Goal: Task Accomplishment & Management: Use online tool/utility

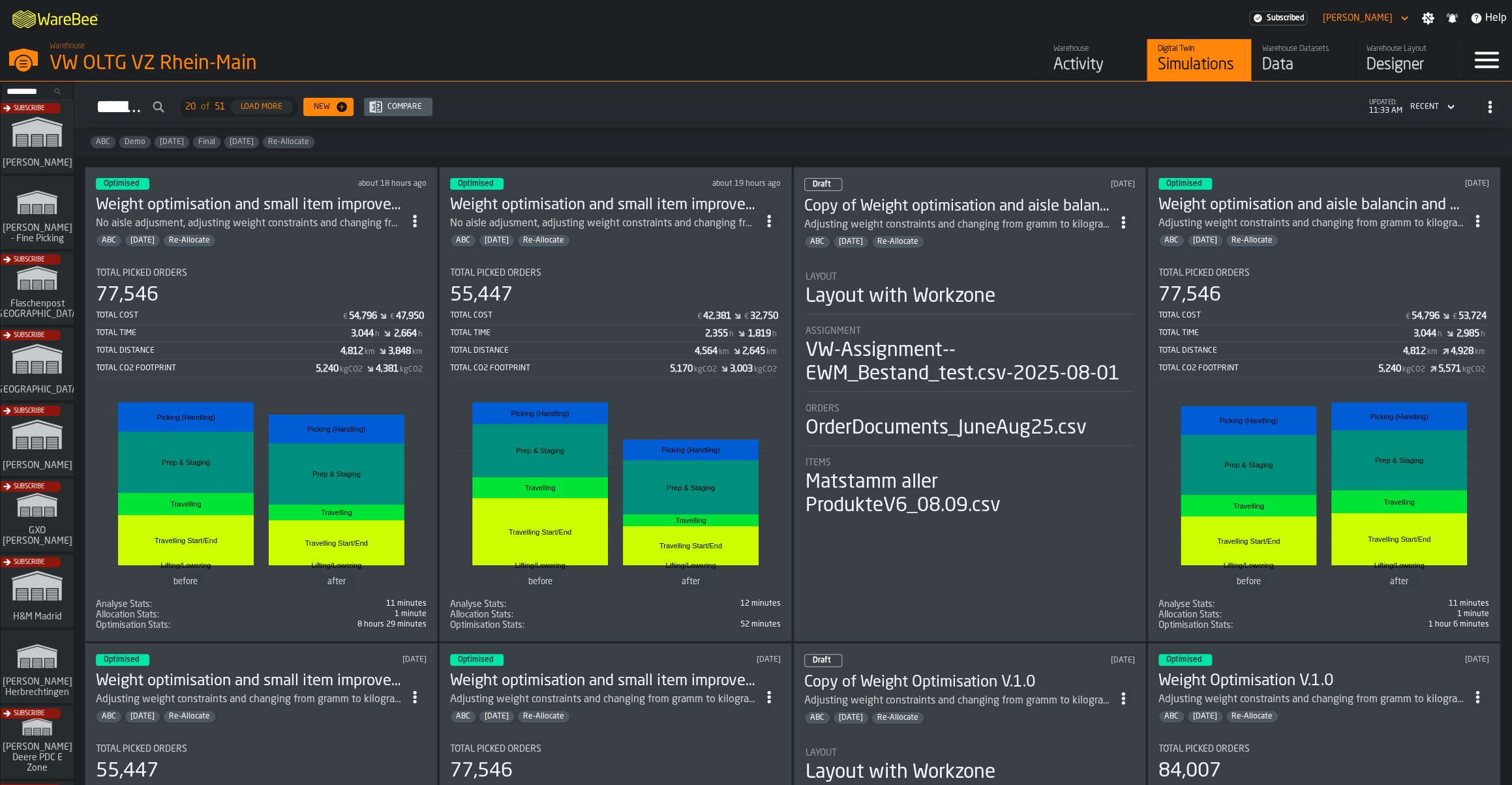
click at [269, 273] on div "Total Picked Orders" at bounding box center [261, 273] width 331 height 11
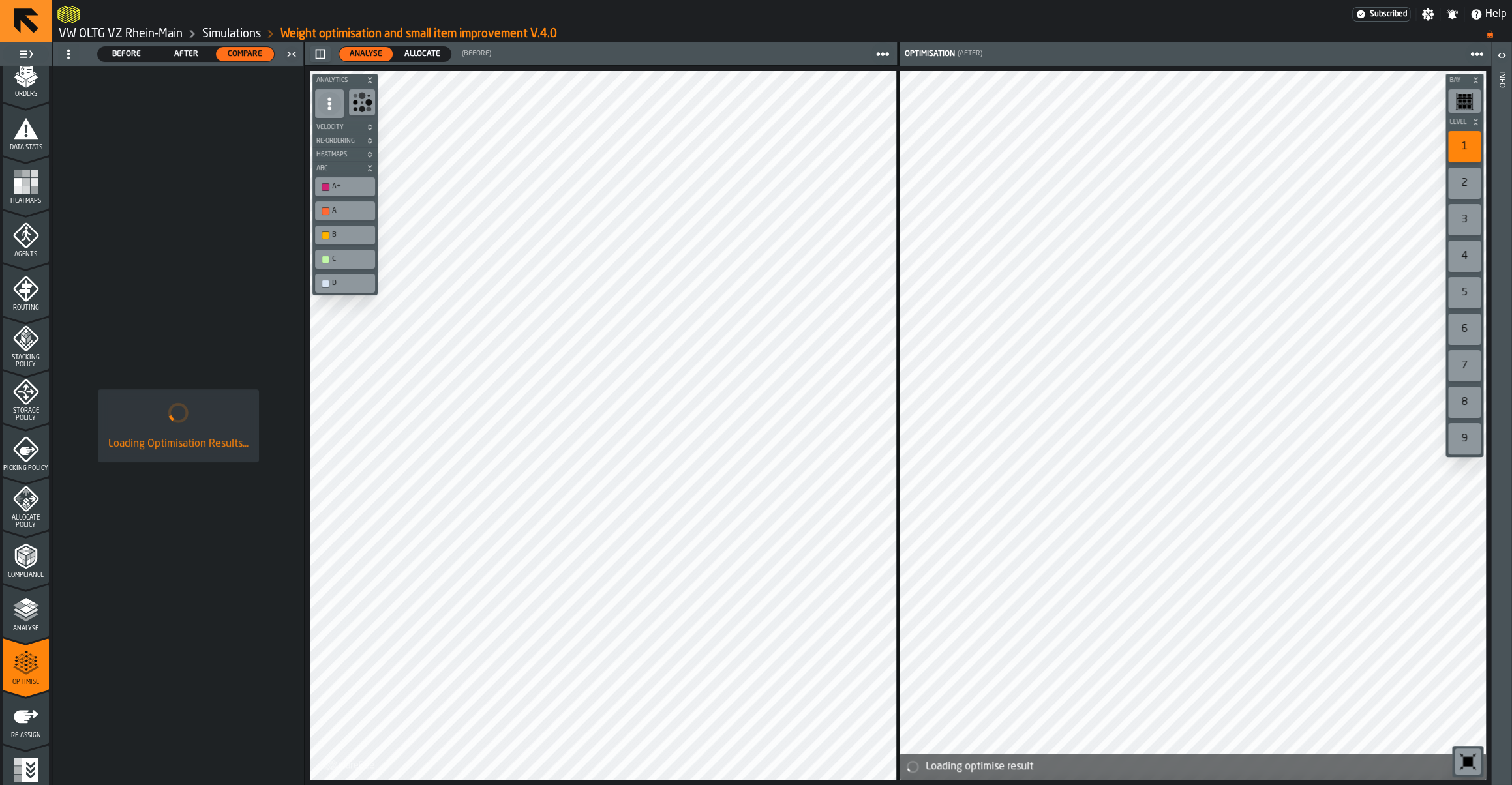
scroll to position [237, 0]
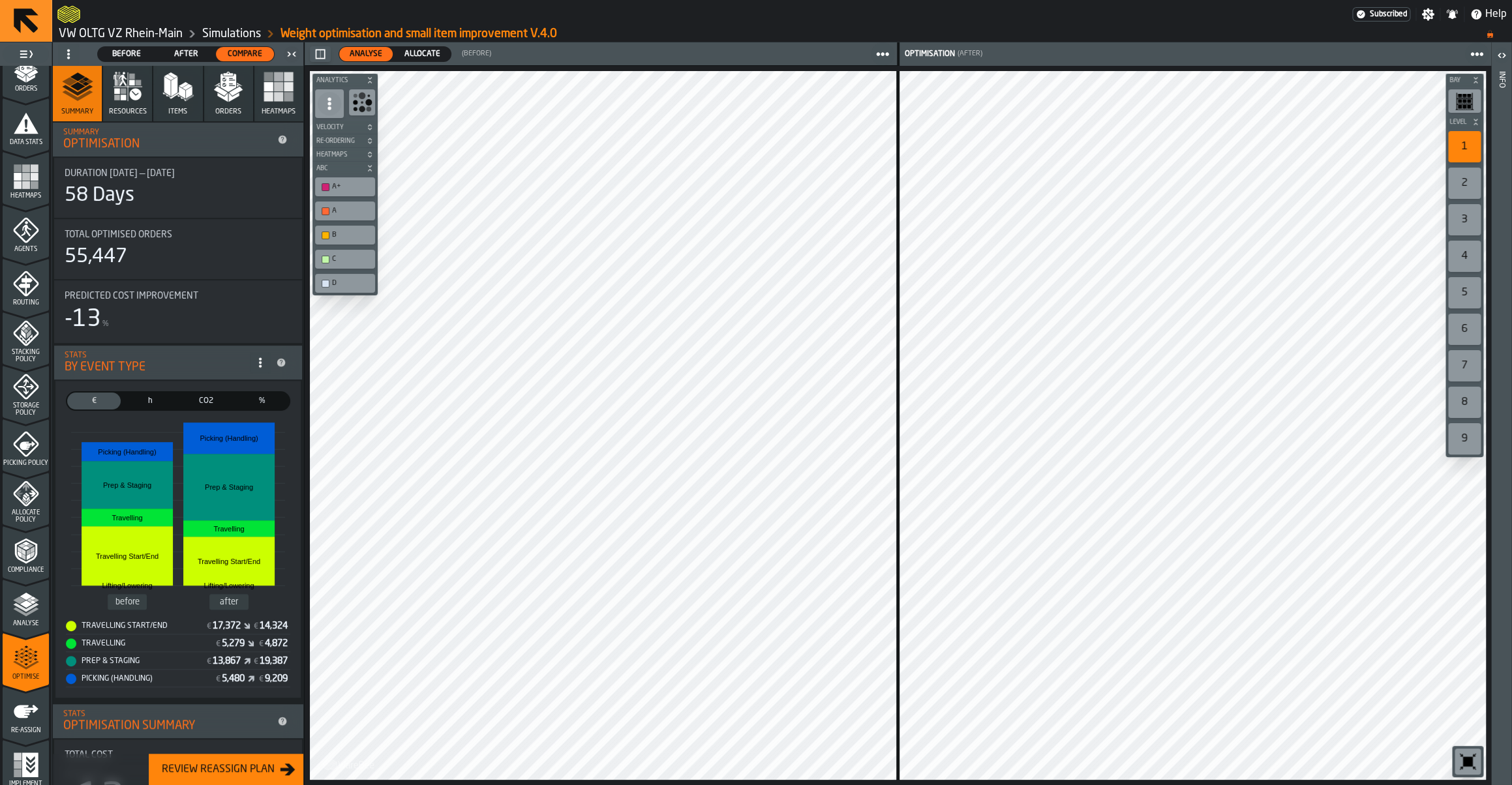
click at [428, 56] on span "Allocate" at bounding box center [422, 54] width 47 height 11
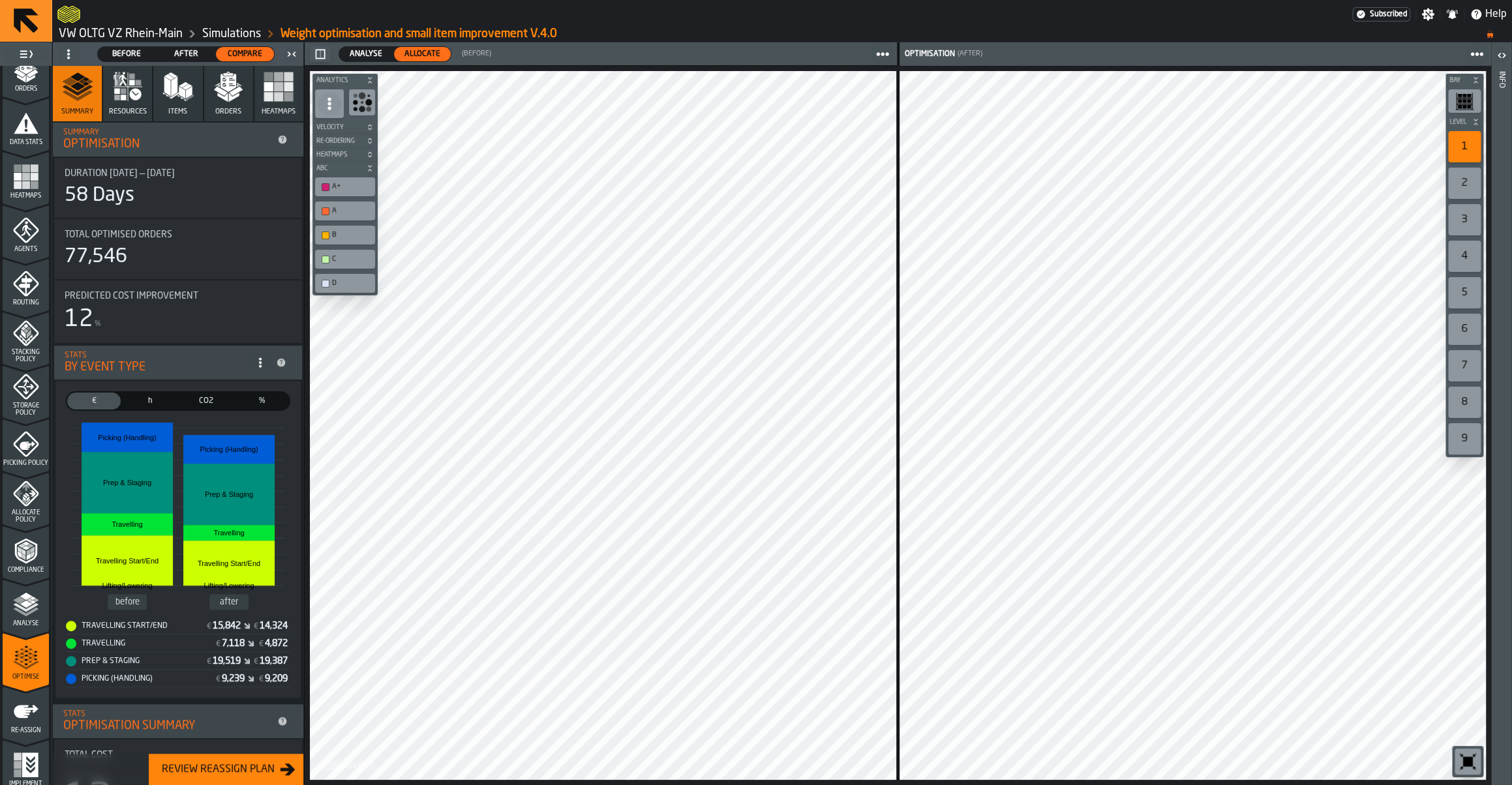
click at [20, 503] on icon "menu Allocate Policy" at bounding box center [26, 494] width 26 height 26
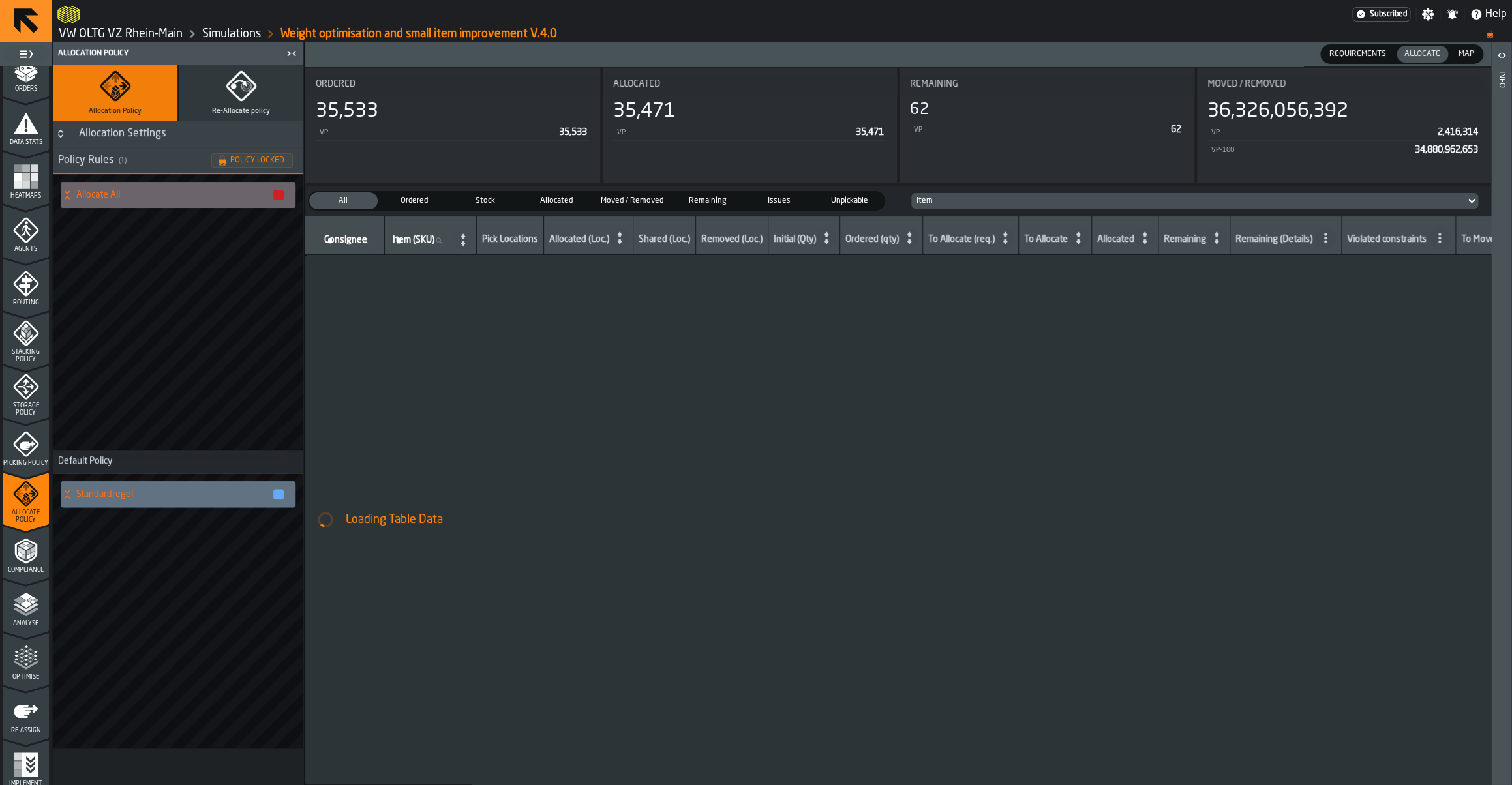
click at [20, 462] on span "Picking Policy" at bounding box center [25, 462] width 47 height 7
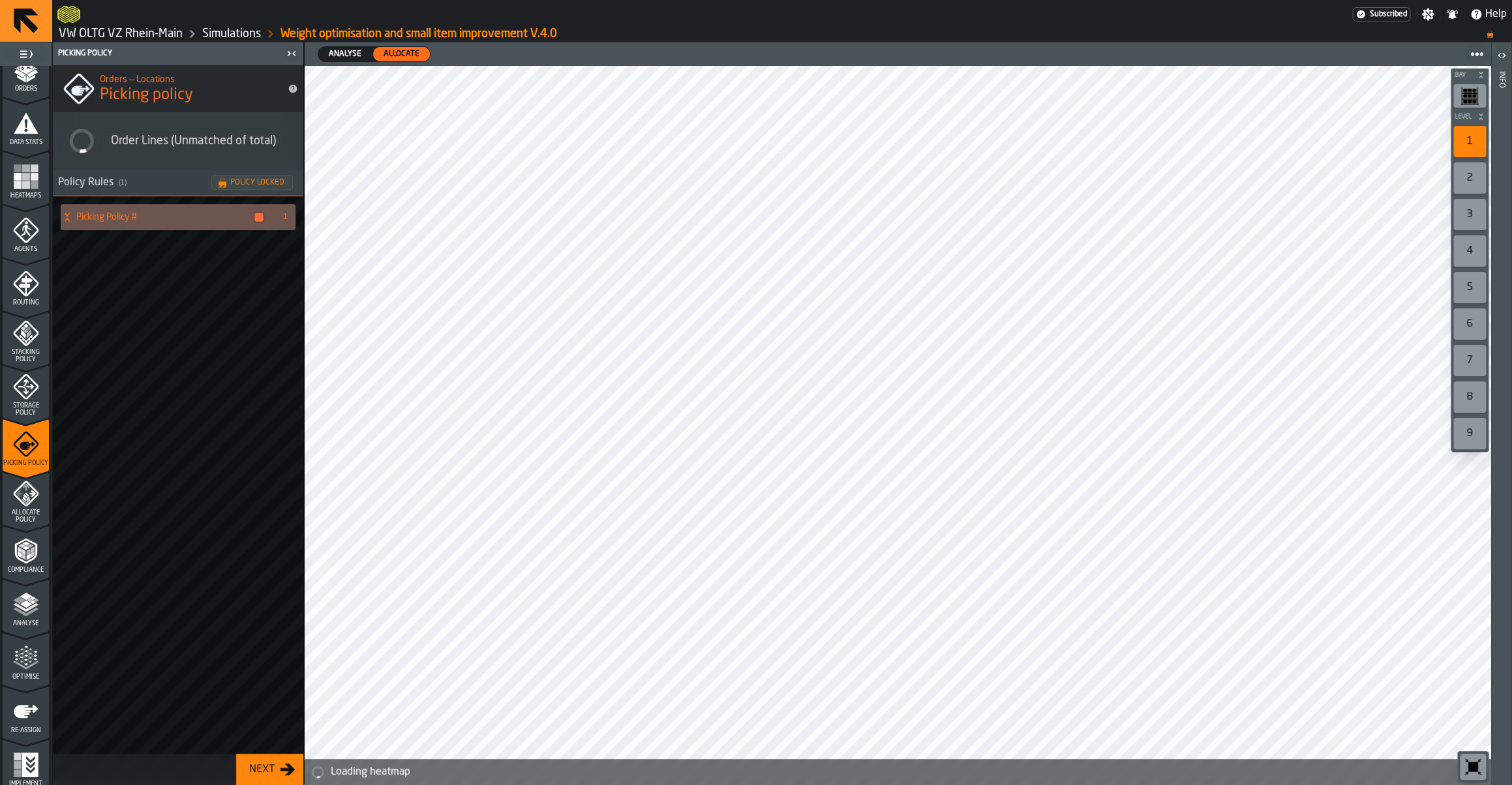
click at [30, 387] on icon "menu Storage Policy" at bounding box center [26, 386] width 26 height 26
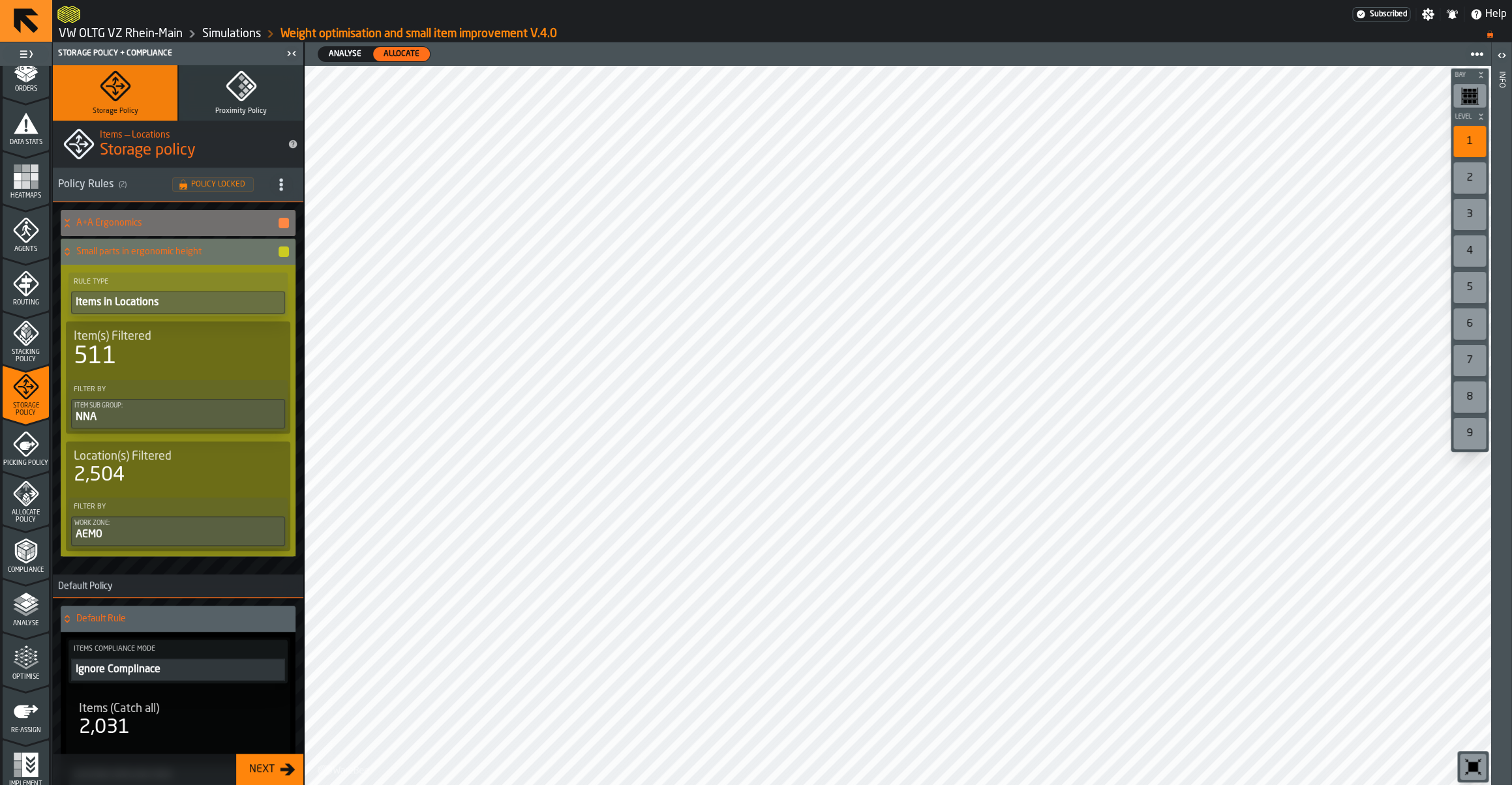
scroll to position [243, 0]
click at [242, 33] on link "Simulations" at bounding box center [232, 34] width 59 height 15
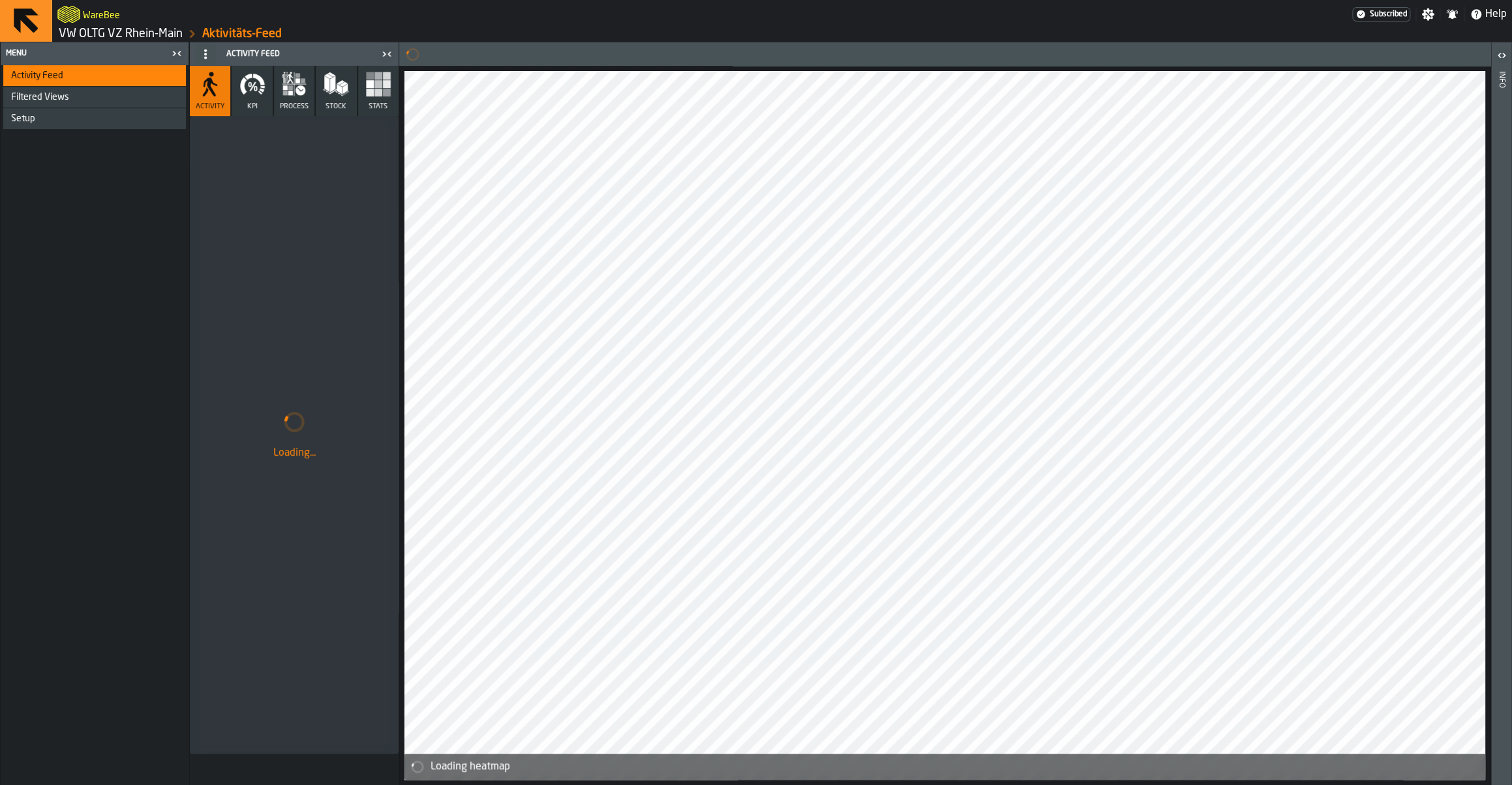
click at [225, 37] on link "Aktivitäts-Feed" at bounding box center [242, 34] width 79 height 15
click at [139, 33] on link "VW OLTG VZ Rhein-Main" at bounding box center [120, 34] width 124 height 15
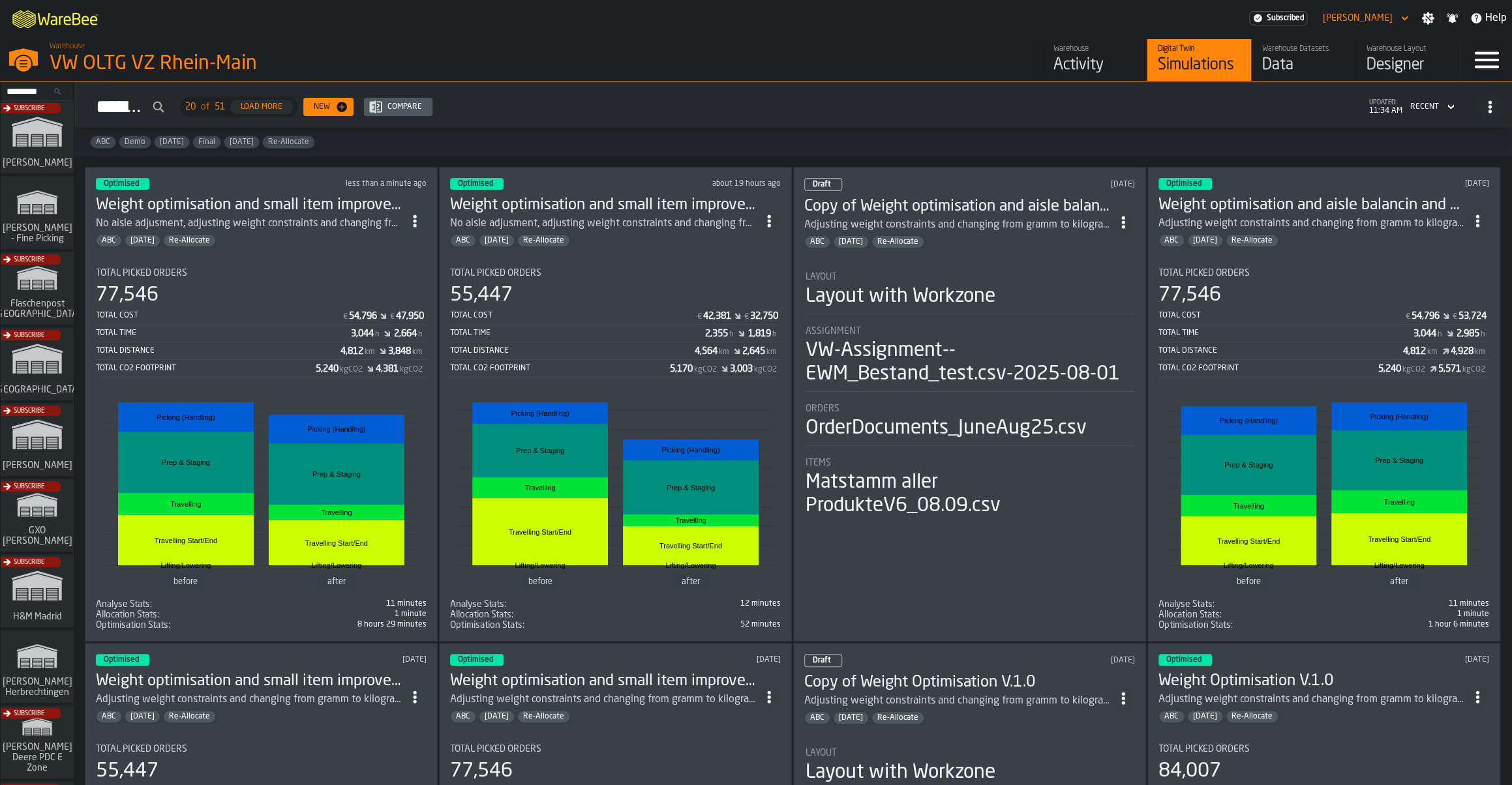
click at [421, 226] on icon "ItemListCard-DashboardItemContainer" at bounding box center [414, 221] width 13 height 13
click at [396, 309] on div "Duplicate" at bounding box center [390, 309] width 68 height 16
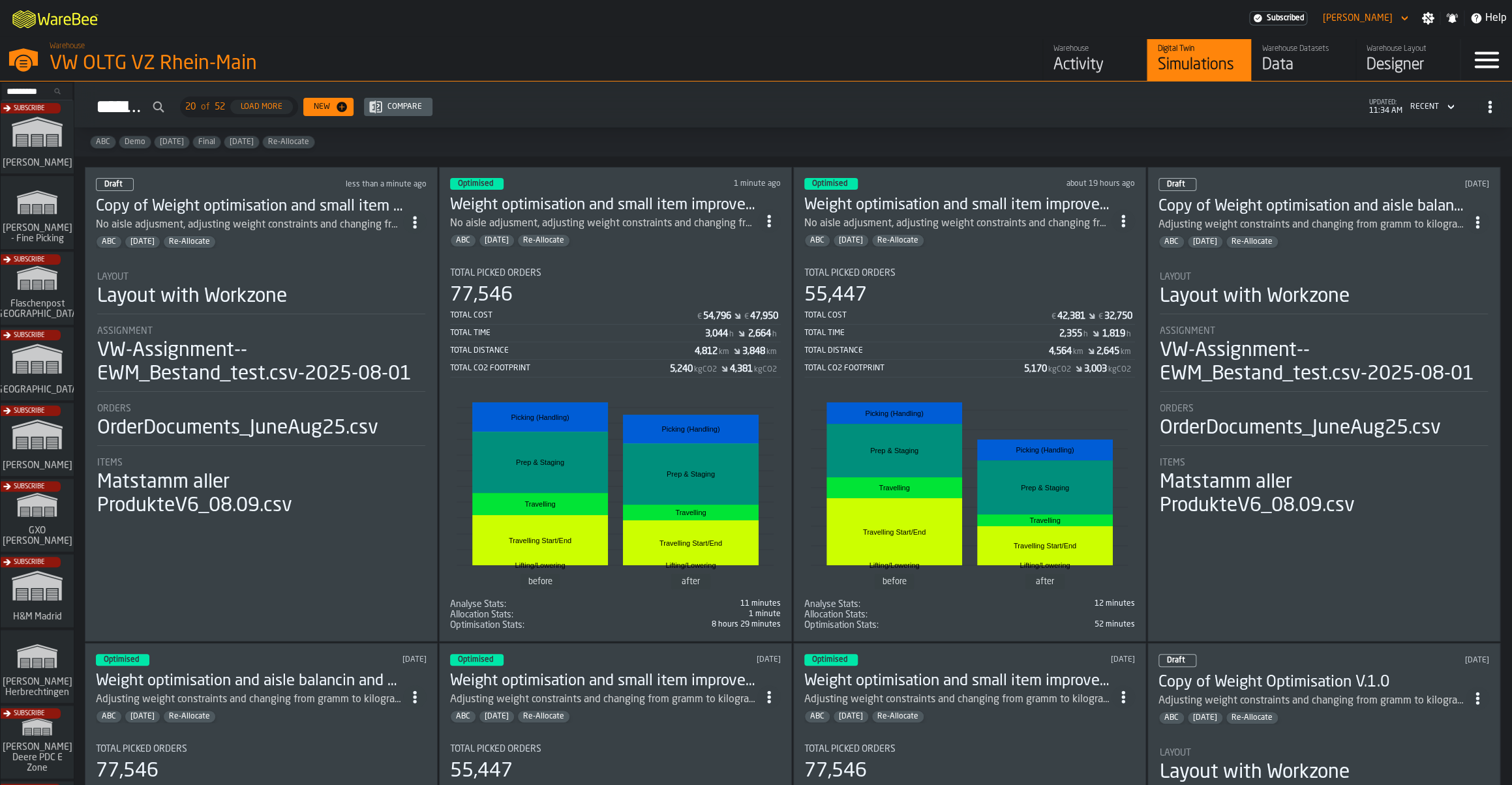
click at [414, 230] on span "ItemListCard-DashboardItemContainer" at bounding box center [414, 222] width 24 height 24
click at [1282, 68] on div "Data" at bounding box center [1303, 65] width 83 height 20
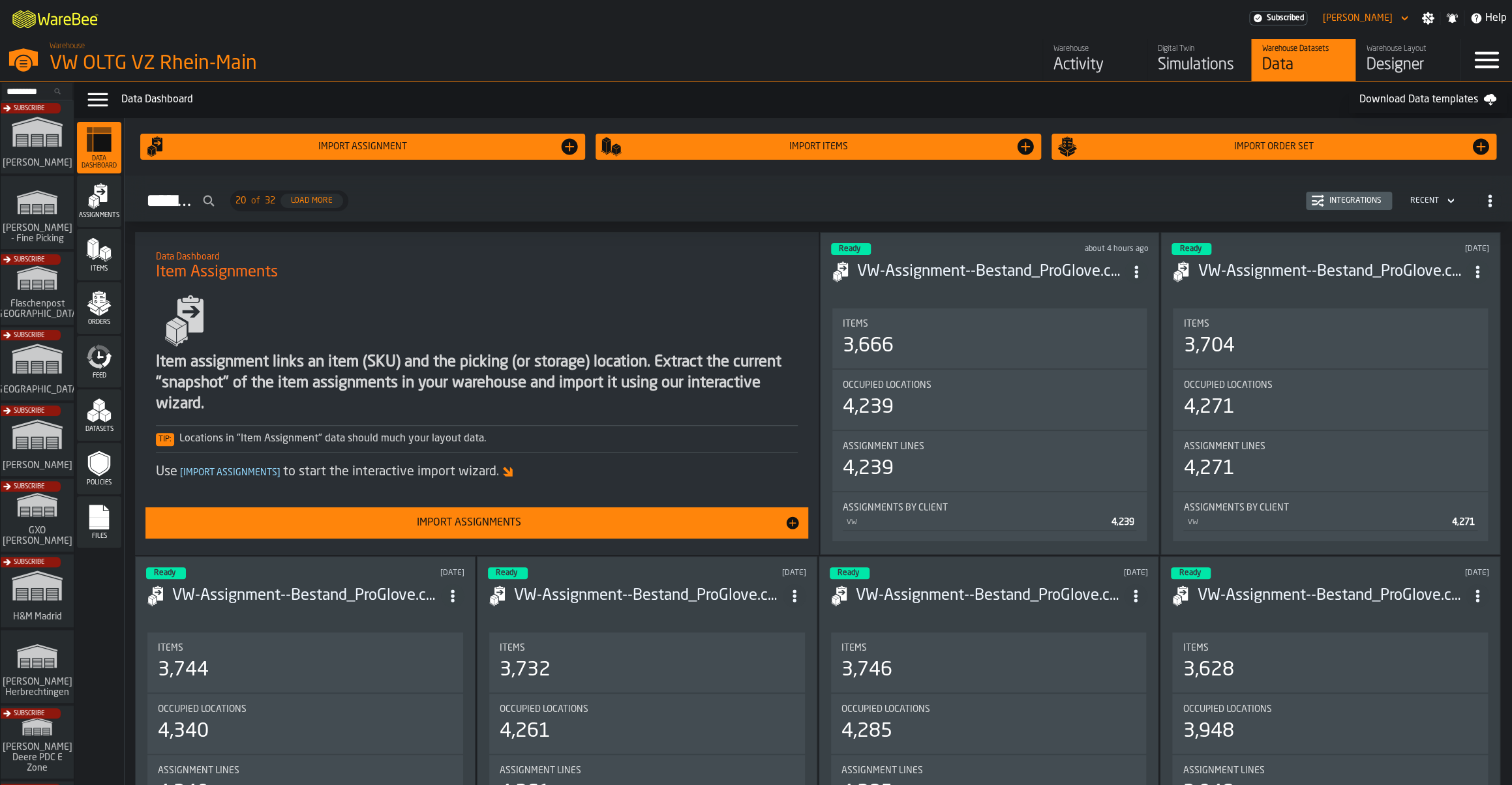
click at [108, 206] on icon "menu Assignments" at bounding box center [99, 196] width 26 height 26
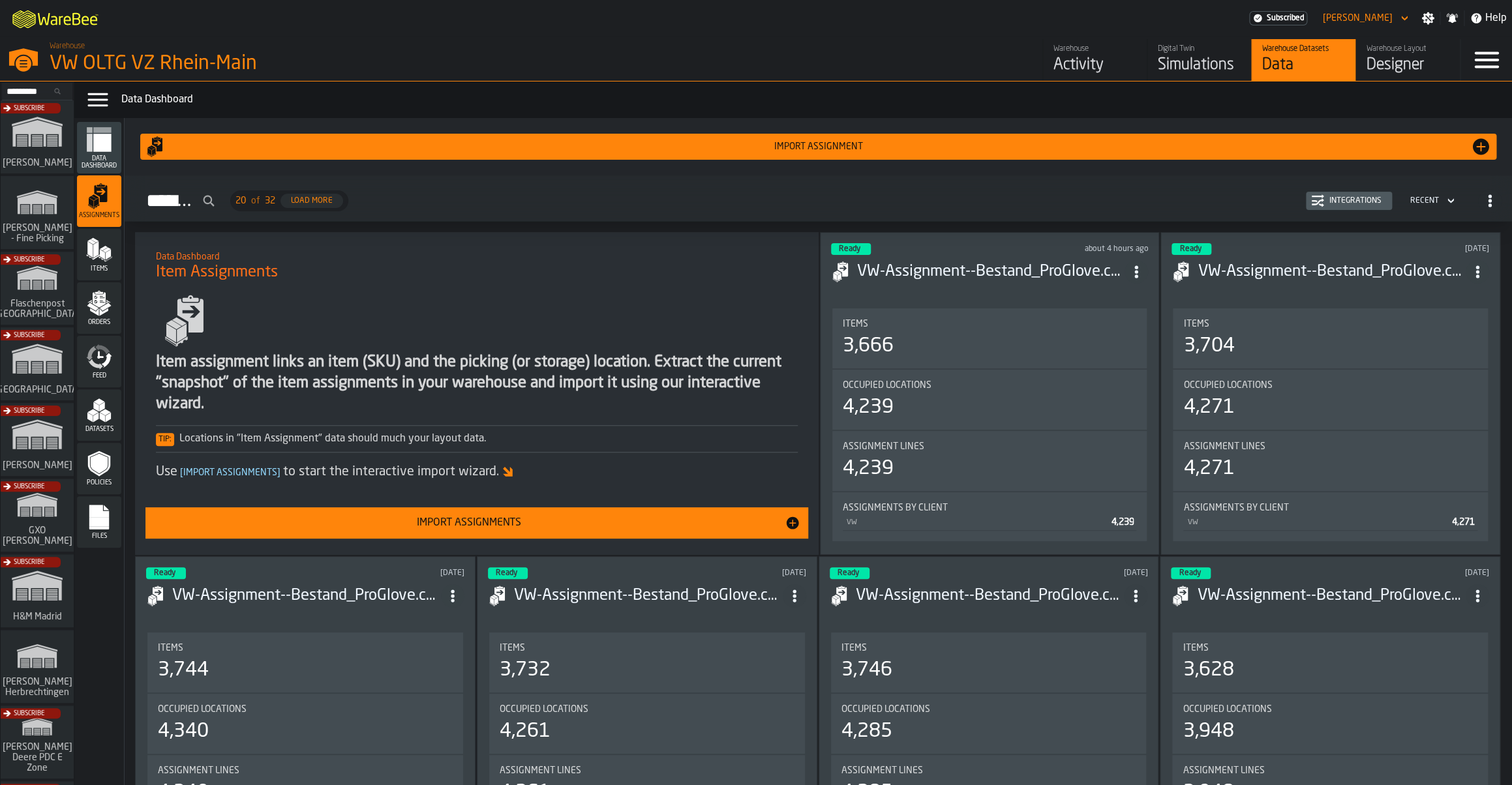
click at [1170, 55] on div "Digital Twin Simulations" at bounding box center [1198, 60] width 83 height 31
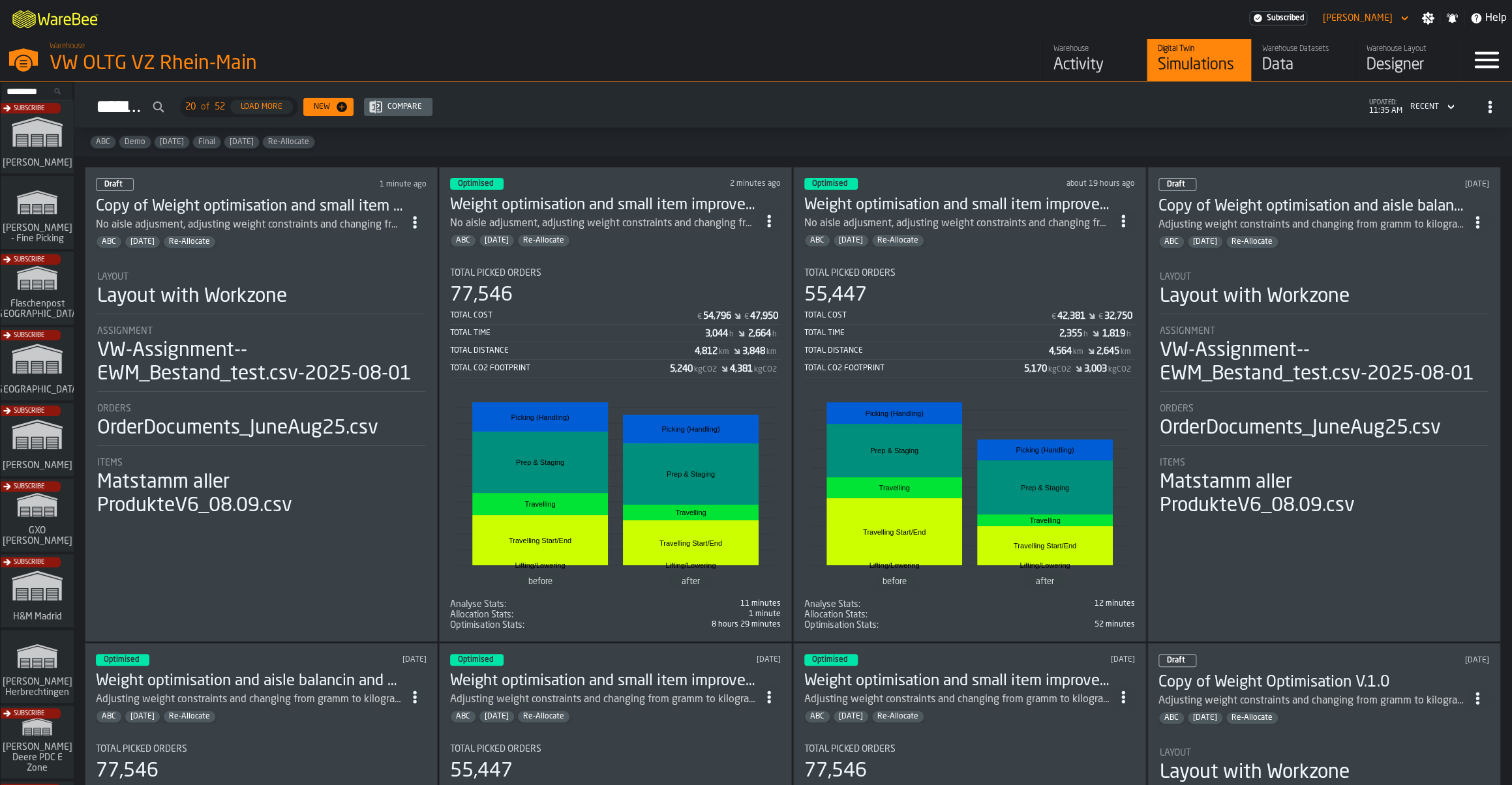
click at [418, 228] on icon "ItemListCard-DashboardItemContainer" at bounding box center [414, 223] width 13 height 13
click at [398, 251] on div "Open" at bounding box center [390, 248] width 68 height 16
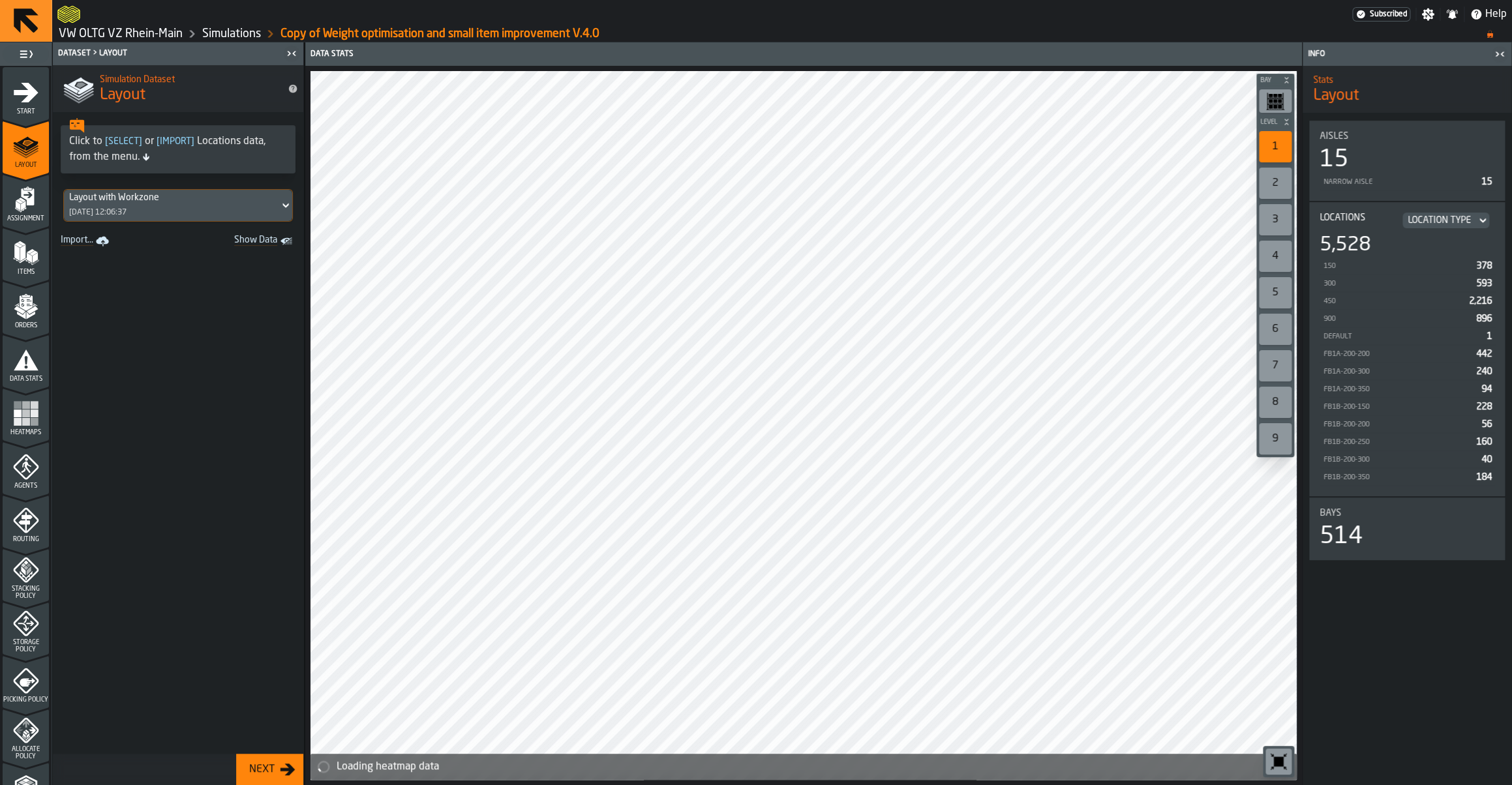
click at [25, 114] on span "Start" at bounding box center [25, 111] width 47 height 7
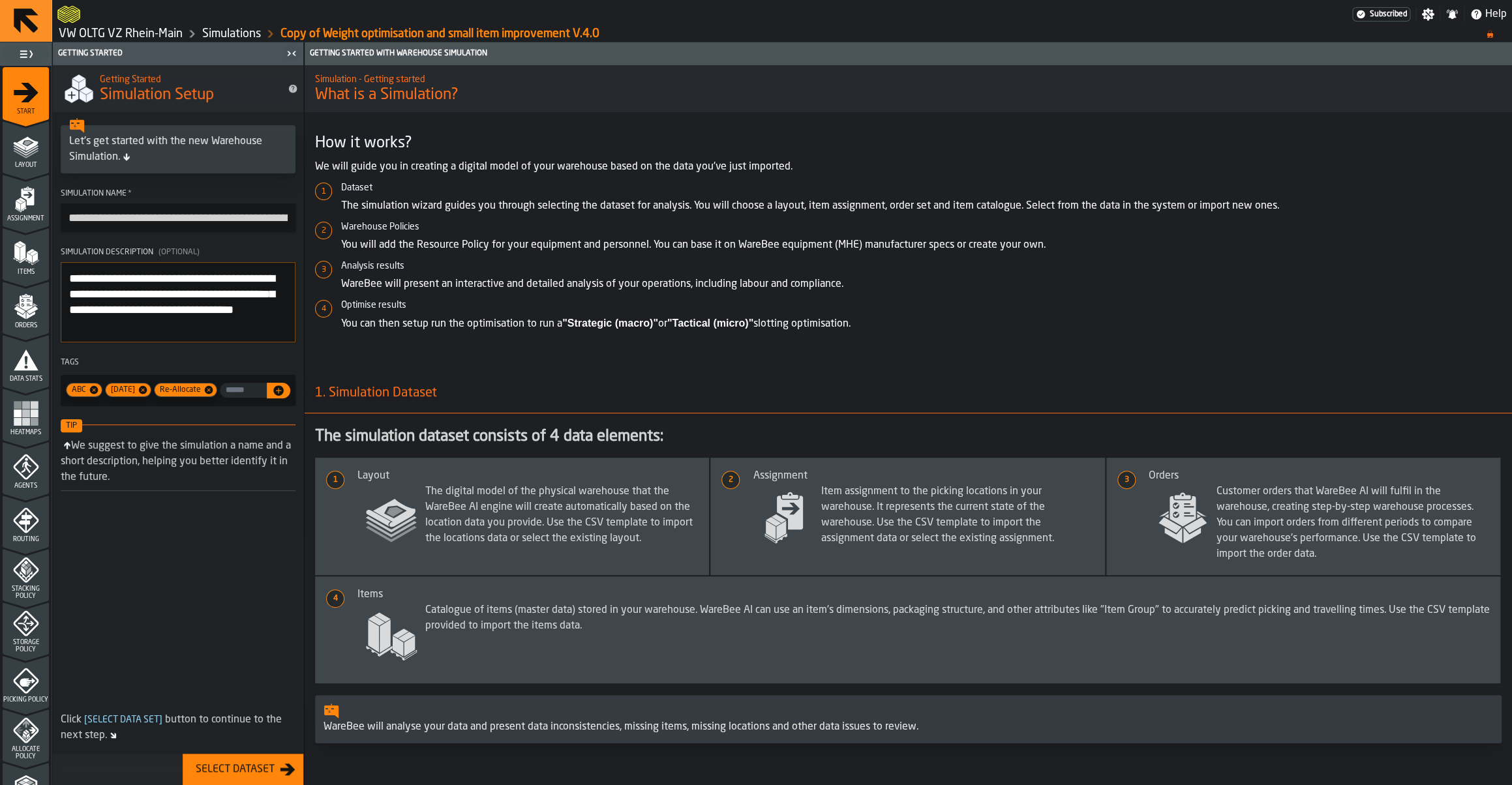
click at [157, 222] on input "**********" at bounding box center [178, 217] width 235 height 29
click at [107, 214] on input "**********" at bounding box center [178, 217] width 235 height 29
drag, startPoint x: 113, startPoint y: 218, endPoint x: 29, endPoint y: 212, distance: 84.2
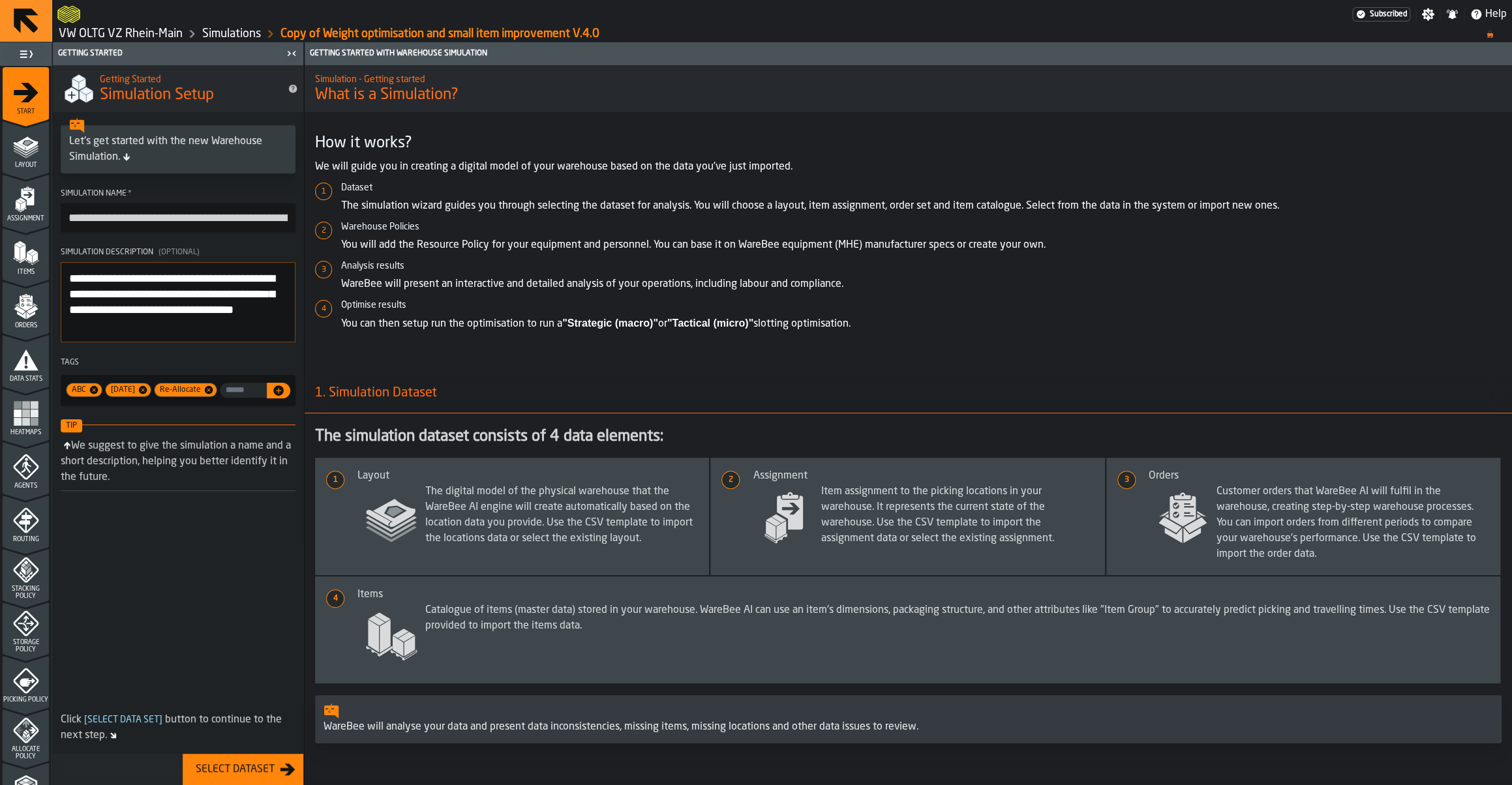
click at [61, 212] on input "**********" at bounding box center [178, 217] width 235 height 29
drag, startPoint x: 224, startPoint y: 219, endPoint x: 351, endPoint y: 235, distance: 128.0
click at [296, 232] on input "**********" at bounding box center [178, 218] width 235 height 29
click at [276, 216] on input "**********" at bounding box center [178, 218] width 235 height 29
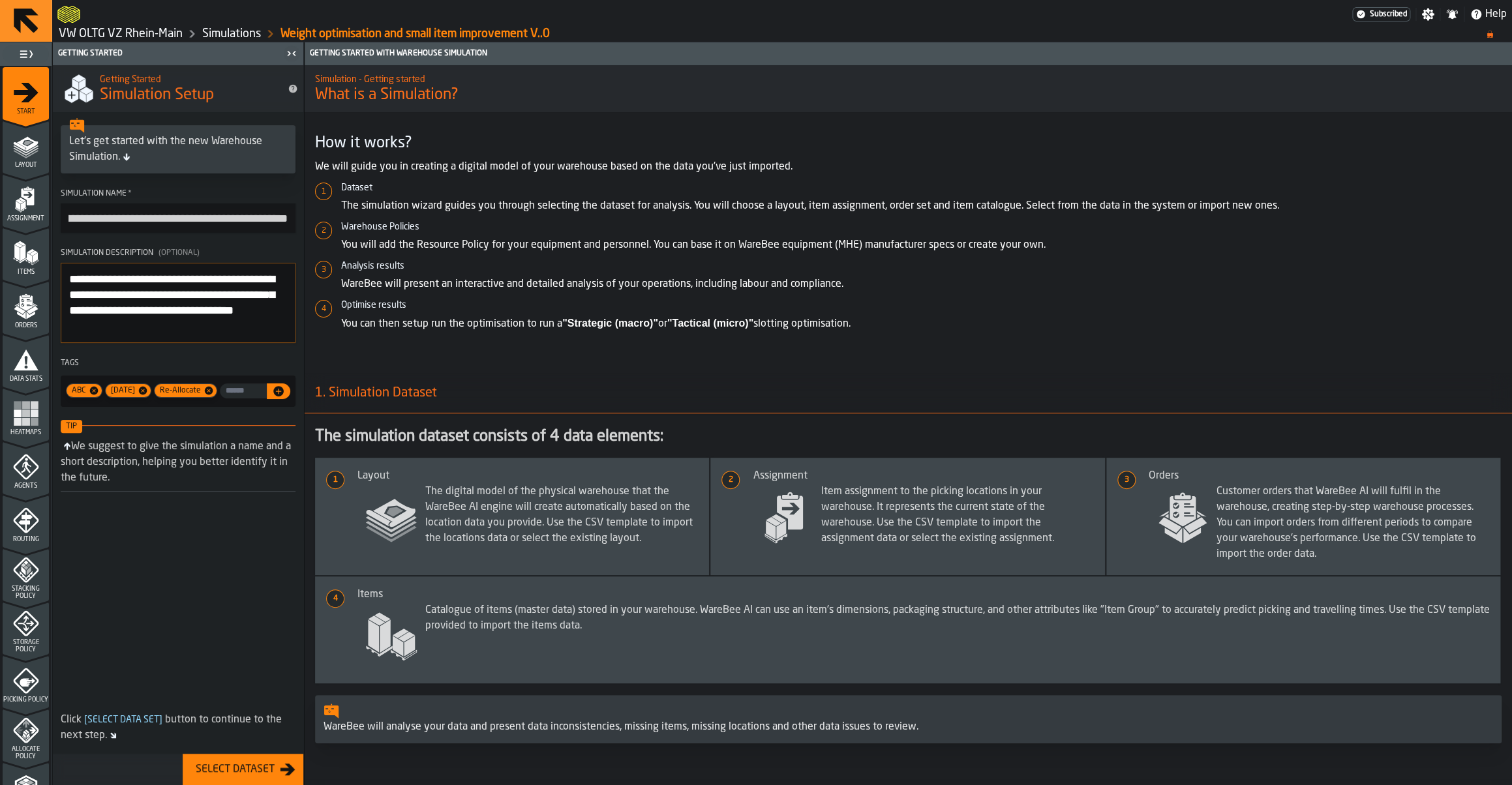
scroll to position [0, 53]
type input "**********"
click at [224, 336] on textarea "**********" at bounding box center [178, 303] width 235 height 80
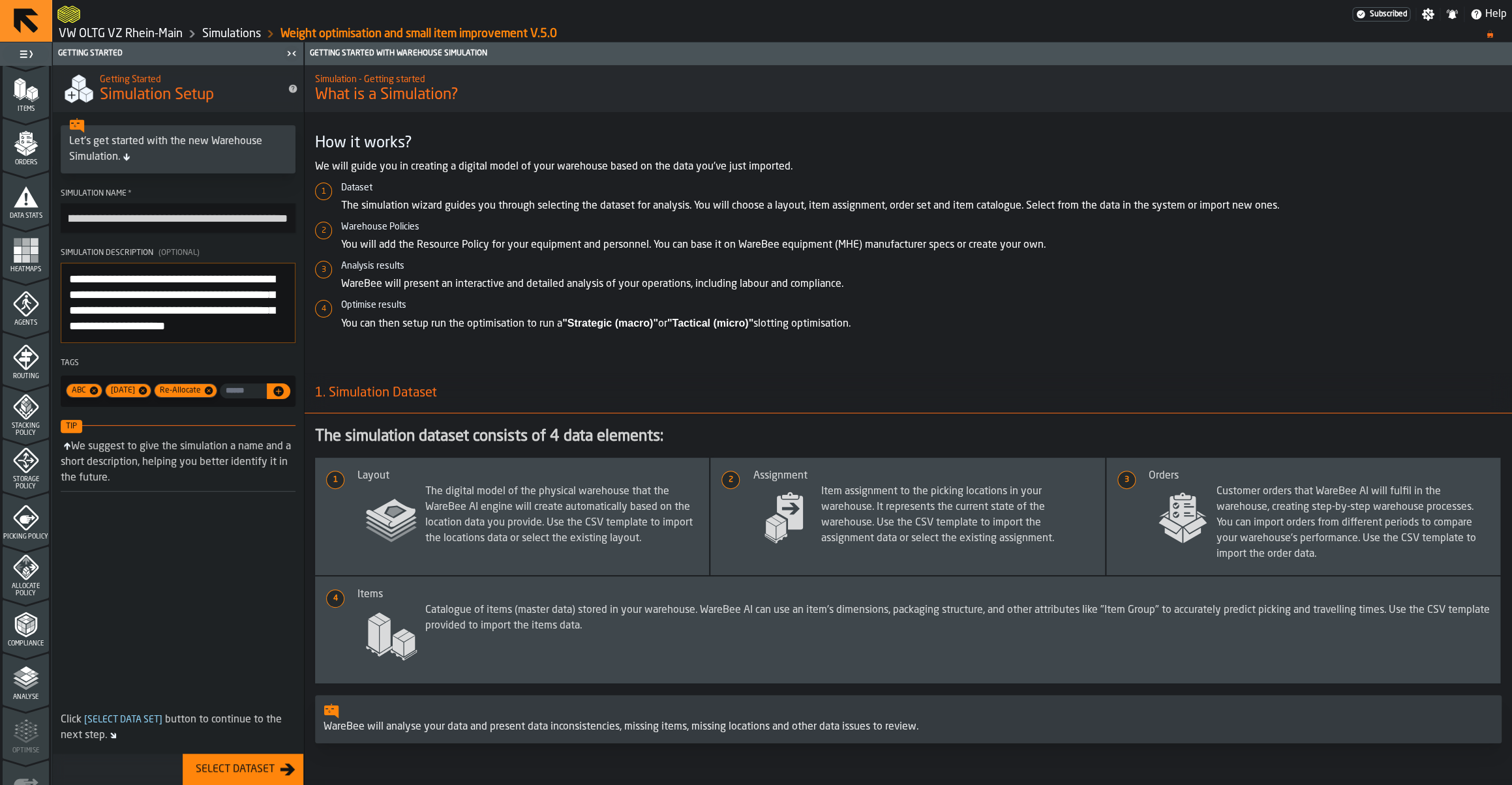
scroll to position [243, 0]
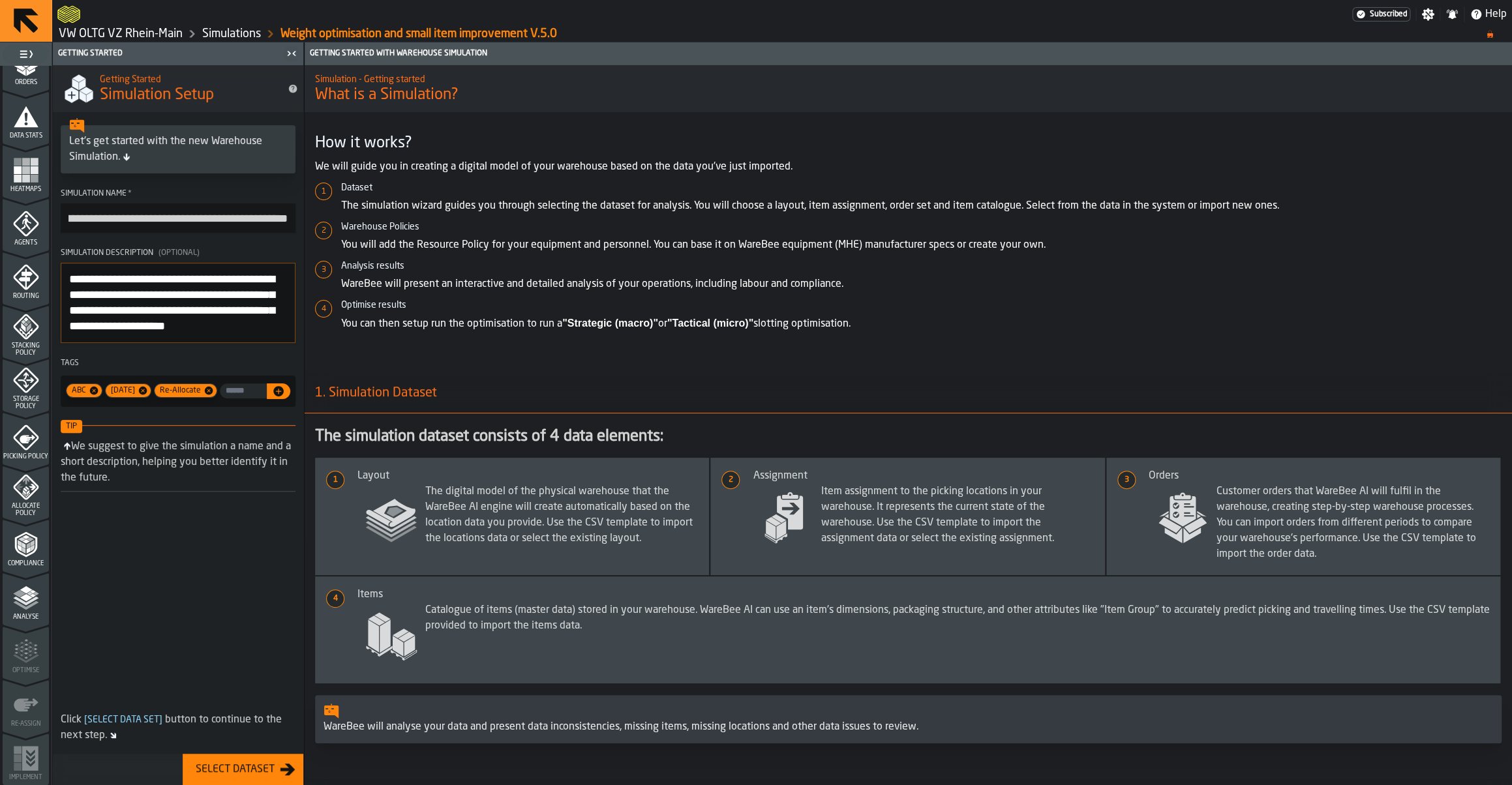
type textarea "**********"
click at [32, 316] on icon "menu Stacking Policy" at bounding box center [26, 327] width 26 height 26
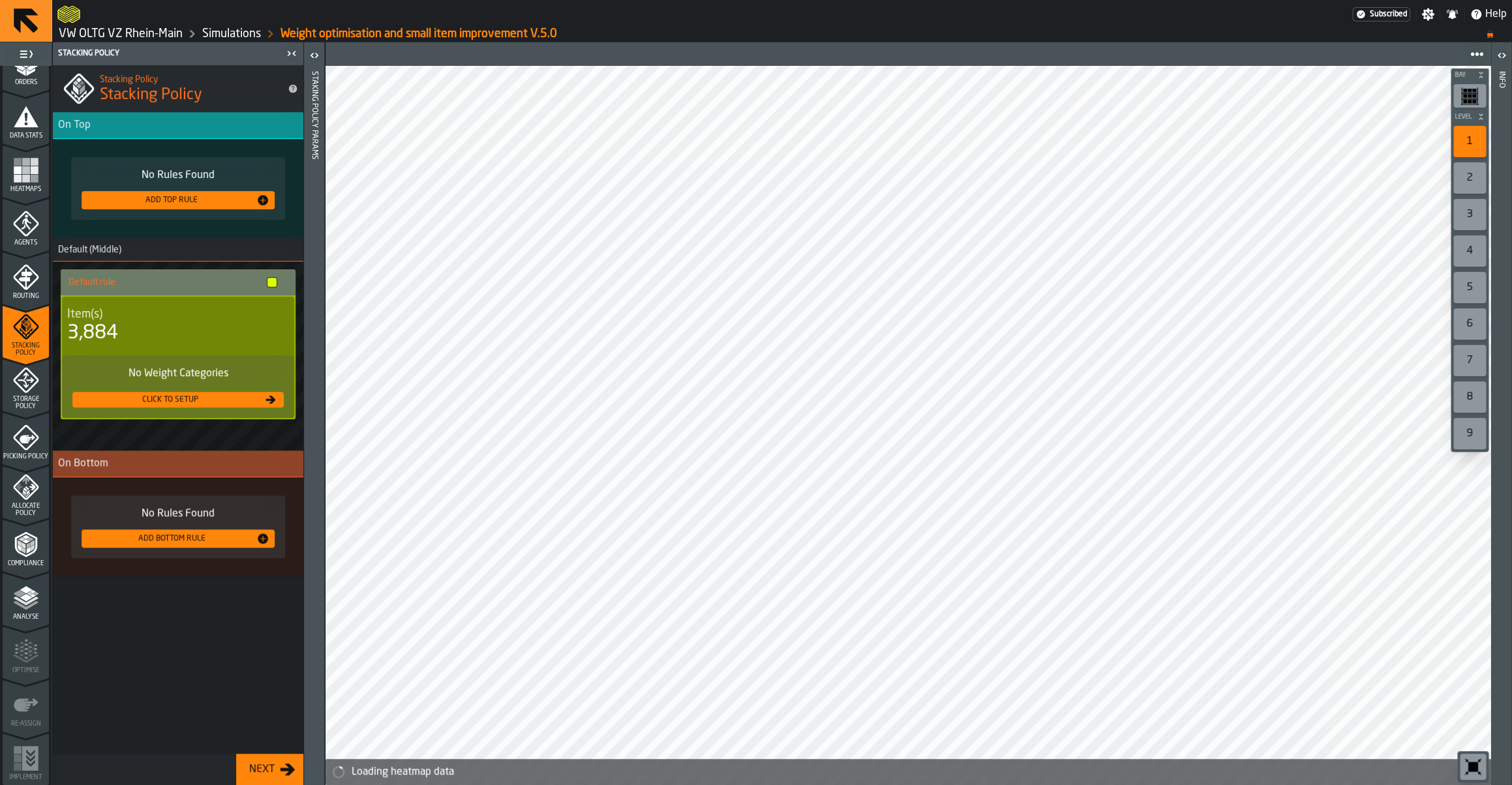
click at [315, 58] on icon "button-toggle-Open" at bounding box center [314, 55] width 16 height 16
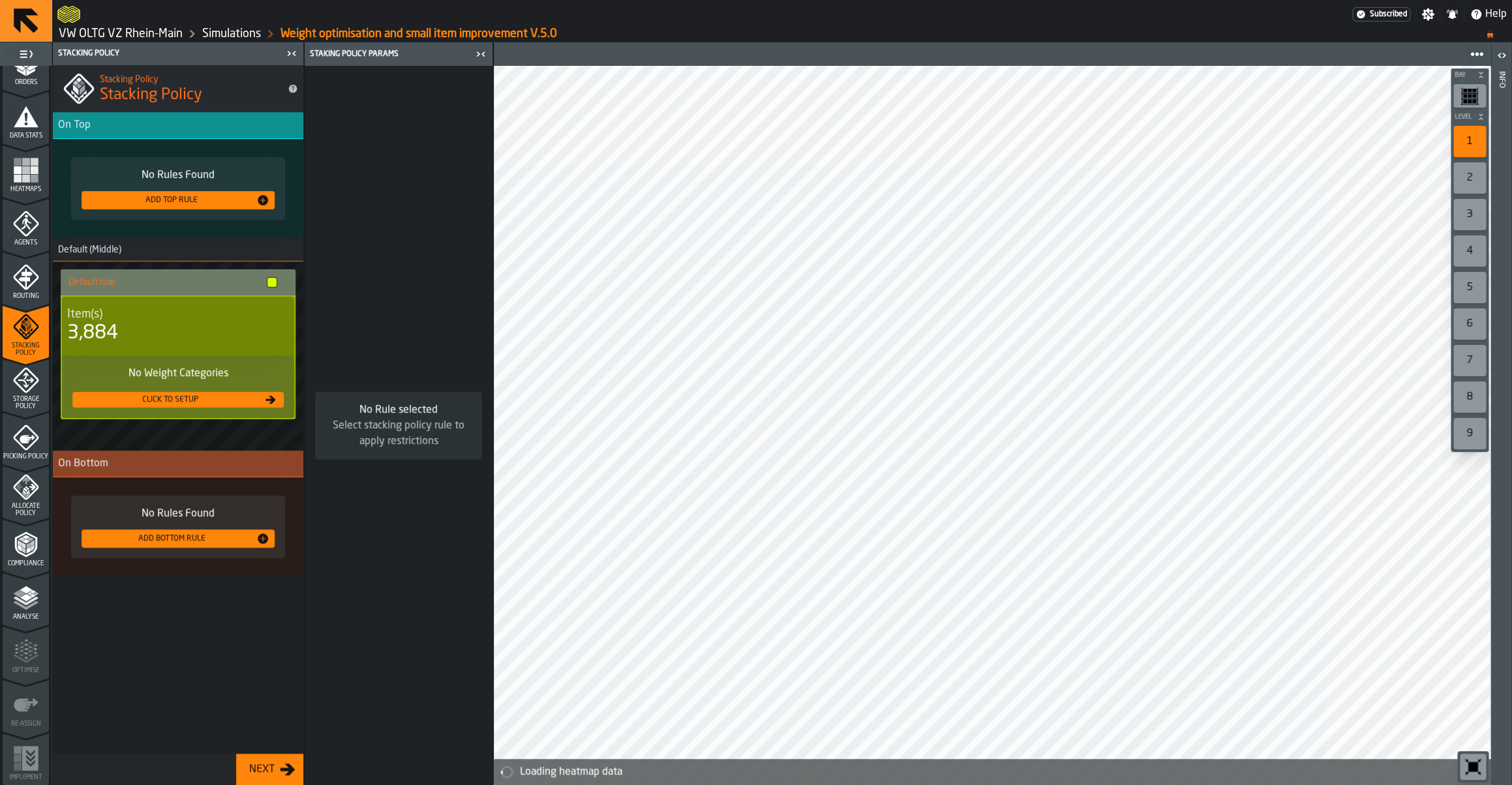
click at [8, 297] on span "Routing" at bounding box center [25, 296] width 47 height 7
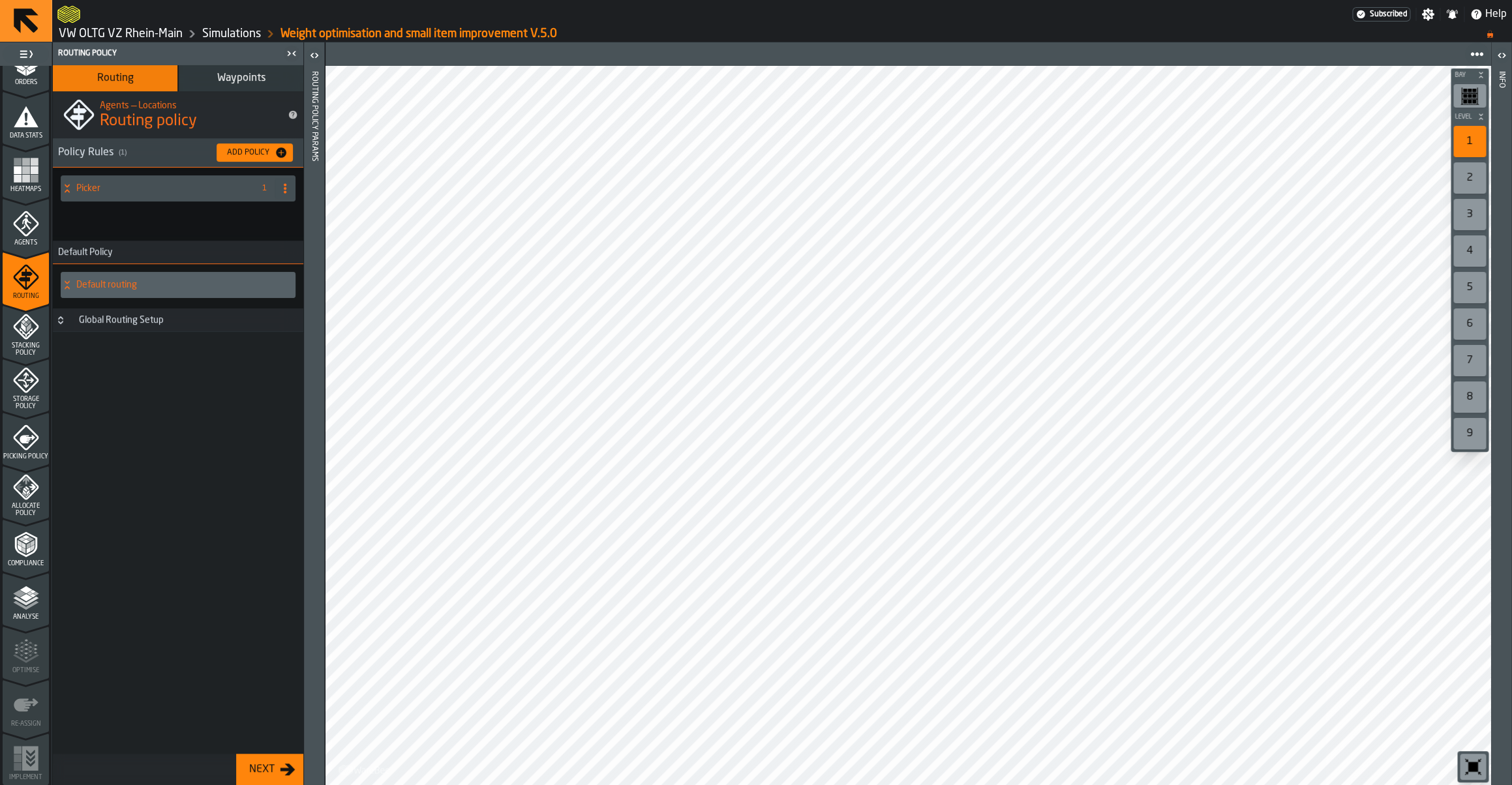
click at [9, 399] on span "Storage Policy" at bounding box center [25, 403] width 47 height 15
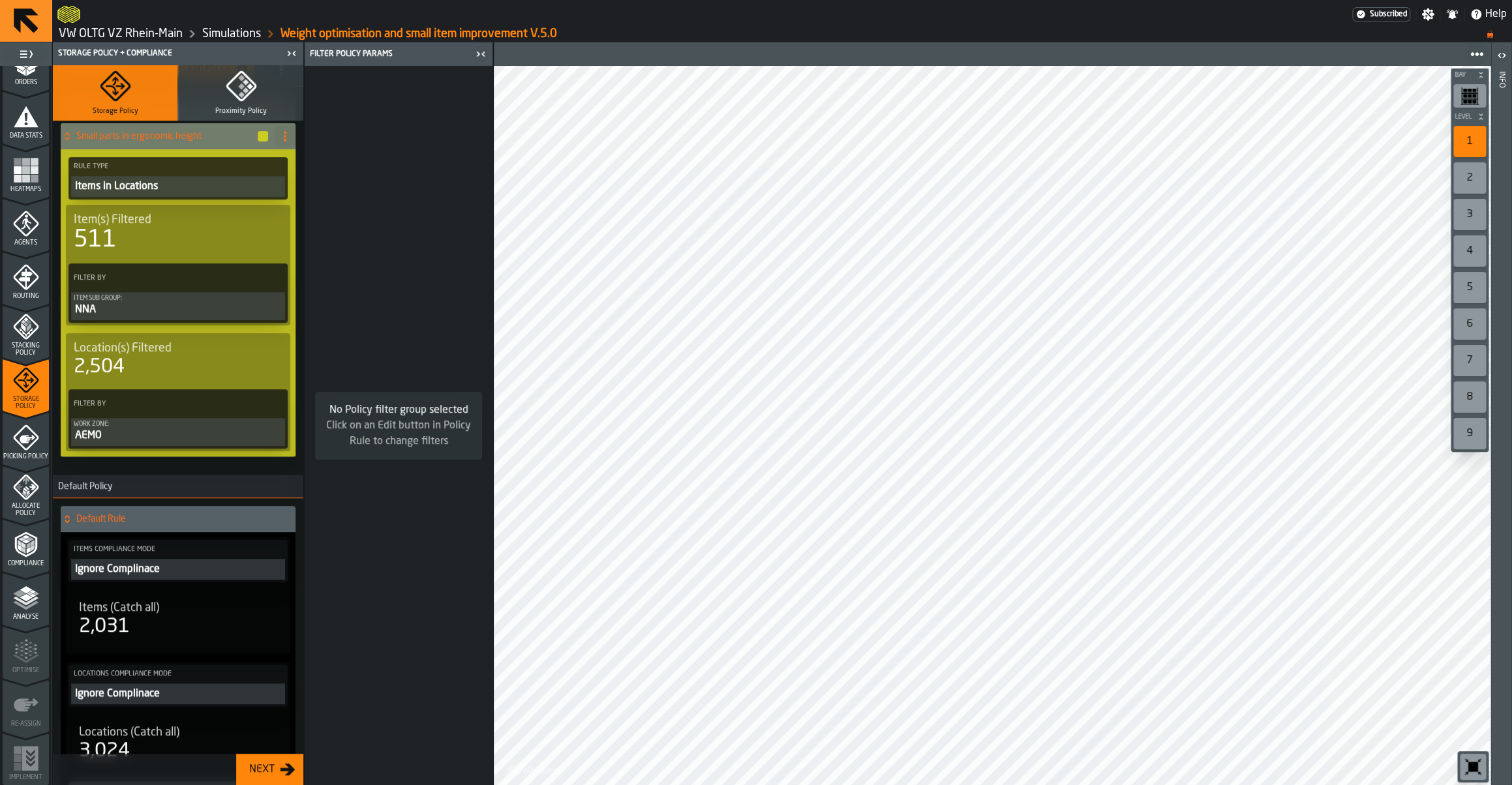
scroll to position [216, 0]
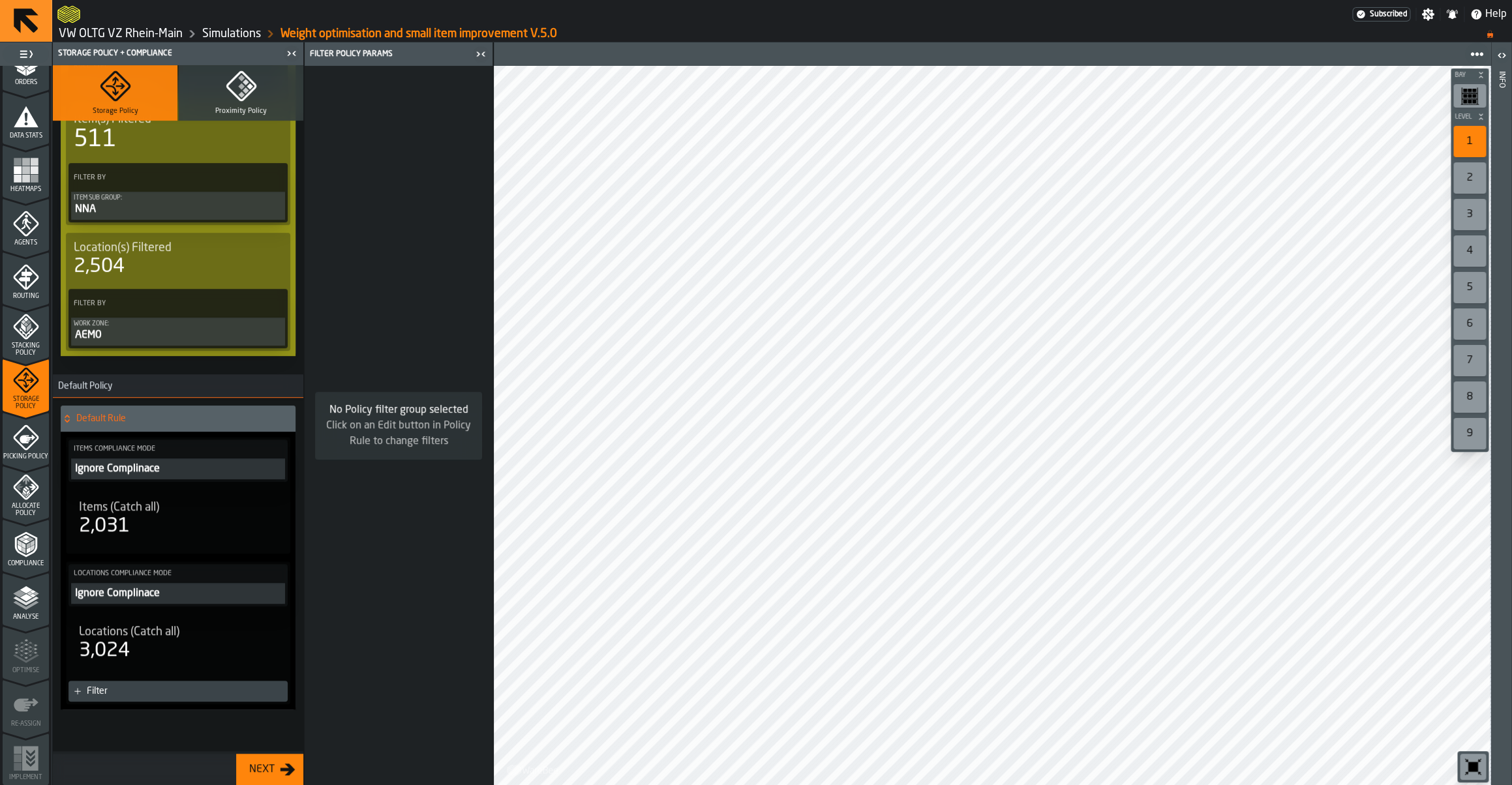
click at [33, 603] on polyline "menu Analyse" at bounding box center [25, 604] width 25 height 9
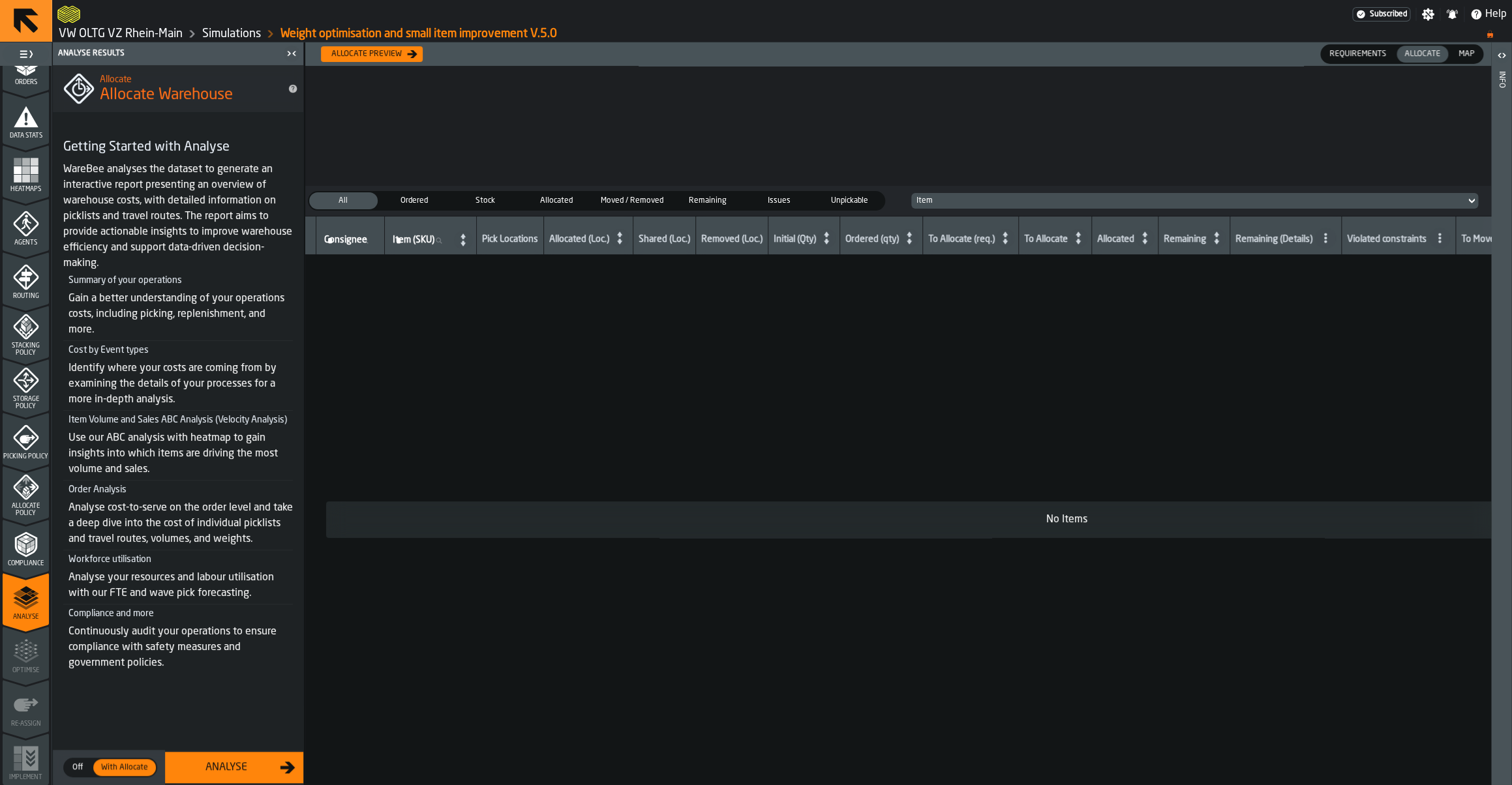
click at [383, 59] on button "Allocate preview" at bounding box center [372, 54] width 102 height 16
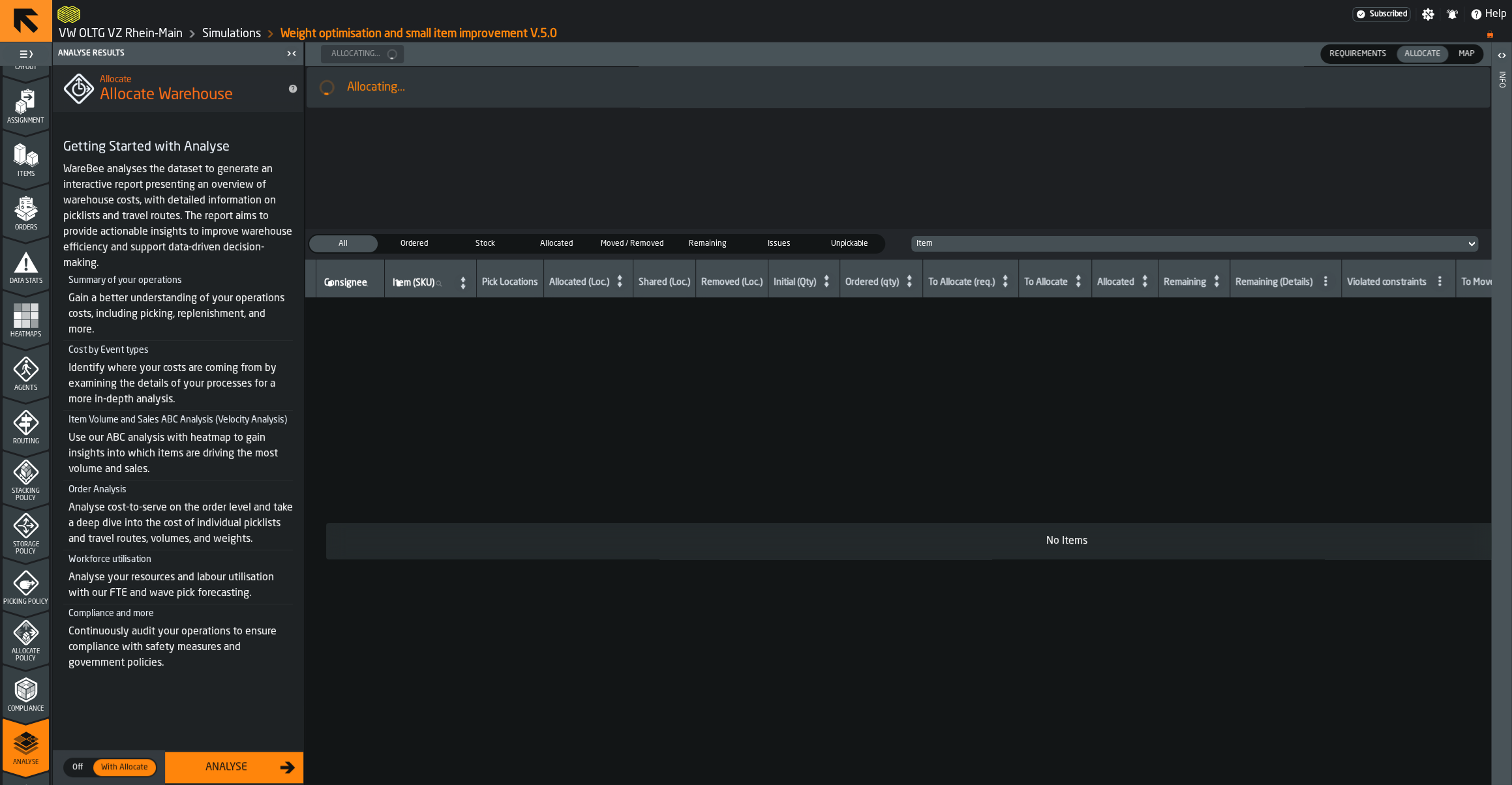
scroll to position [95, 0]
click at [34, 125] on span "Assignment" at bounding box center [25, 124] width 47 height 7
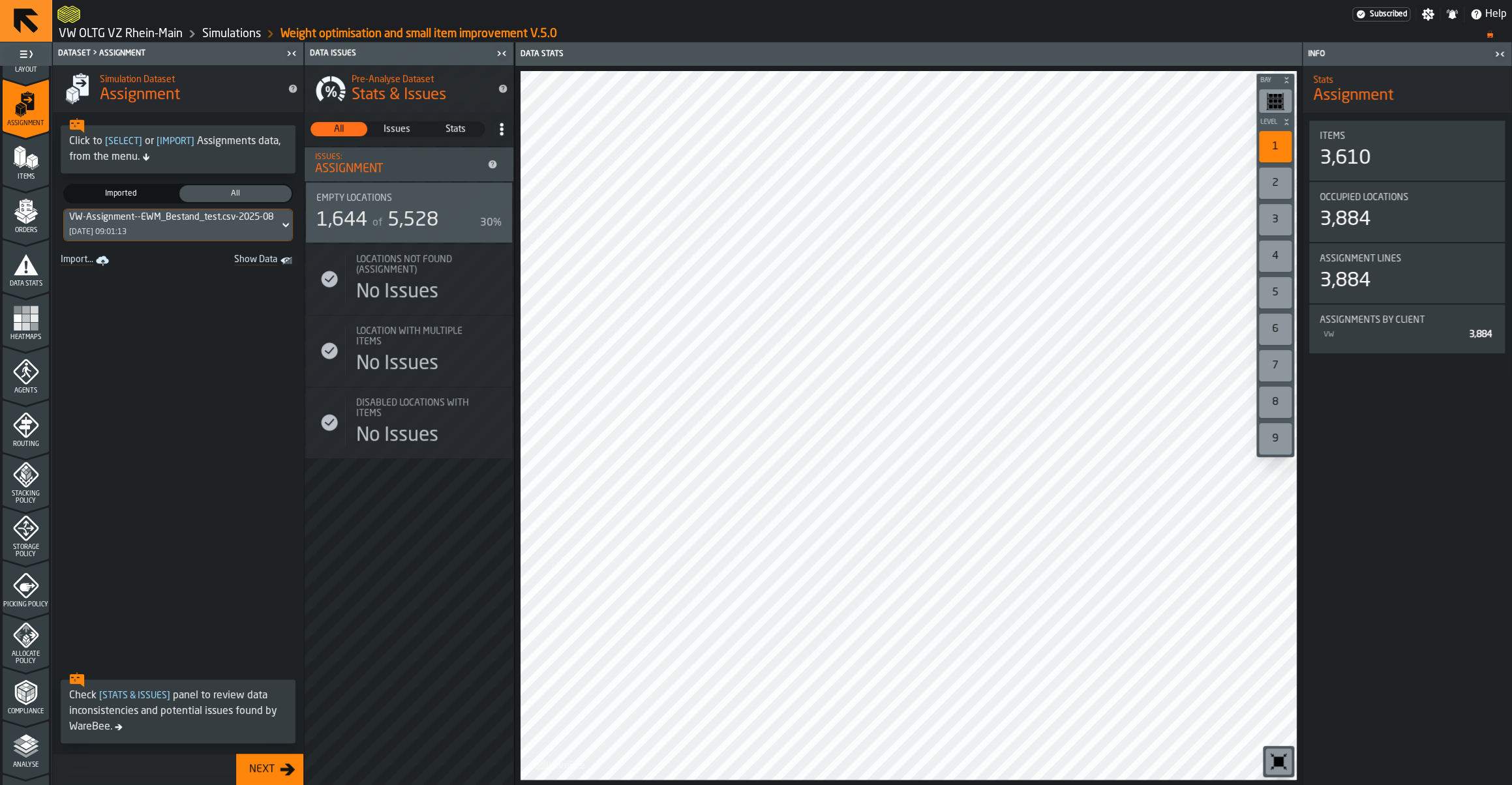
click at [221, 226] on div "VW-Assignment--EWM_Bestand_test.csv-2025-08-01 [DATE] 09:01:13" at bounding box center [171, 225] width 215 height 31
click at [172, 303] on div "VW-Assignment--Bestand_ProGlove.csv-2025-09-12" at bounding box center [161, 294] width 180 height 31
click at [40, 644] on div "Allocate Policy" at bounding box center [25, 643] width 47 height 43
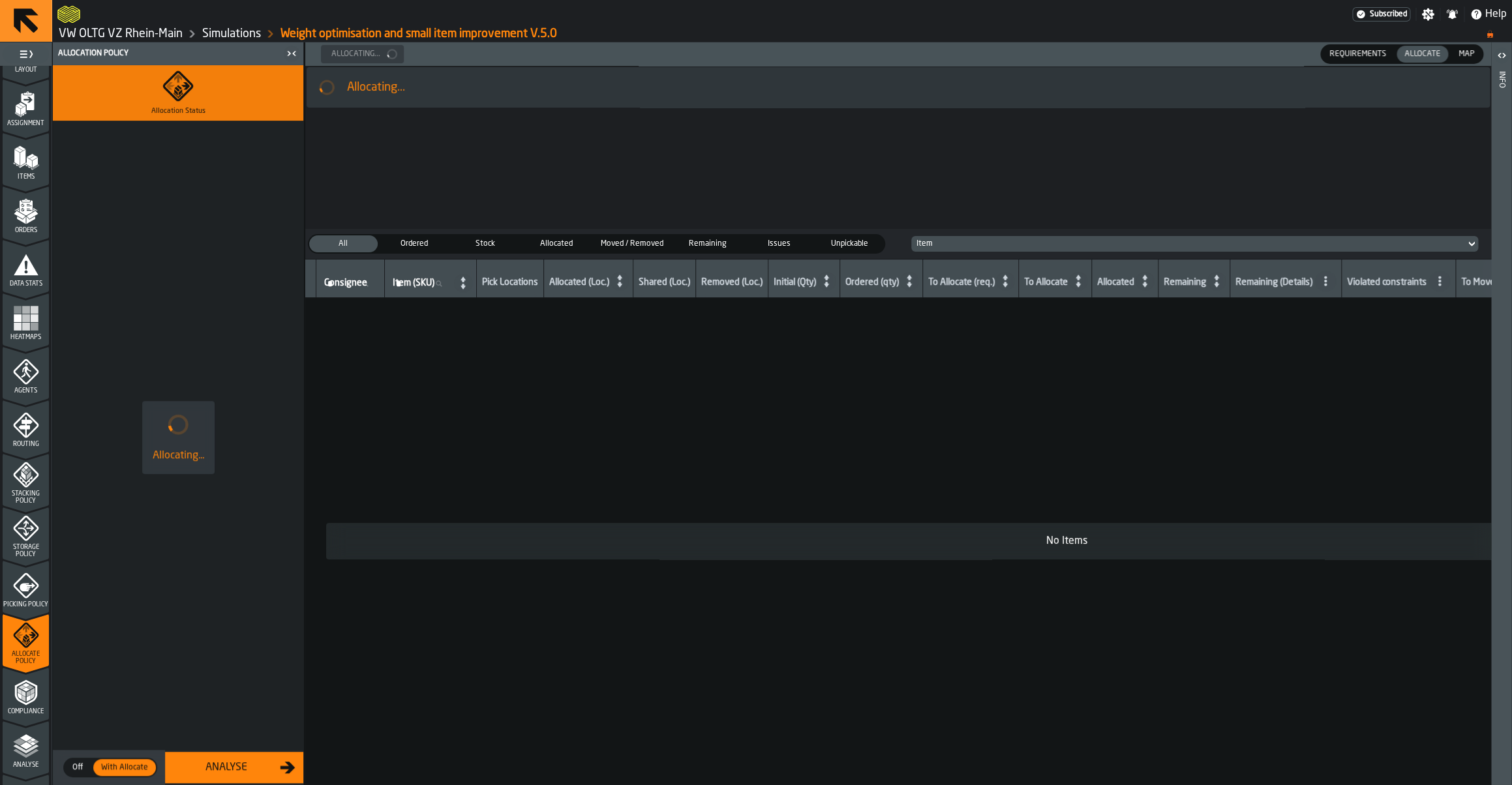
scroll to position [0, 0]
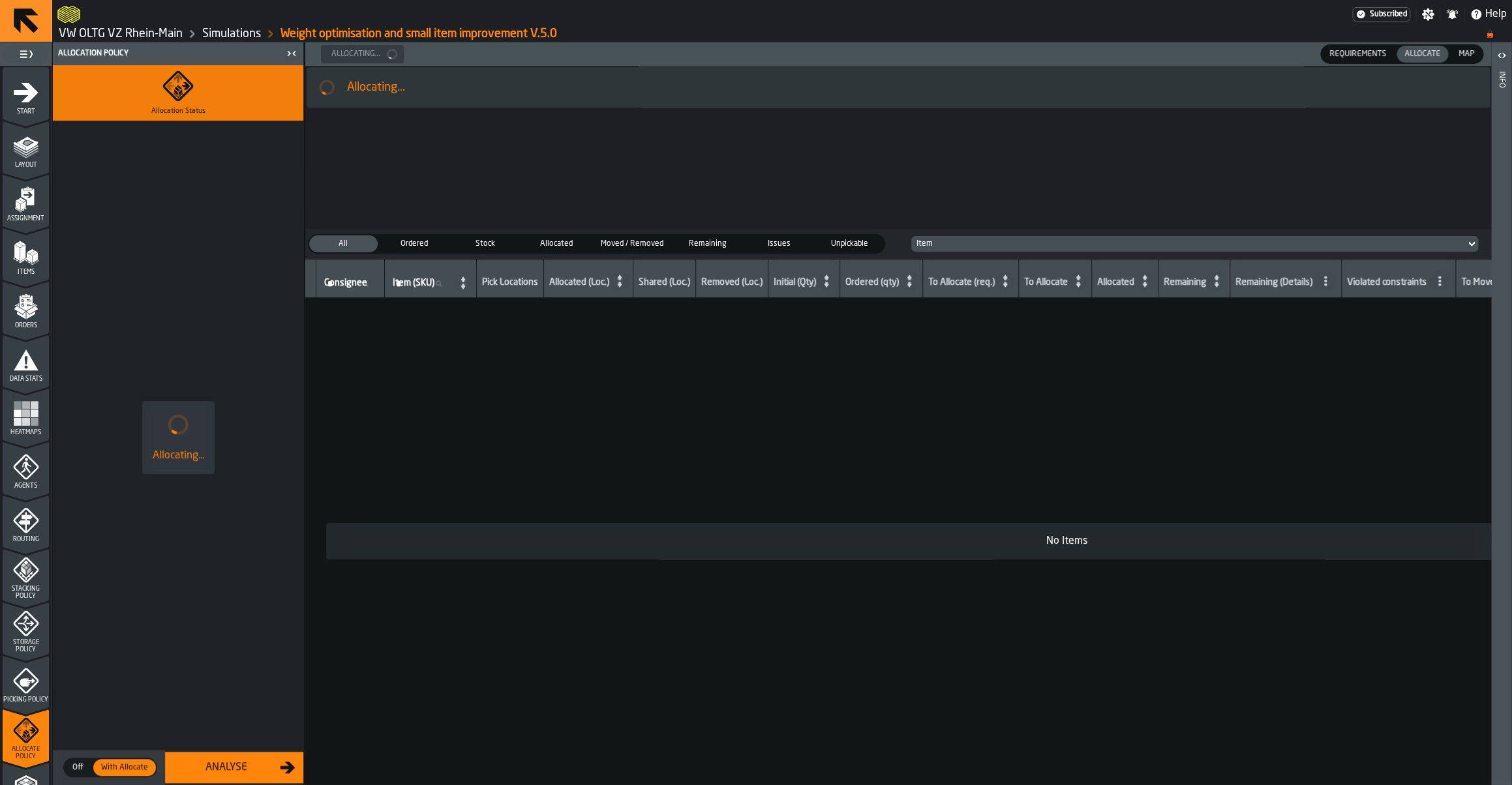
click at [34, 207] on icon "menu Assignment" at bounding box center [26, 200] width 26 height 26
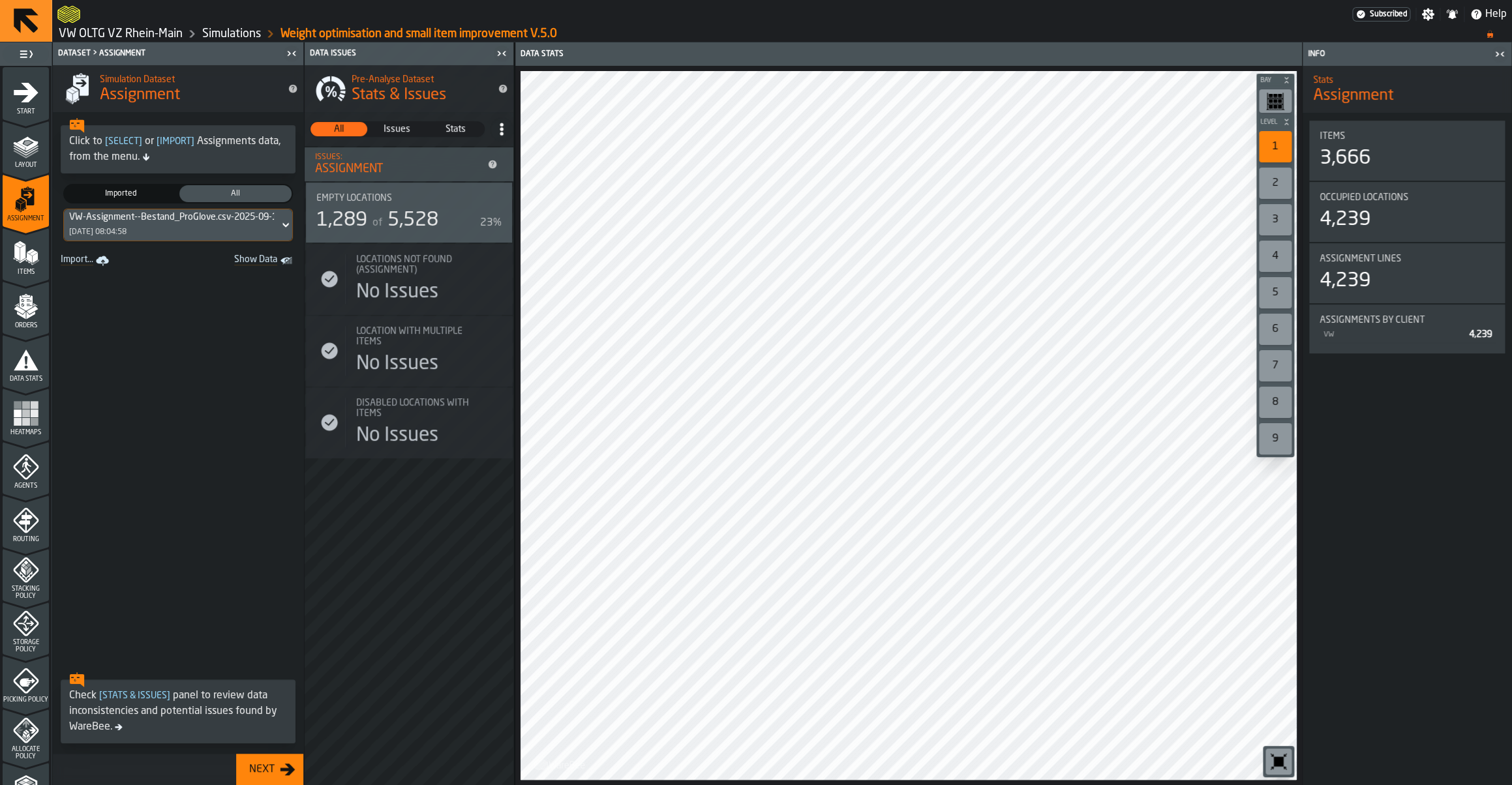
click at [281, 775] on icon "button-Next" at bounding box center [287, 769] width 16 height 16
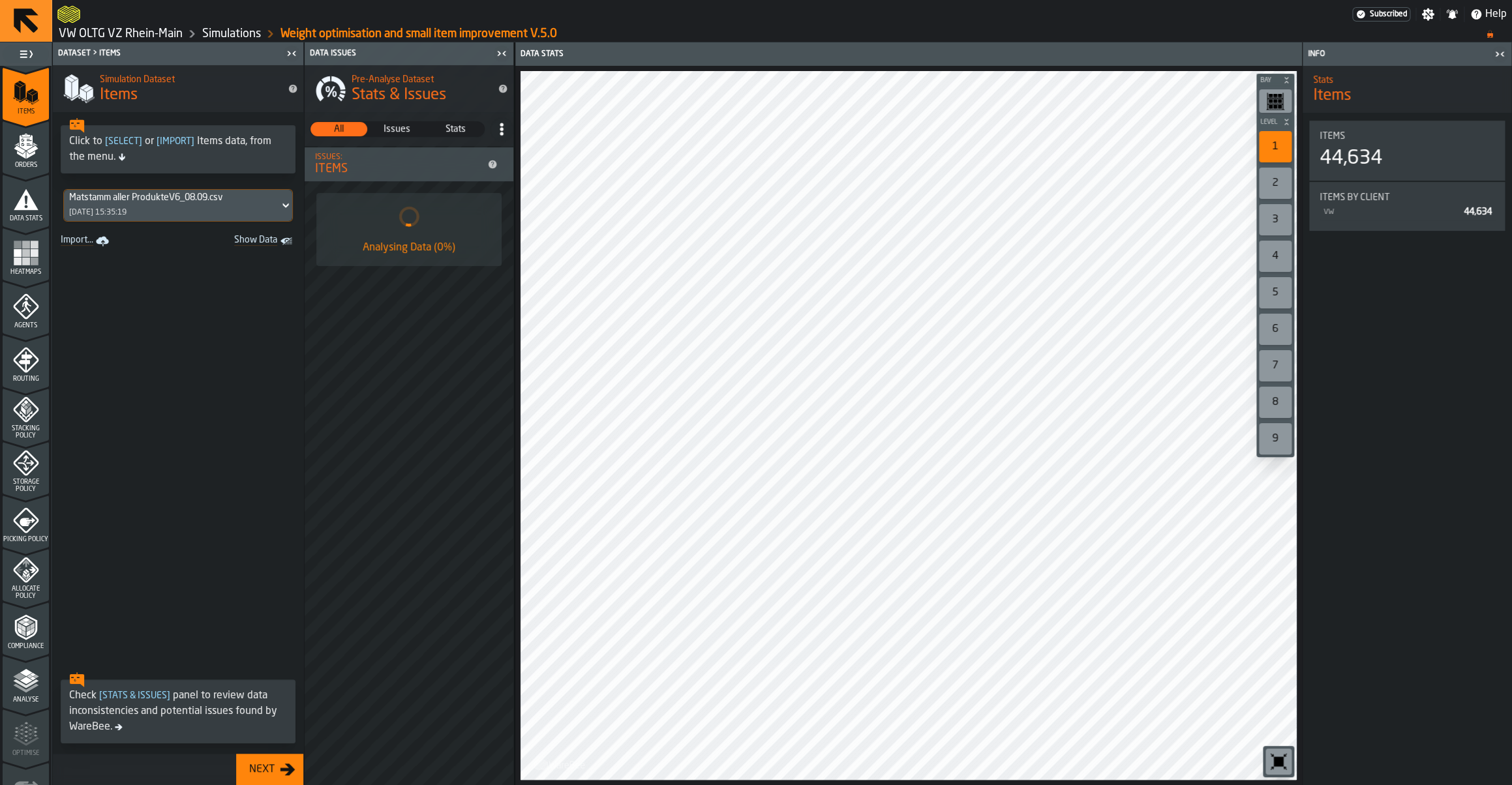
scroll to position [163, 0]
click at [27, 592] on span "Allocate Policy" at bounding box center [25, 590] width 47 height 15
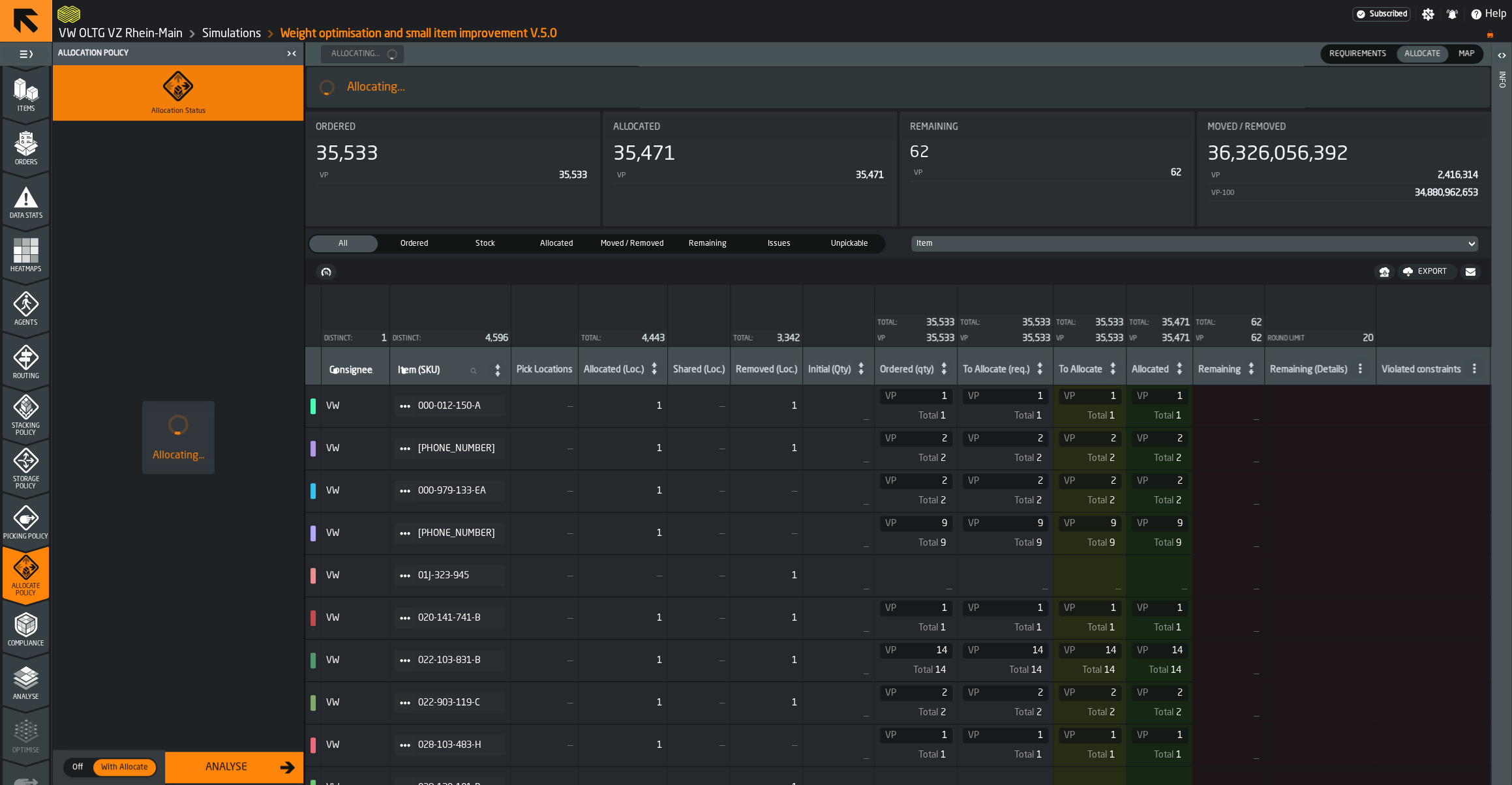
click at [29, 146] on icon "menu Orders" at bounding box center [25, 140] width 13 height 15
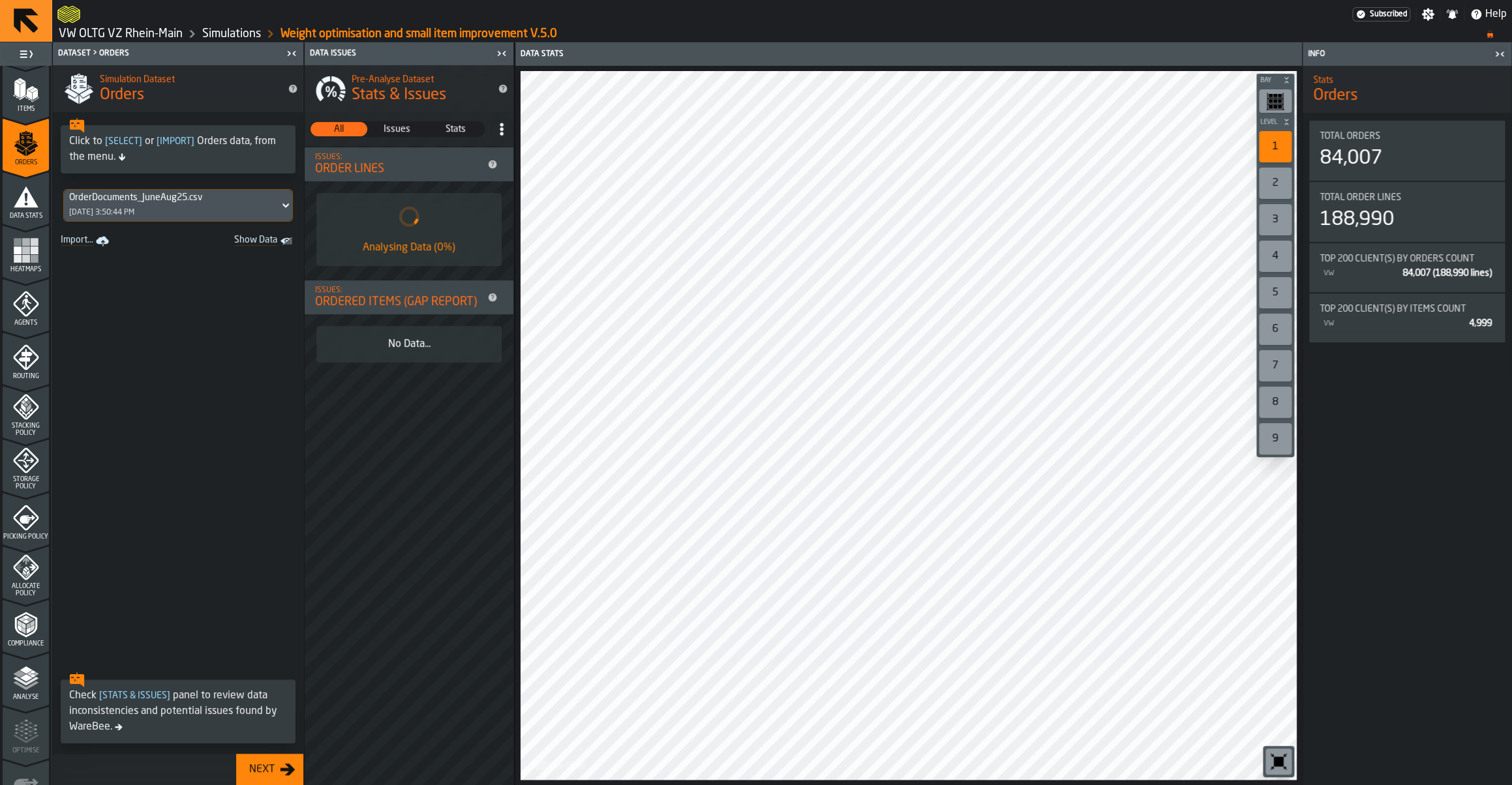
click at [28, 219] on span "Data Stats" at bounding box center [25, 216] width 47 height 7
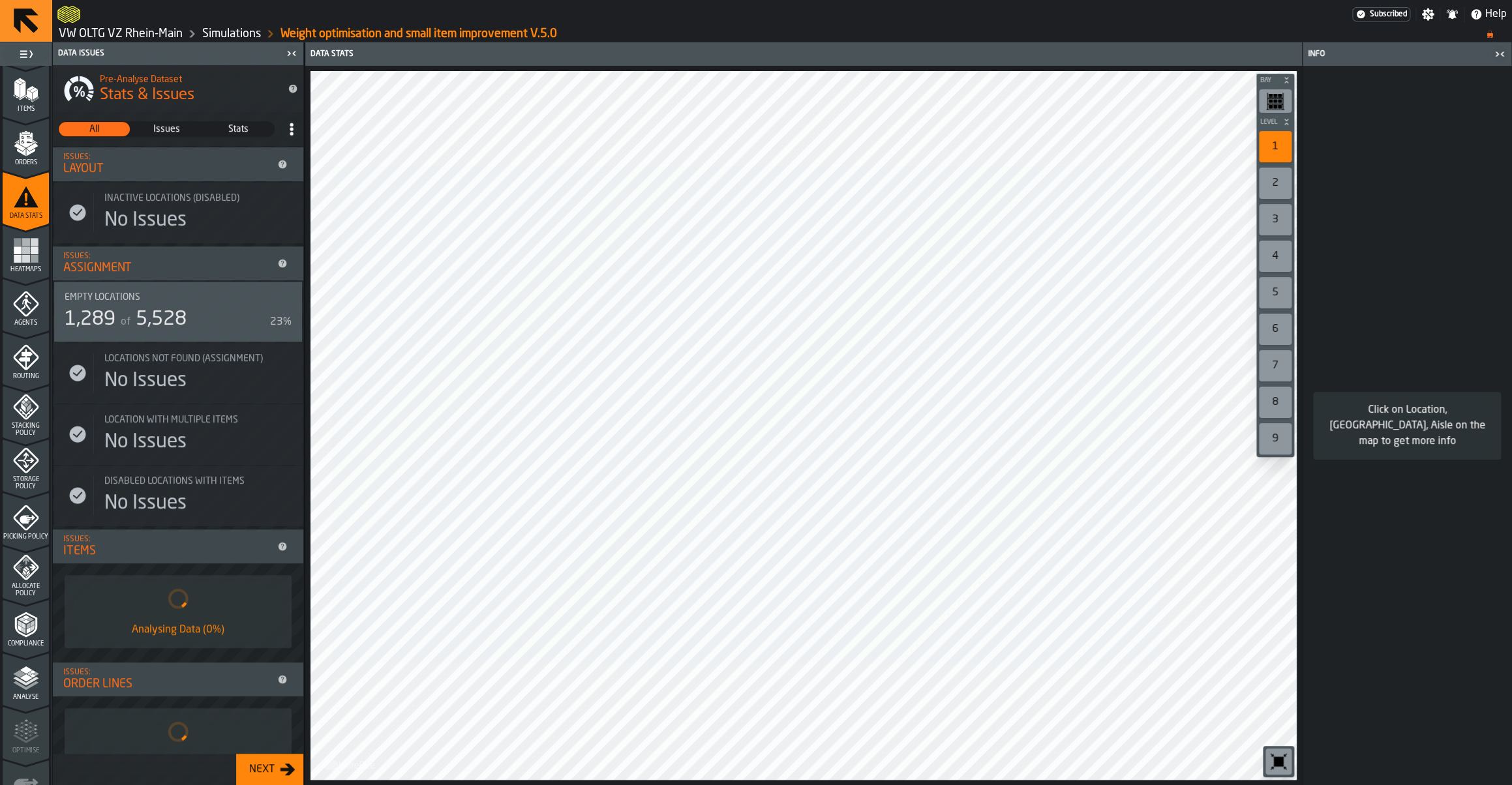
scroll to position [0, 0]
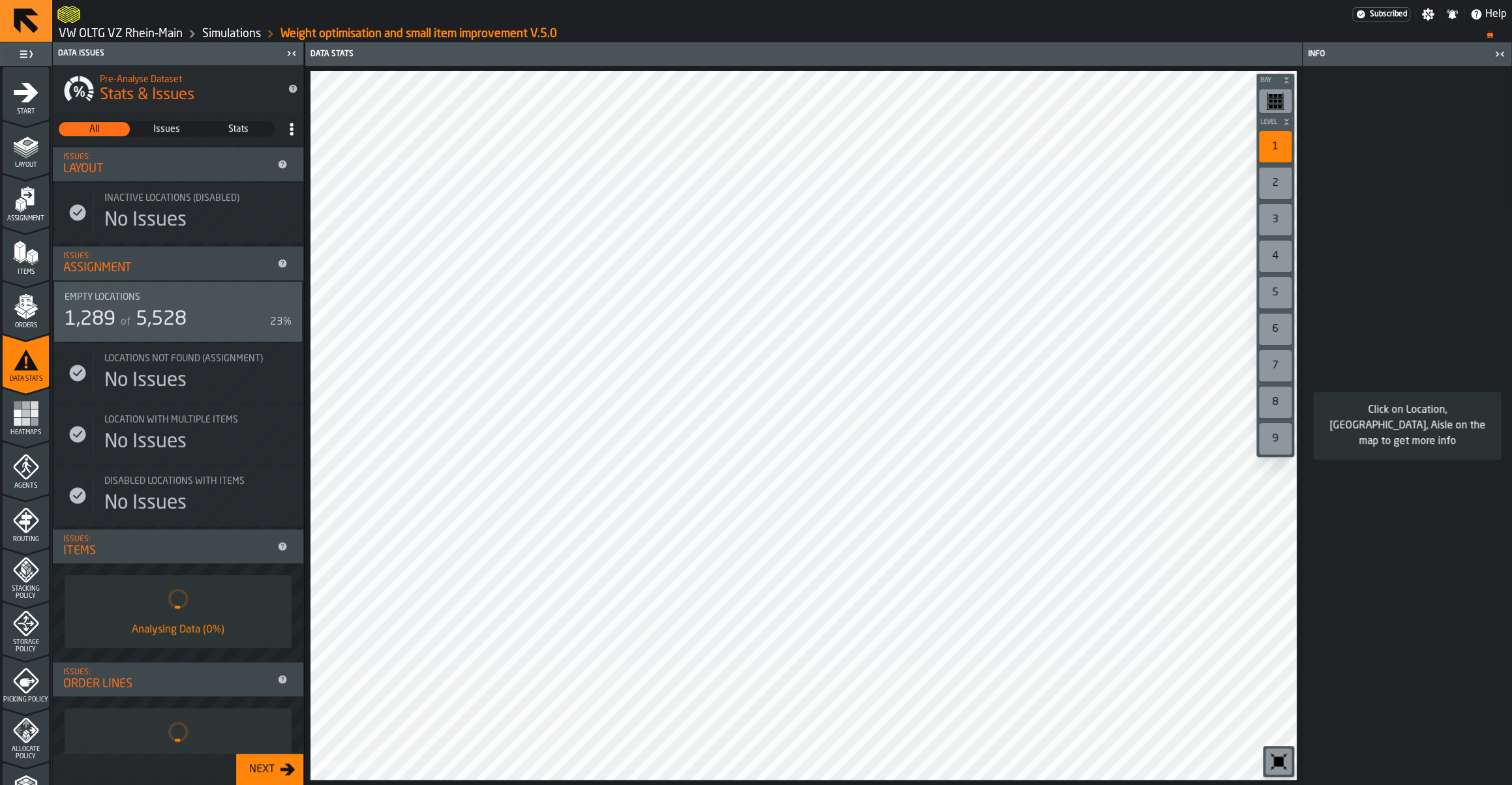
click at [28, 211] on icon "menu Assignment" at bounding box center [26, 200] width 26 height 26
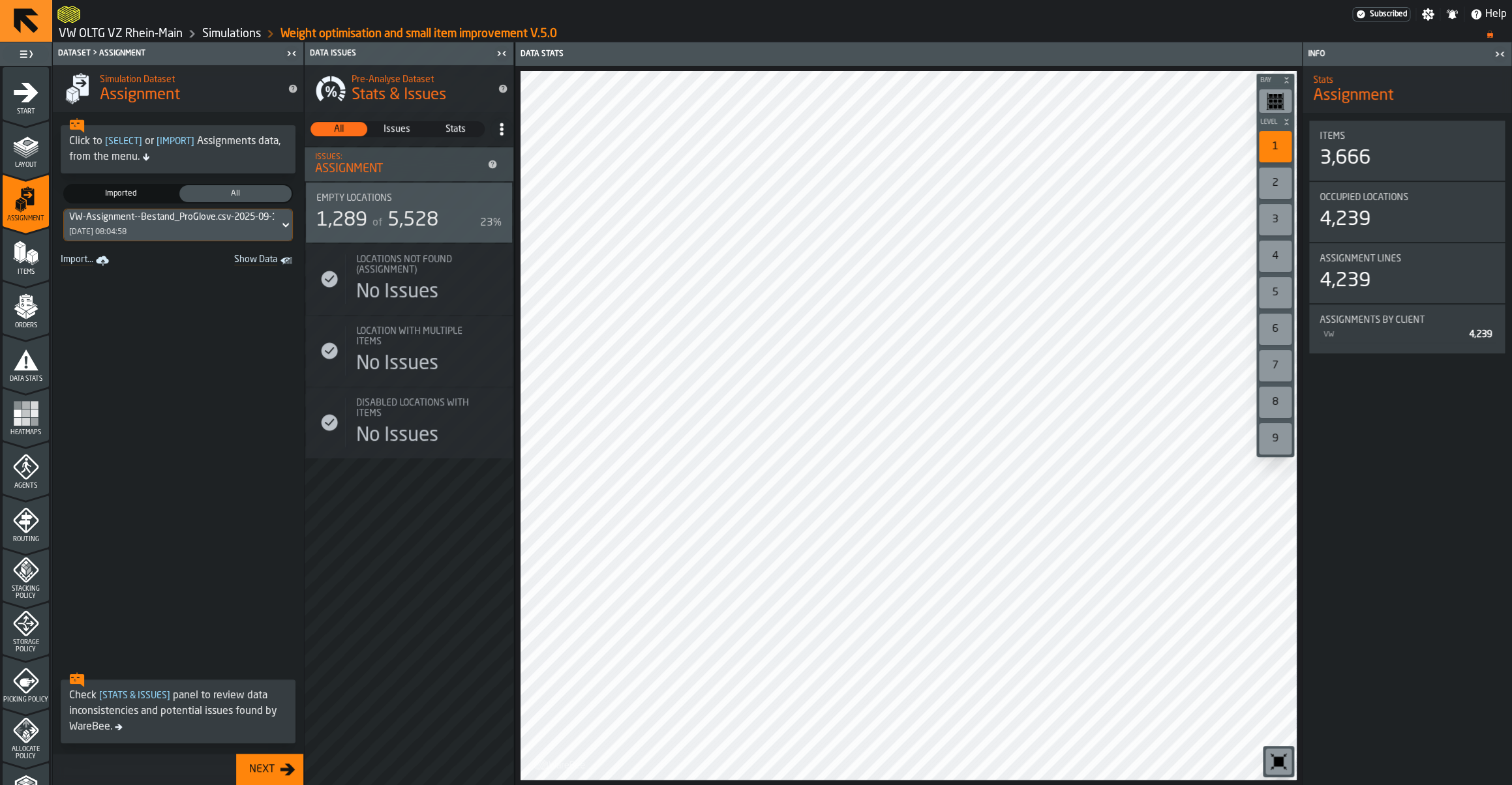
scroll to position [243, 0]
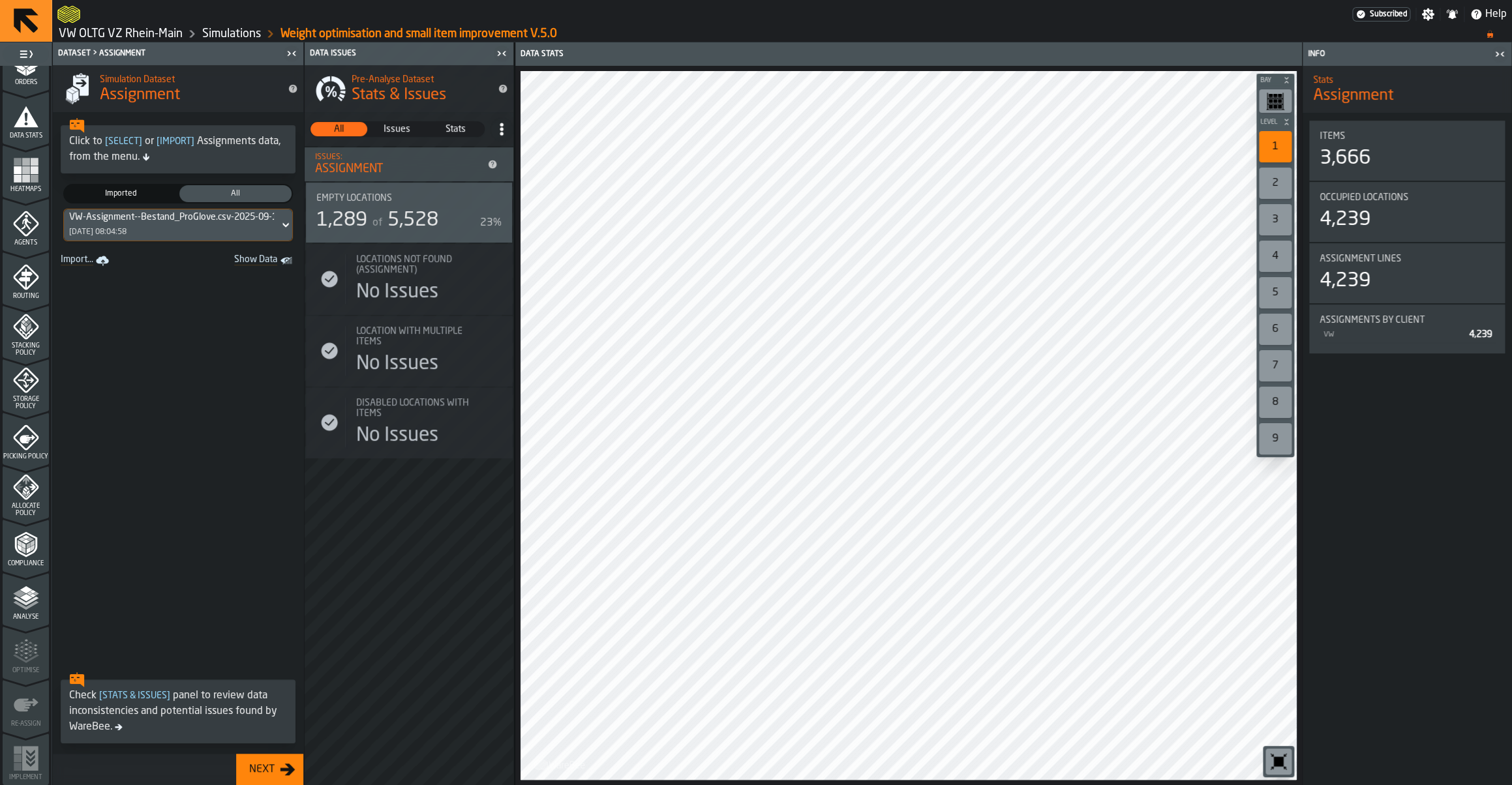
click at [23, 610] on icon "menu Analyse" at bounding box center [26, 598] width 26 height 26
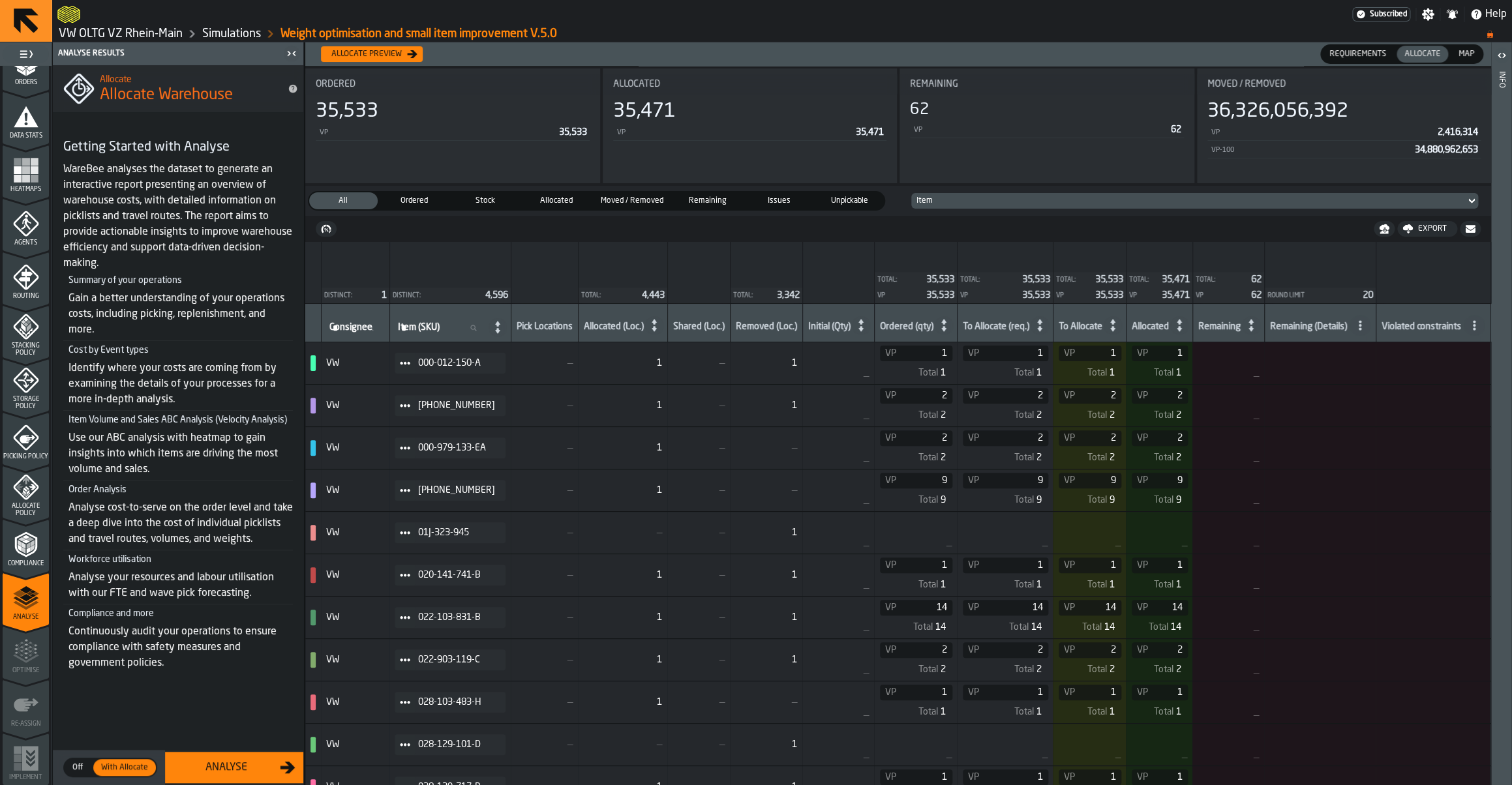
click at [400, 57] on div "Allocate preview" at bounding box center [366, 54] width 81 height 9
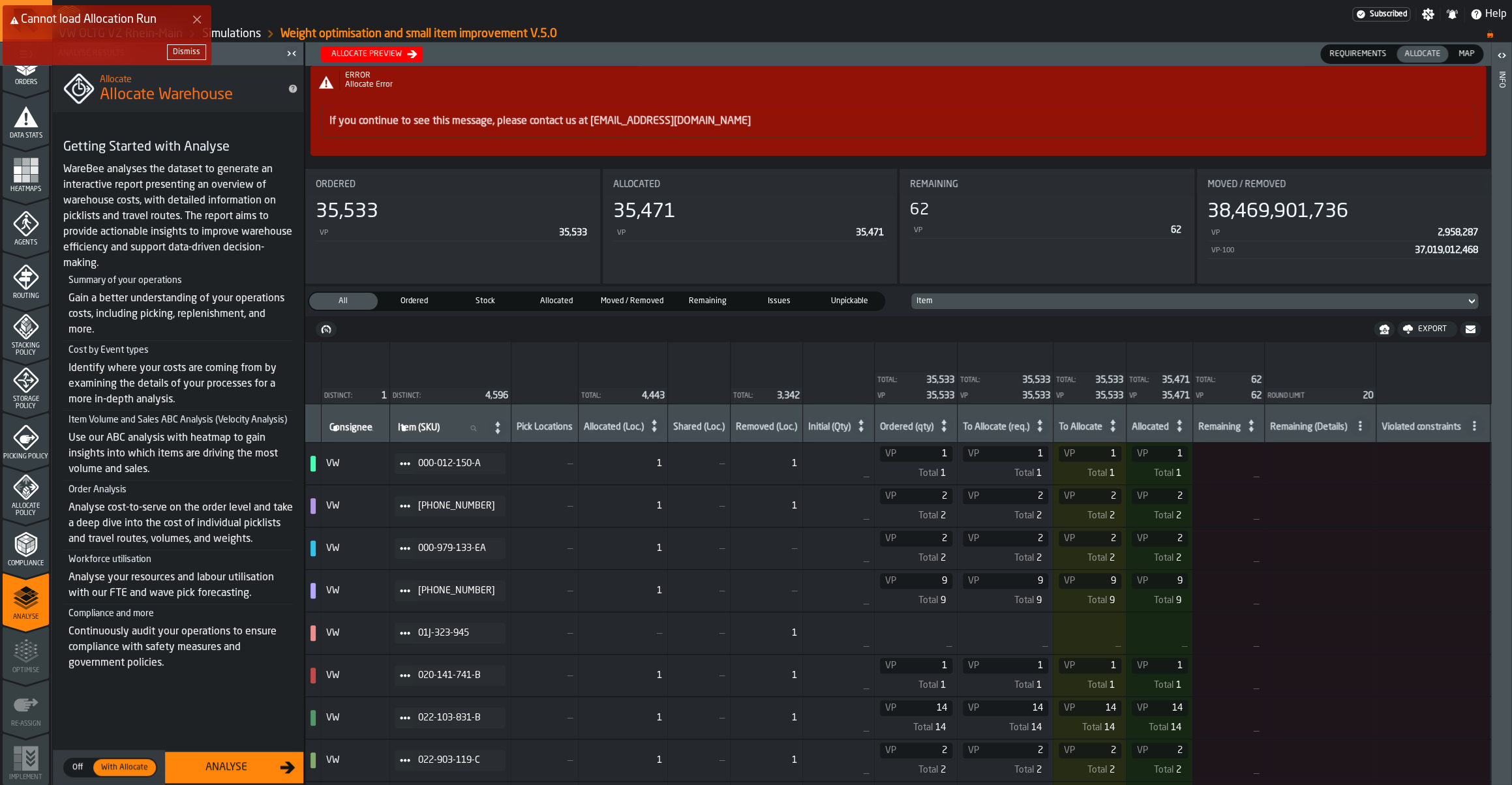
click at [179, 44] on div "Dismiss" at bounding box center [106, 52] width 209 height 26
click at [179, 48] on div "Dismiss" at bounding box center [186, 52] width 27 height 9
click at [376, 52] on div "Allocate preview" at bounding box center [366, 54] width 81 height 9
click at [333, 20] on div "Cannot load Allocation Run Dismiss" at bounding box center [758, 40] width 1512 height 75
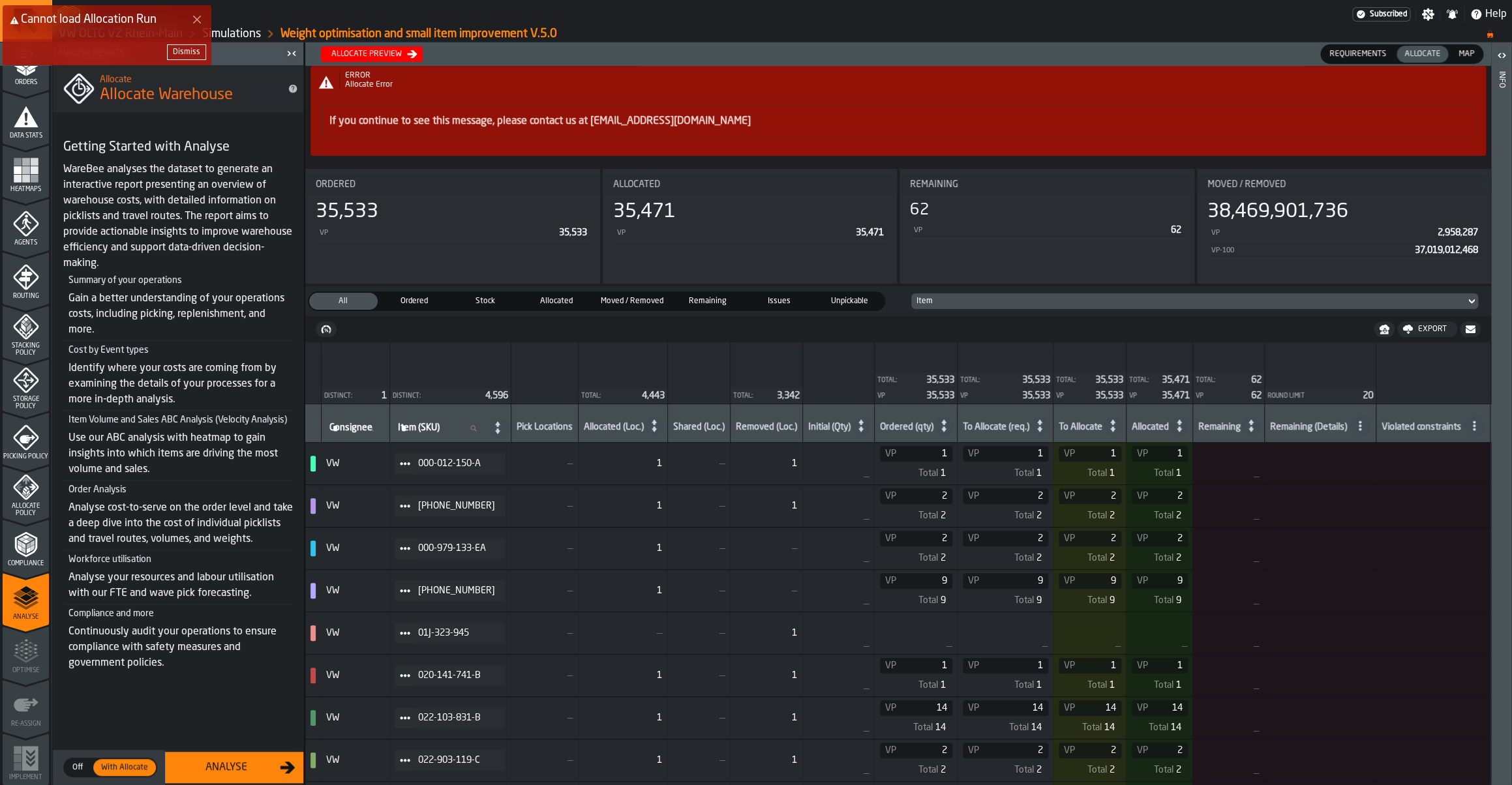
click at [183, 64] on div "Dismiss" at bounding box center [106, 52] width 209 height 26
click at [184, 55] on div "Dismiss" at bounding box center [186, 52] width 27 height 9
click at [1427, 21] on ul "Subscribed Settings Notifications Help" at bounding box center [1432, 14] width 160 height 24
click at [1428, 16] on icon "button-toggle-Settings" at bounding box center [1428, 14] width 12 height 12
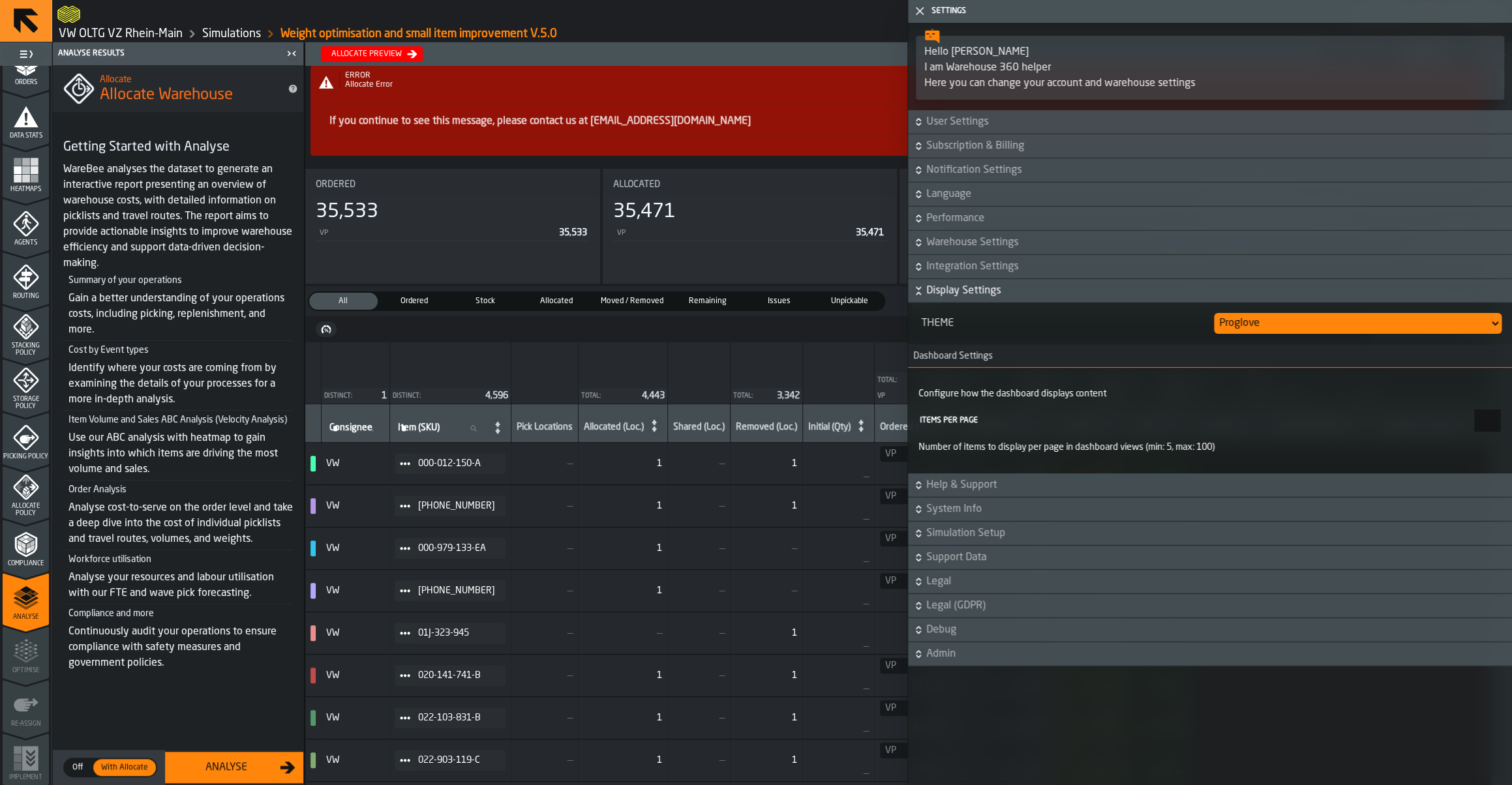
click at [953, 565] on span "Support Data" at bounding box center [1218, 557] width 583 height 16
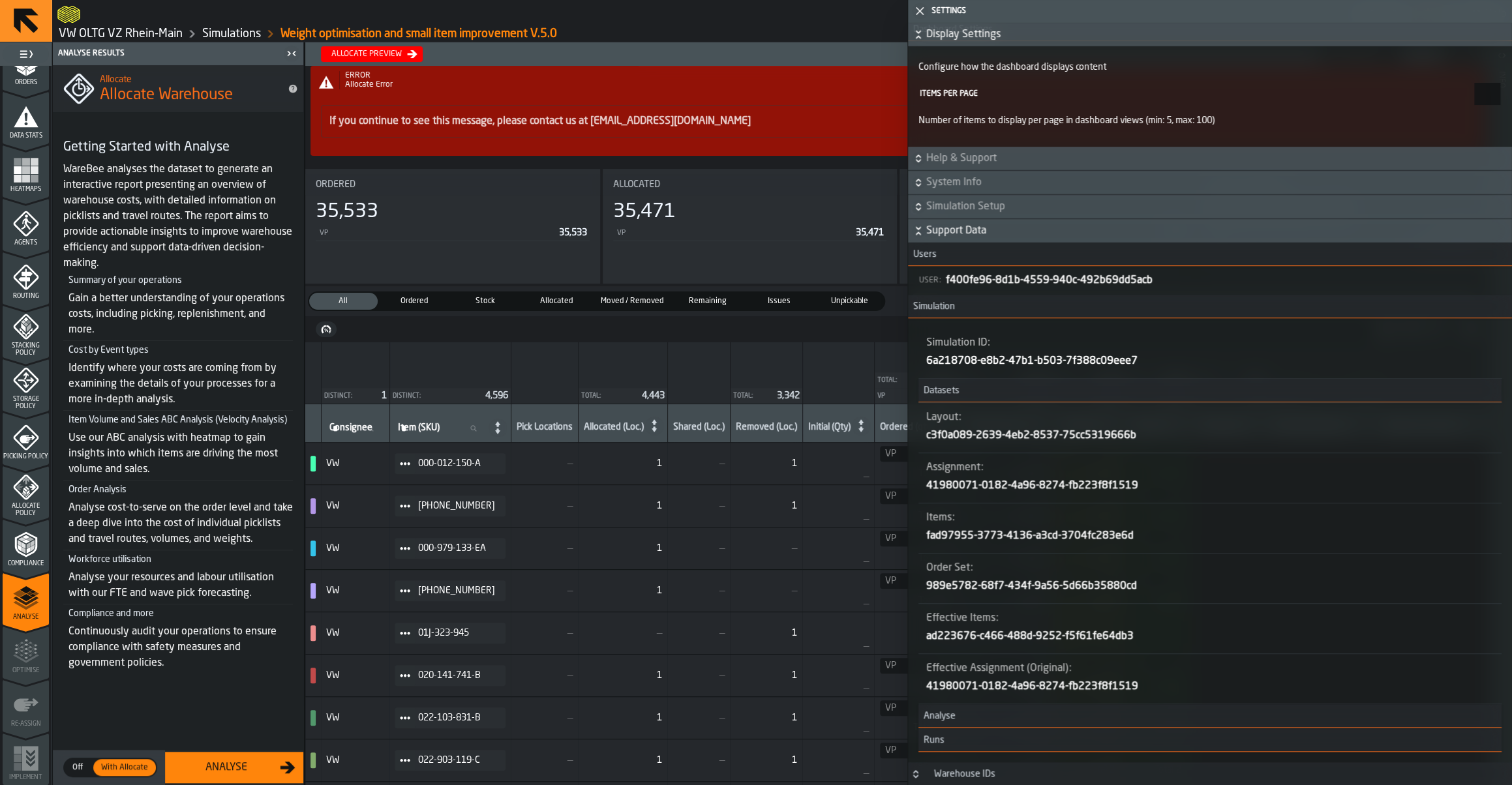
scroll to position [321, 0]
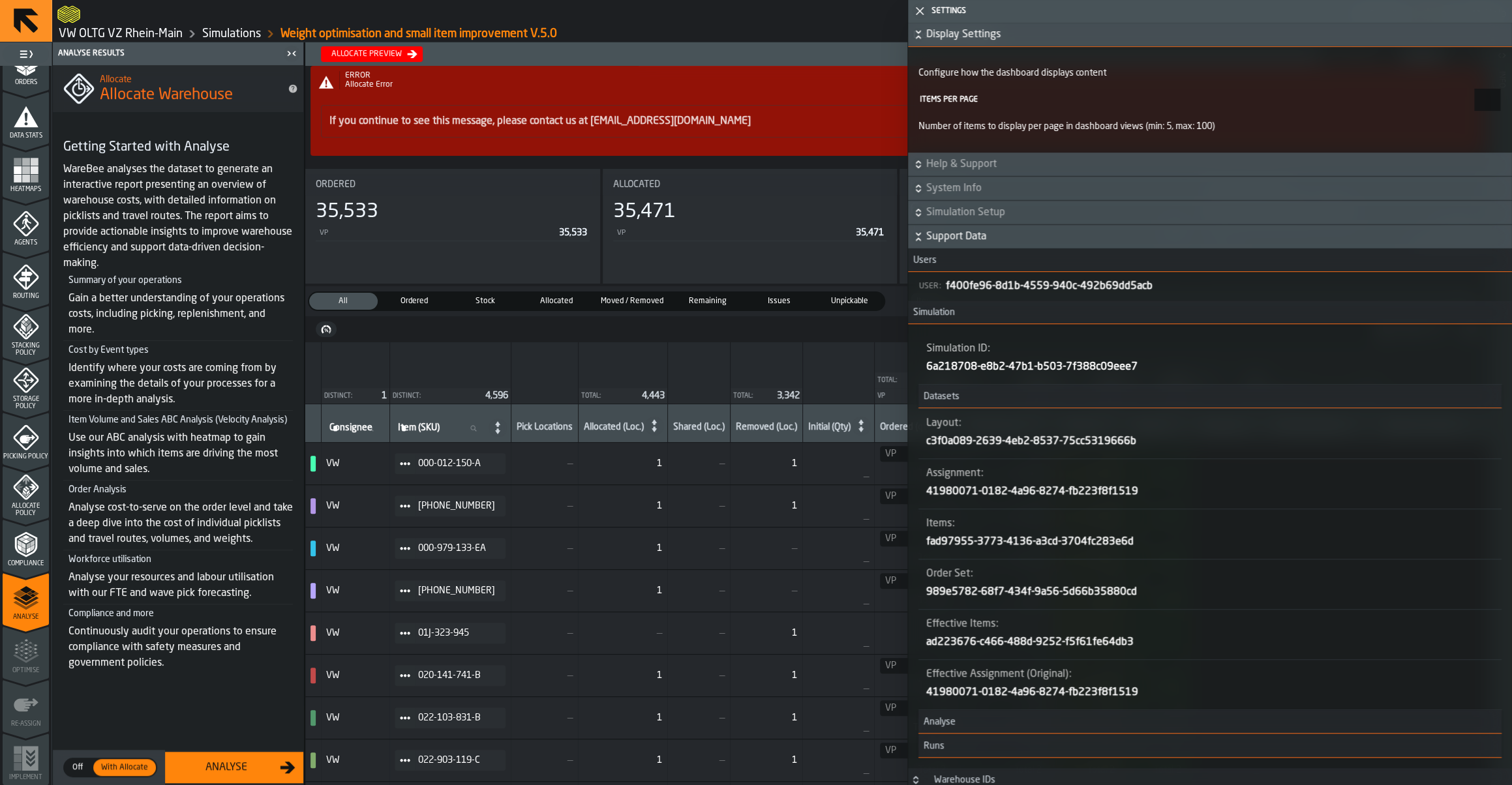
click at [229, 36] on link "Simulations" at bounding box center [232, 34] width 59 height 15
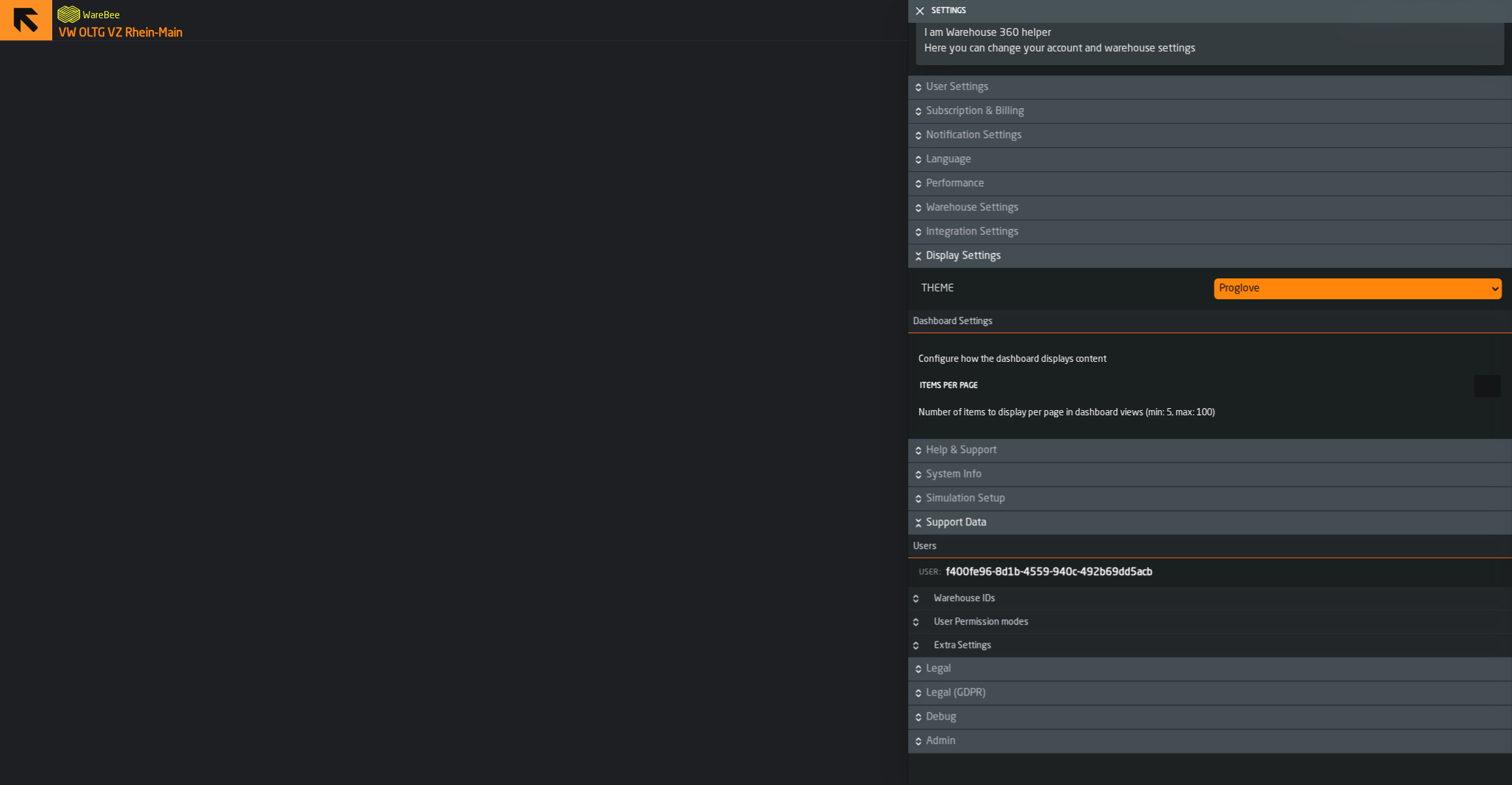
scroll to position [37, 0]
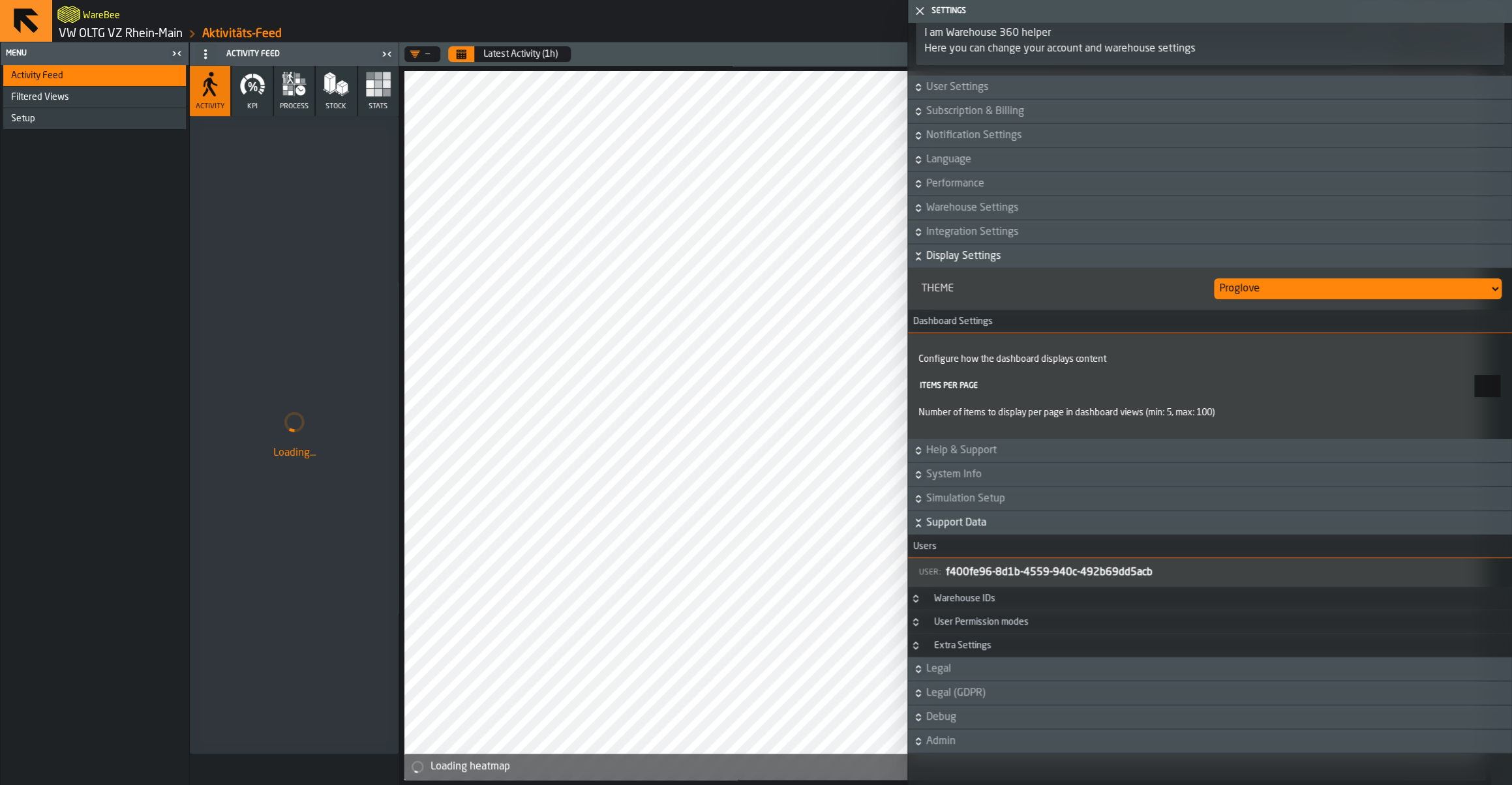
click at [168, 35] on link "VW OLTG VZ Rhein-Main" at bounding box center [120, 34] width 124 height 15
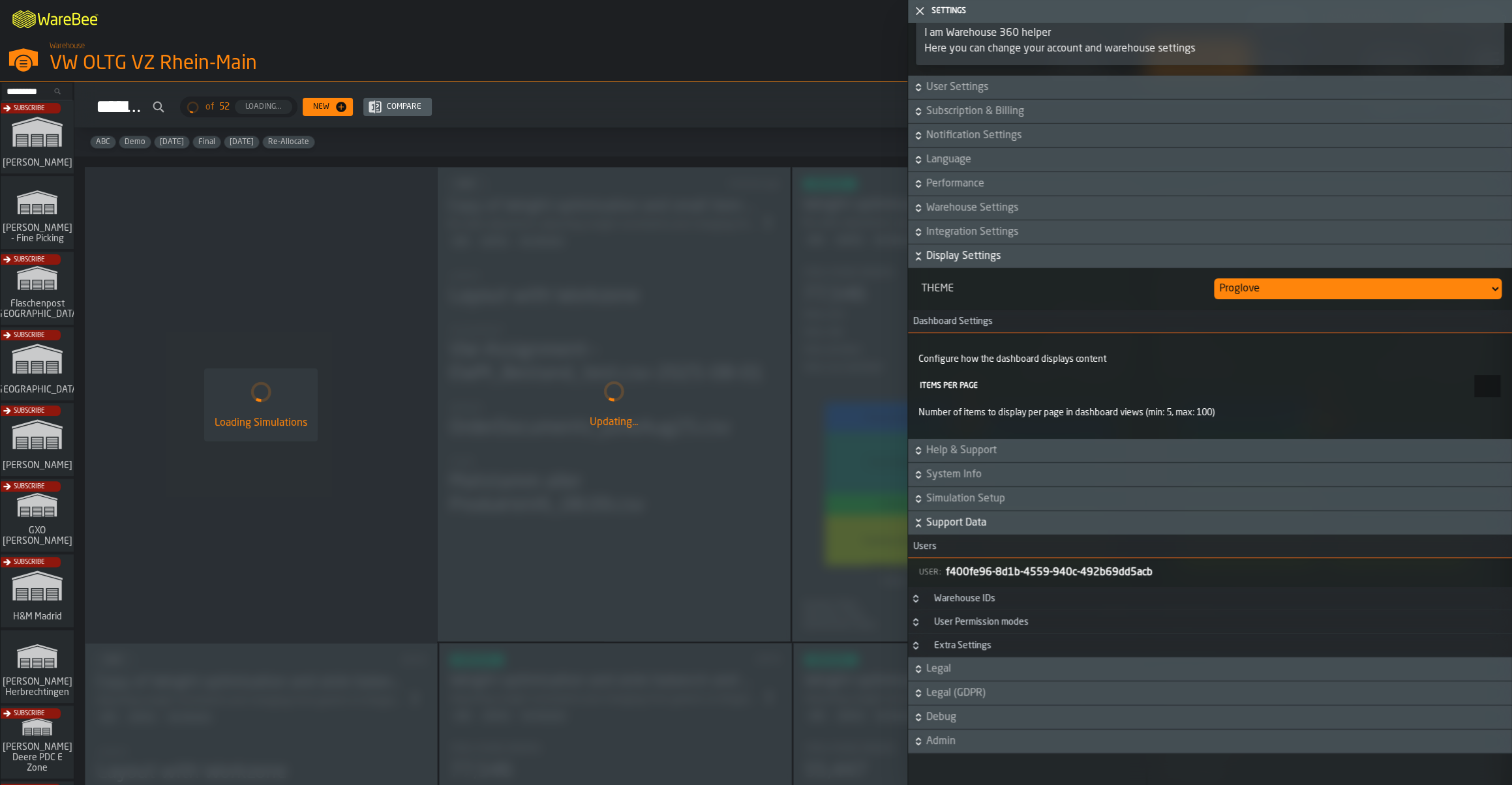
click at [923, 11] on icon "button-toggle-Close me" at bounding box center [919, 11] width 16 height 16
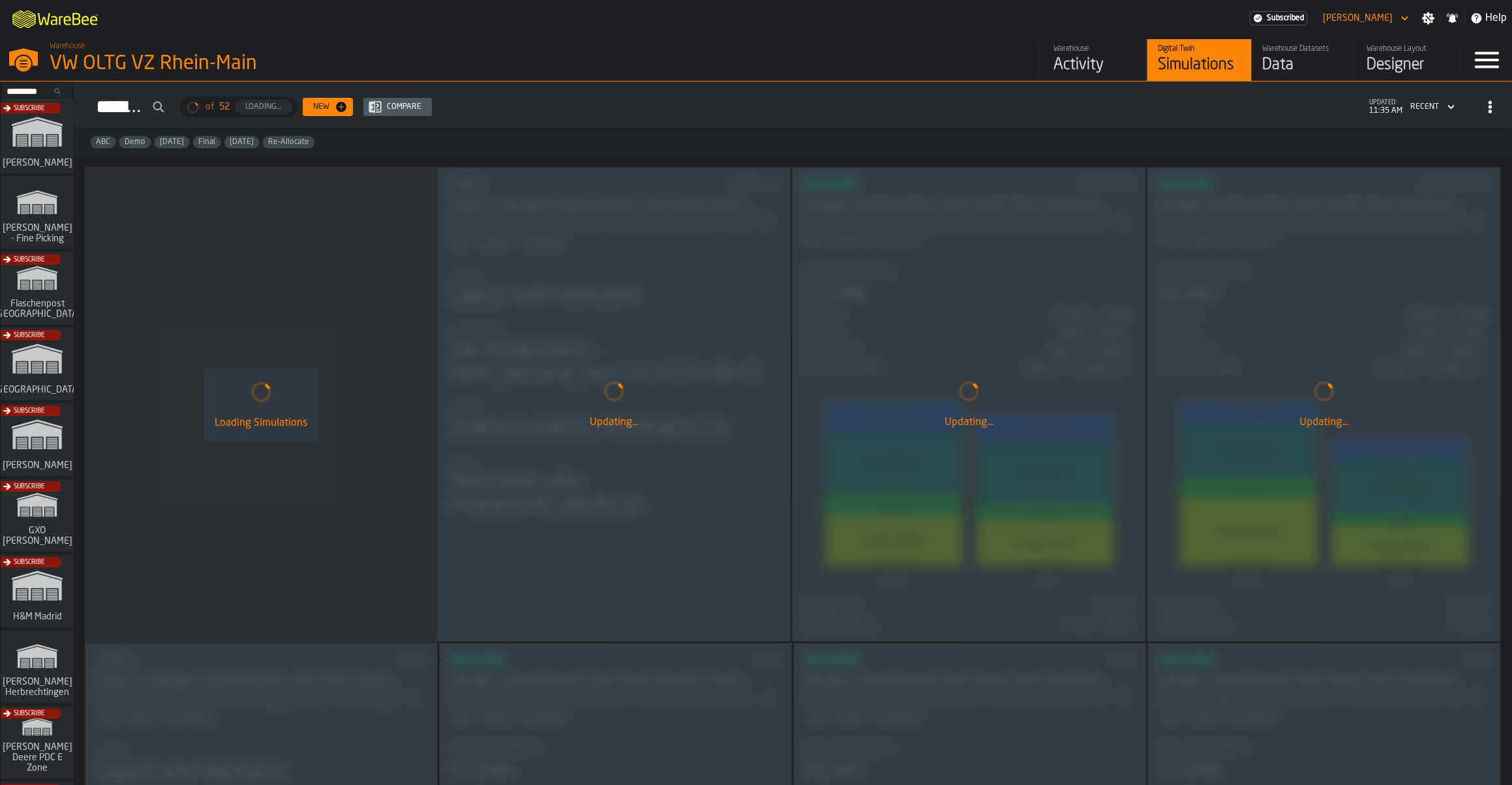
click at [940, 254] on div "Updating..." at bounding box center [969, 404] width 352 height 473
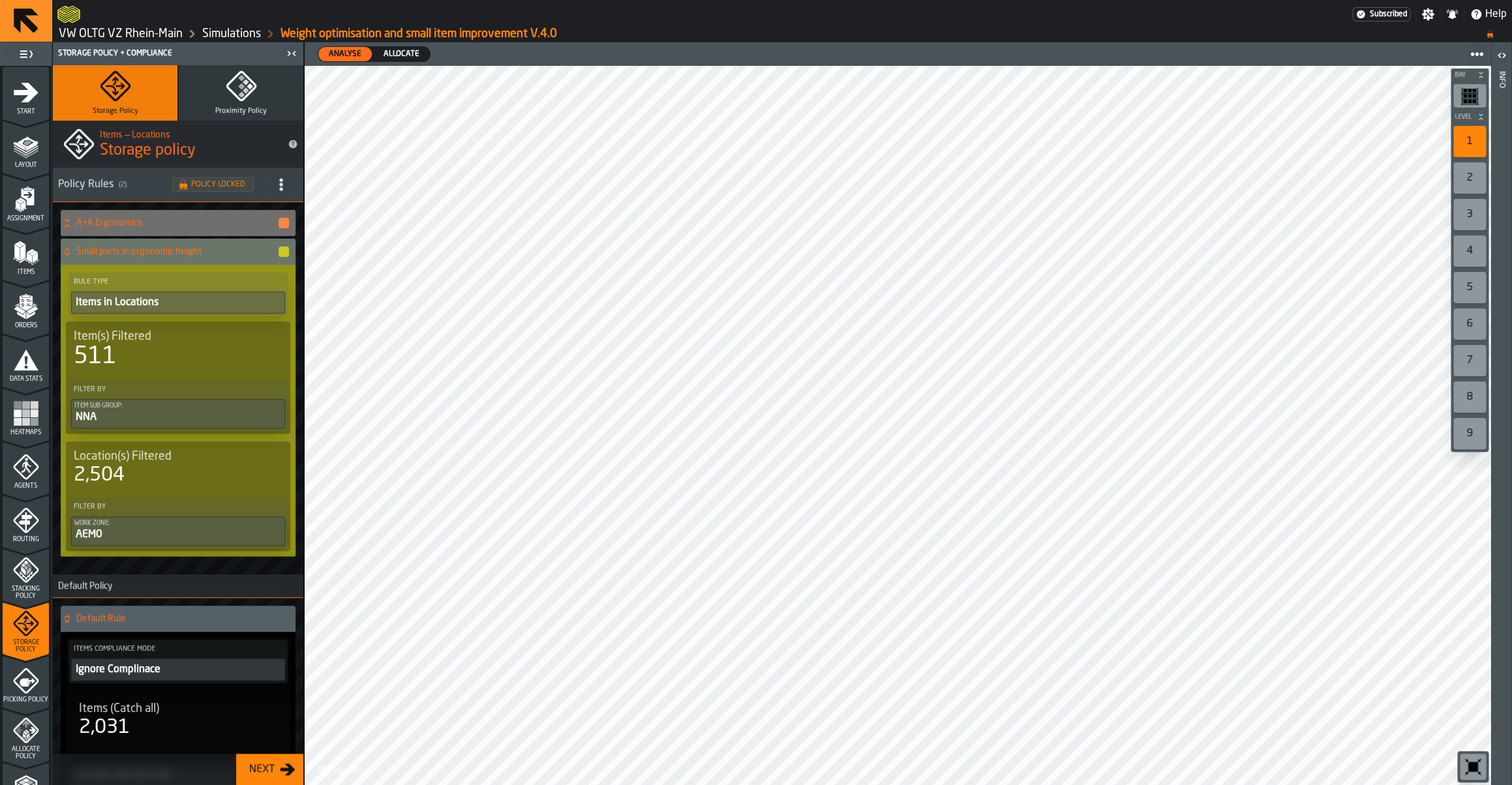
click at [1427, 15] on icon "button-toggle-Settings" at bounding box center [1428, 14] width 12 height 12
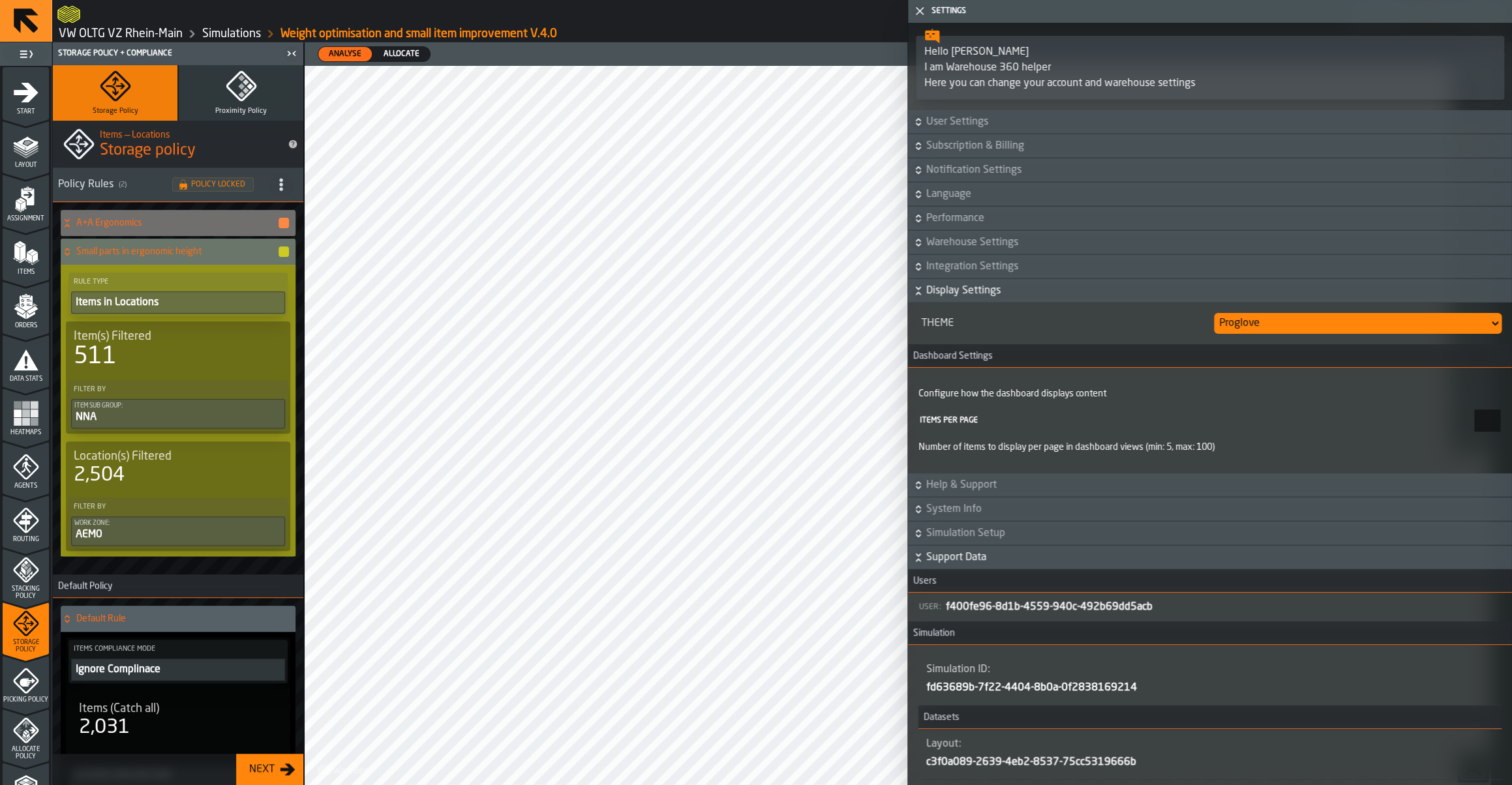
click at [969, 562] on span "Support Data" at bounding box center [1218, 557] width 583 height 16
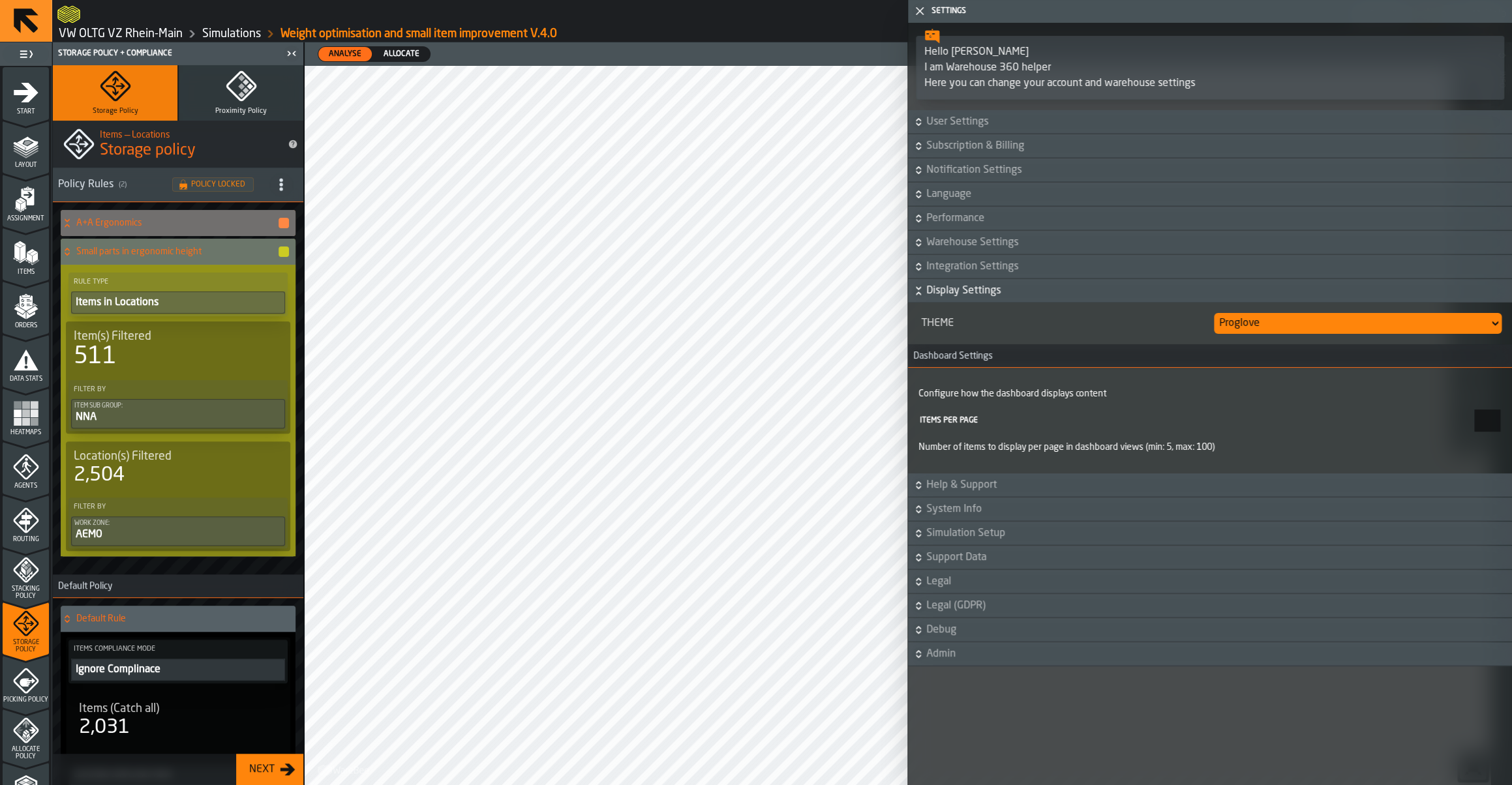
click at [969, 562] on span "Support Data" at bounding box center [1218, 557] width 583 height 16
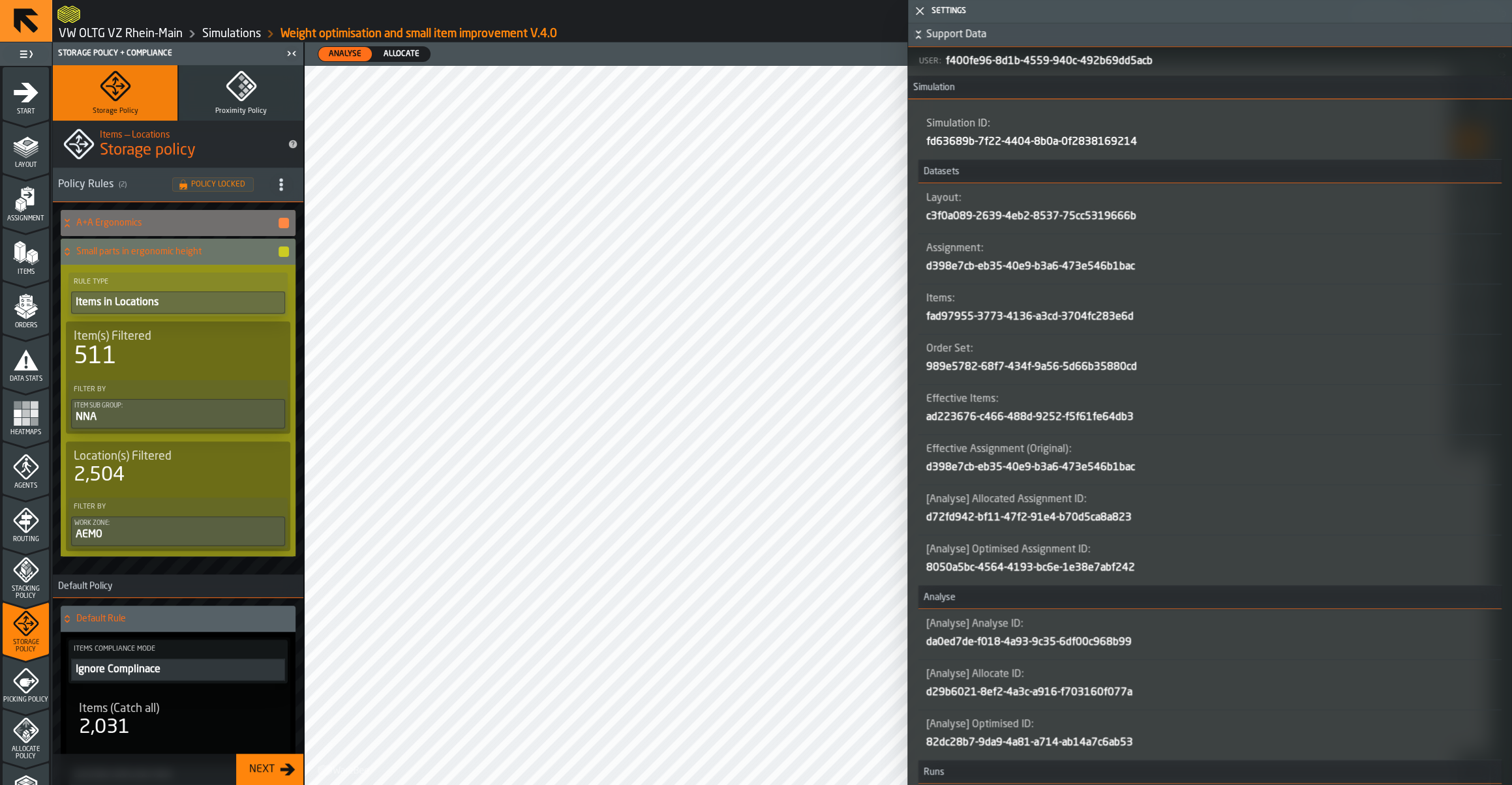
scroll to position [680, 0]
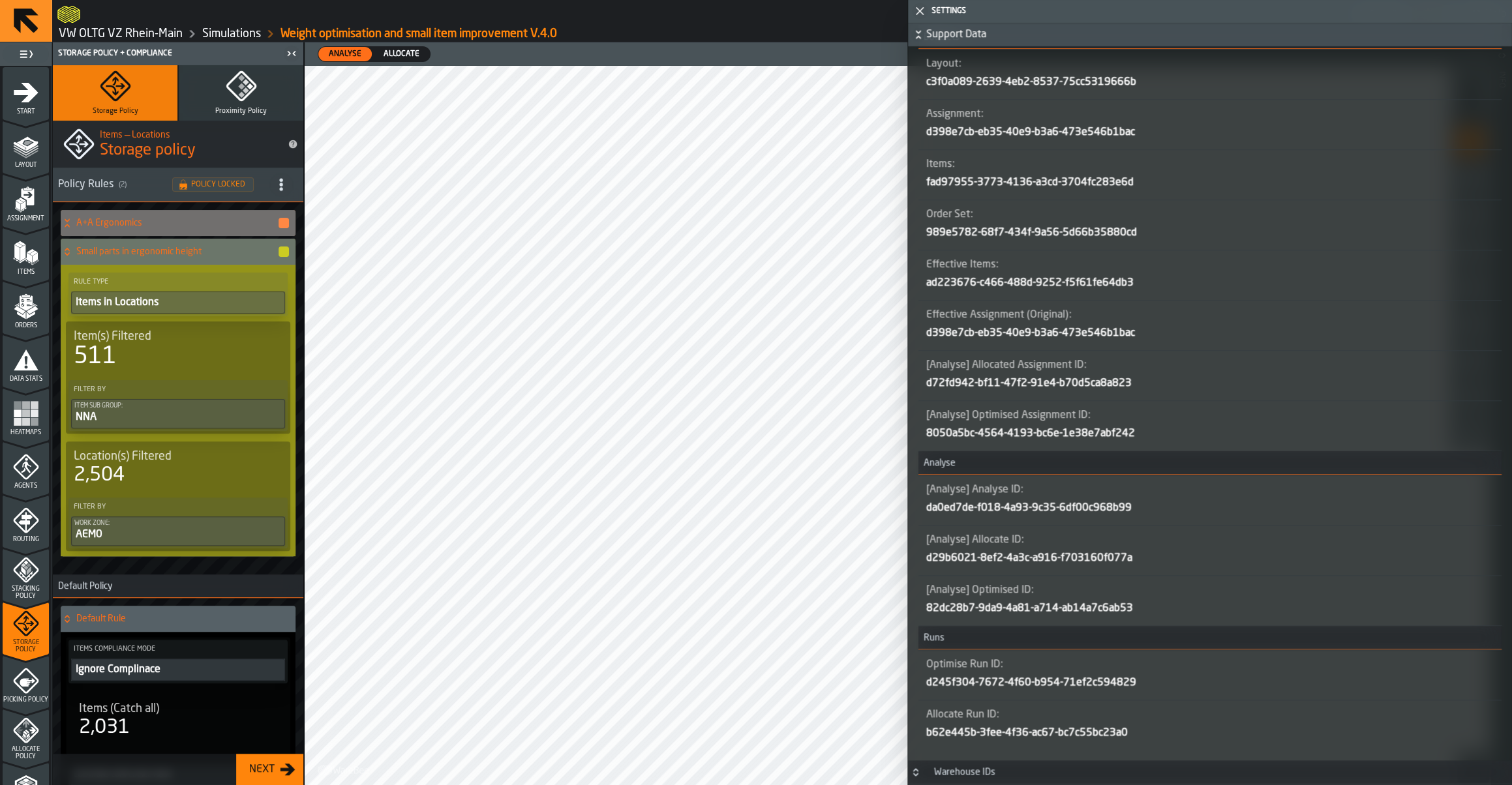
click at [0, 0] on icon "button-" at bounding box center [0, 0] width 0 height 0
click at [916, 14] on polygon "button-toggle-Close me" at bounding box center [920, 11] width 8 height 8
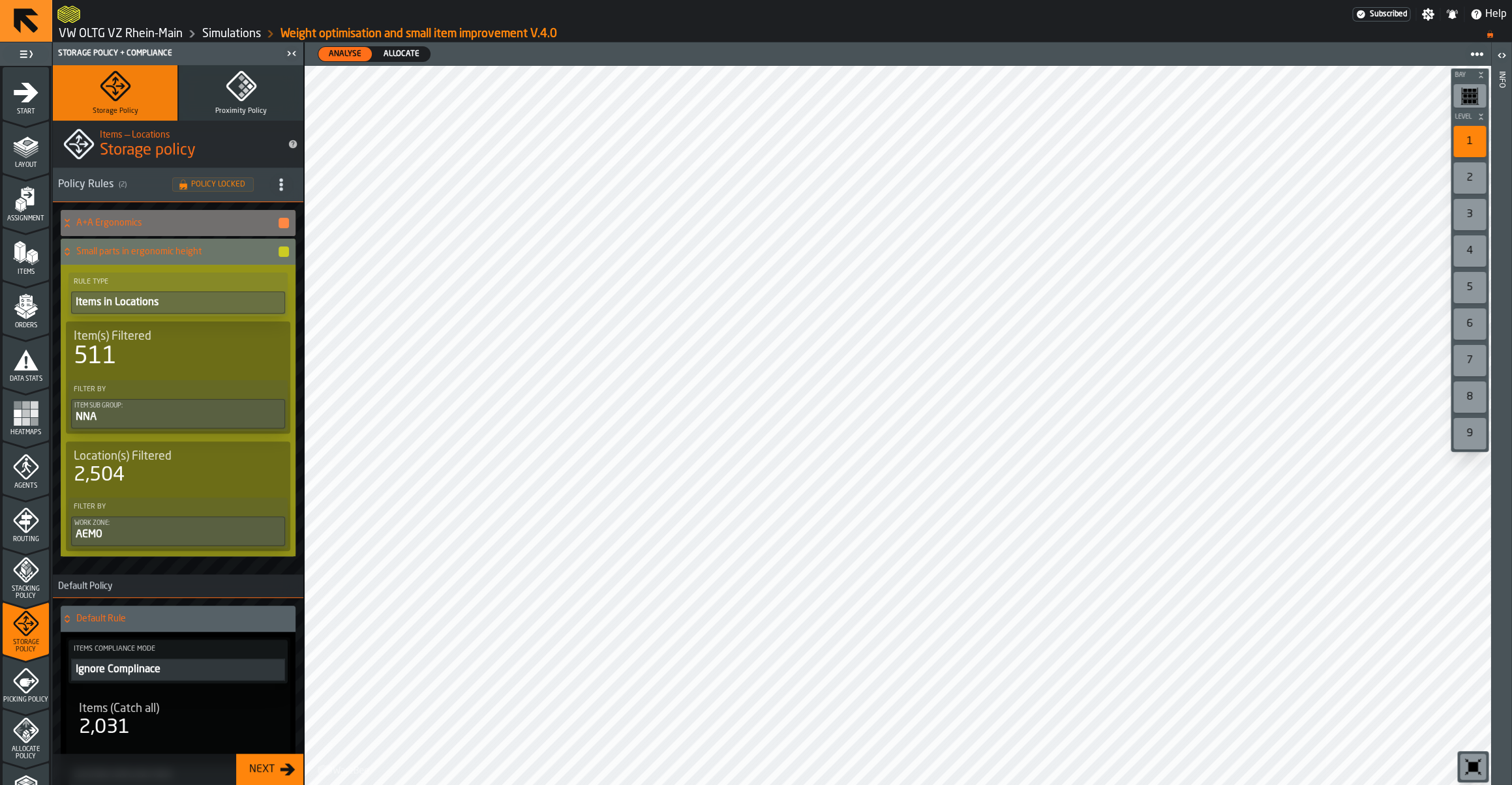
click at [243, 33] on link "Simulations" at bounding box center [232, 34] width 59 height 15
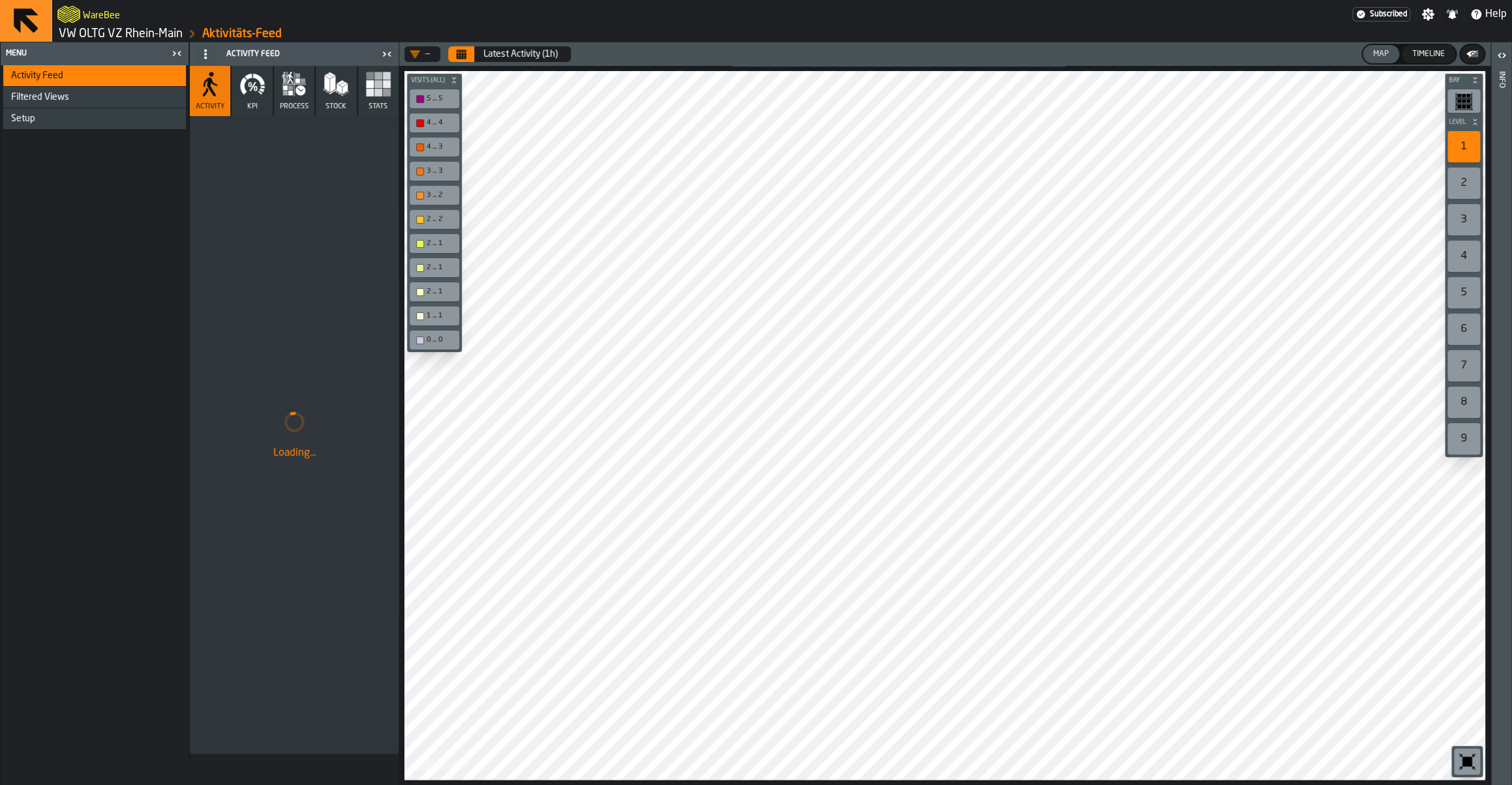
click at [143, 36] on link "VW OLTG VZ Rhein-Main" at bounding box center [120, 34] width 124 height 15
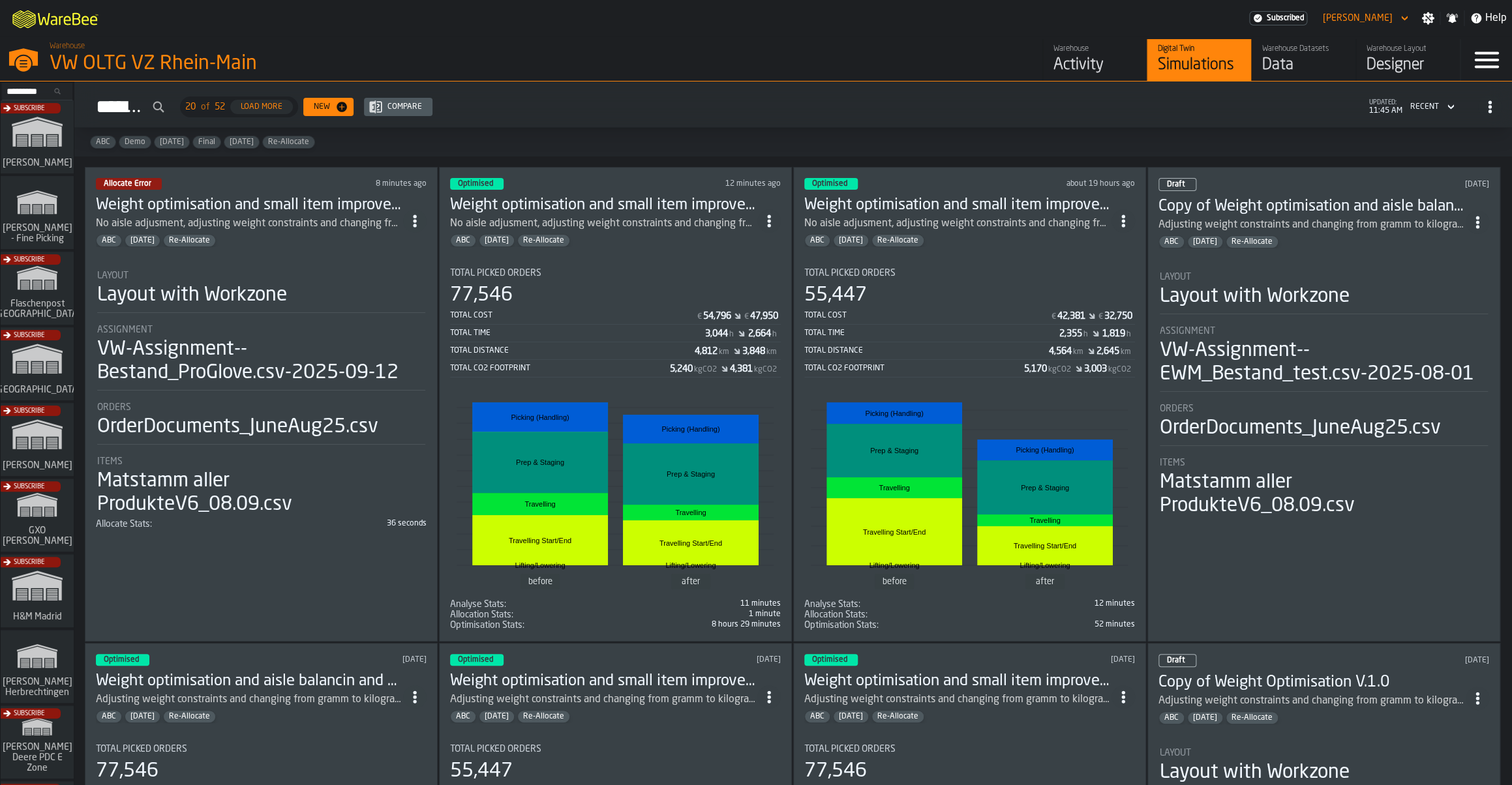
click at [414, 219] on icon "ItemListCard-DashboardItemContainer" at bounding box center [414, 221] width 13 height 13
click at [629, 267] on section "Total Picked Orders 77,546 Total Cost € 54,796 € 47,950 Total Time 3,044 h 2,66…" at bounding box center [615, 444] width 331 height 372
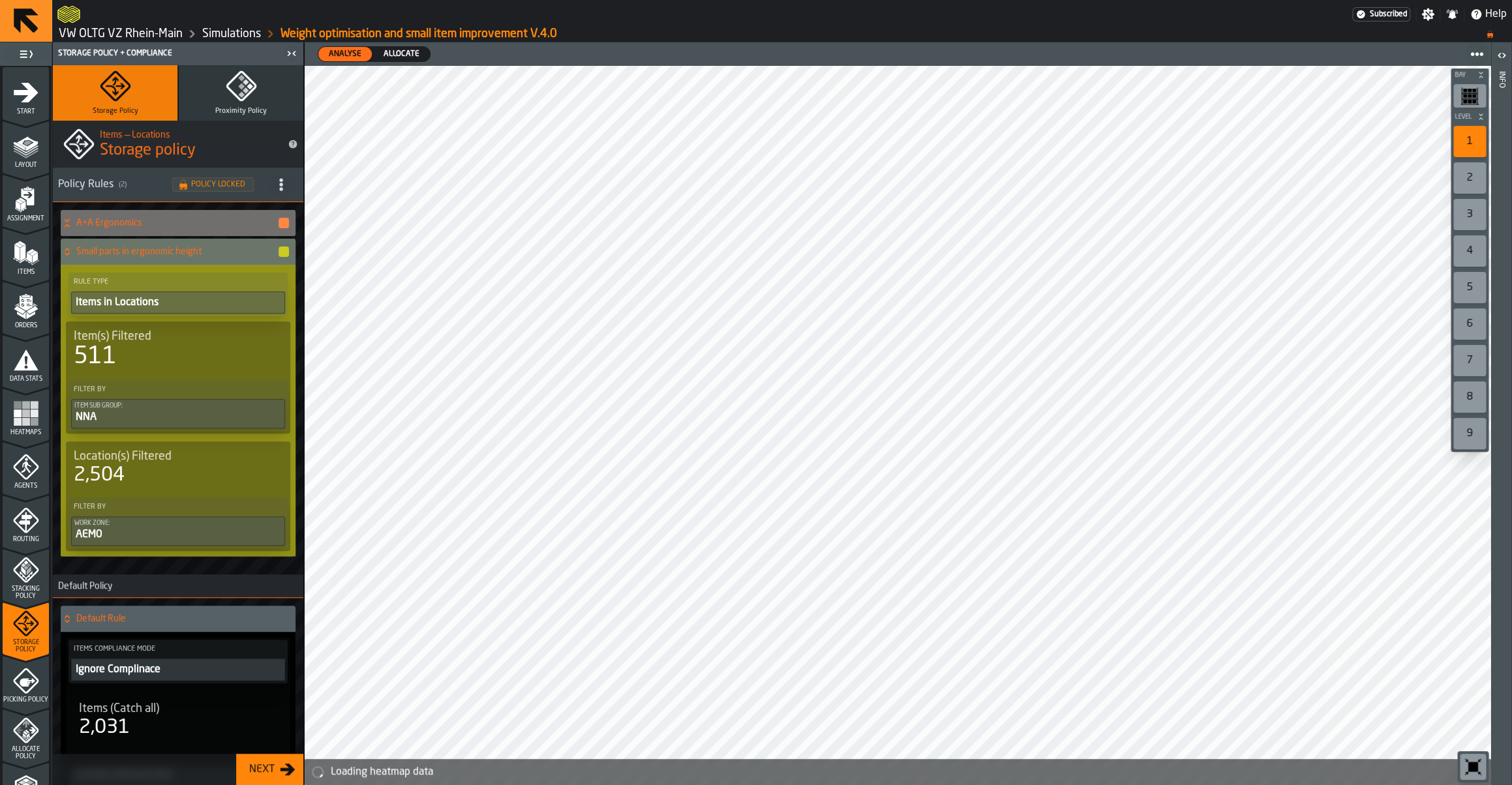
click at [237, 32] on link "Simulations" at bounding box center [232, 34] width 59 height 15
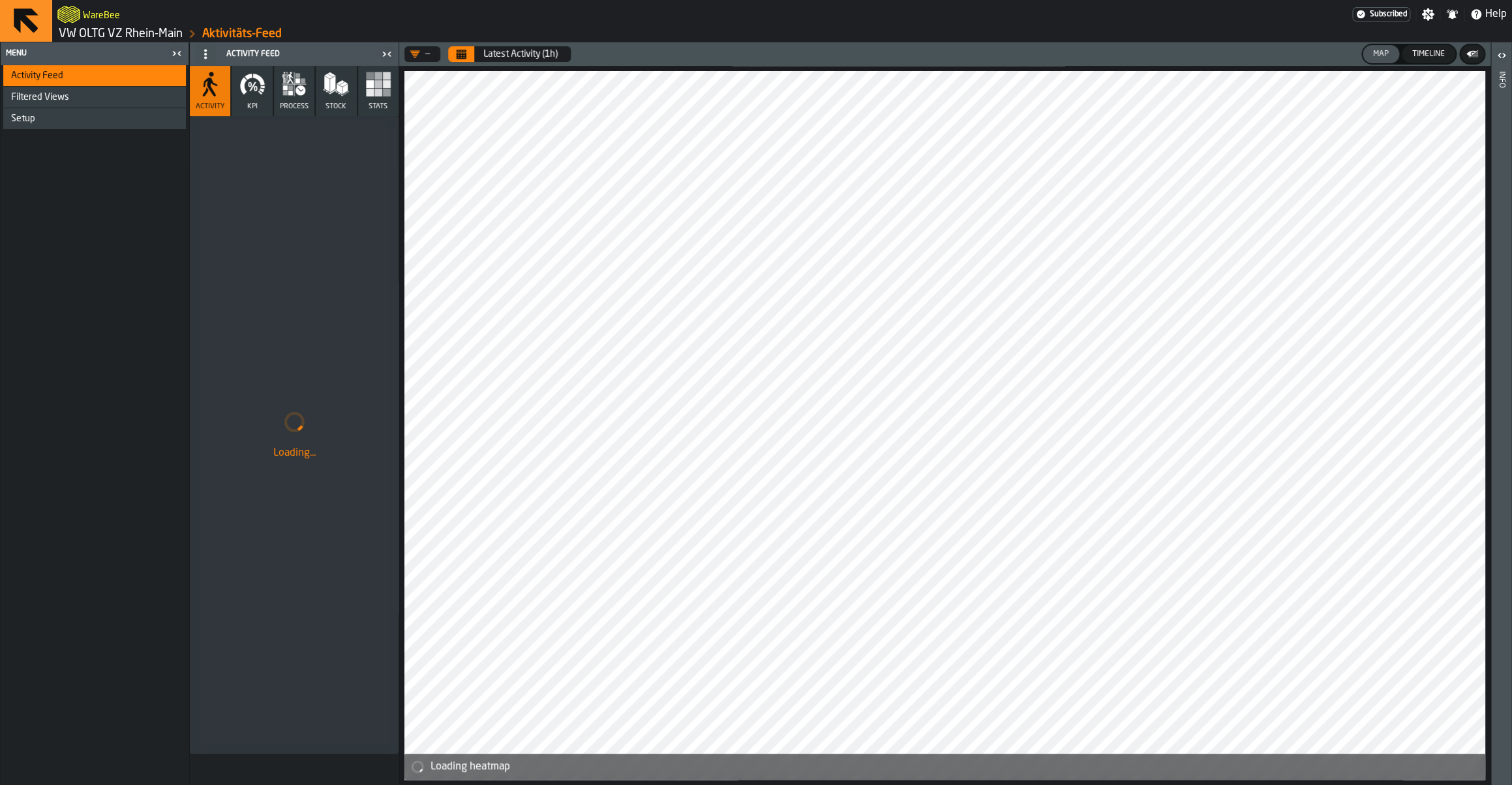
click at [157, 40] on link "VW OLTG VZ Rhein-Main" at bounding box center [120, 34] width 124 height 15
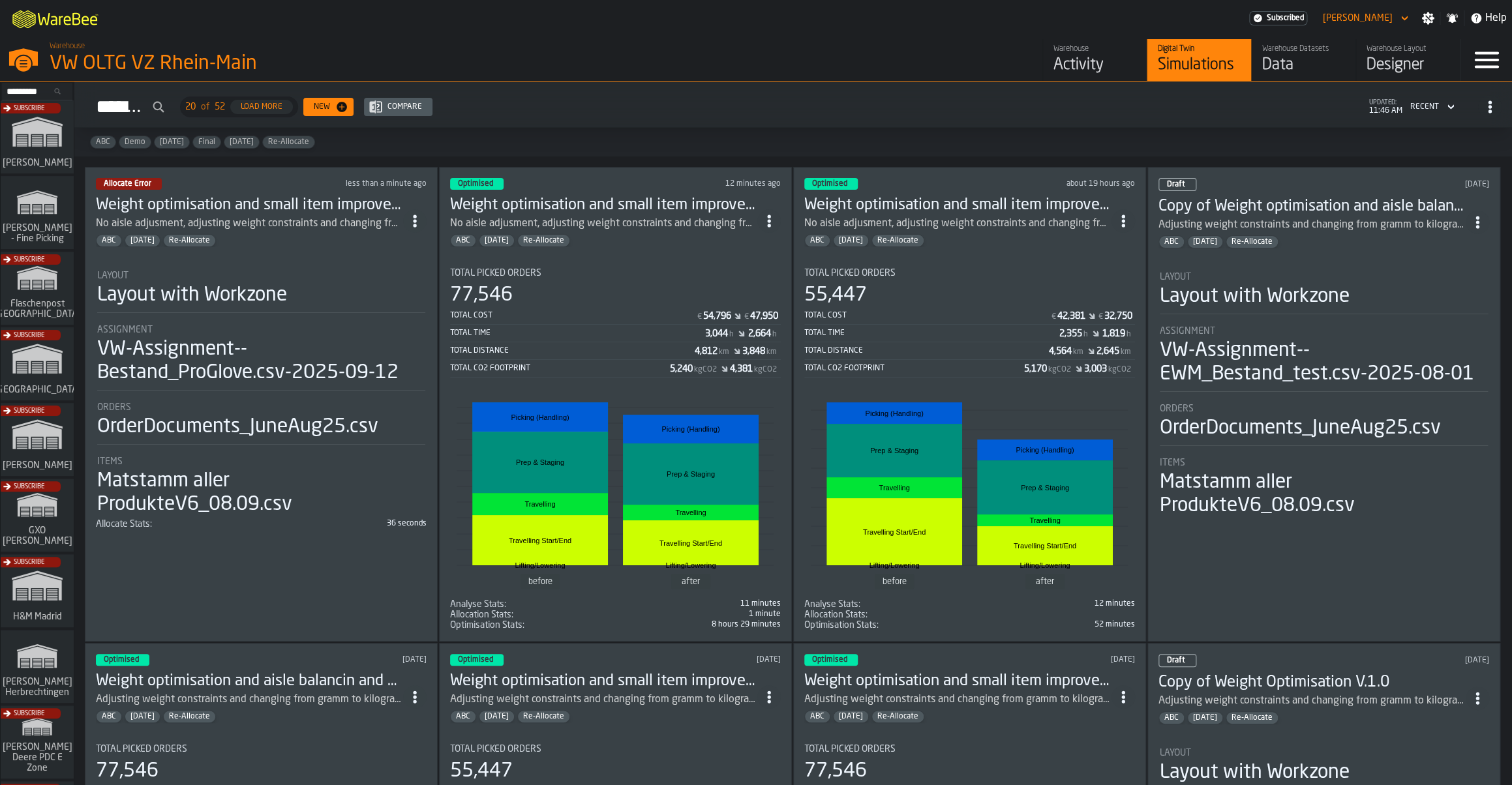
click at [297, 246] on div "ABC [DATE] Re-Allocate" at bounding box center [249, 241] width 307 height 13
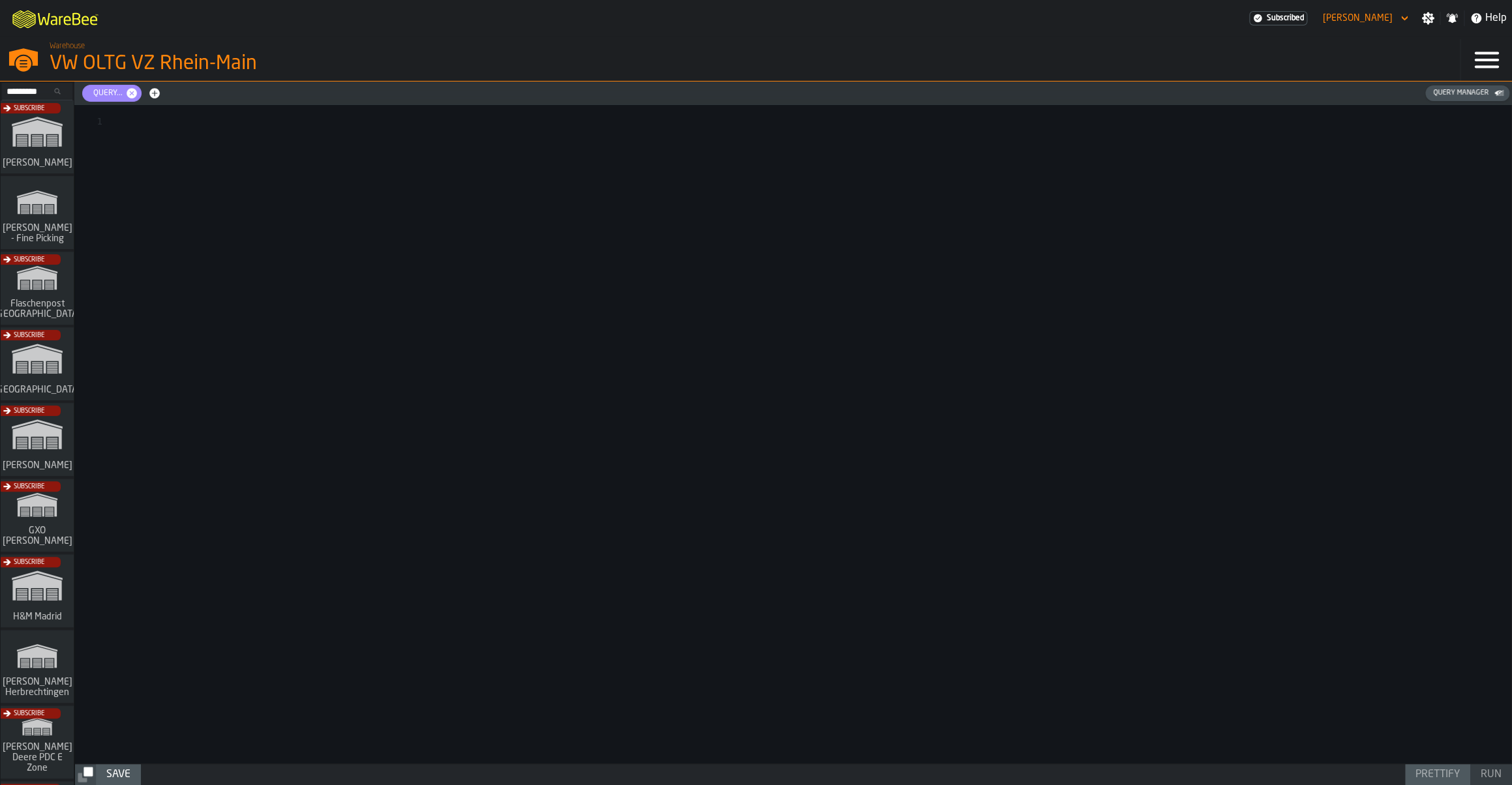
click at [1451, 97] on div "Query Manager" at bounding box center [1460, 92] width 66 height 8
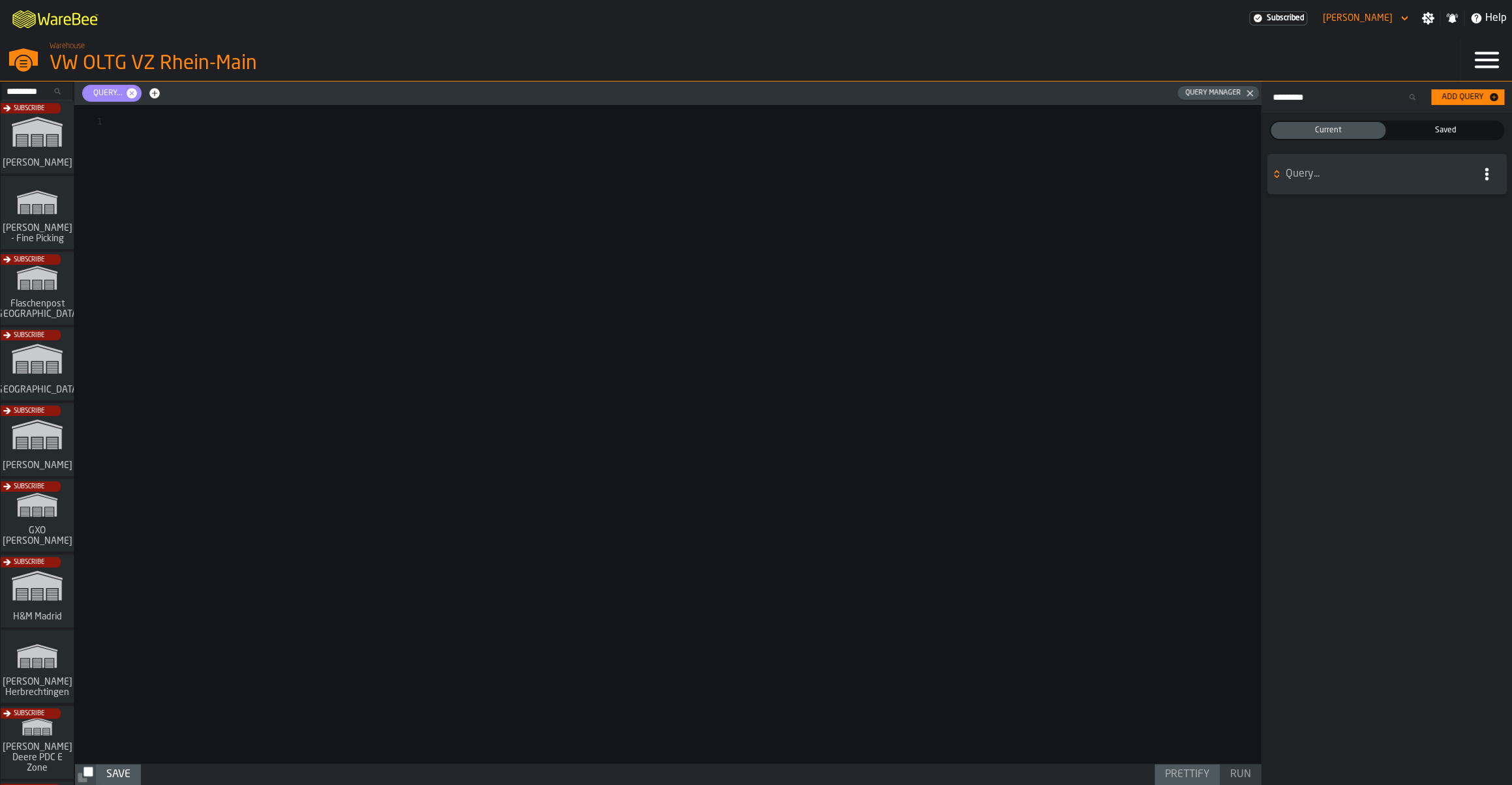
click at [1331, 192] on button "Query..." at bounding box center [1386, 174] width 238 height 39
click at [1437, 123] on label "Saved Saved" at bounding box center [1445, 130] width 117 height 20
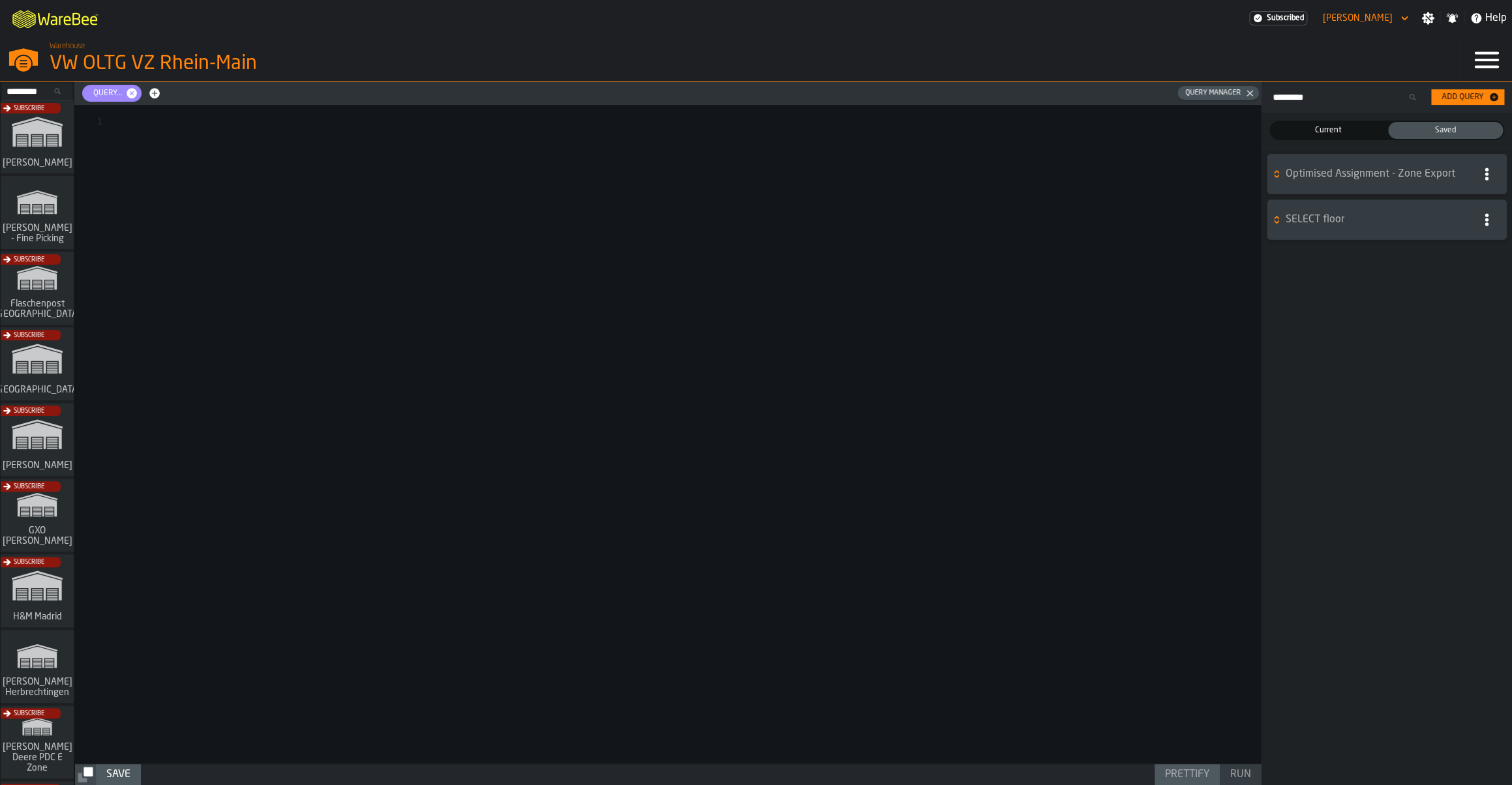
click at [1389, 184] on h6 "Optimised Assignment - Zone Export" at bounding box center [1386, 174] width 233 height 24
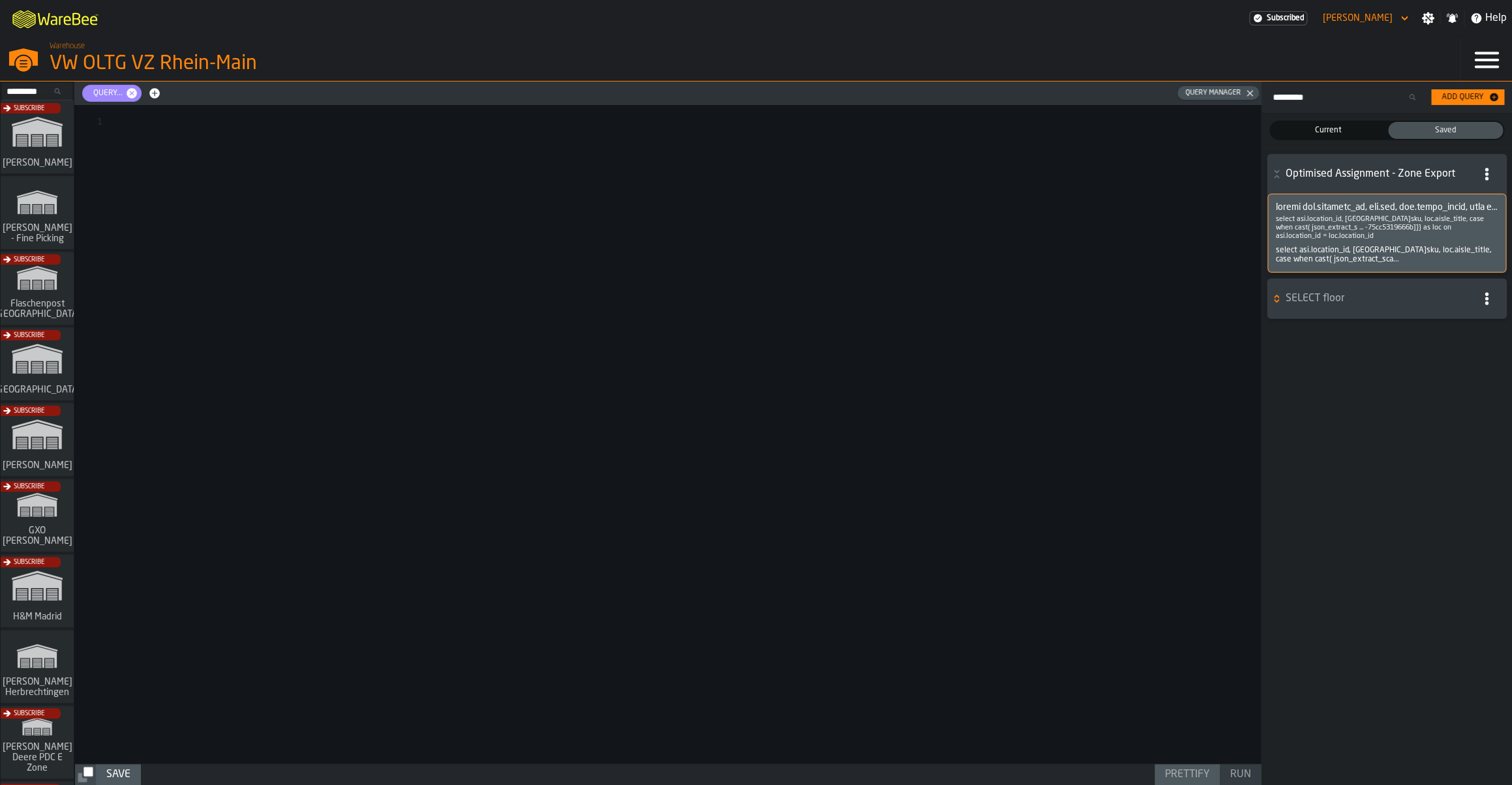
click at [1363, 255] on div "select asi.location_id, asi.sku, loc.aisle_title, case when cast( json_extract_…" at bounding box center [1387, 255] width 222 height 18
click at [1350, 223] on p "select asi.location_id, asi.sku, loc.aisle_title, case when cast( json_extract_…" at bounding box center [1387, 228] width 222 height 25
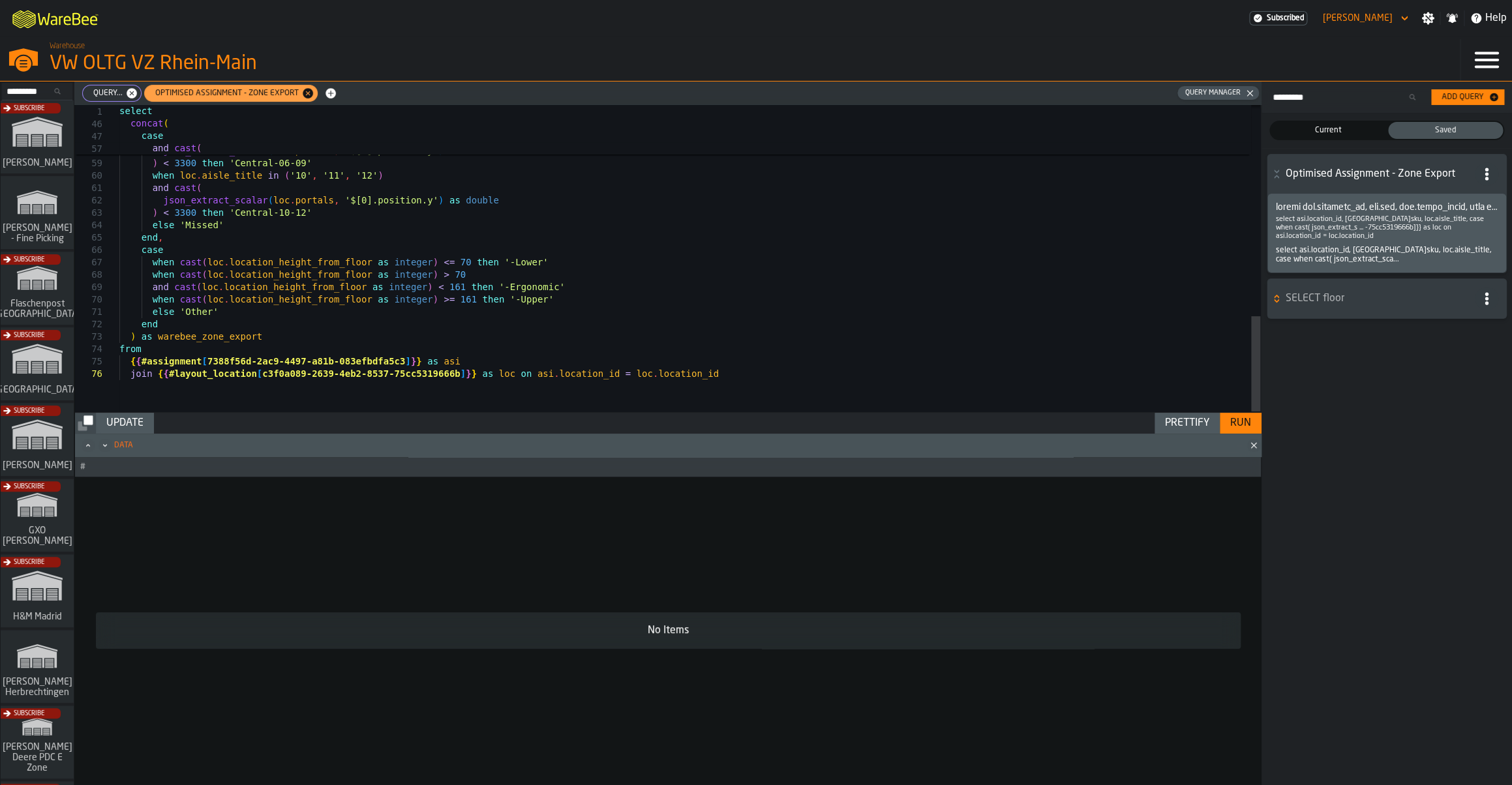
click at [1235, 423] on div "Run" at bounding box center [1240, 422] width 31 height 16
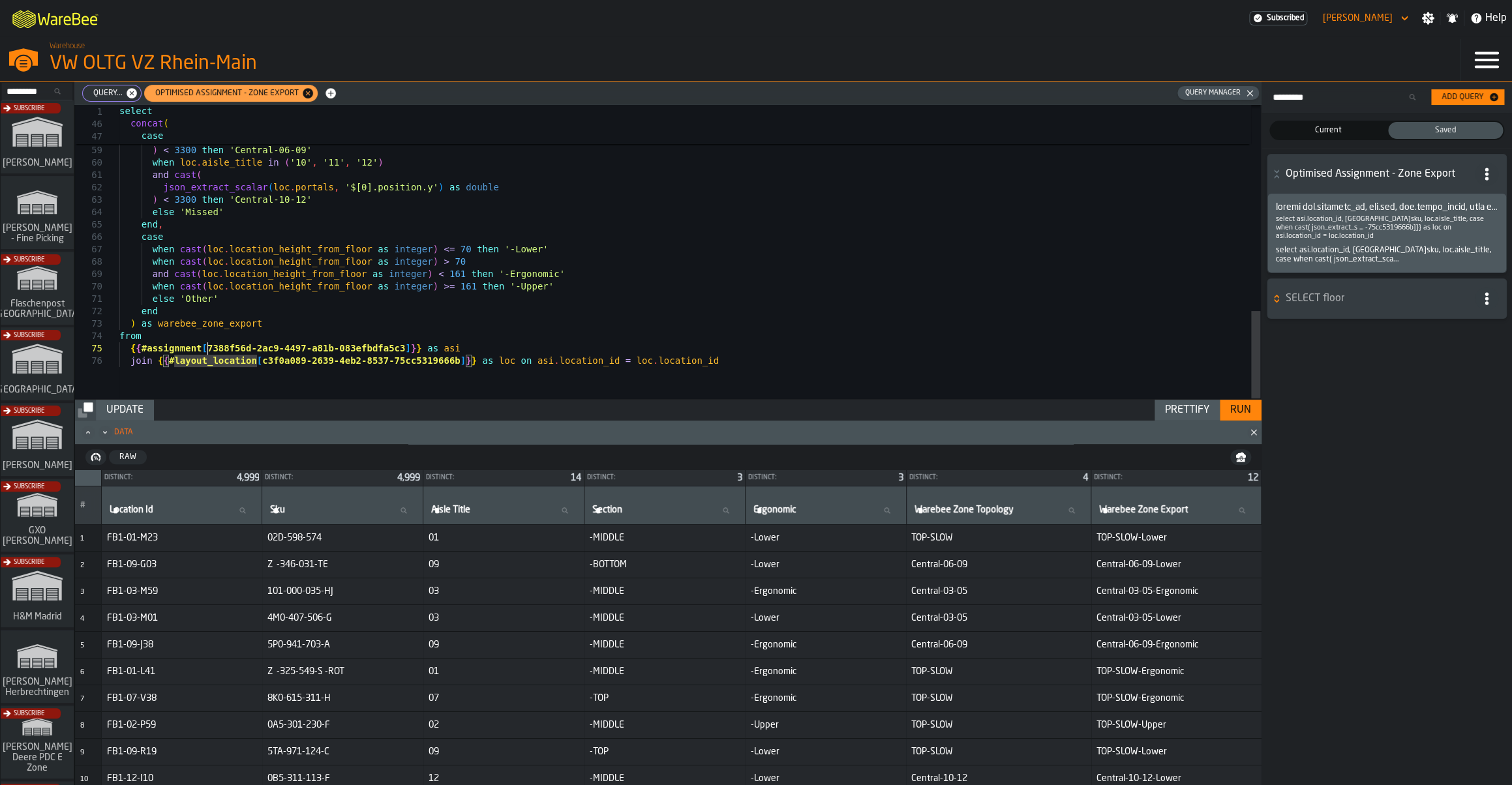
click at [1431, 23] on icon "button-toggle-Settings" at bounding box center [1428, 18] width 13 height 13
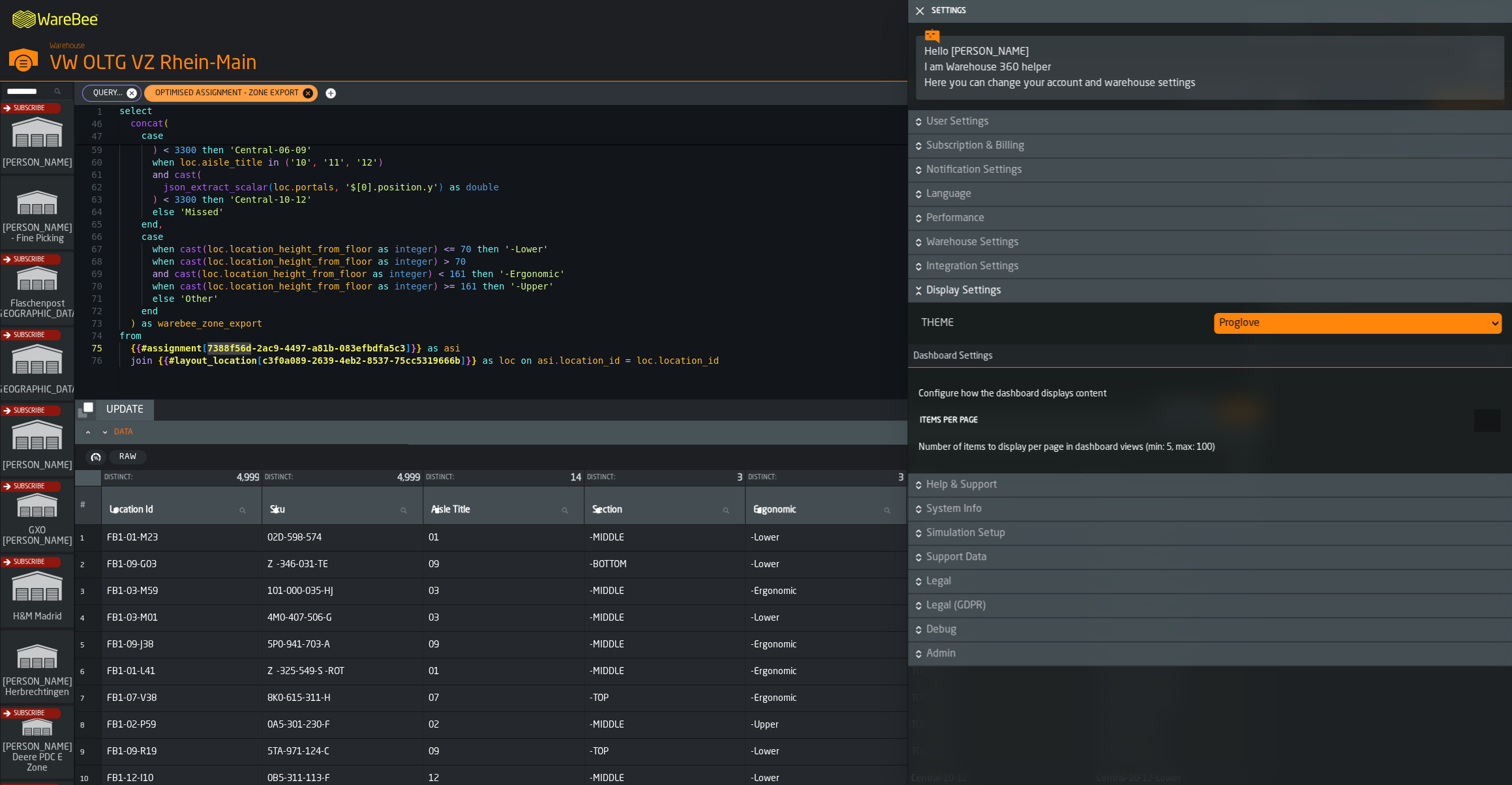
click at [964, 485] on span "Help & Support" at bounding box center [1218, 485] width 583 height 16
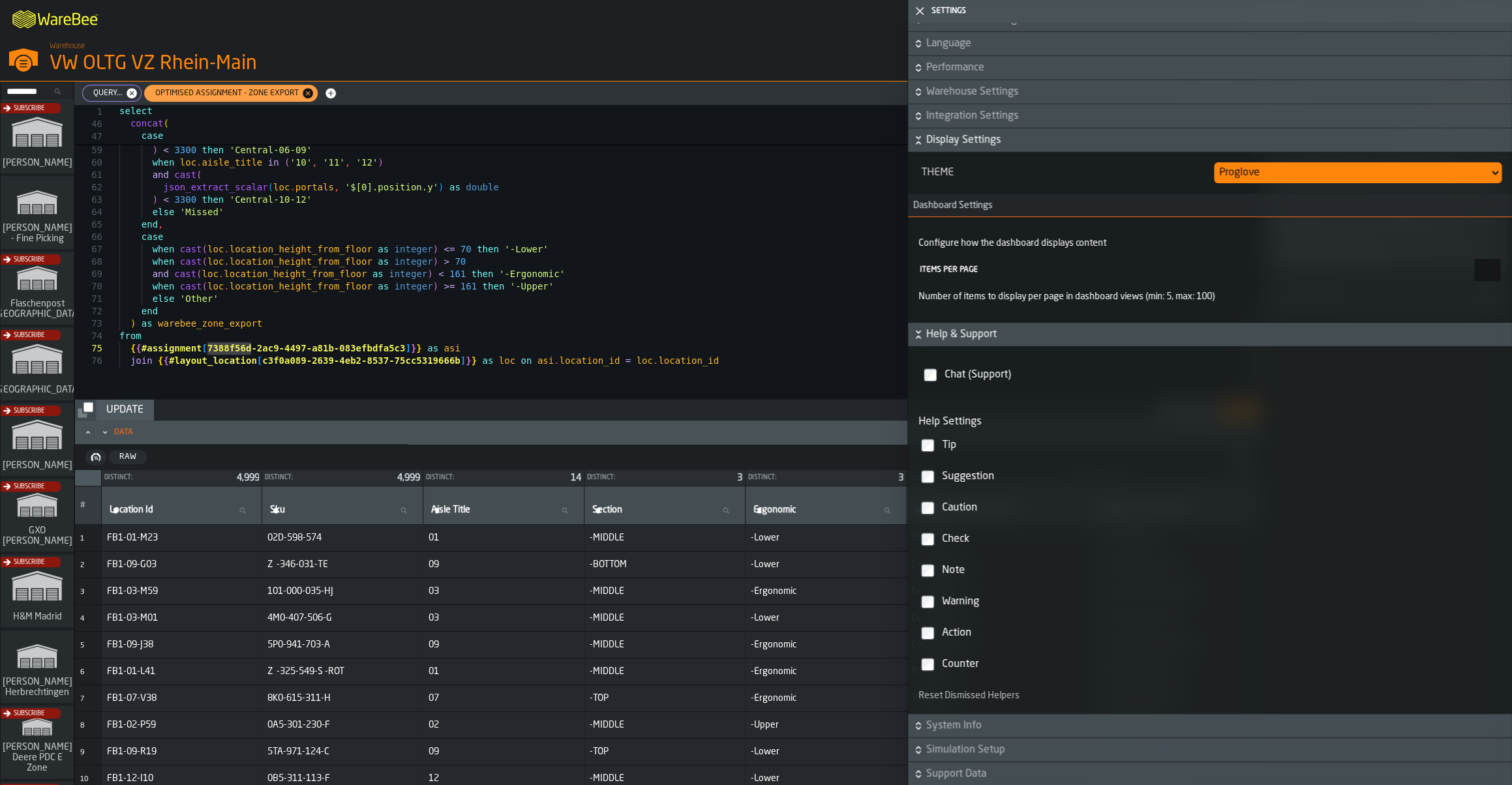
scroll to position [164, 0]
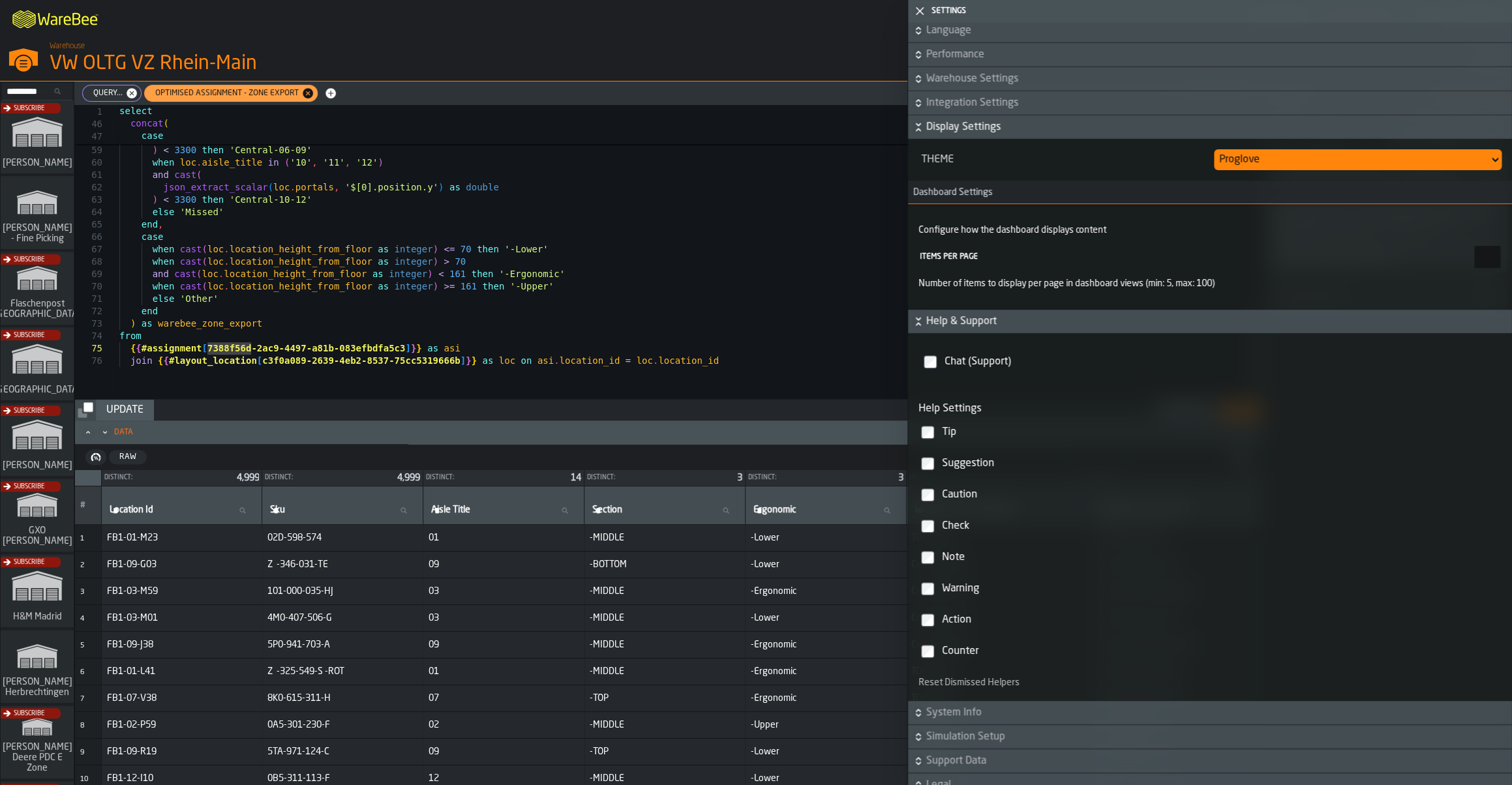
click at [915, 125] on icon "button-" at bounding box center [918, 127] width 13 height 13
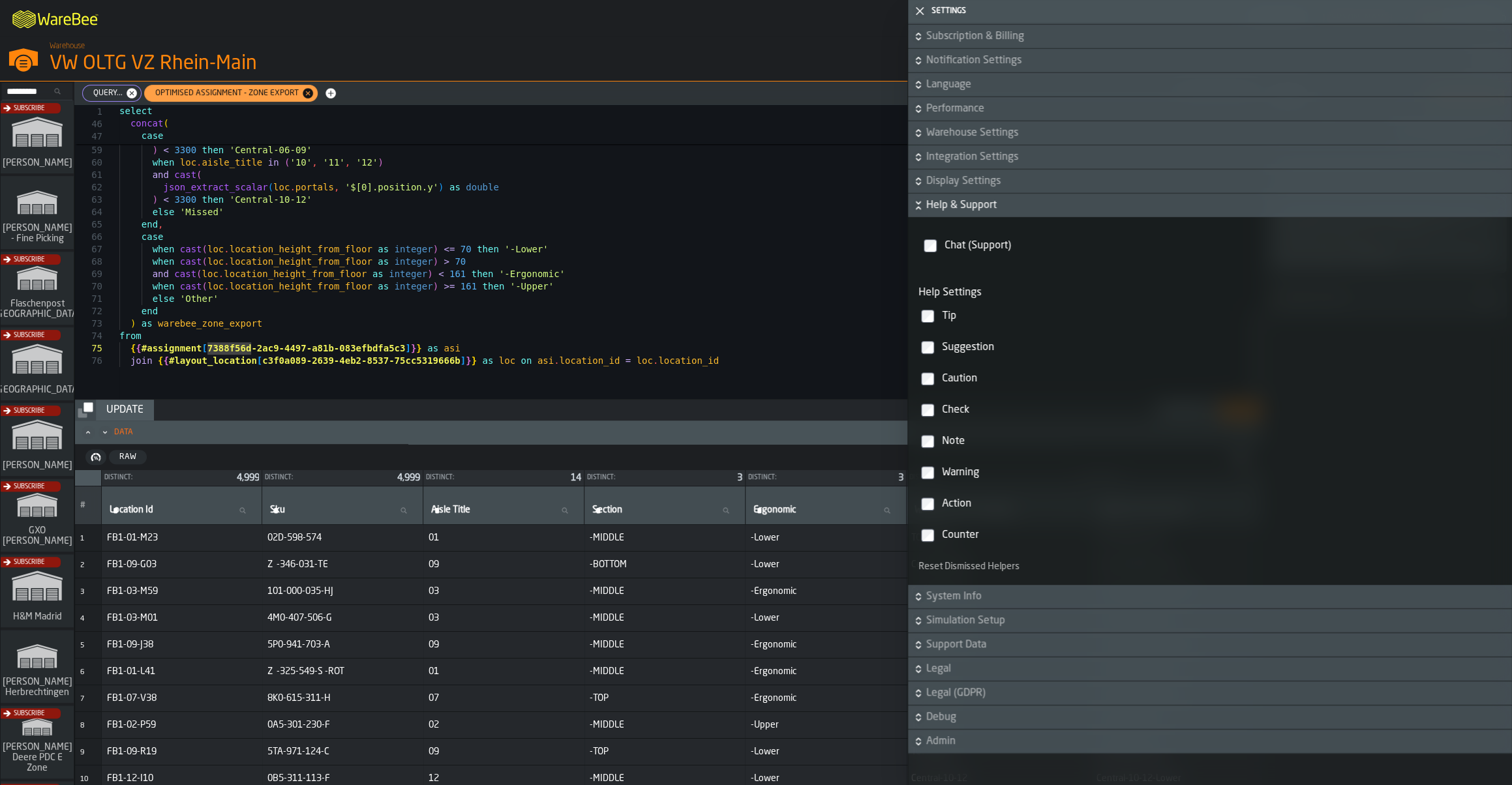
scroll to position [112, 0]
click at [917, 208] on icon "button-" at bounding box center [918, 205] width 13 height 13
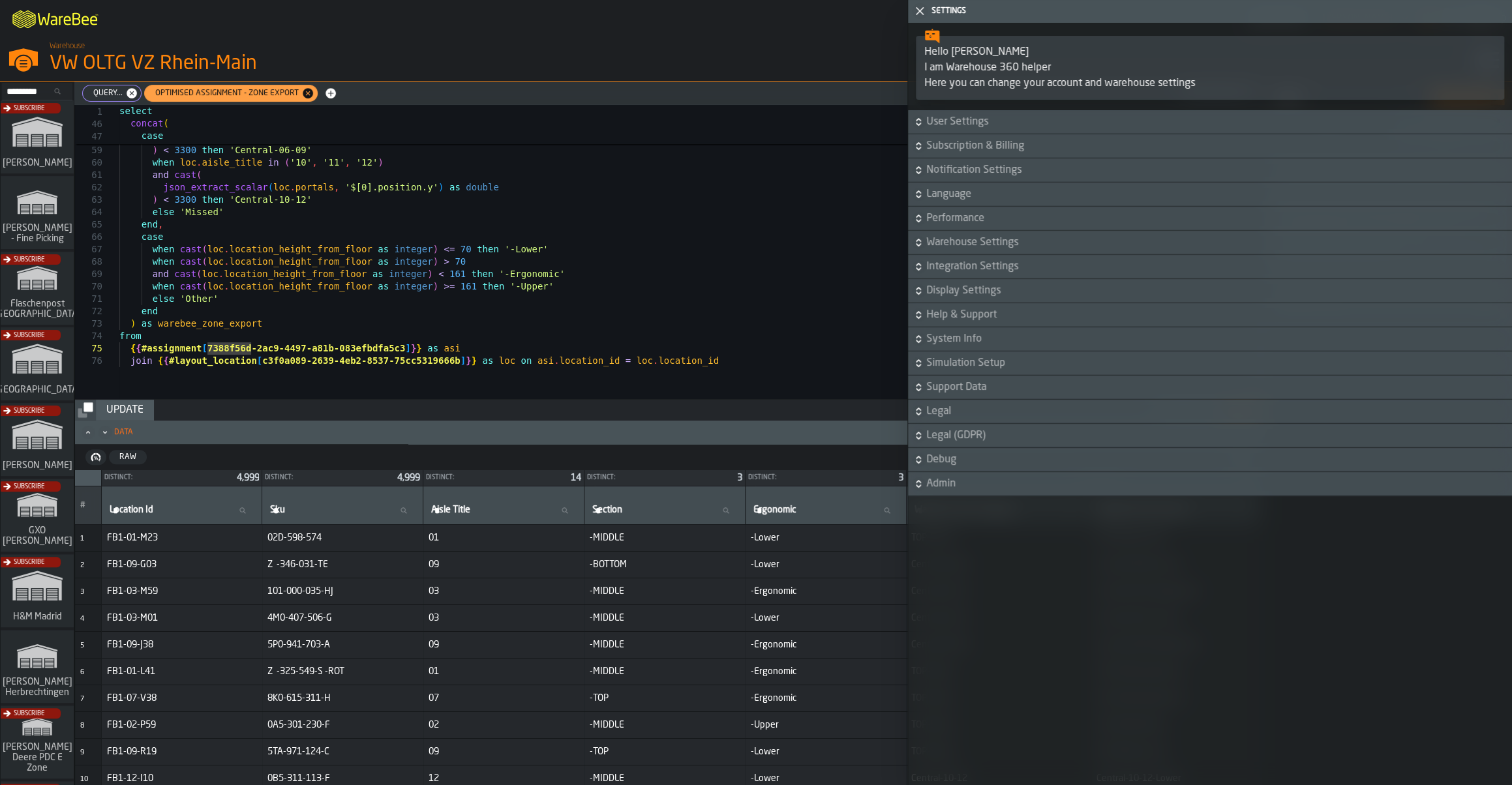
click at [918, 391] on icon "button-" at bounding box center [918, 387] width 13 height 13
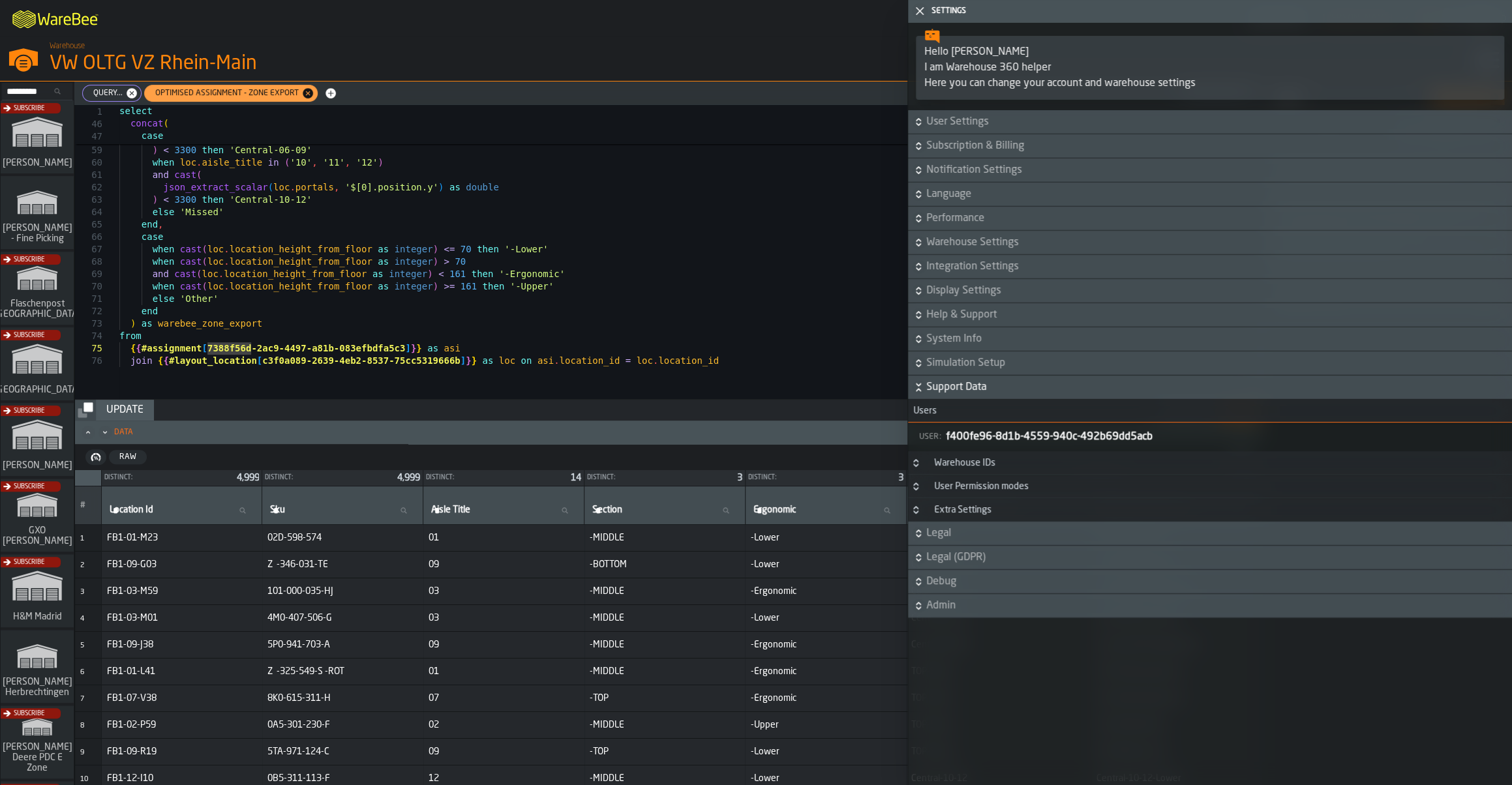
click at [981, 468] on div "Warehouse IDs" at bounding box center [965, 462] width 77 height 11
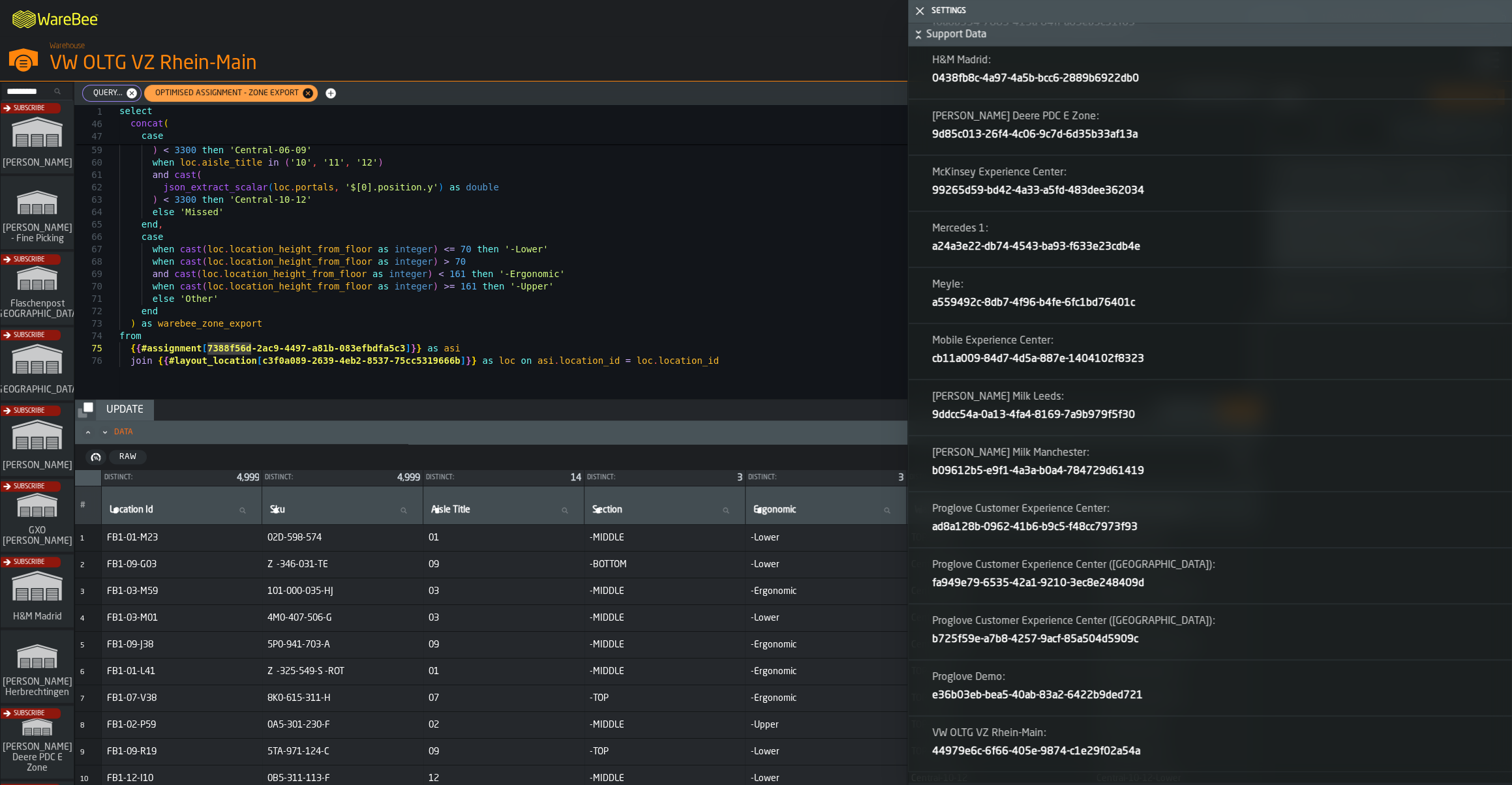
scroll to position [1053, 0]
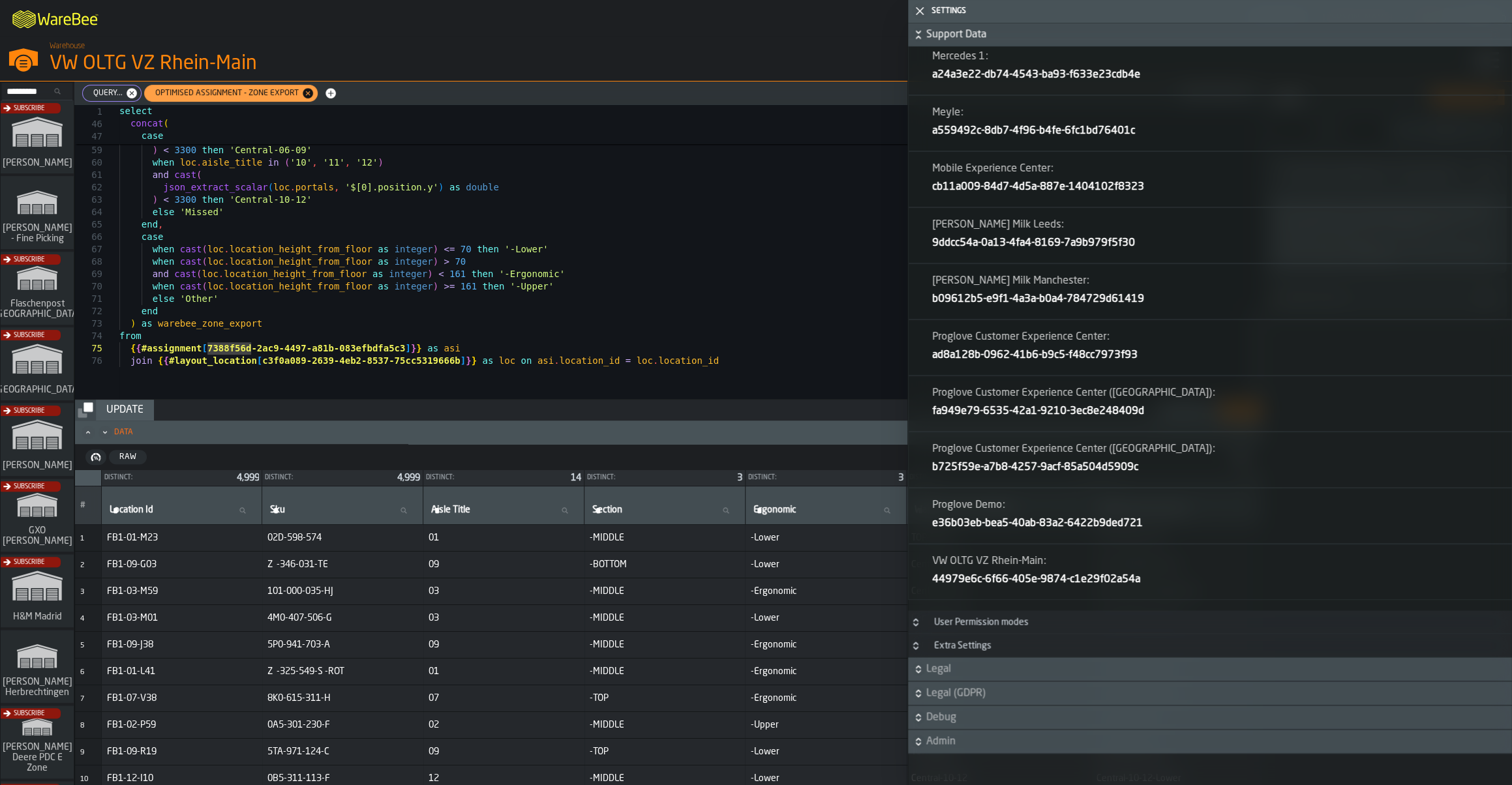
drag, startPoint x: 208, startPoint y: 350, endPoint x: 404, endPoint y: 344, distance: 196.1
click at [921, 7] on icon "button-toggle-Close me" at bounding box center [919, 11] width 16 height 16
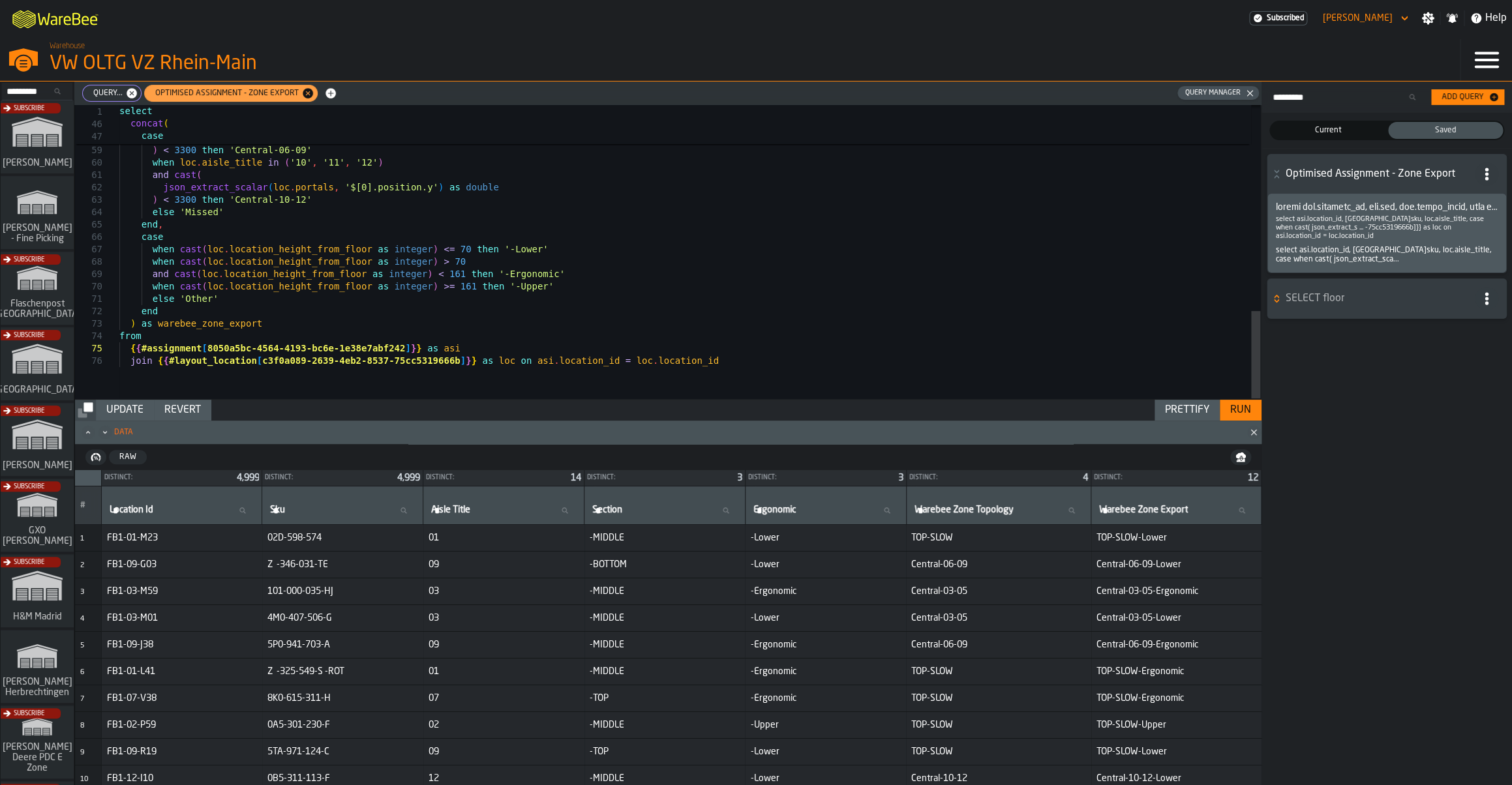
click at [121, 408] on div "Update" at bounding box center [124, 409] width 48 height 16
click at [1240, 400] on button "Run" at bounding box center [1240, 409] width 42 height 20
click at [1491, 184] on span "button-" at bounding box center [1486, 174] width 24 height 24
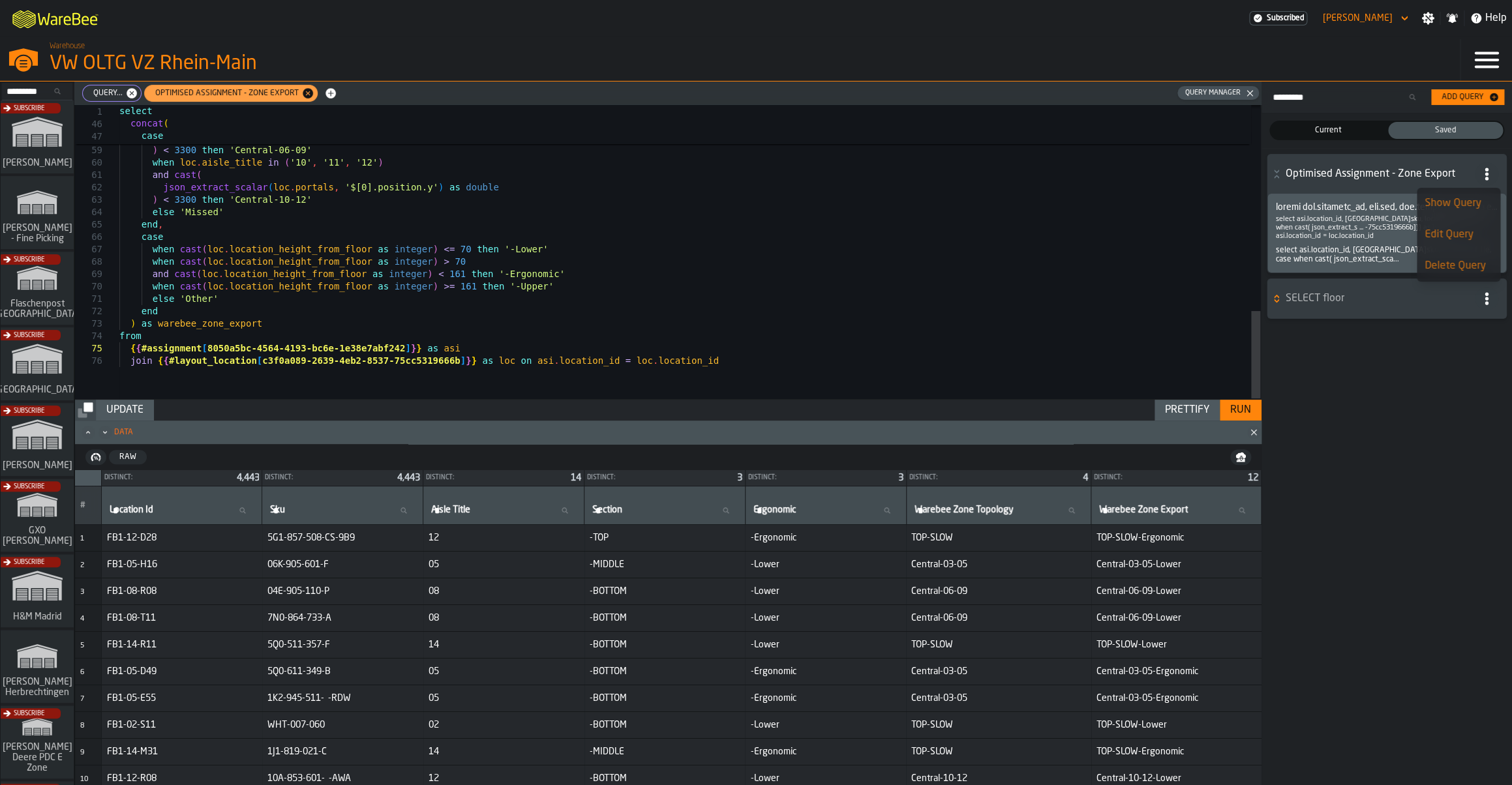
click at [1392, 399] on div "Search... Add Query Current Current Saved Saved Optimised Assignment - Zone Exp…" at bounding box center [1387, 433] width 251 height 703
click at [1237, 463] on button "button-" at bounding box center [1240, 457] width 20 height 16
click at [1326, 444] on div "Search... Add Query Current Current Saved Saved Optimised Assignment - Zone Exp…" at bounding box center [1387, 433] width 251 height 703
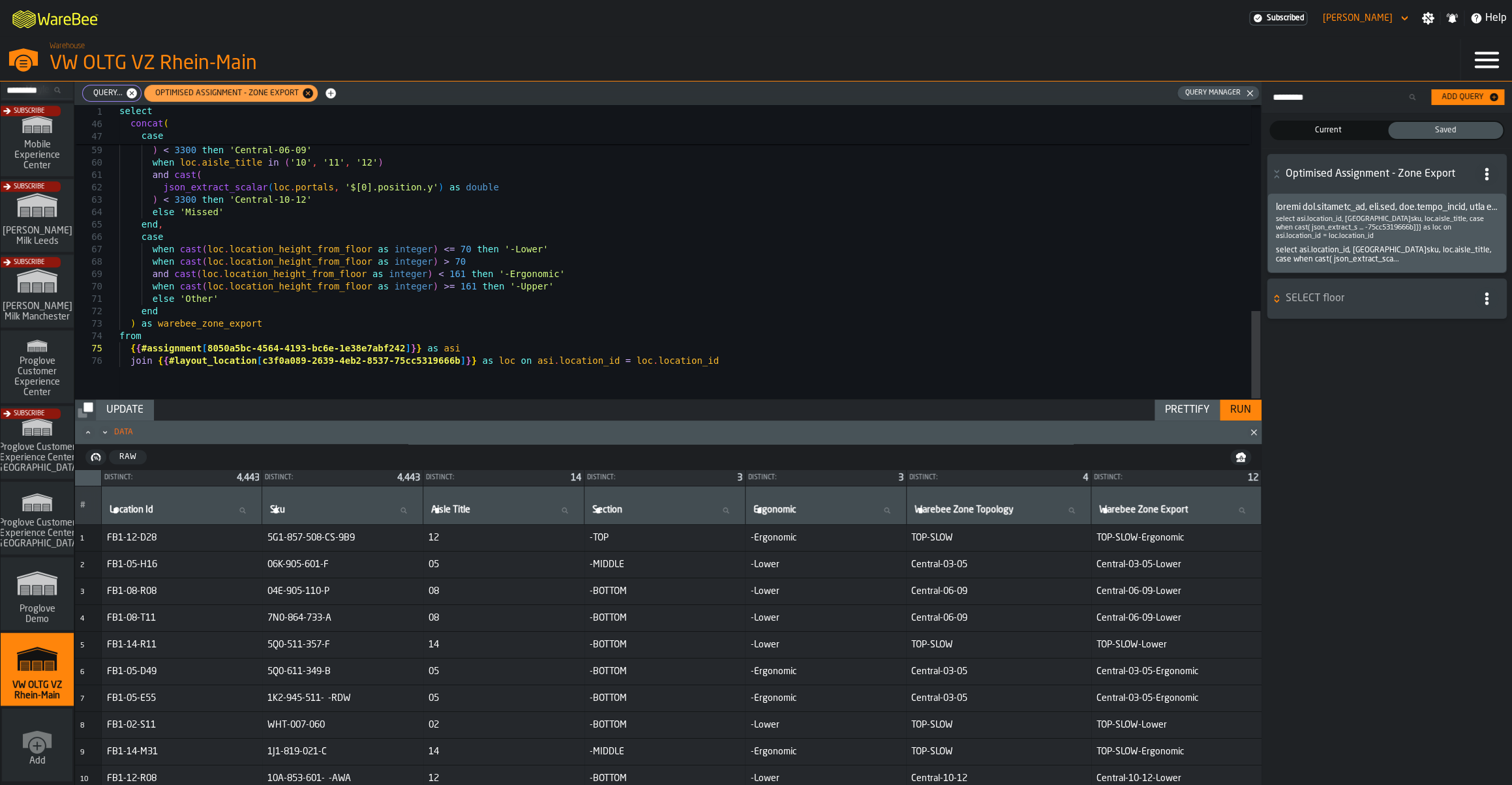
click at [94, 68] on div "VW OLTG VZ Rhein-Main" at bounding box center [226, 64] width 352 height 24
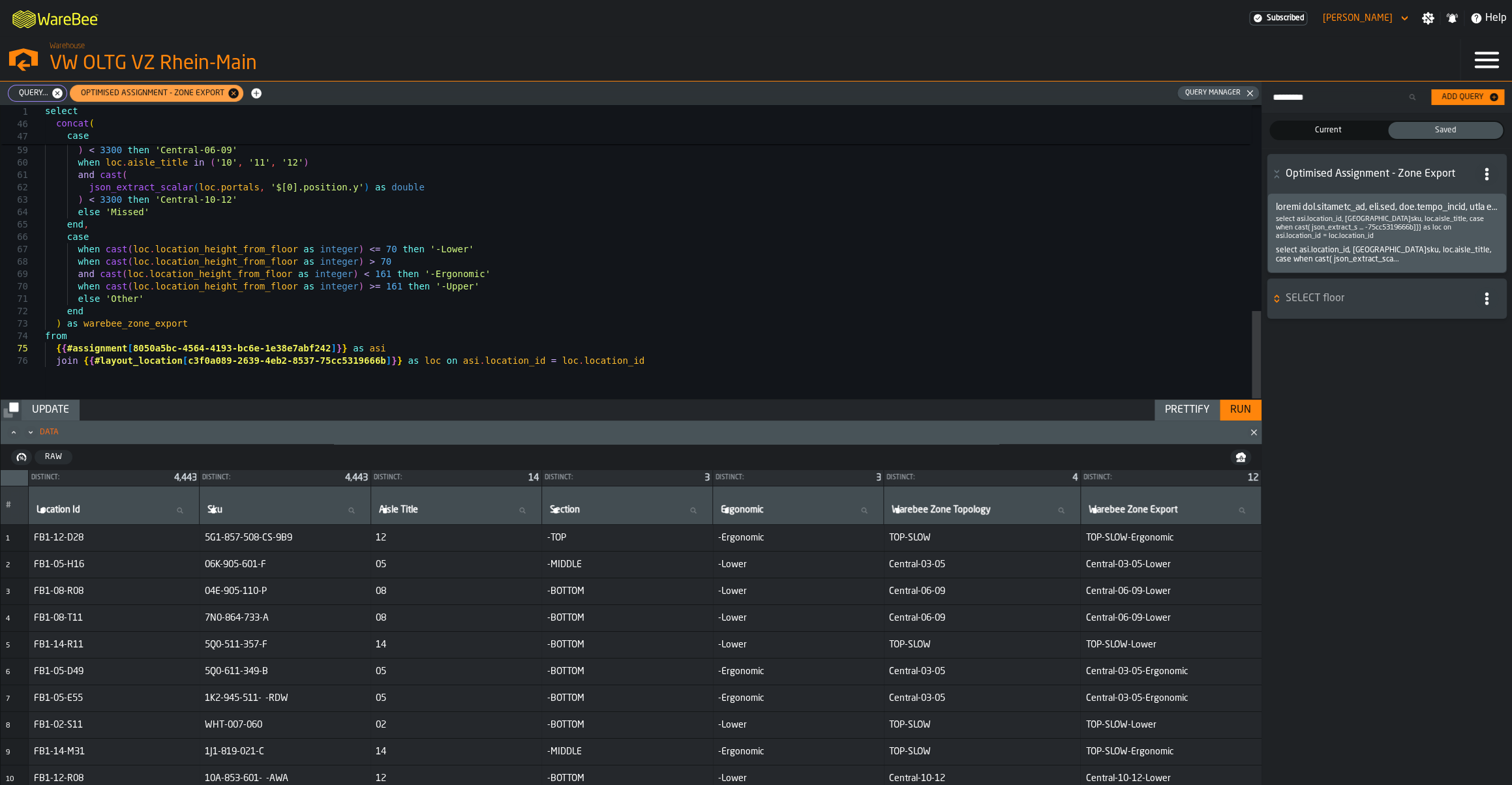
click at [94, 68] on div "VW OLTG VZ Rhein-Main" at bounding box center [226, 64] width 352 height 24
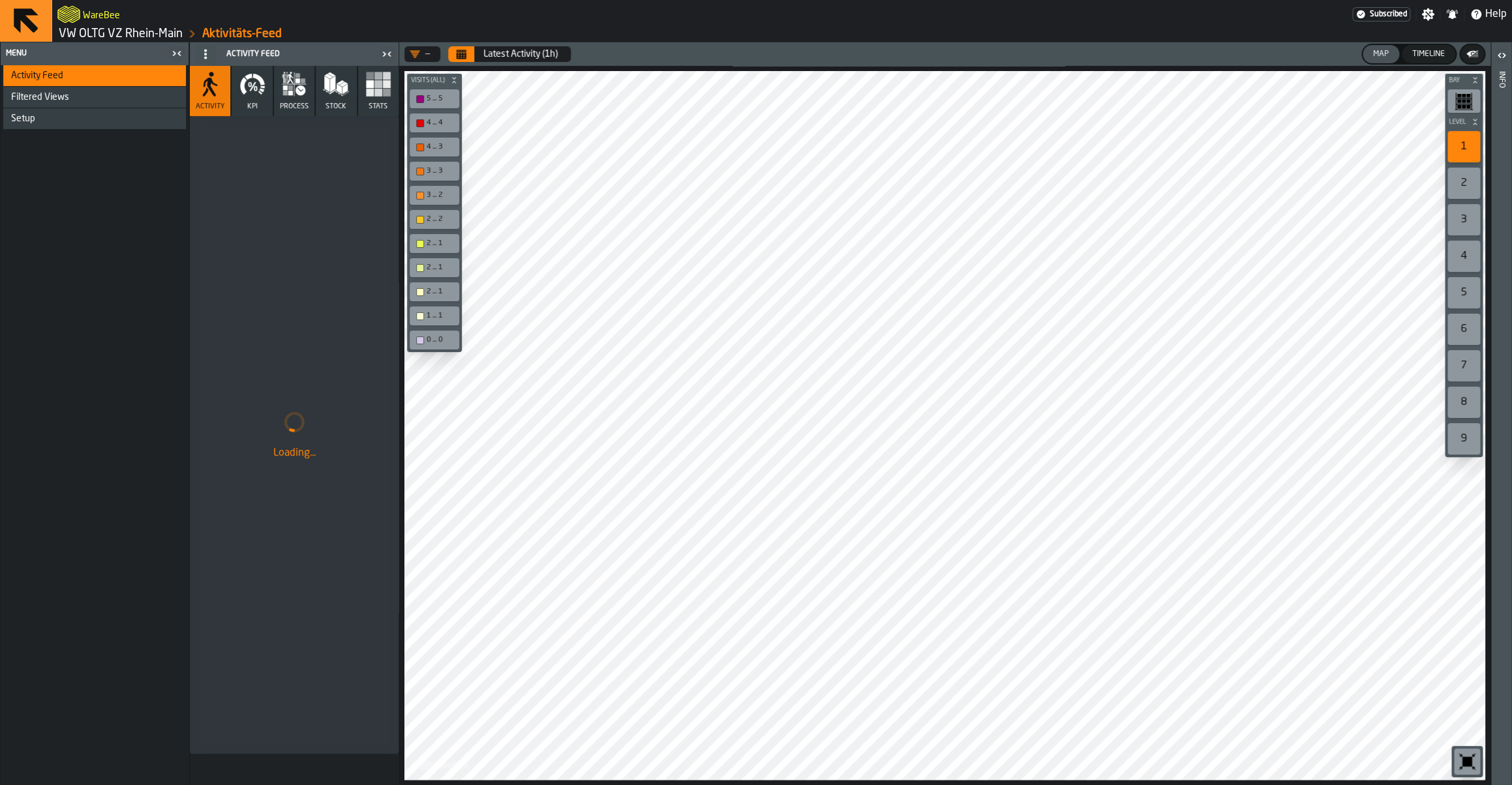
click at [139, 32] on link "VW OLTG VZ Rhein-Main" at bounding box center [120, 34] width 124 height 15
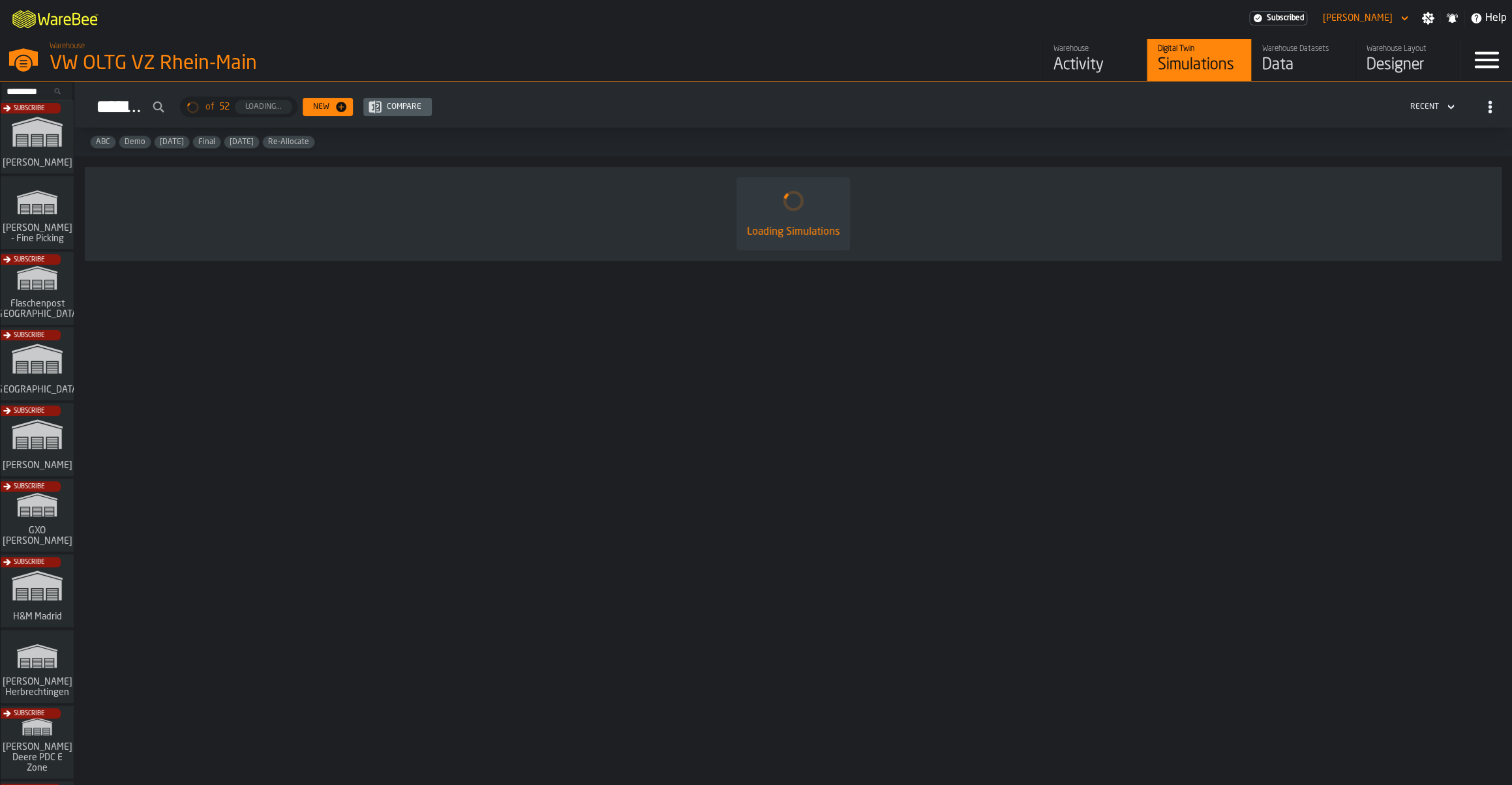
click at [1297, 59] on div "Data" at bounding box center [1303, 65] width 83 height 20
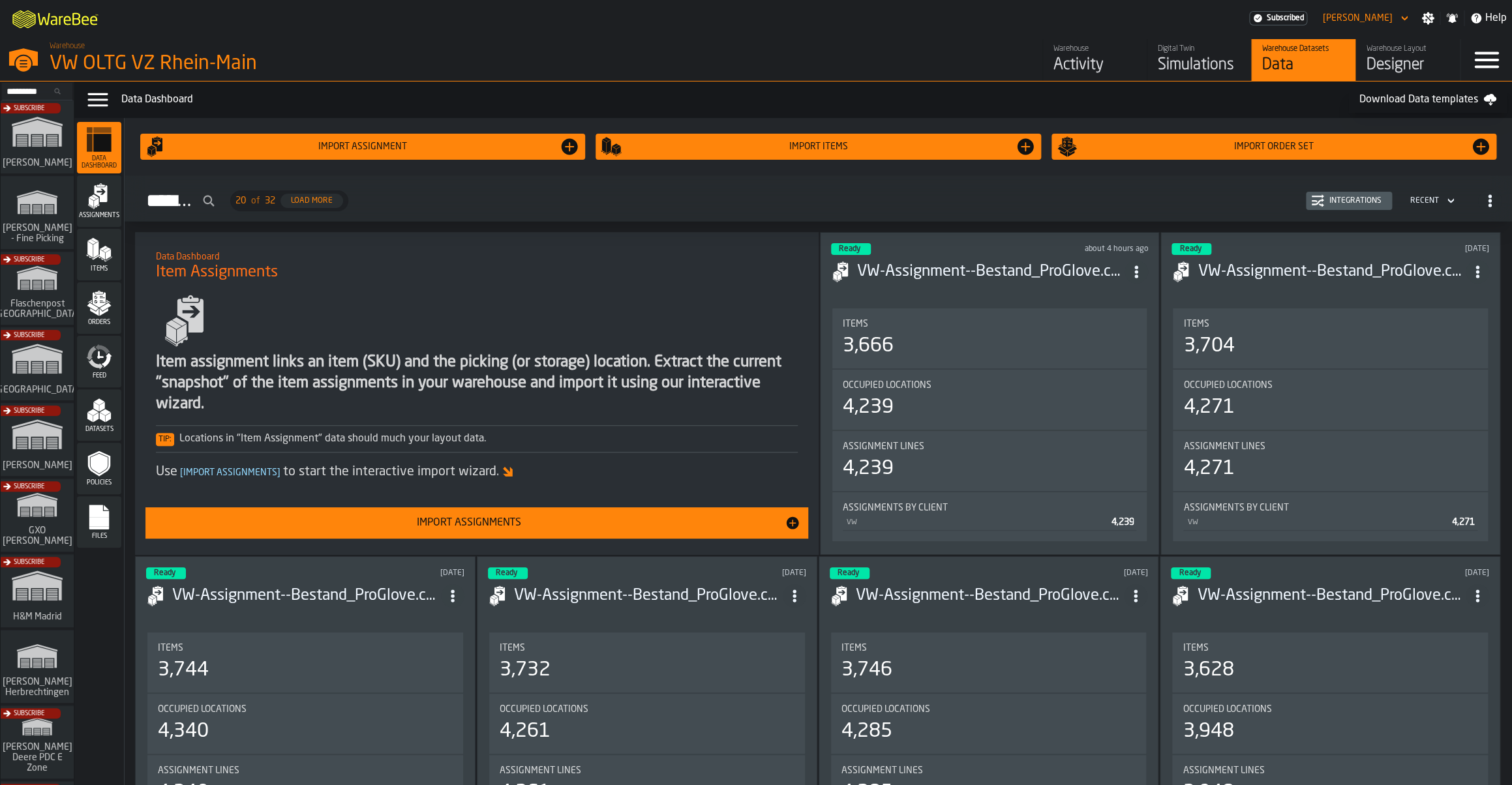
click at [104, 509] on icon "menu Files" at bounding box center [99, 517] width 26 height 26
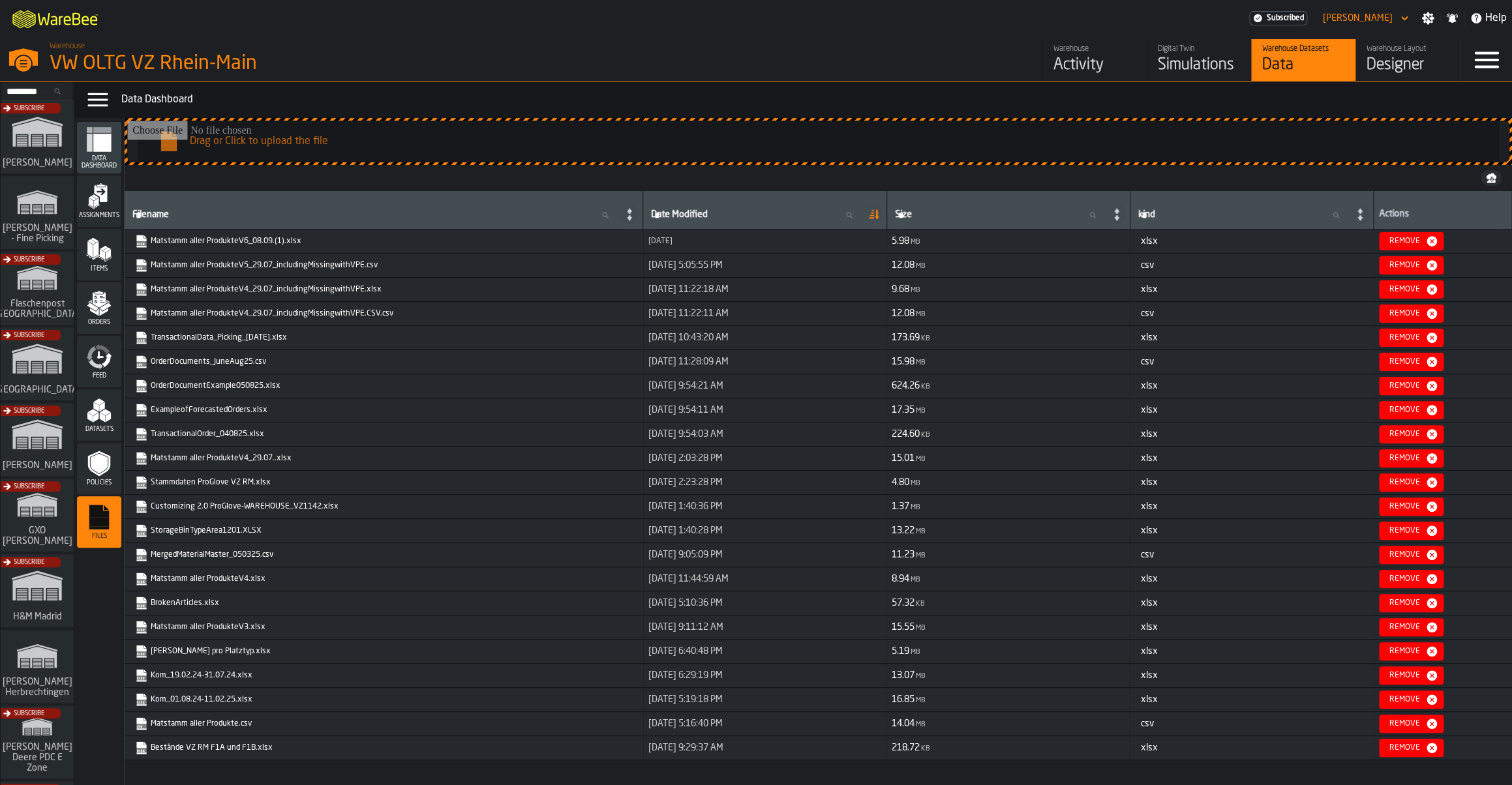
click at [110, 309] on icon "menu Orders" at bounding box center [99, 303] width 26 height 26
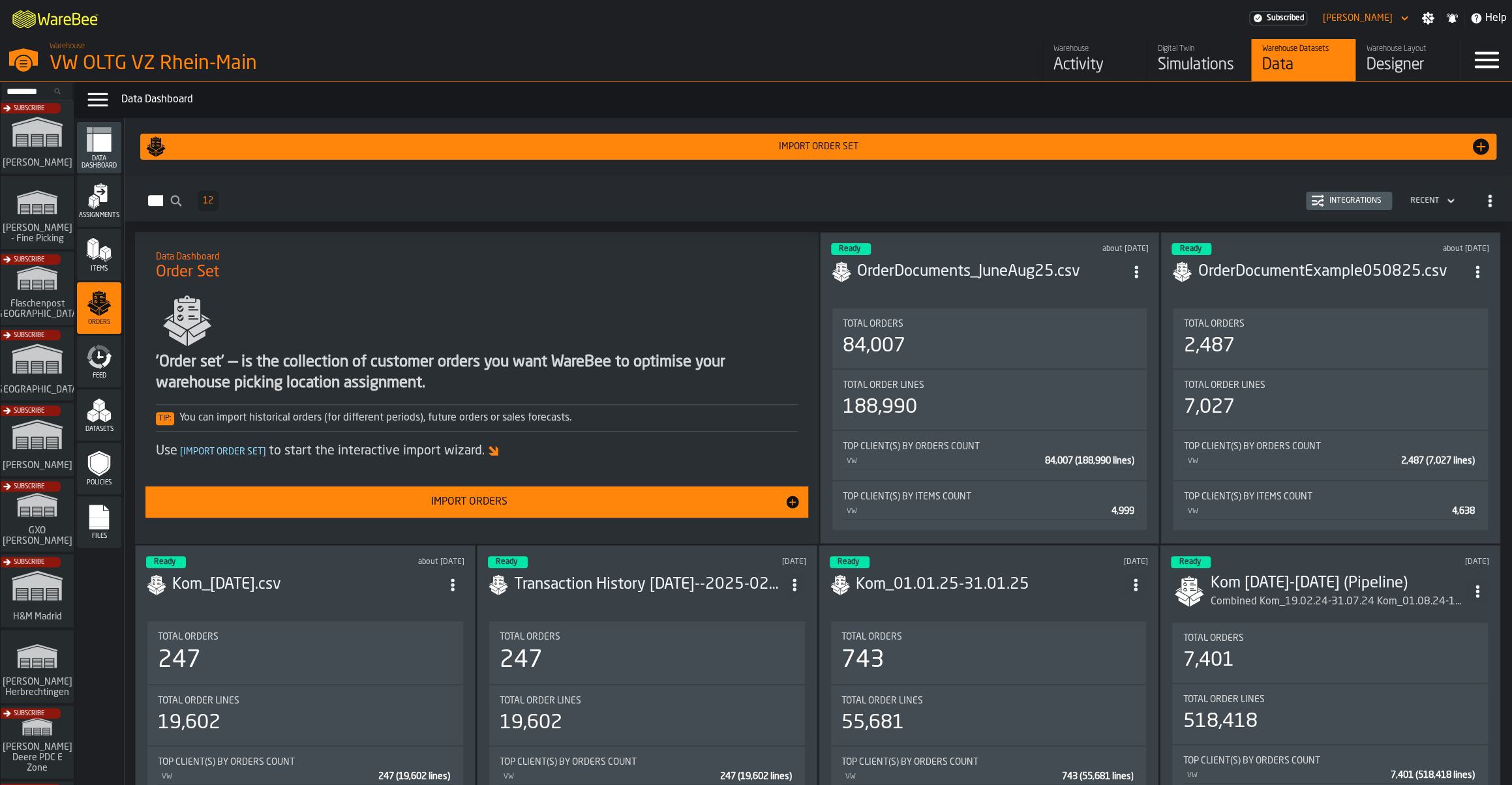
click at [421, 499] on div "Import Orders" at bounding box center [469, 502] width 631 height 16
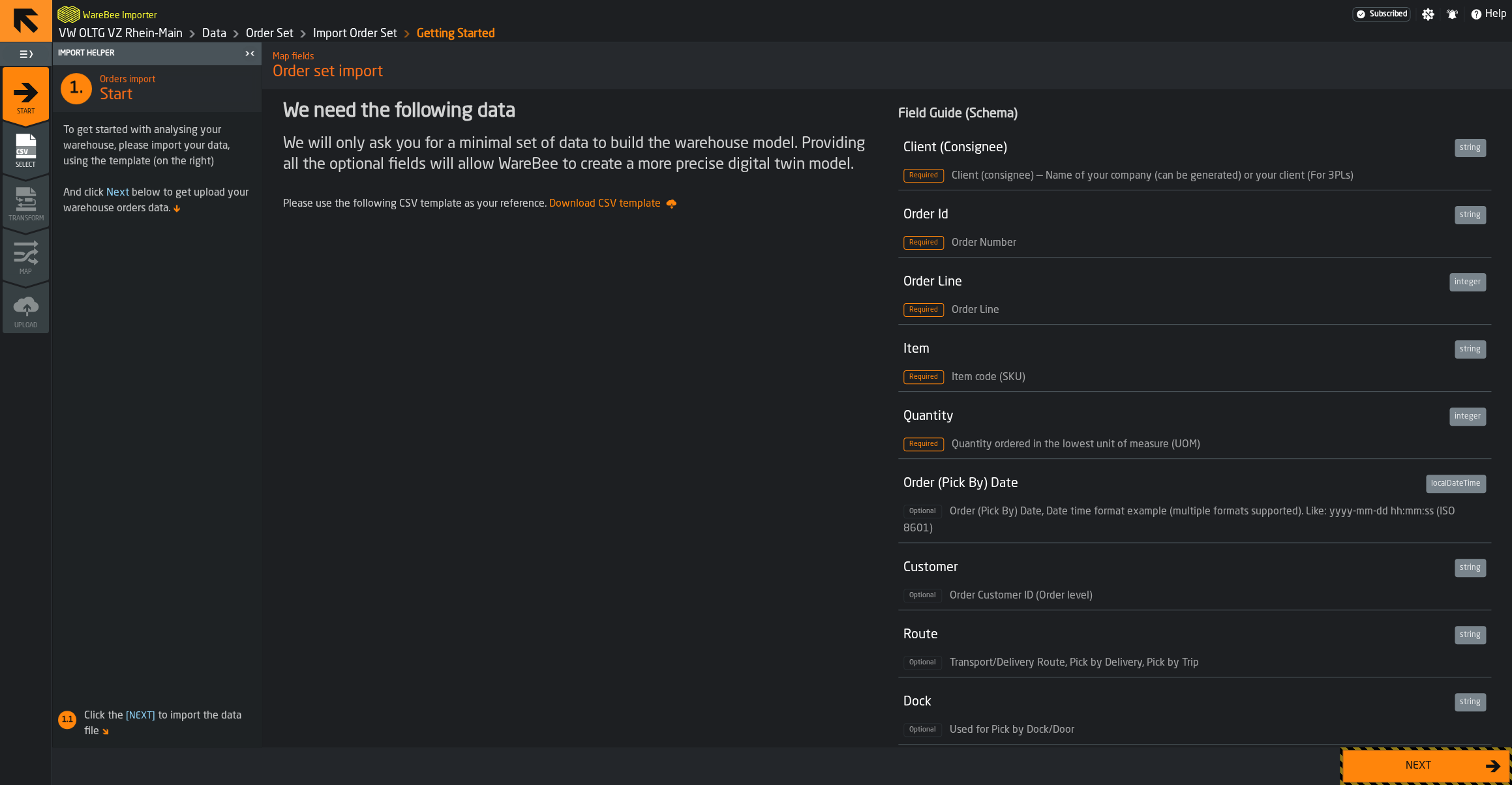
click at [1388, 781] on button "Next" at bounding box center [1426, 766] width 167 height 33
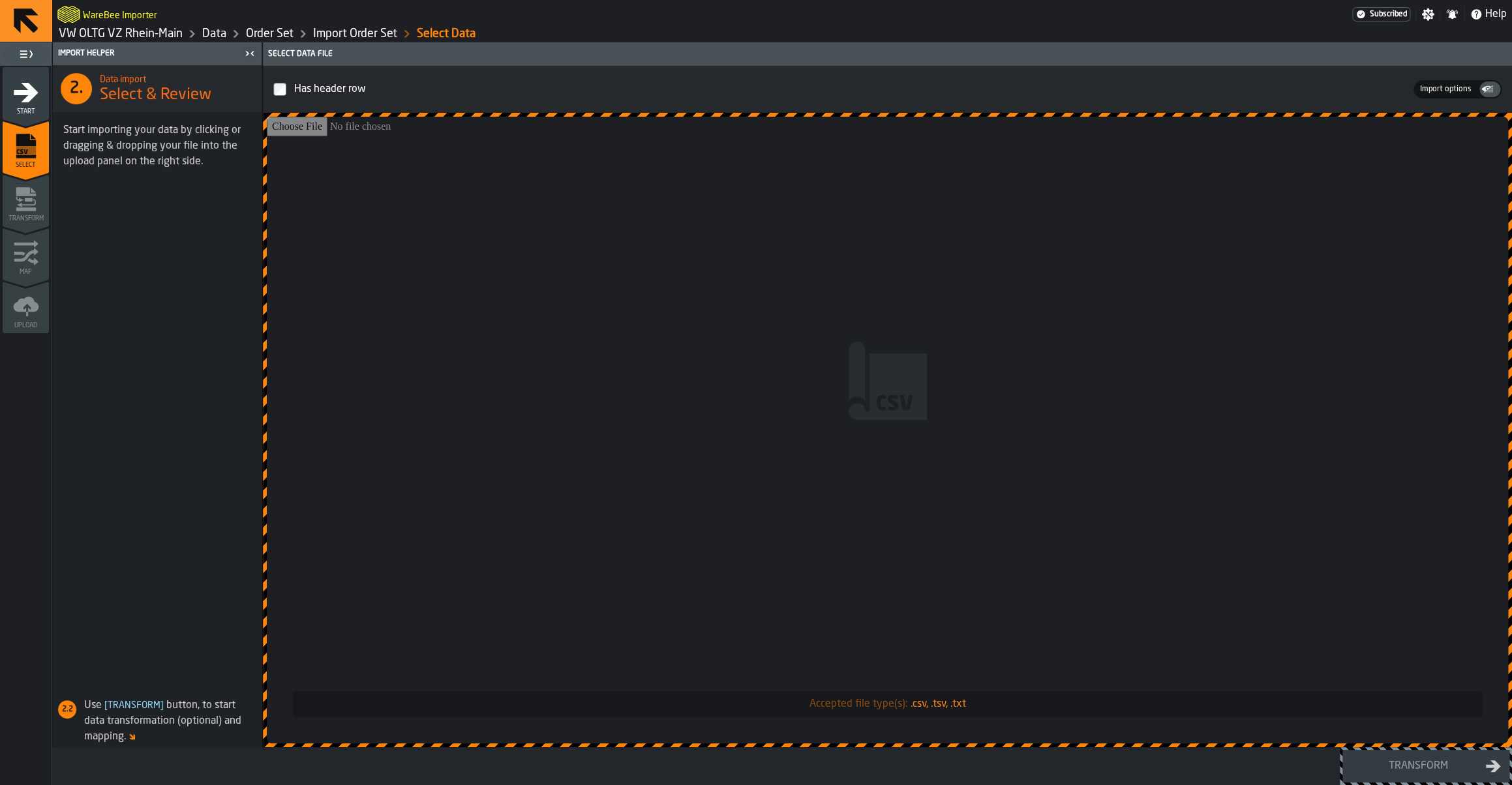
click at [599, 286] on input "Accepted file type(s): .csv, .tsv, .txt" at bounding box center [887, 430] width 1241 height 626
type input "**********"
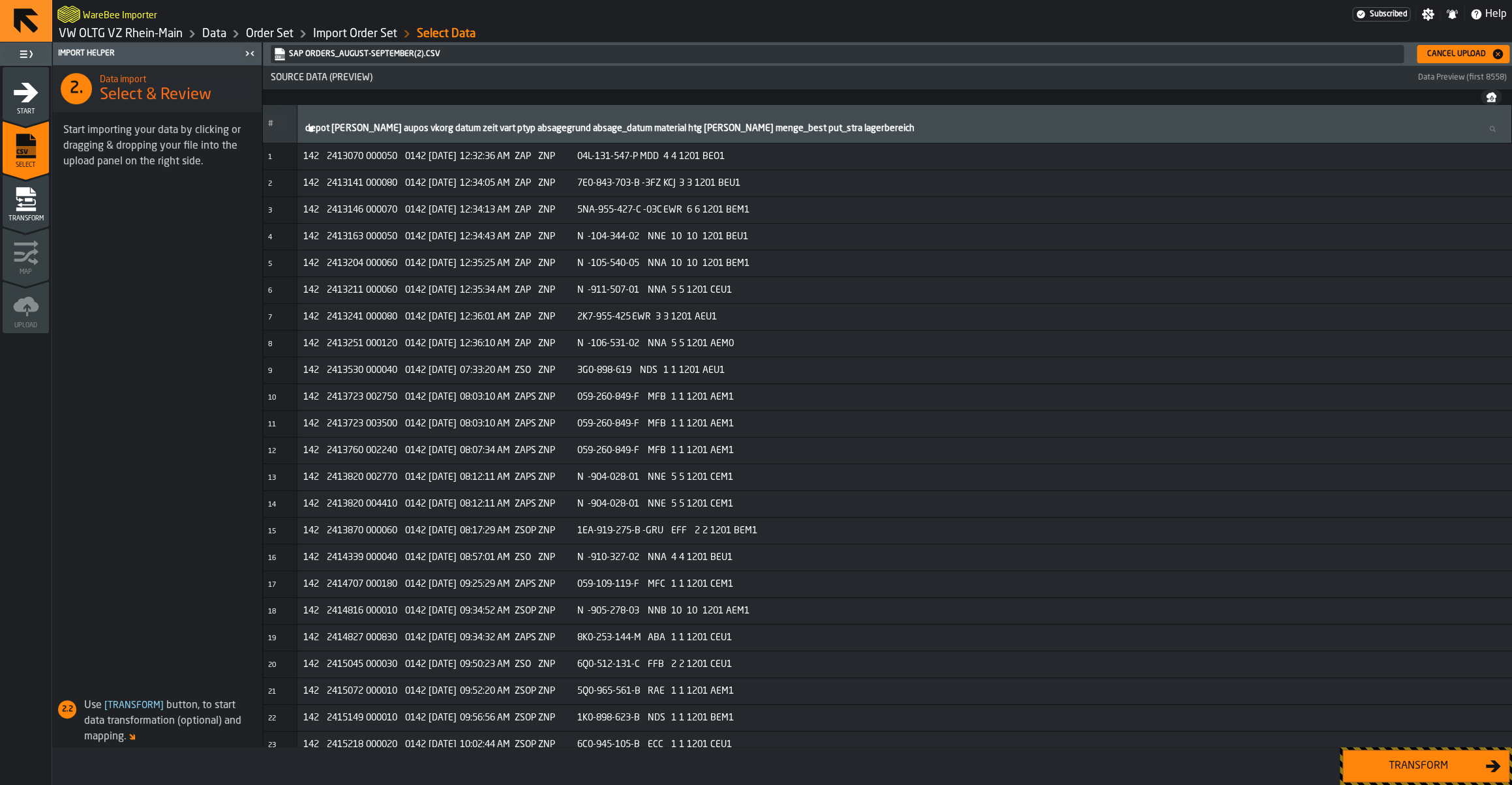
click at [1398, 763] on div "Transform" at bounding box center [1418, 765] width 134 height 16
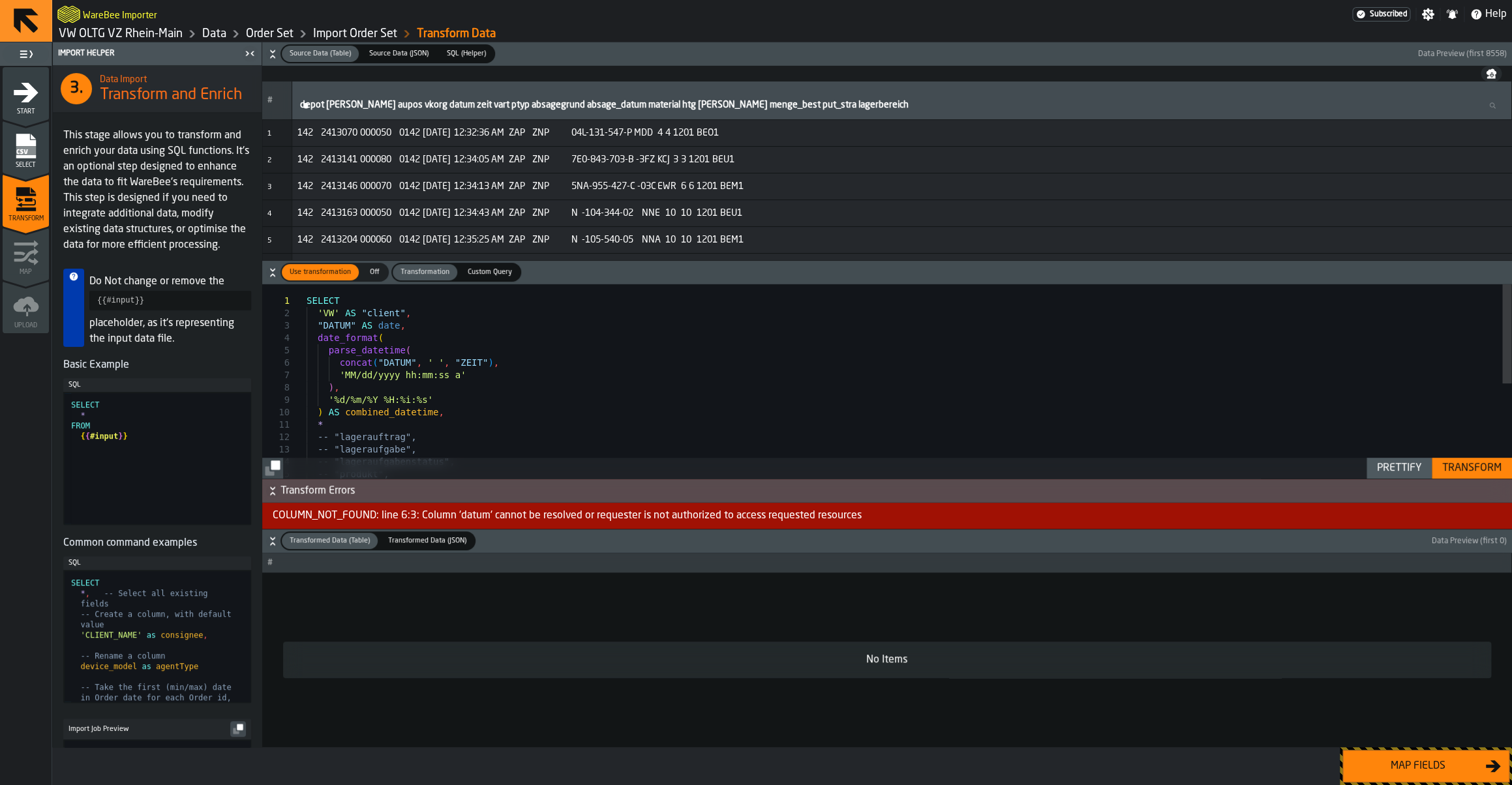
click at [1480, 472] on div "Transform" at bounding box center [1471, 467] width 70 height 16
click at [356, 36] on link "Import Order Set" at bounding box center [355, 34] width 84 height 15
click at [276, 31] on link "Order Set" at bounding box center [269, 34] width 48 height 15
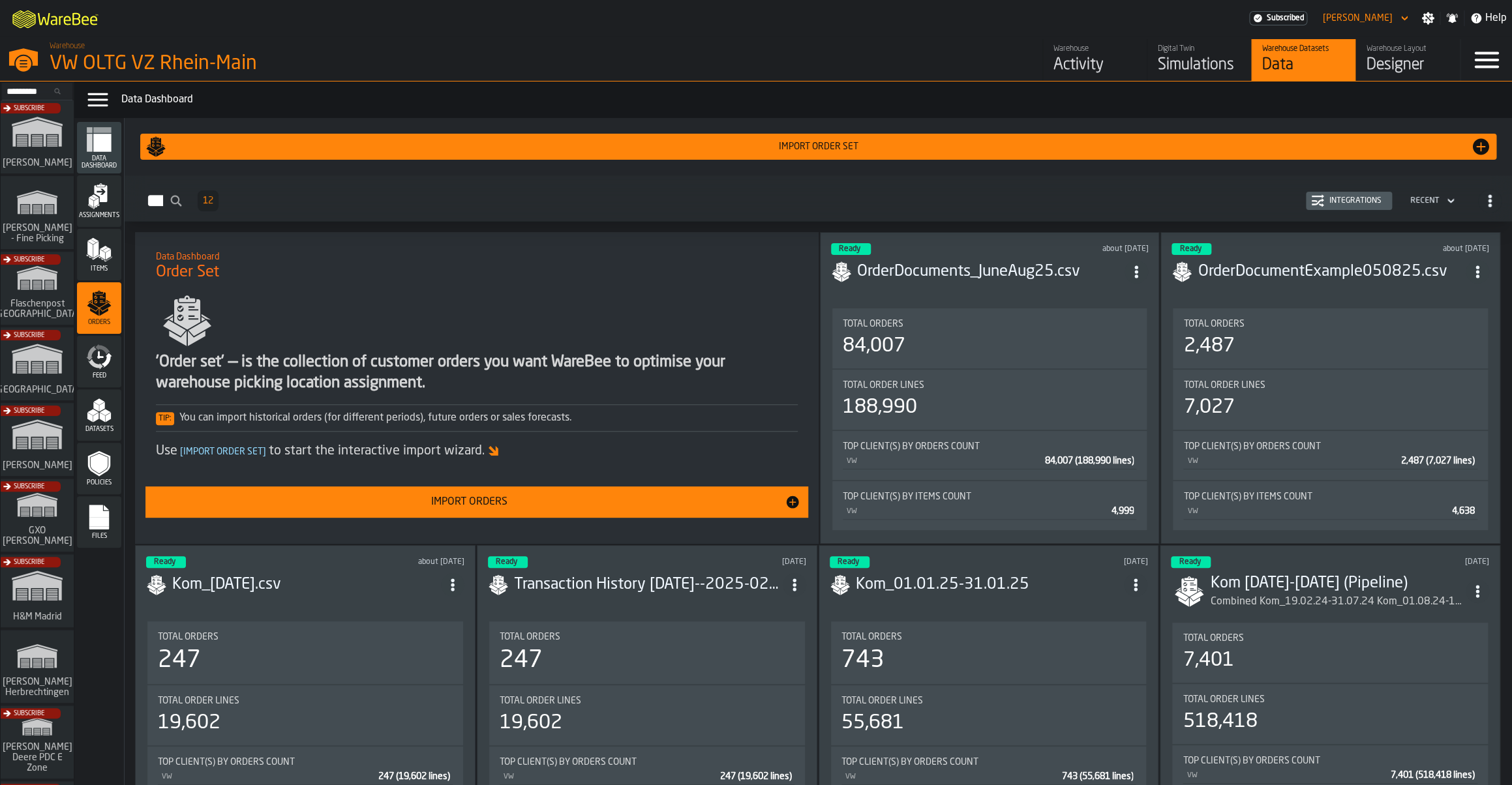
click at [414, 496] on div "Import Orders" at bounding box center [469, 502] width 631 height 16
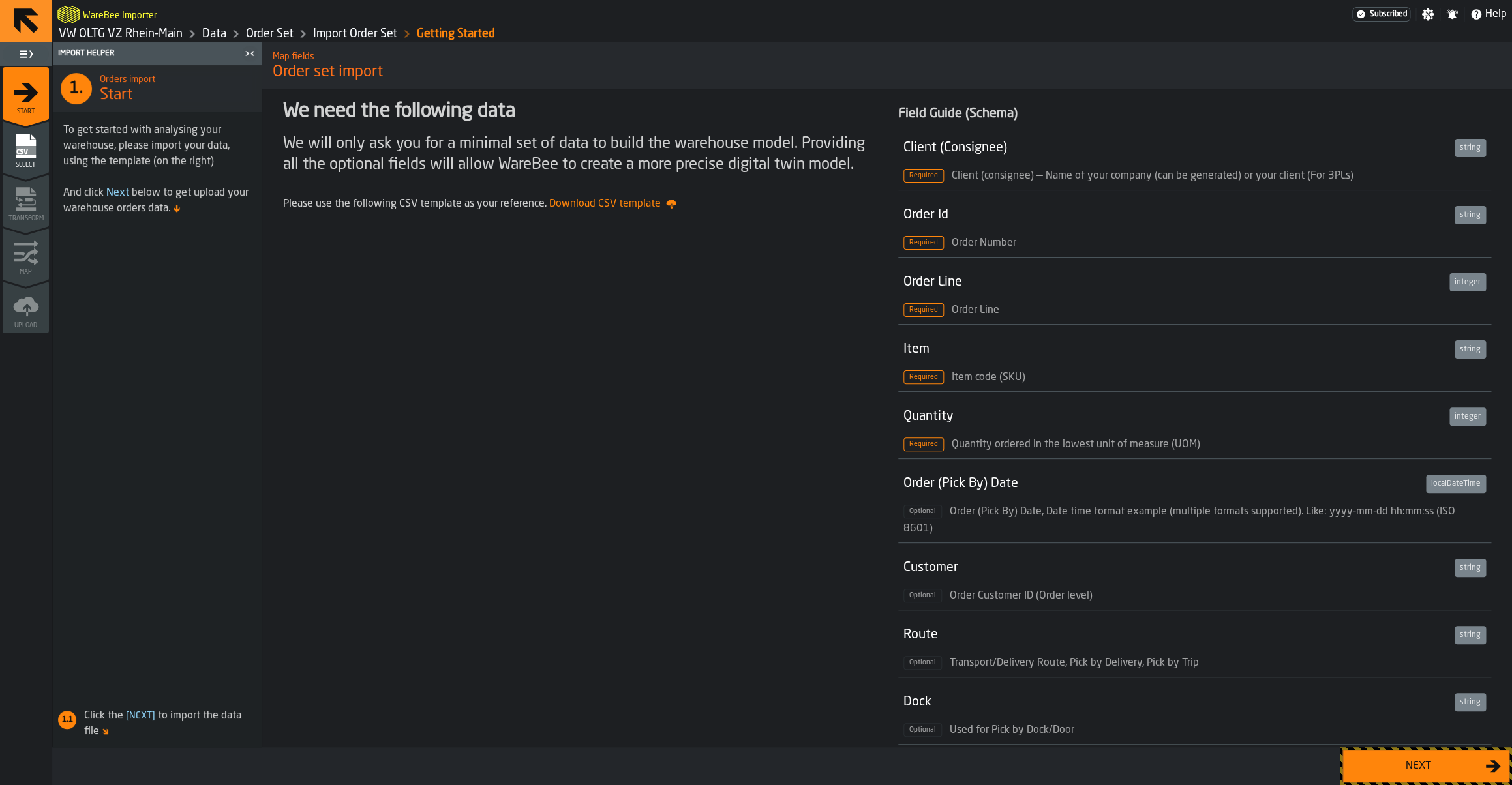
click at [691, 396] on div "We need the following data We will only ask you for a minimal set of data to bu…" at bounding box center [579, 625] width 613 height 1072
click at [1385, 754] on button "Next" at bounding box center [1426, 766] width 167 height 33
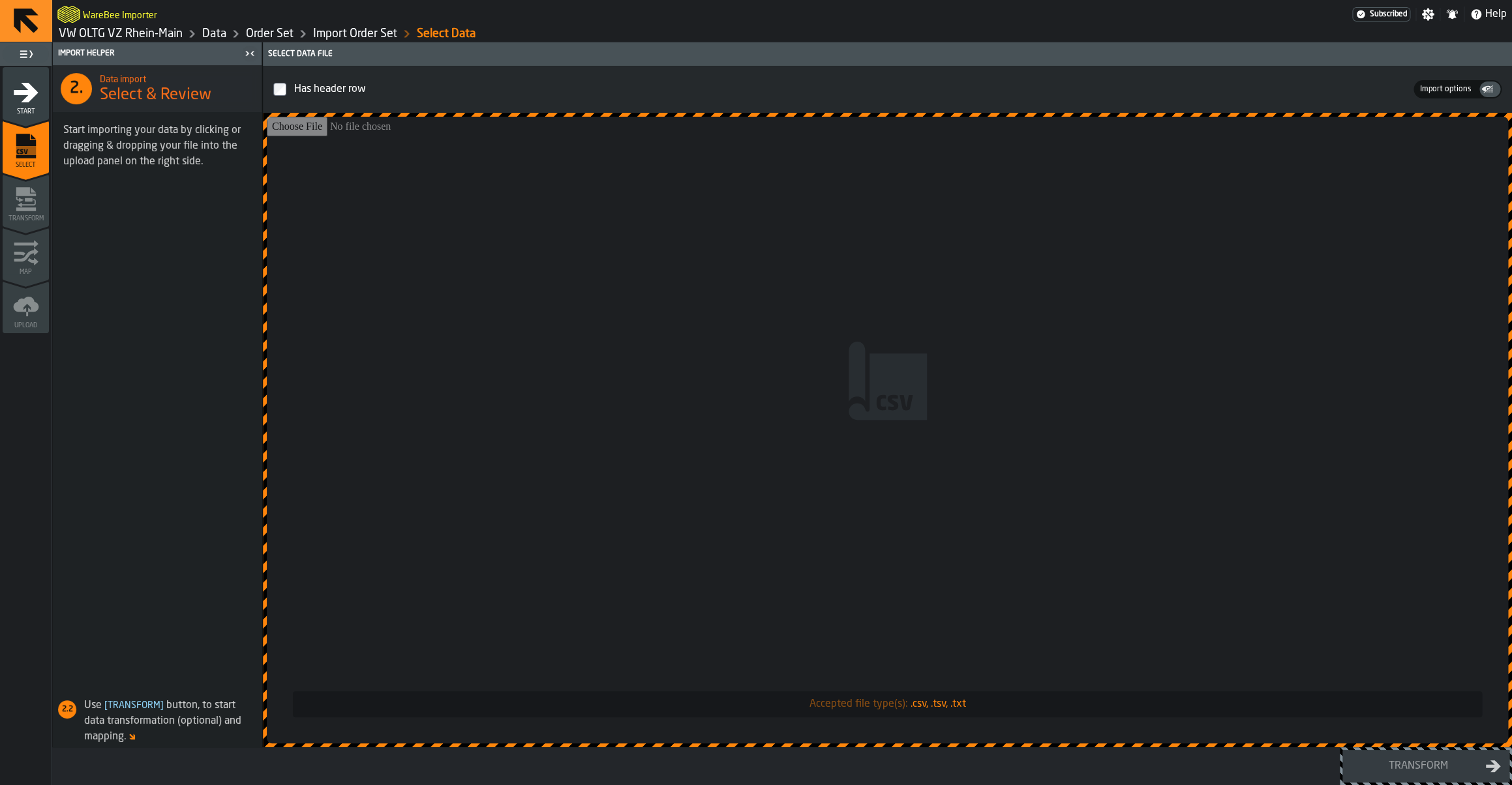
click at [837, 371] on input "Accepted file type(s): .csv, .tsv, .txt" at bounding box center [887, 430] width 1241 height 626
type input "**********"
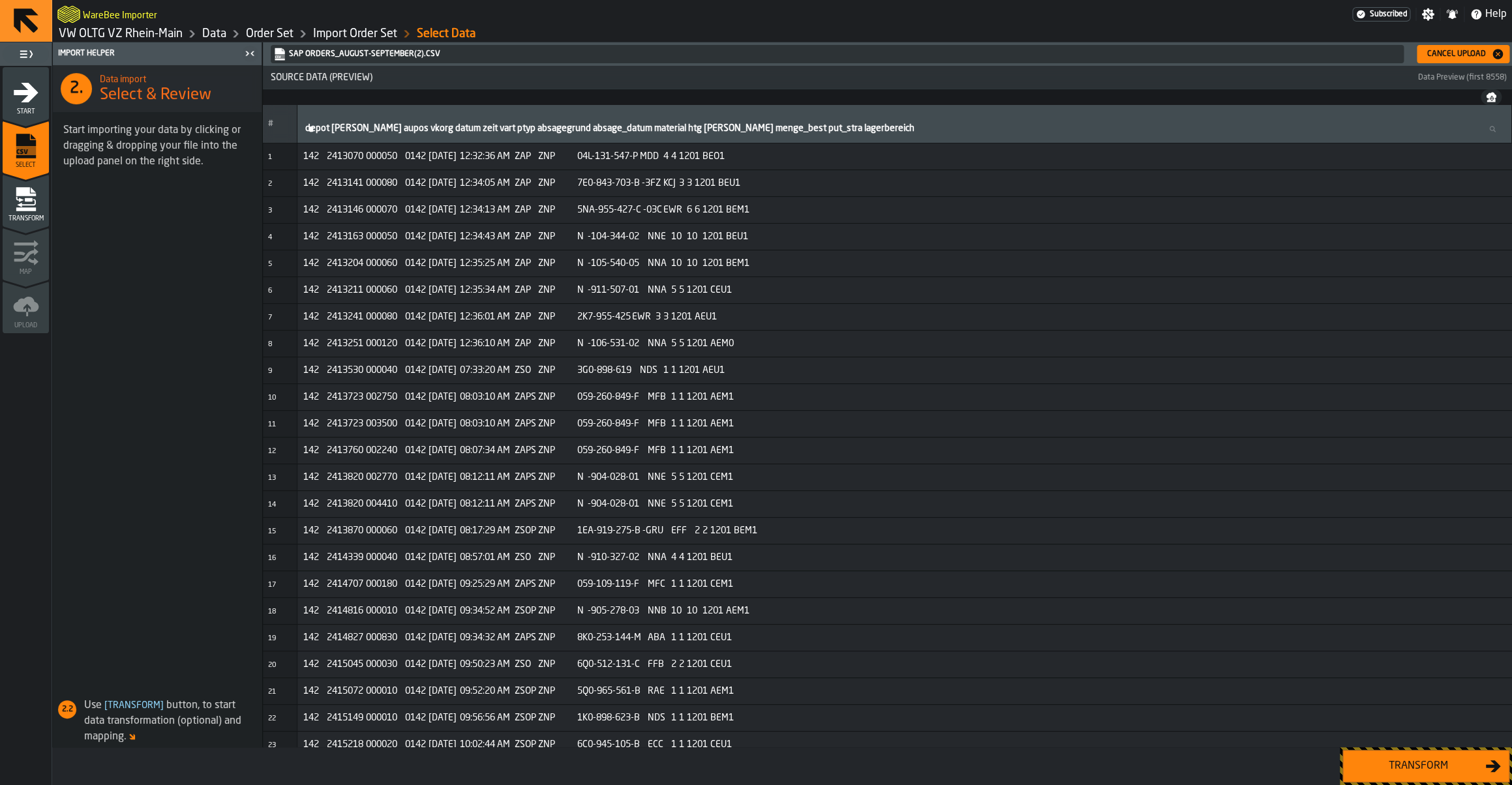
click at [1432, 51] on div "Cancel Upload" at bounding box center [1456, 54] width 69 height 9
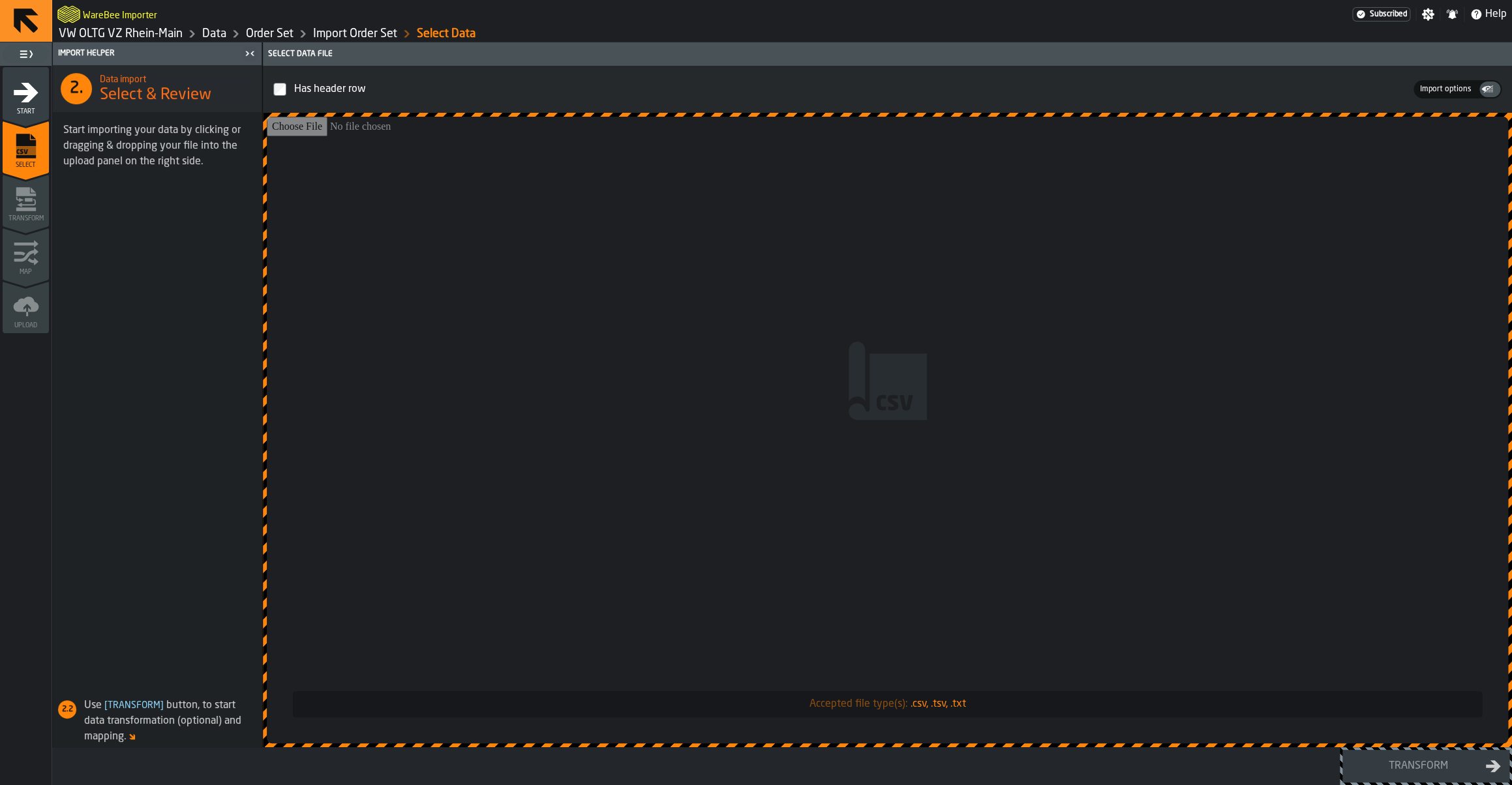
click at [38, 114] on span "Start" at bounding box center [25, 111] width 47 height 7
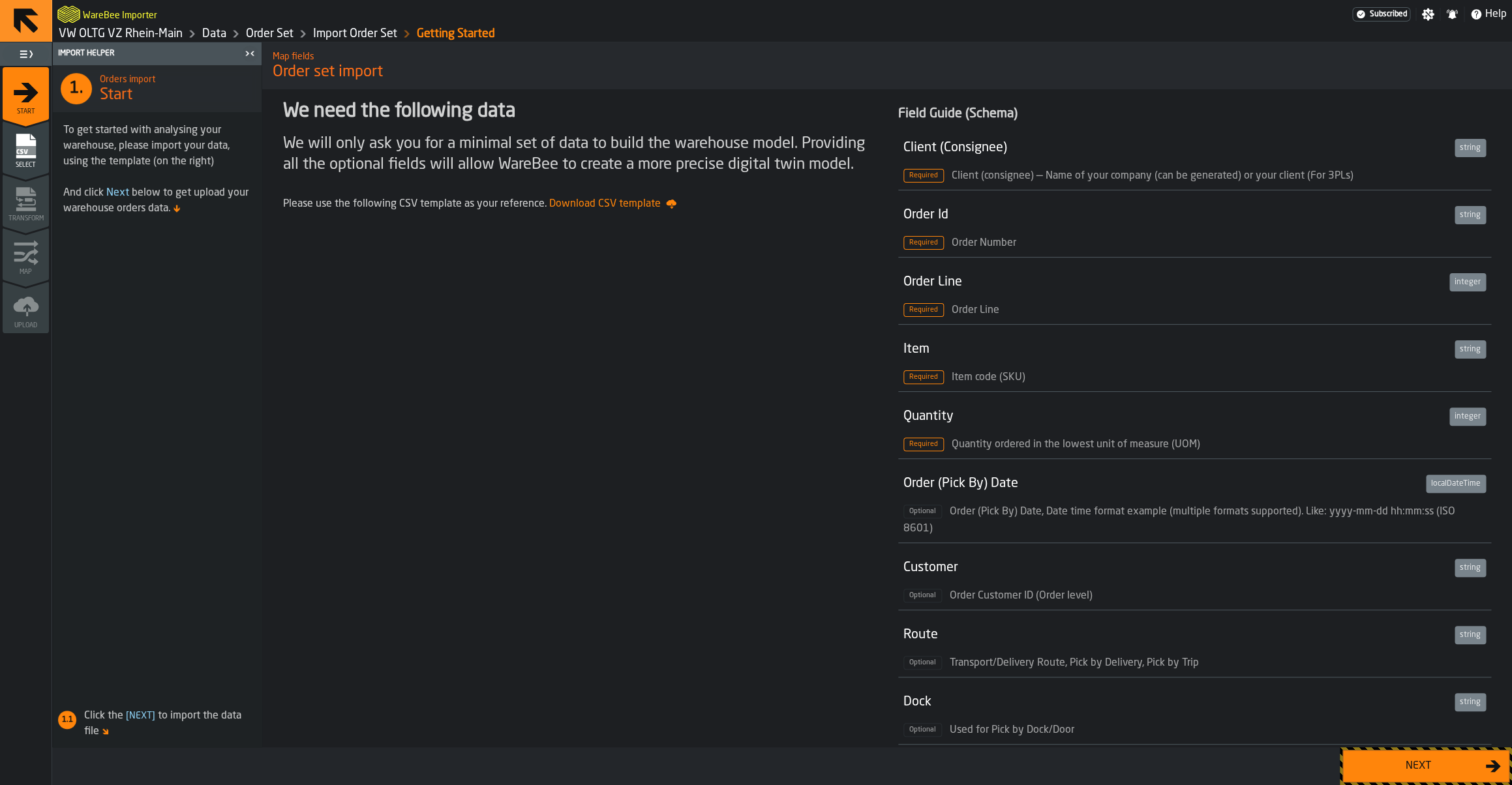
click at [1415, 762] on div "Next" at bounding box center [1418, 765] width 134 height 16
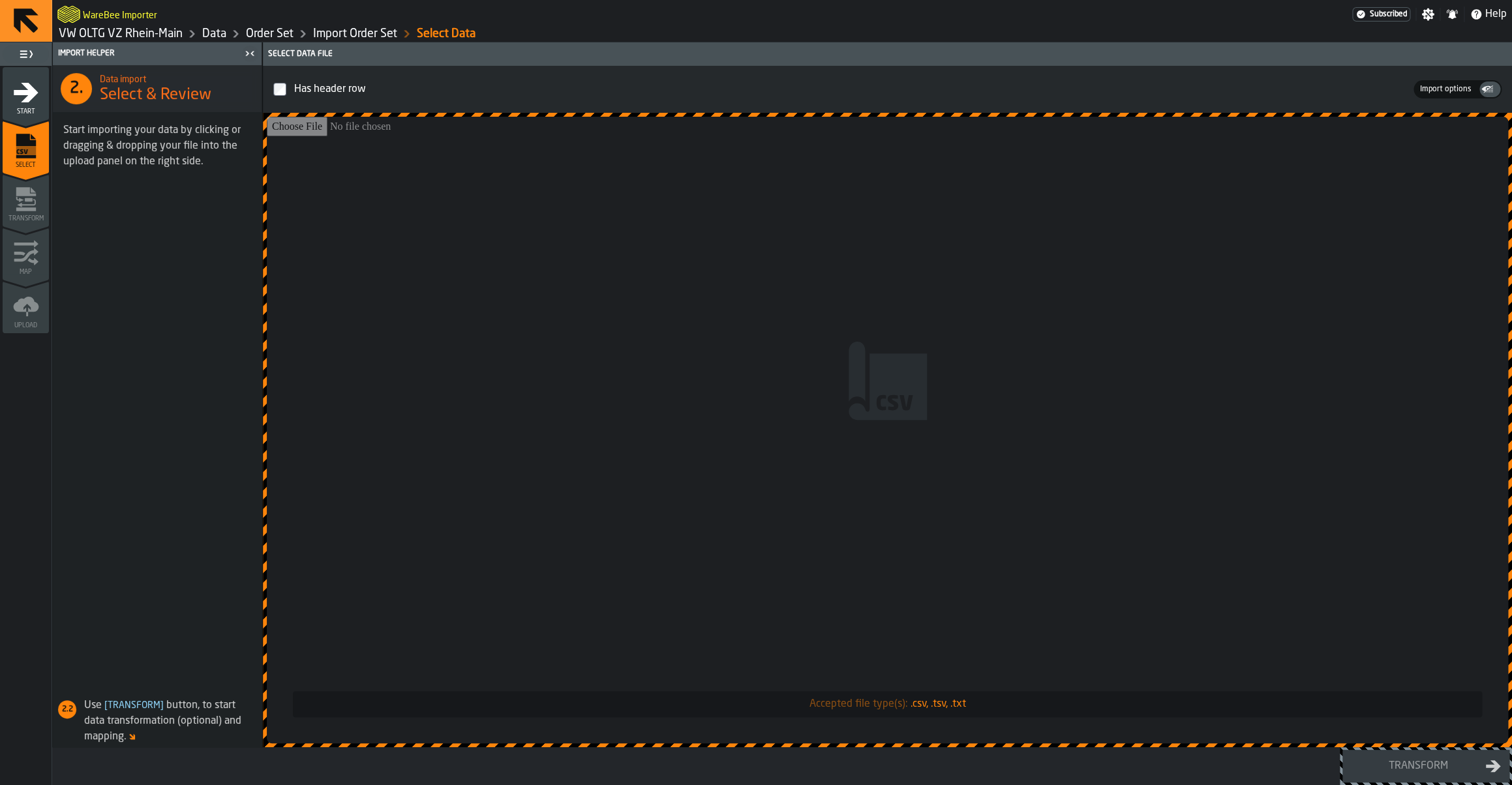
click at [1463, 88] on span "Import options" at bounding box center [1446, 89] width 62 height 11
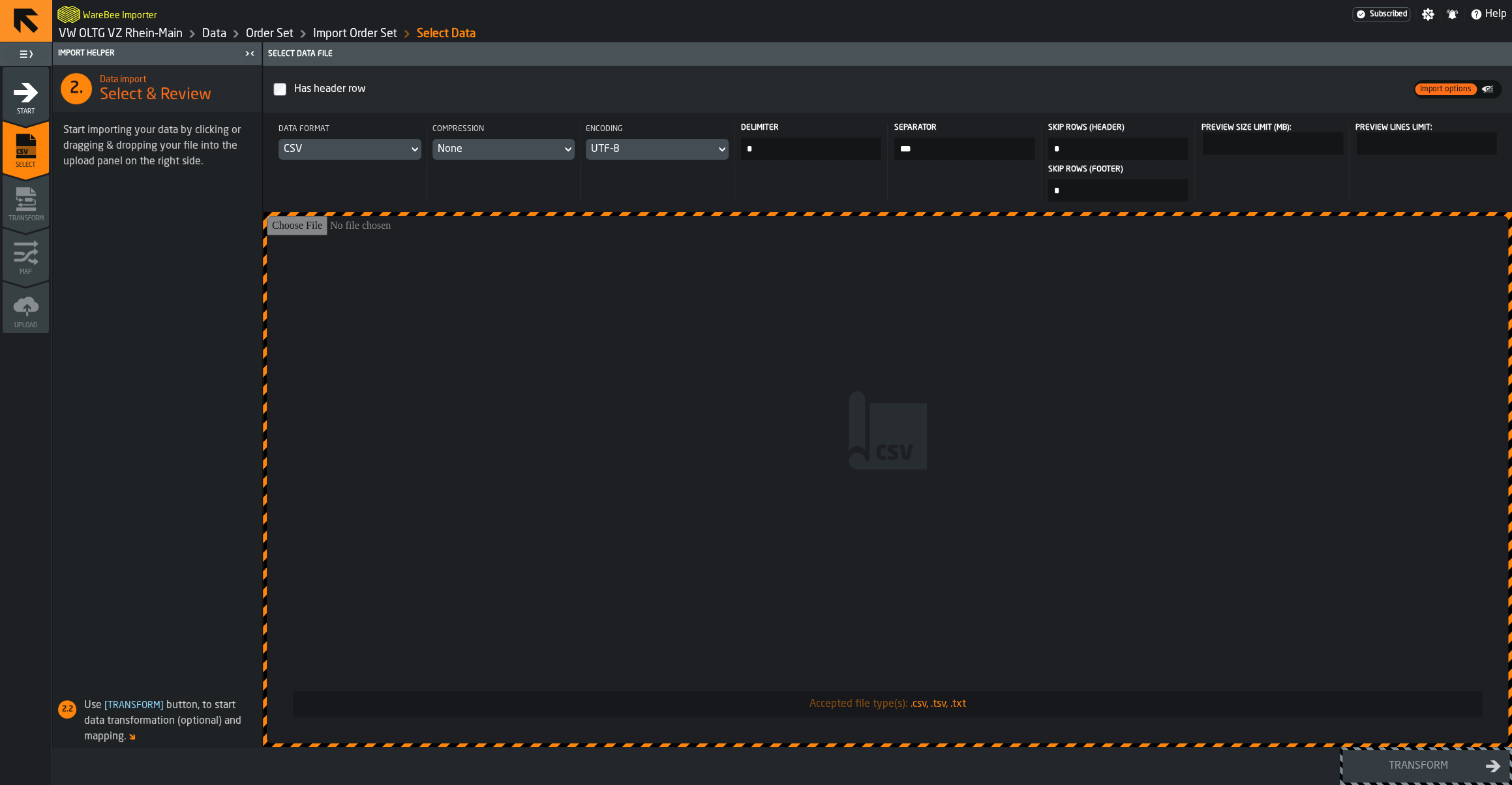
click at [959, 470] on input "Accepted file type(s): .csv, .tsv, .txt" at bounding box center [887, 480] width 1241 height 527
type input "**********"
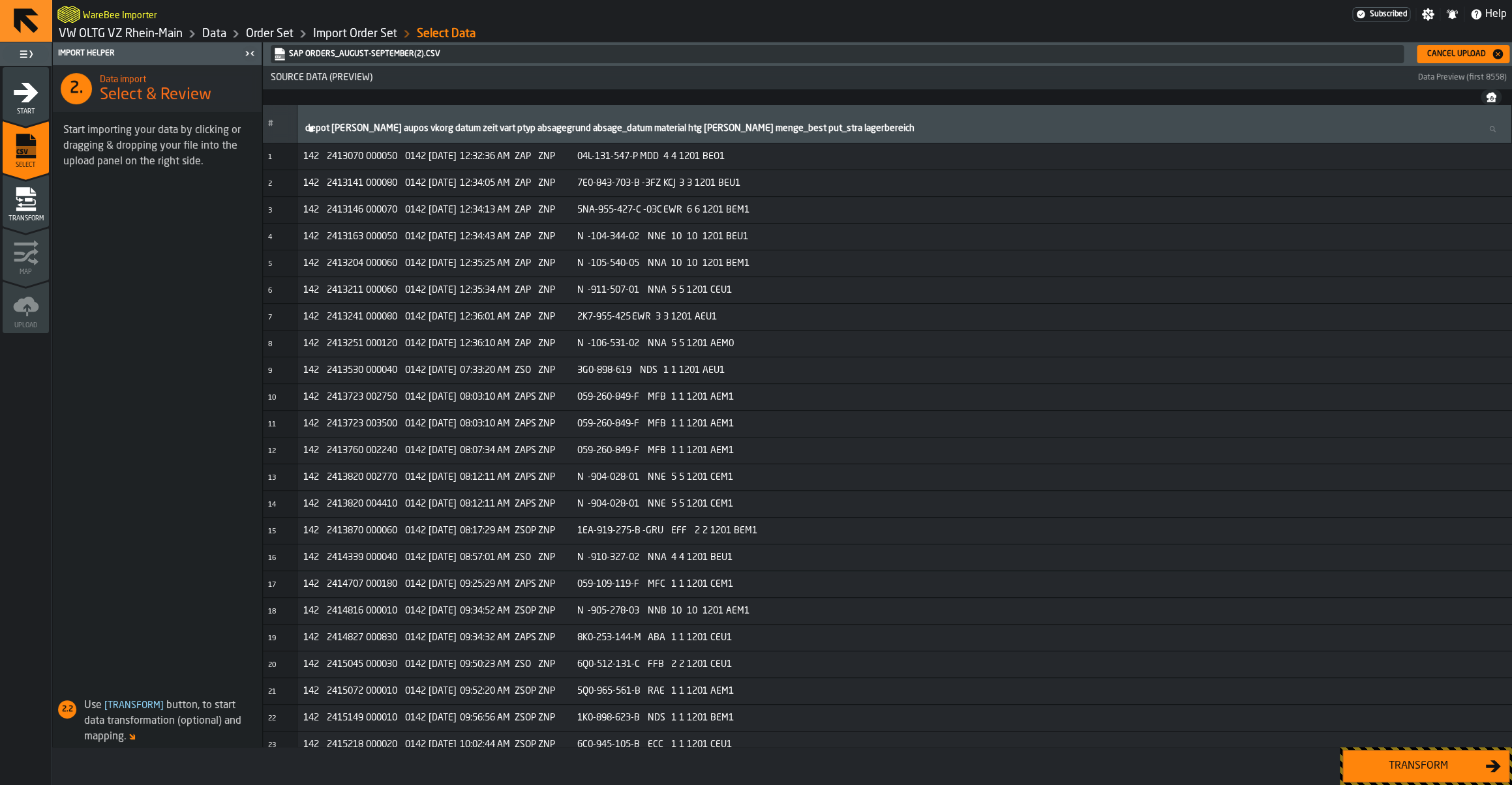
click at [1435, 57] on div "Cancel Upload" at bounding box center [1456, 54] width 69 height 9
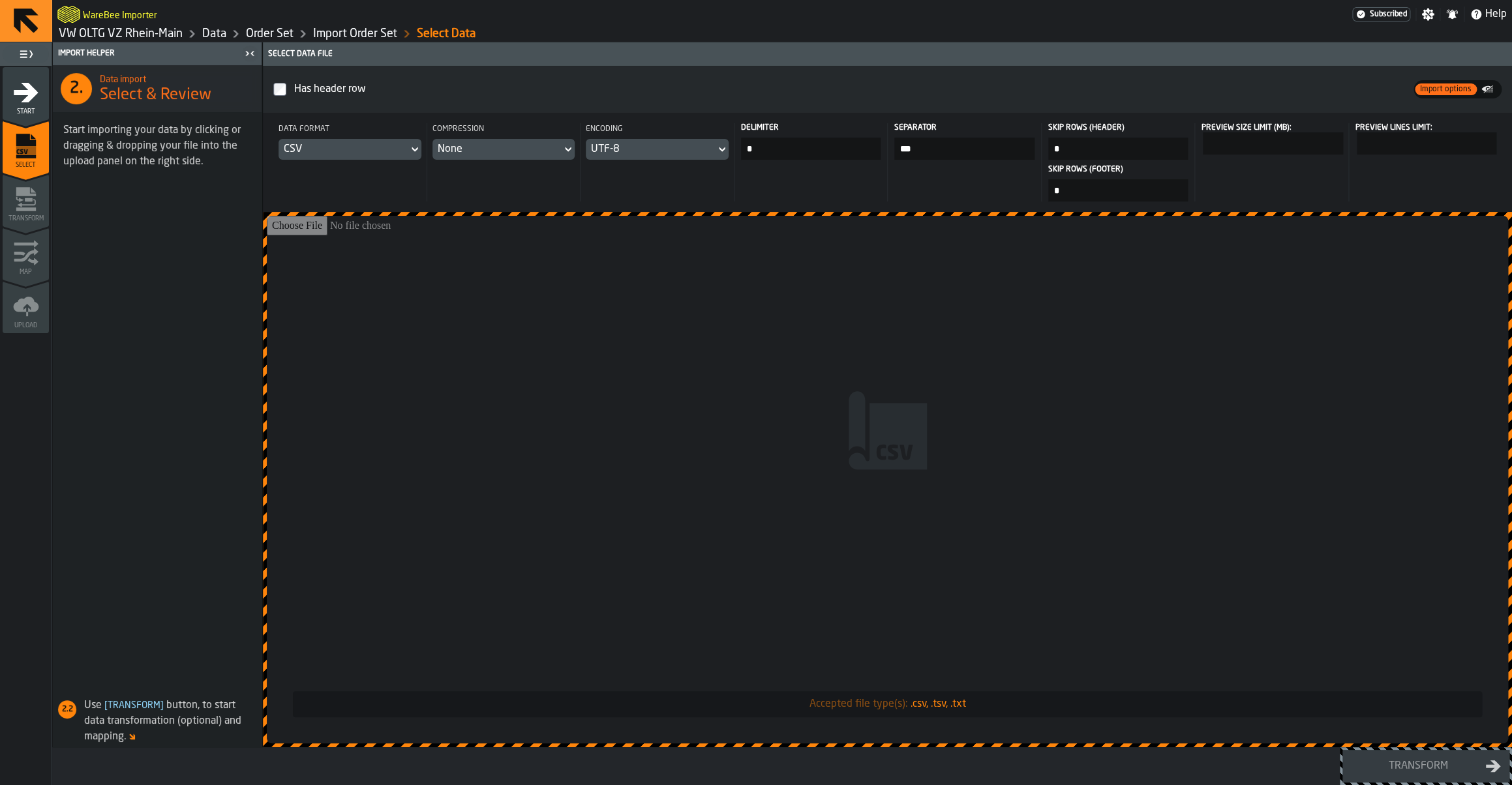
click at [778, 146] on input "*" at bounding box center [811, 148] width 140 height 22
type input "***"
click at [37, 98] on icon "menu Start" at bounding box center [26, 92] width 26 height 26
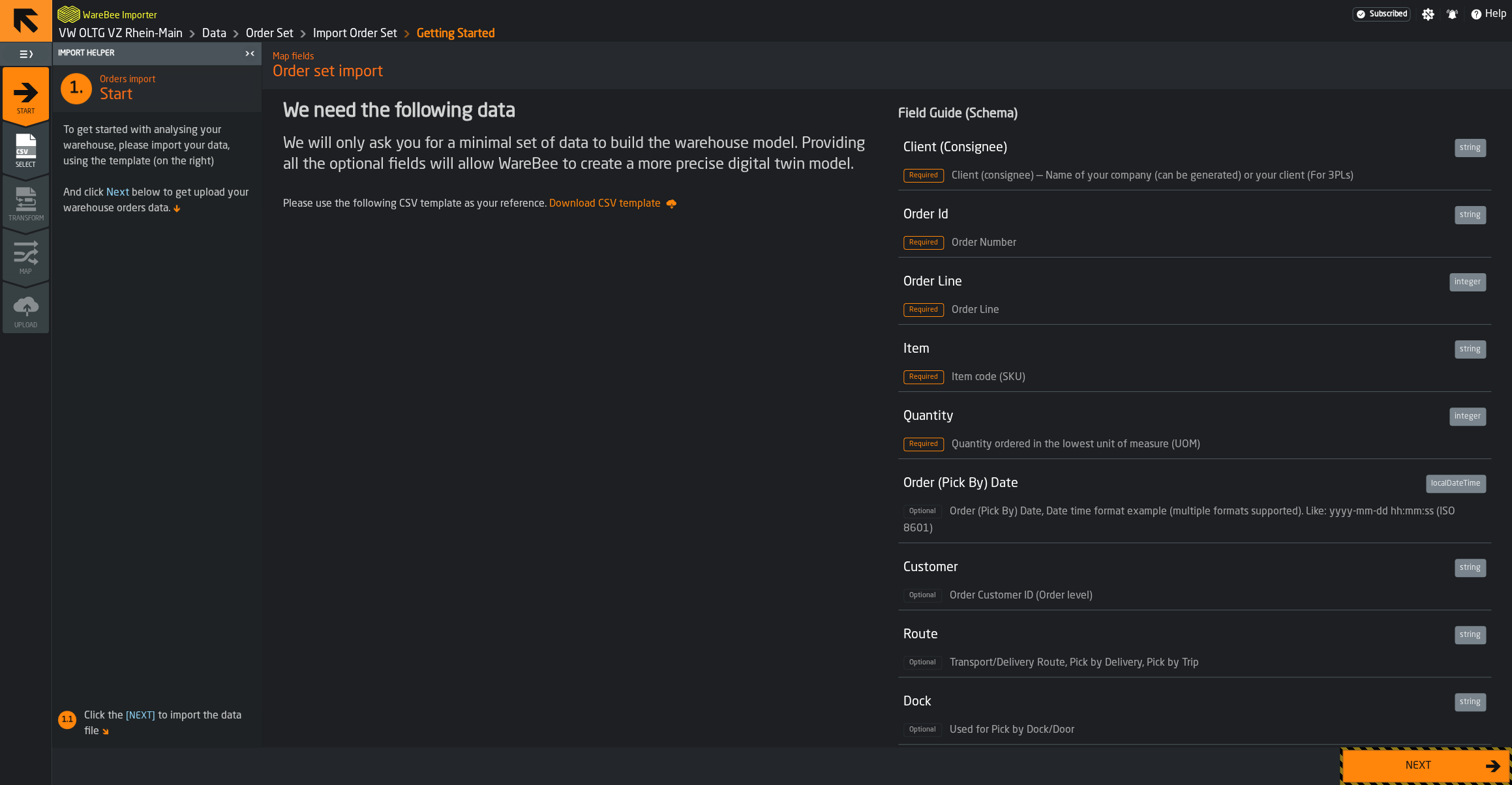
click at [1409, 763] on div "Next" at bounding box center [1418, 765] width 134 height 16
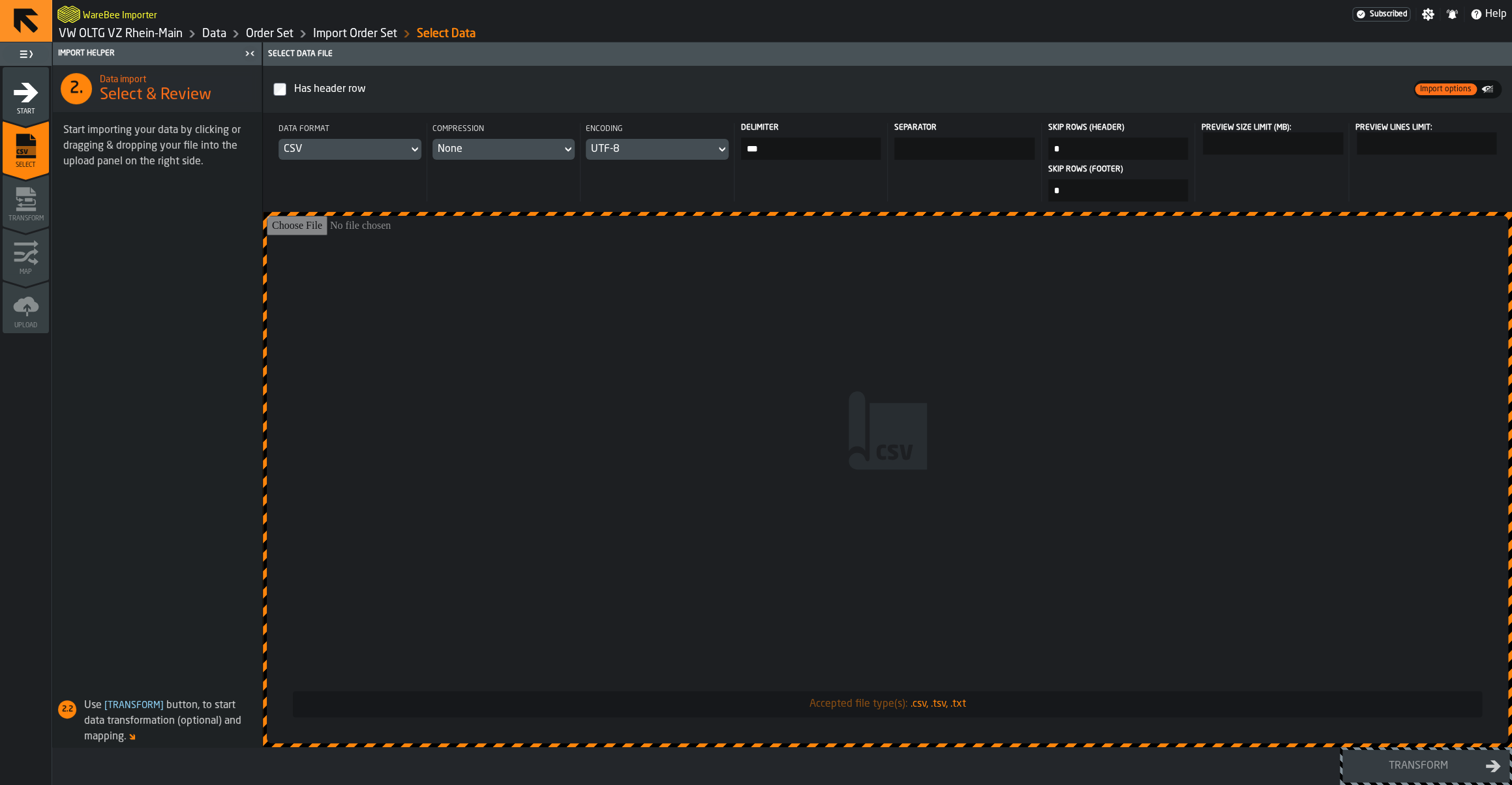
click at [785, 149] on input "***" at bounding box center [811, 148] width 140 height 22
type input "***"
click at [768, 140] on input "***" at bounding box center [811, 148] width 140 height 22
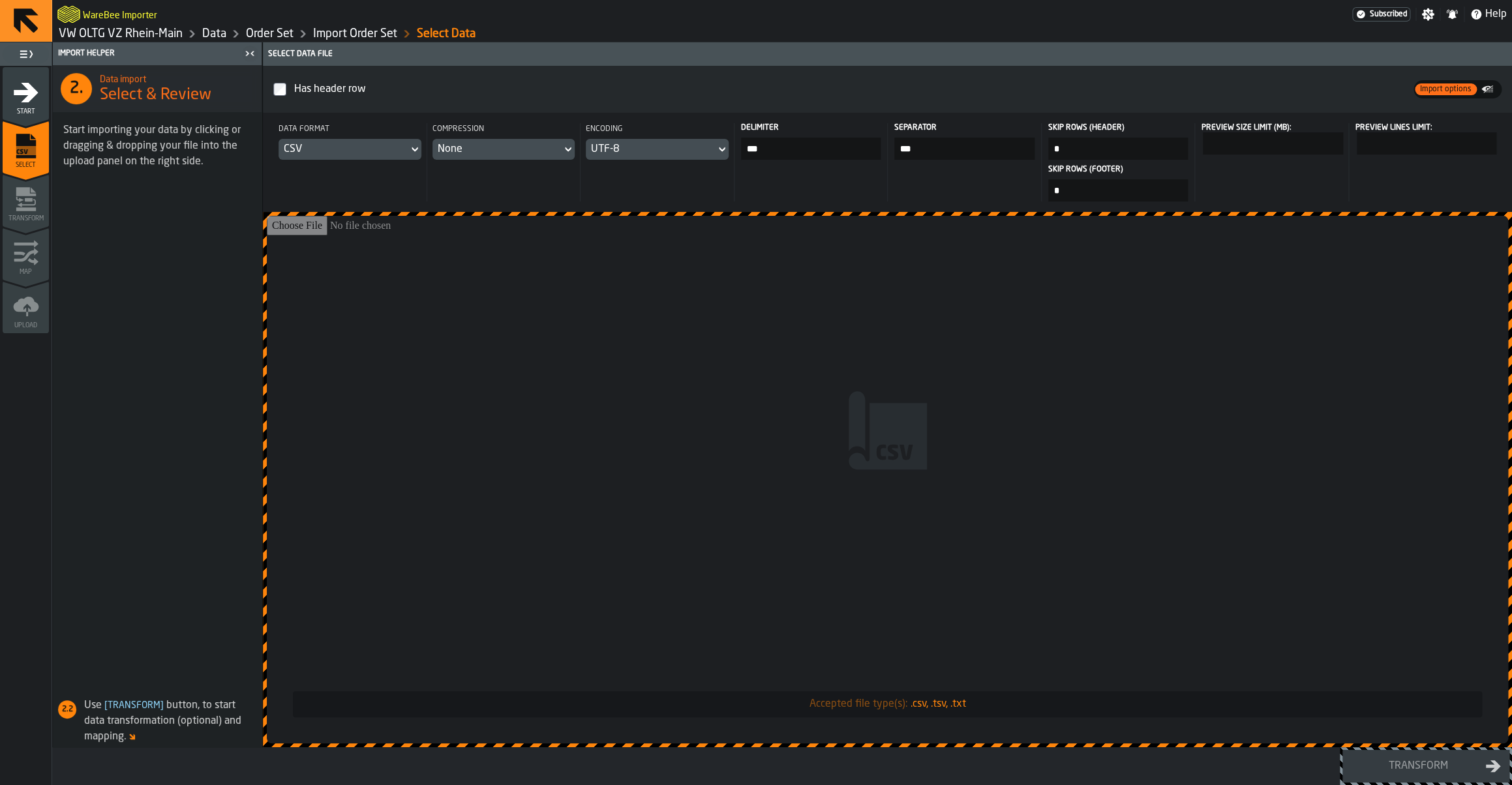
click at [768, 140] on input "***" at bounding box center [811, 148] width 140 height 22
type input "*"
click at [728, 365] on input "Accepted file type(s): .csv, .tsv, .txt" at bounding box center [887, 480] width 1241 height 527
type input "**********"
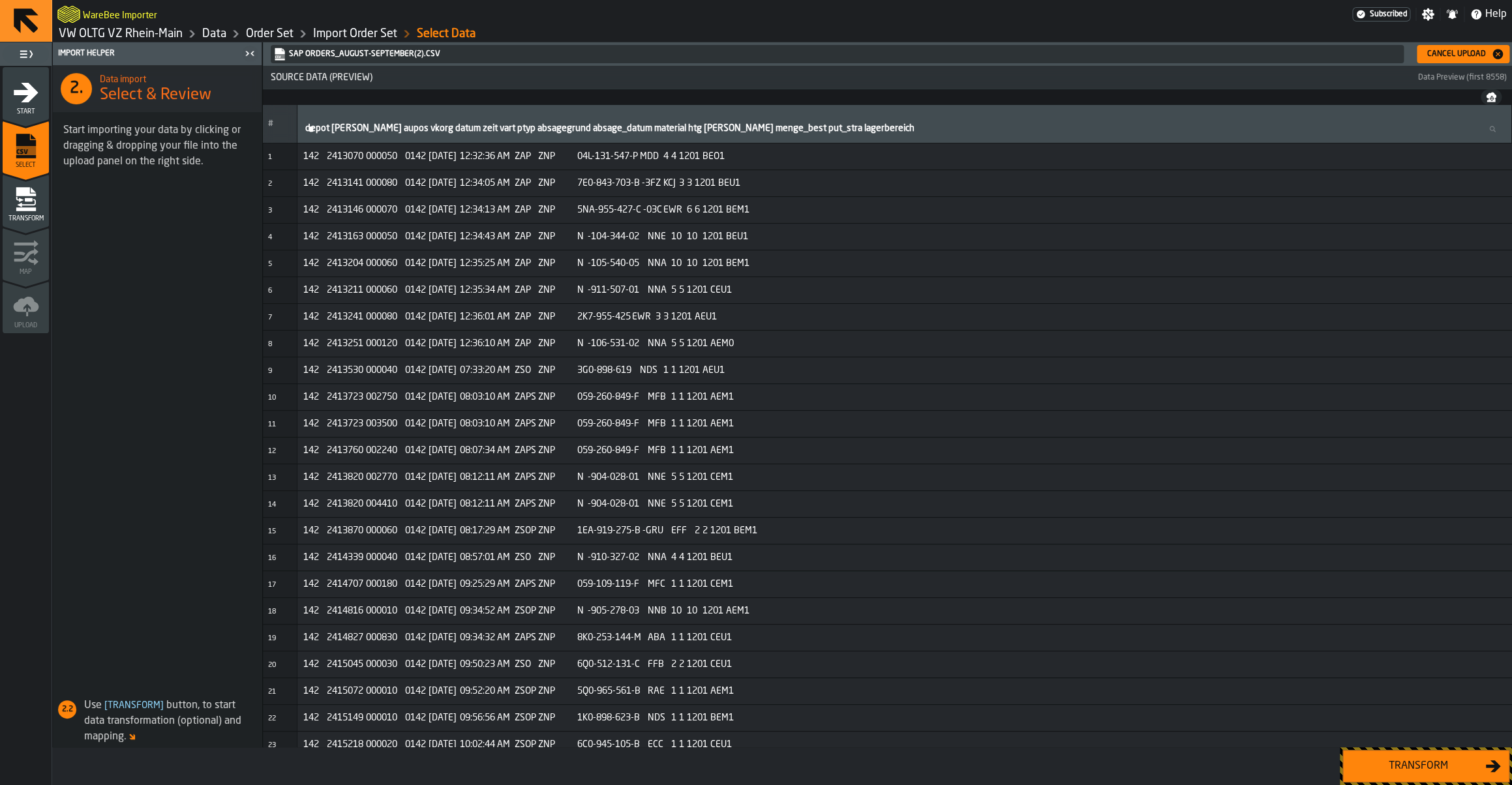
click at [1383, 760] on div "Transform" at bounding box center [1418, 765] width 134 height 16
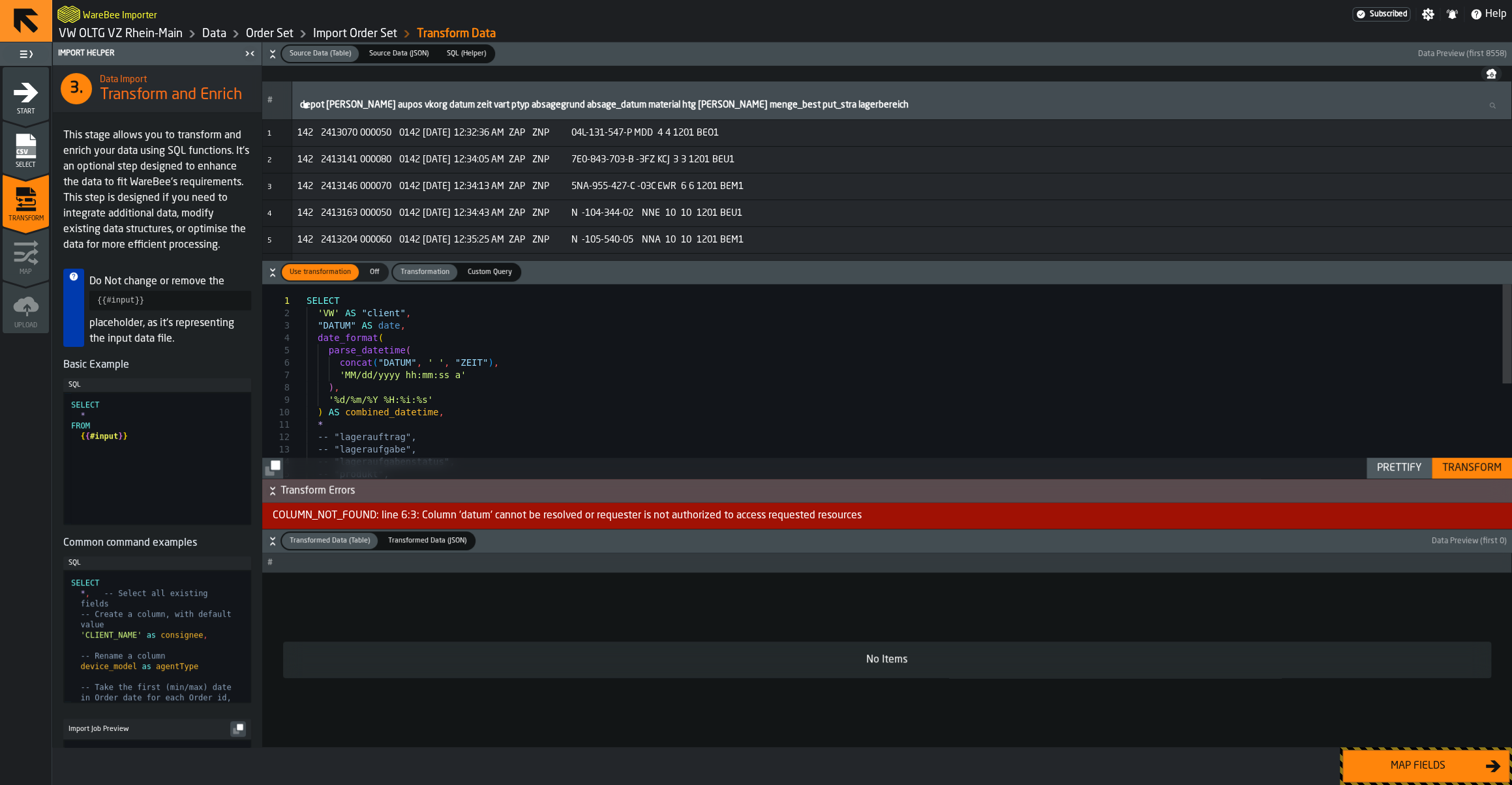
click at [1463, 473] on div "Transform" at bounding box center [1471, 467] width 70 height 16
click at [16, 152] on icon "menu Select" at bounding box center [26, 146] width 26 height 26
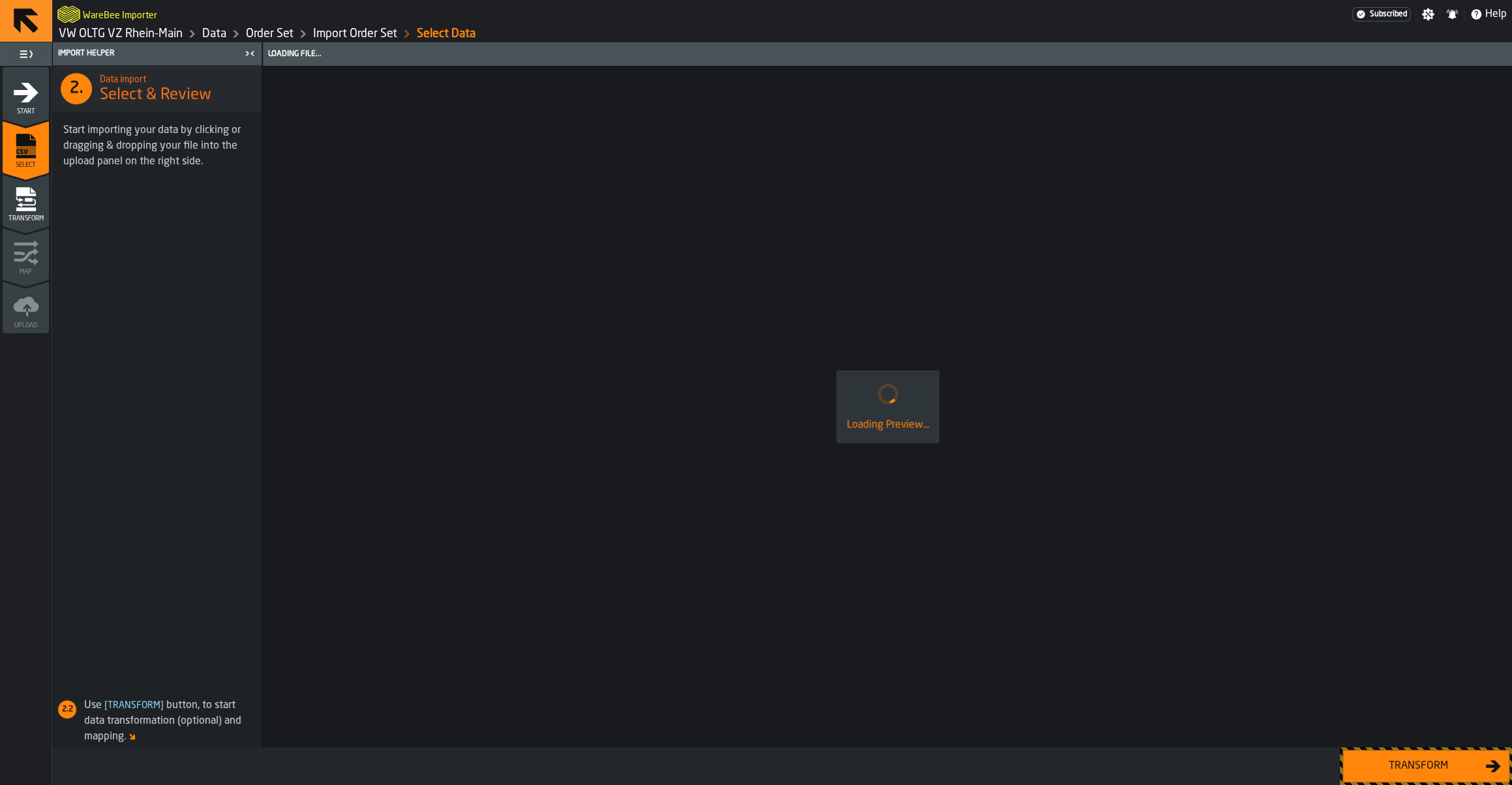
click at [1436, 56] on div "Loading File..." at bounding box center [887, 54] width 1244 height 9
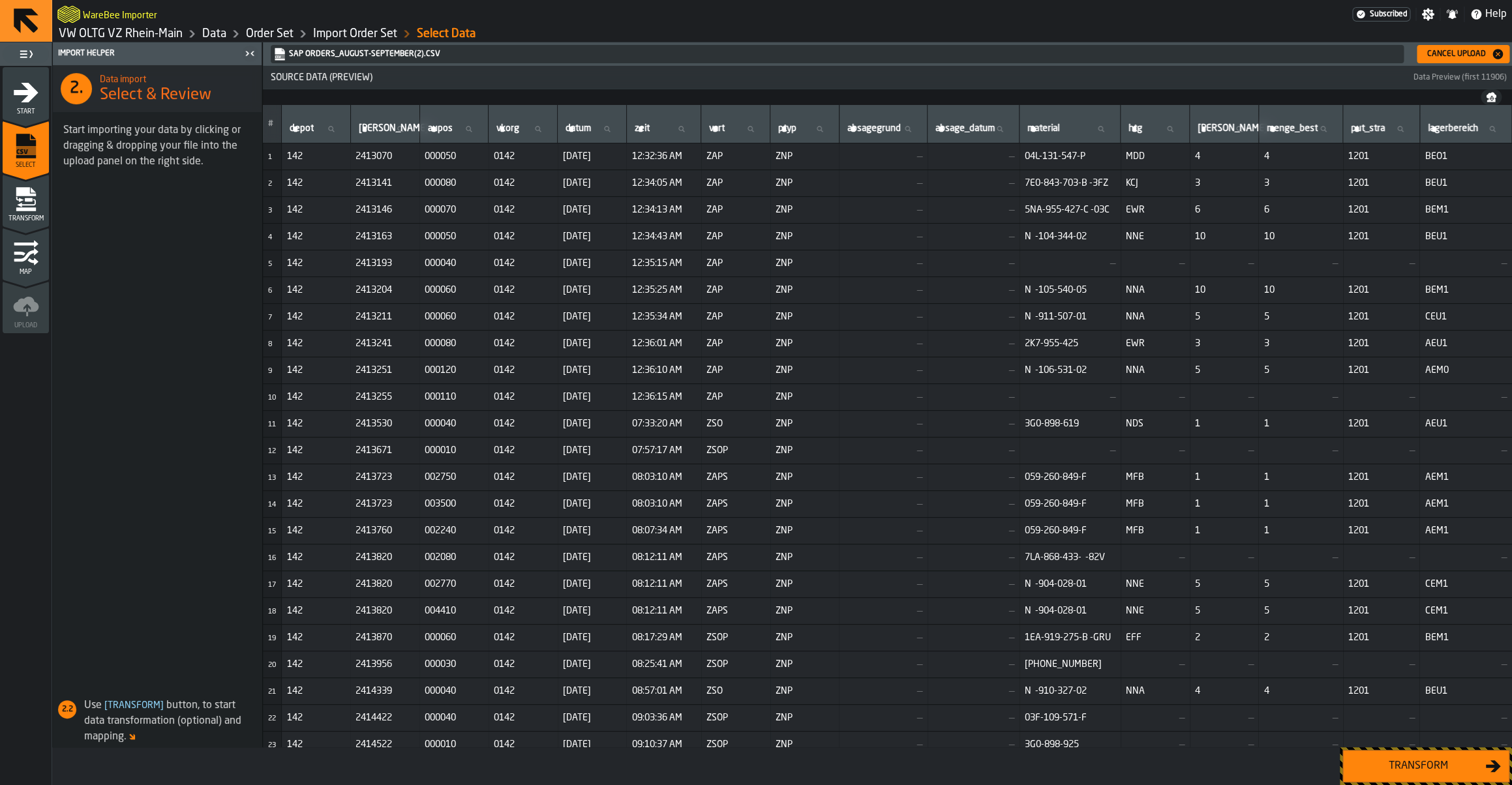
click at [1431, 56] on div "Cancel Upload" at bounding box center [1456, 54] width 69 height 9
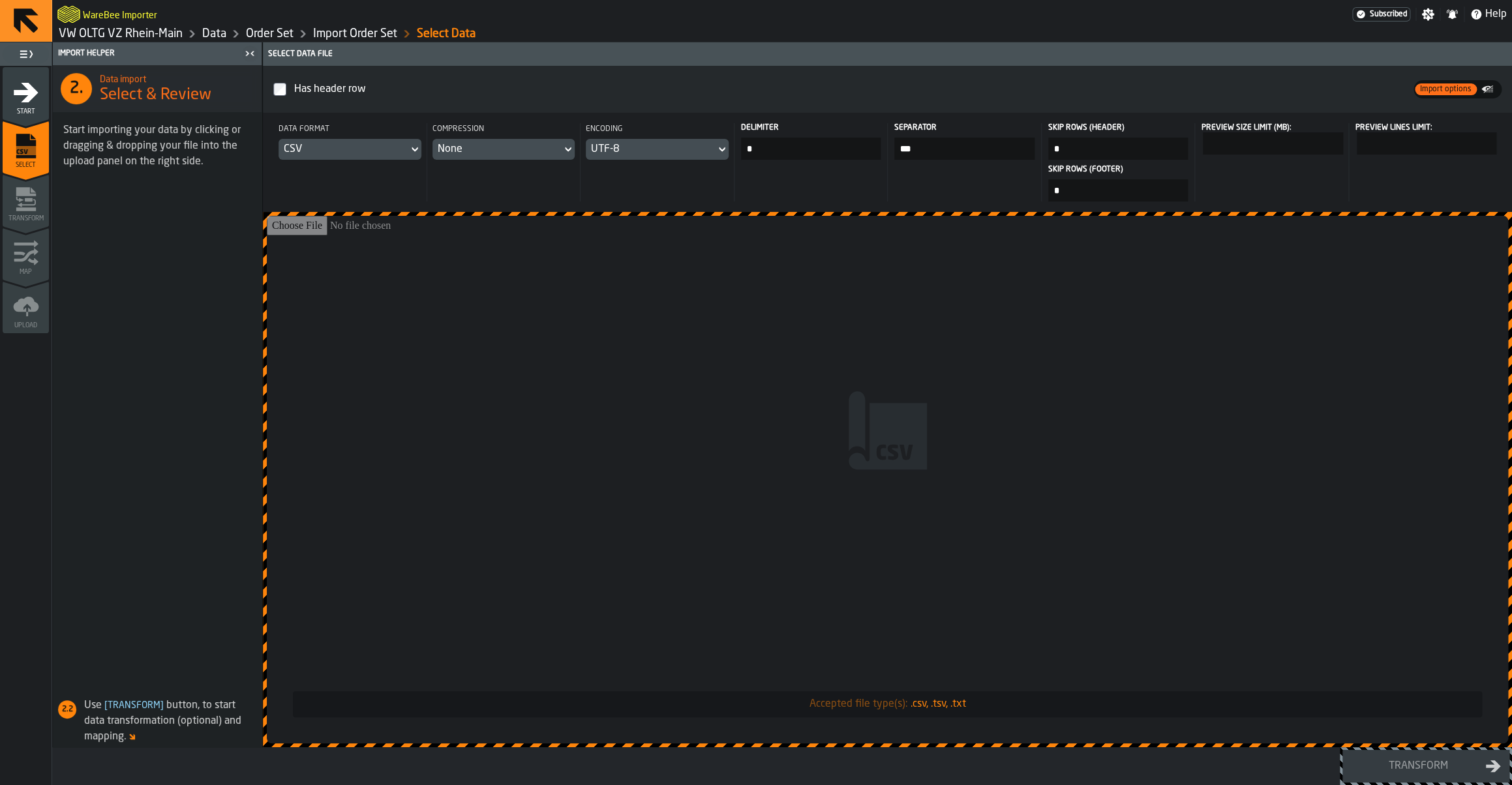
click at [779, 156] on input "*" at bounding box center [811, 148] width 140 height 22
type input "*"
click at [824, 160] on input "*" at bounding box center [811, 148] width 140 height 22
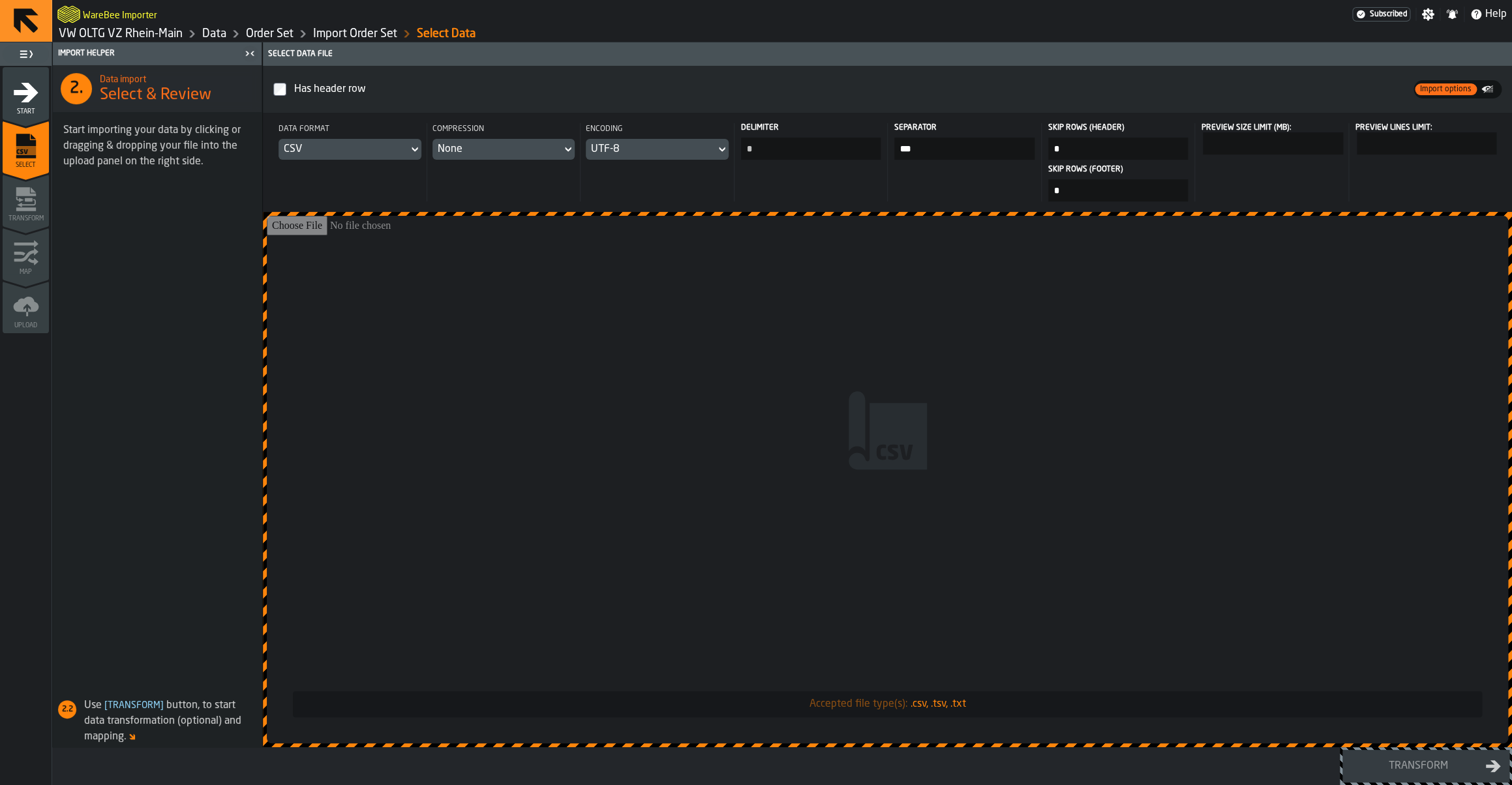
type input "*"
drag, startPoint x: 1239, startPoint y: 514, endPoint x: 1053, endPoint y: 363, distance: 239.6
click at [1107, 416] on input "Accepted file type(s): .csv, .tsv, .txt" at bounding box center [887, 480] width 1241 height 527
type input "**********"
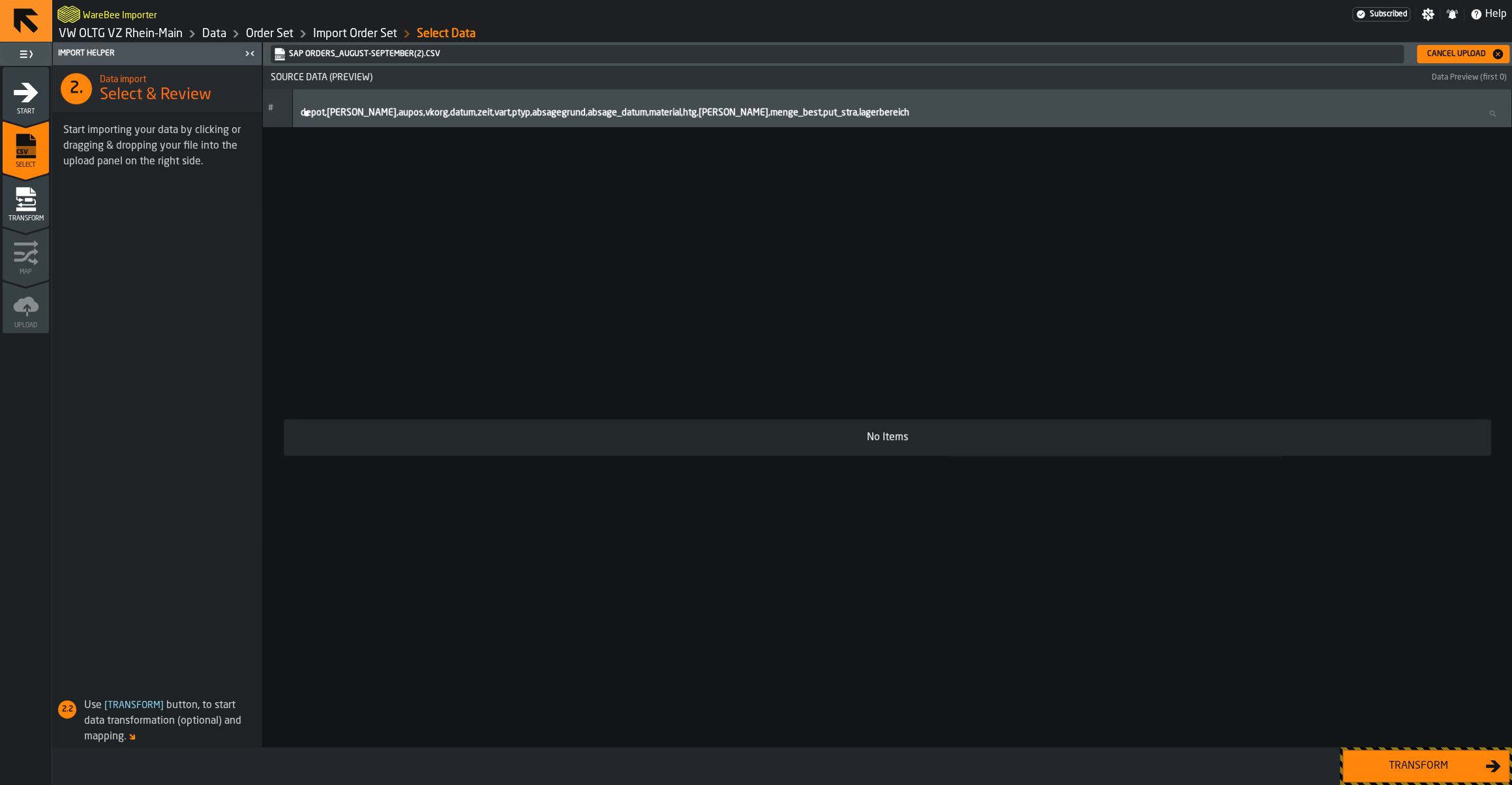
click at [1451, 58] on div "Cancel Upload" at bounding box center [1456, 54] width 69 height 9
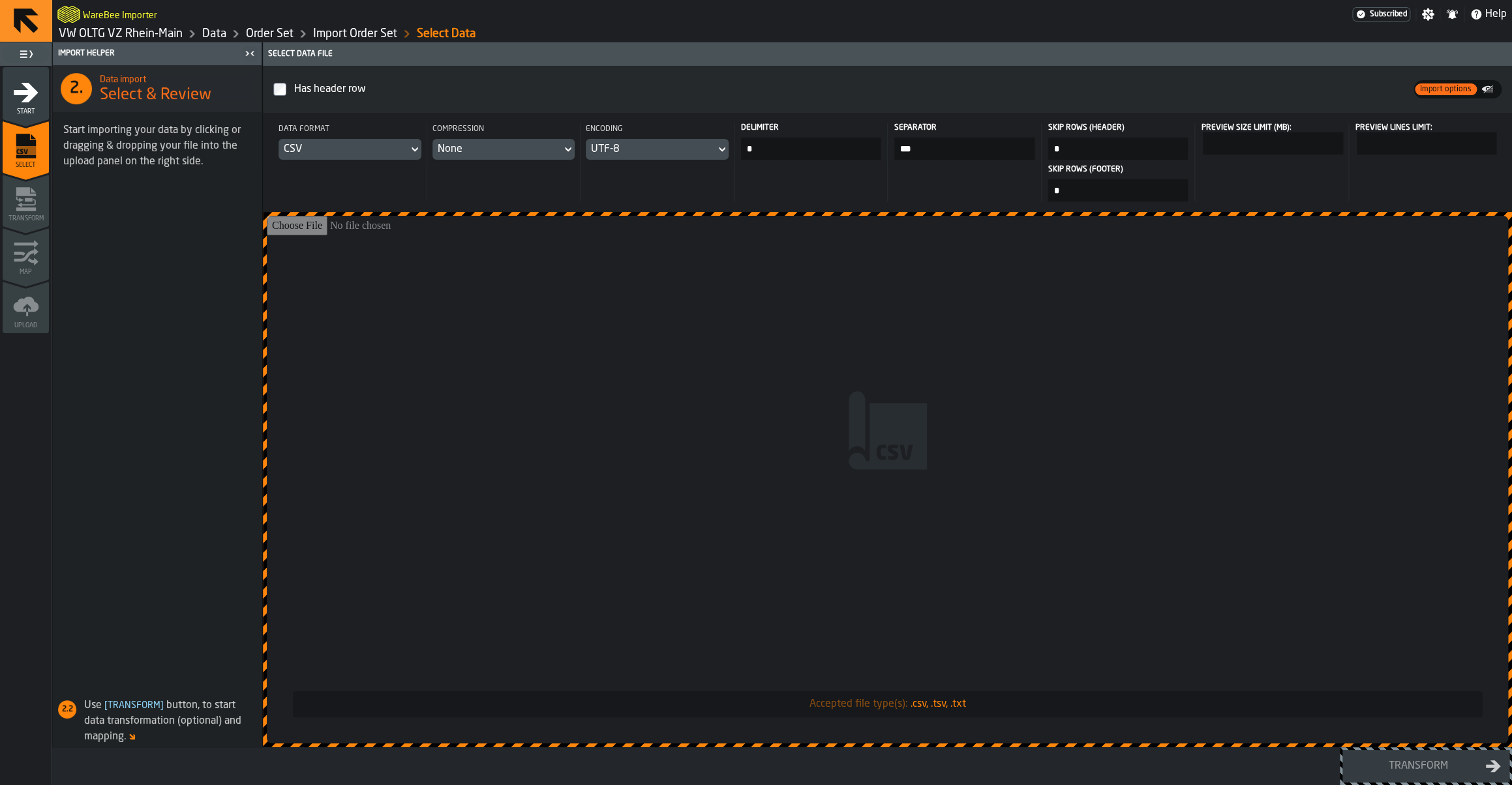
click at [796, 152] on input "*" at bounding box center [811, 148] width 140 height 22
type input "*"
click at [805, 140] on input "*" at bounding box center [811, 148] width 140 height 22
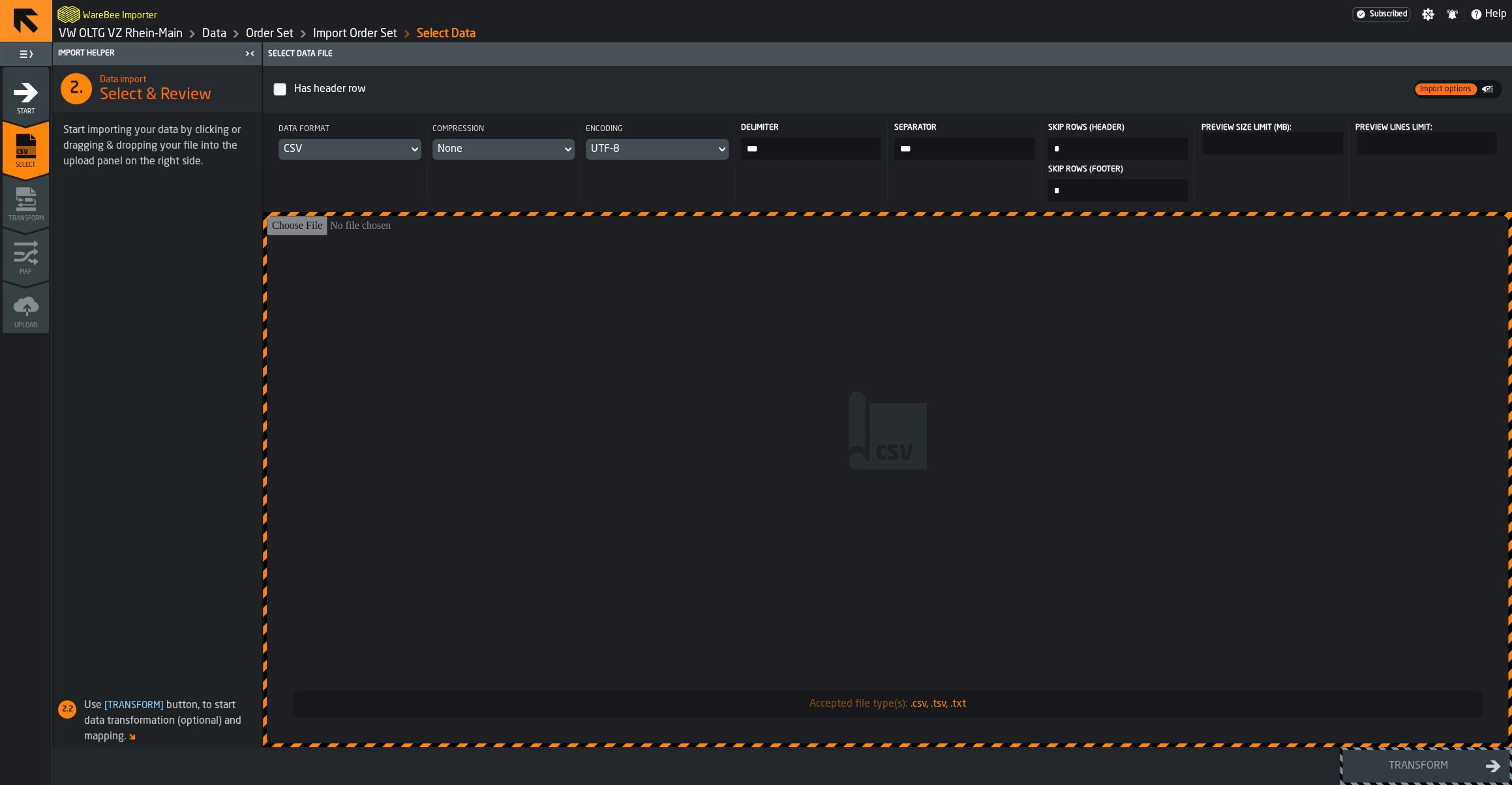
type input "***"
click at [932, 160] on input "***" at bounding box center [964, 148] width 140 height 22
type input "*"
click at [887, 269] on input "Accepted file type(s): .csv, .tsv, .txt" at bounding box center [887, 480] width 1241 height 527
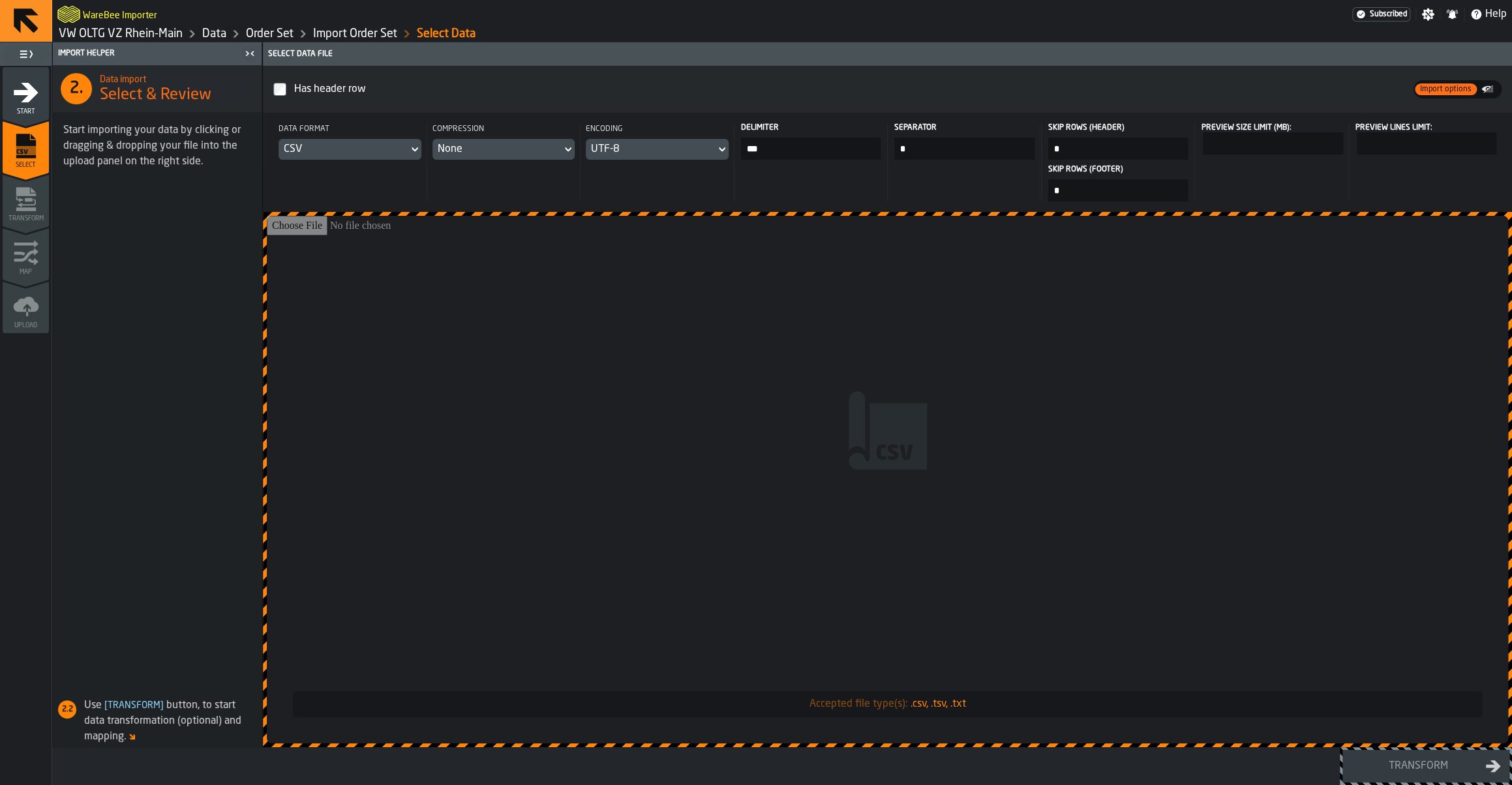
click at [840, 403] on input "Accepted file type(s): .csv, .tsv, .txt" at bounding box center [887, 480] width 1241 height 527
type input "**********"
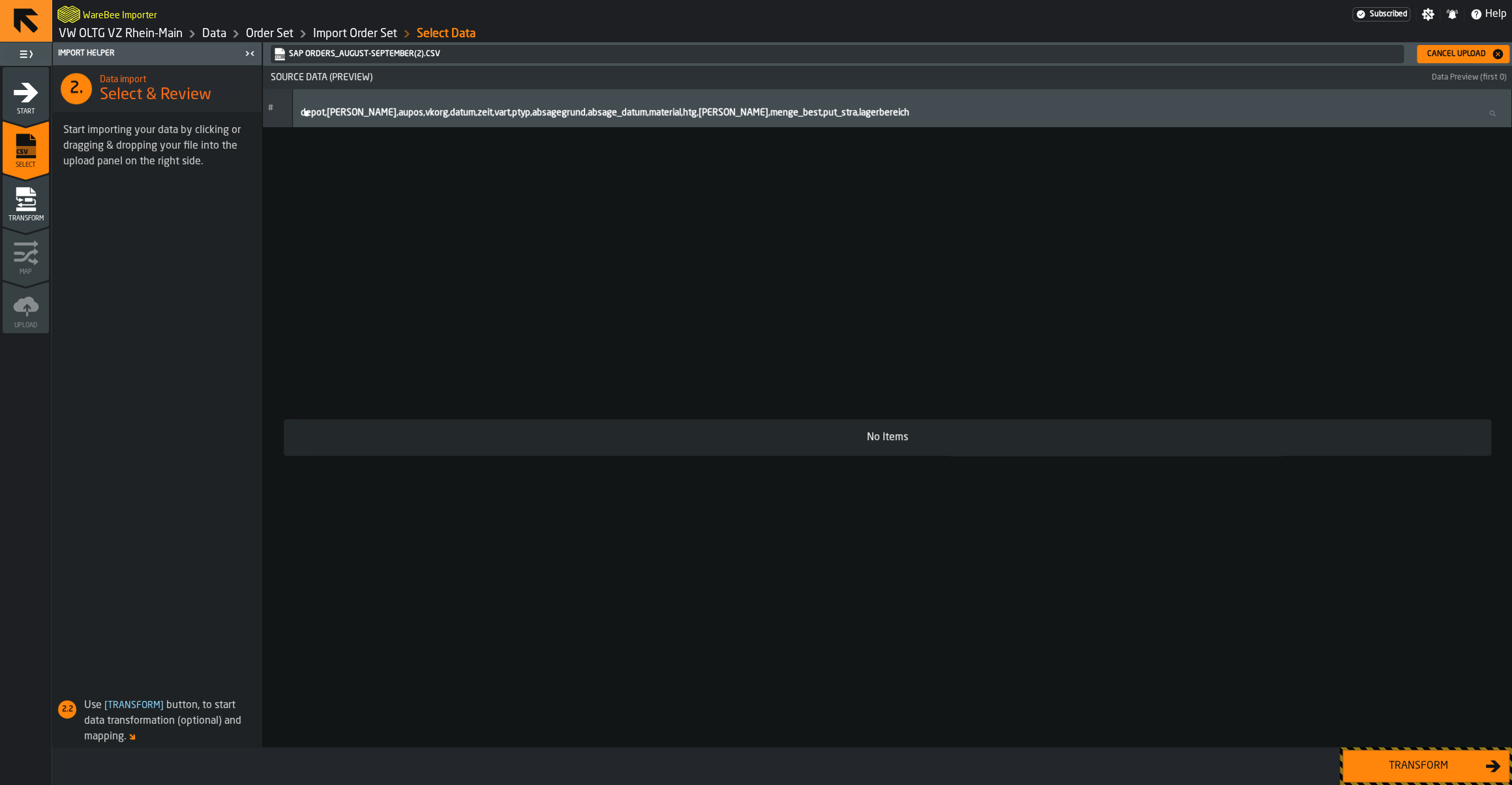
click at [1442, 54] on div "Cancel Upload" at bounding box center [1456, 54] width 69 height 9
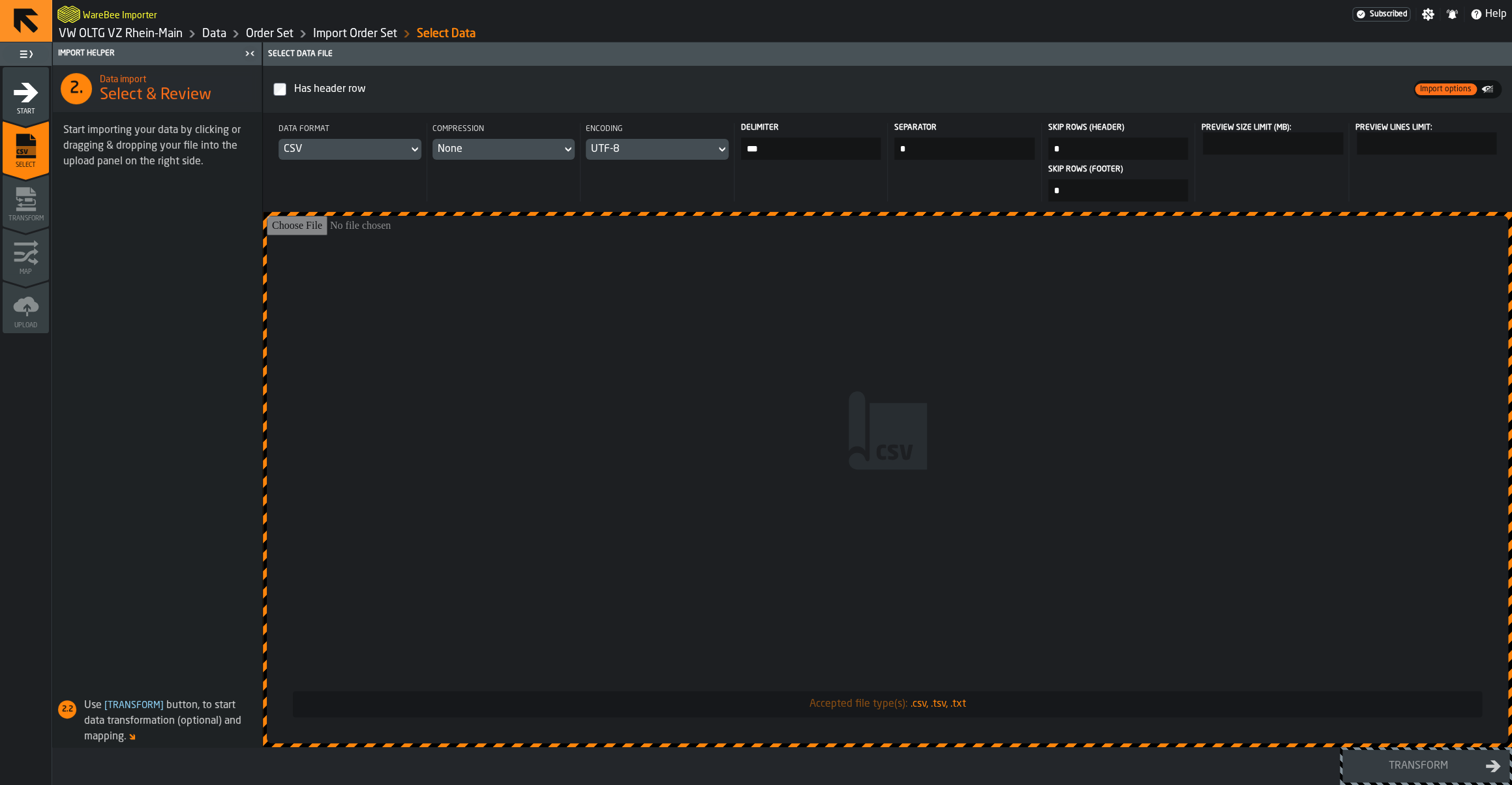
click at [768, 335] on input "Accepted file type(s): .csv, .tsv, .txt" at bounding box center [887, 480] width 1241 height 527
type input "**********"
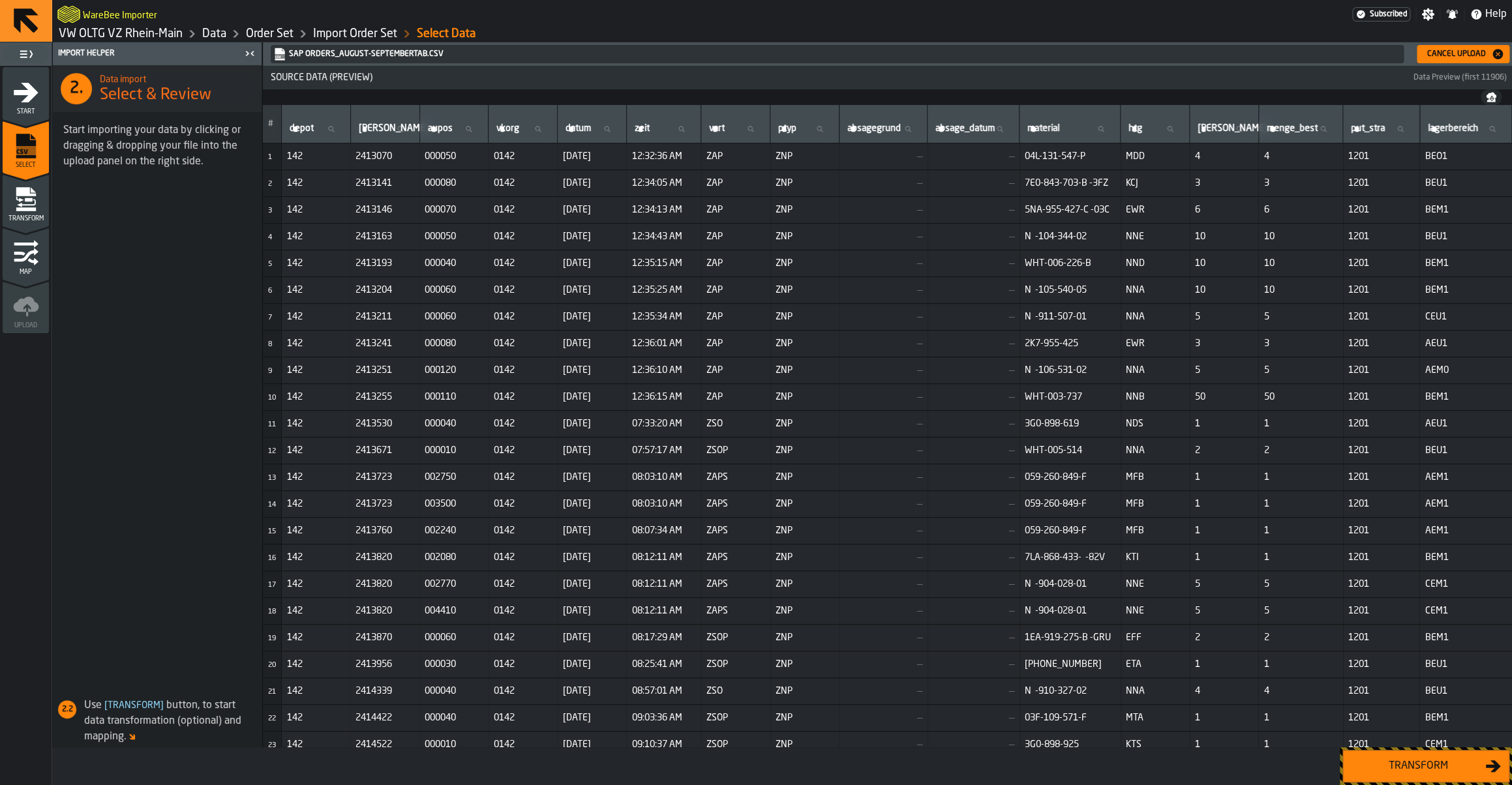
click at [1427, 766] on div "Transform" at bounding box center [1418, 765] width 134 height 16
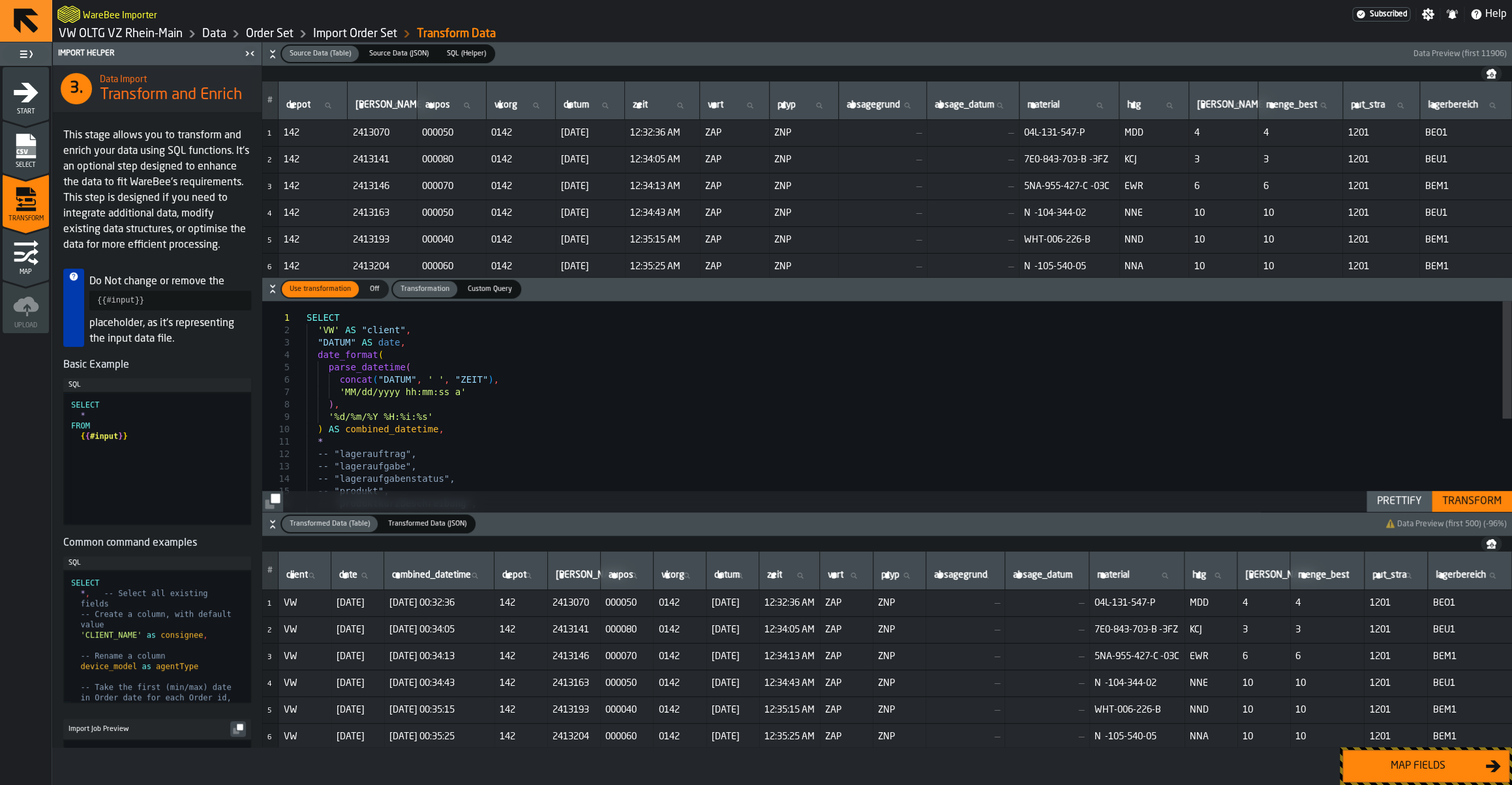
click at [1427, 766] on div "Map fields" at bounding box center [1418, 765] width 134 height 16
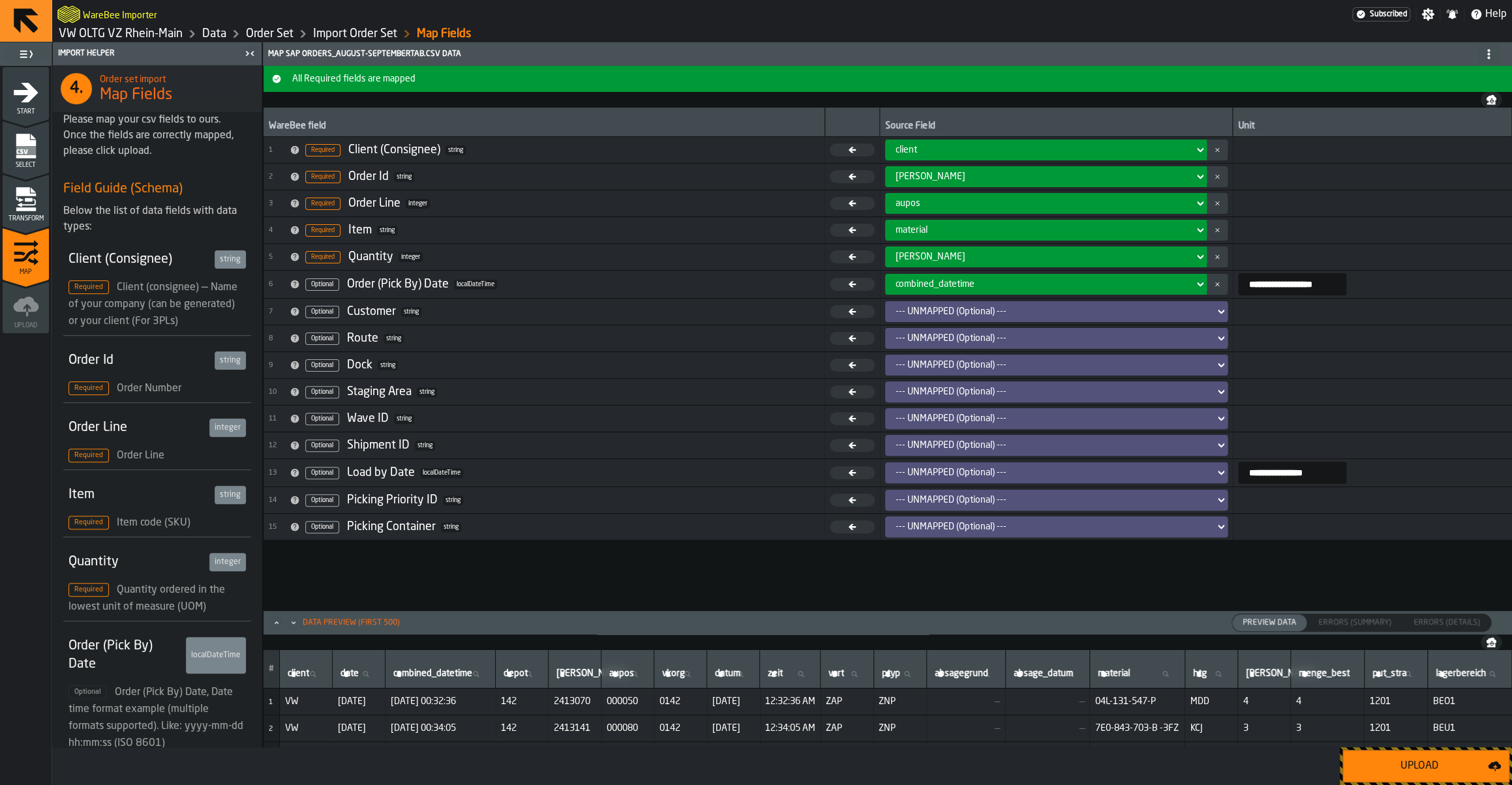
click at [1427, 766] on div "Upload" at bounding box center [1419, 765] width 137 height 16
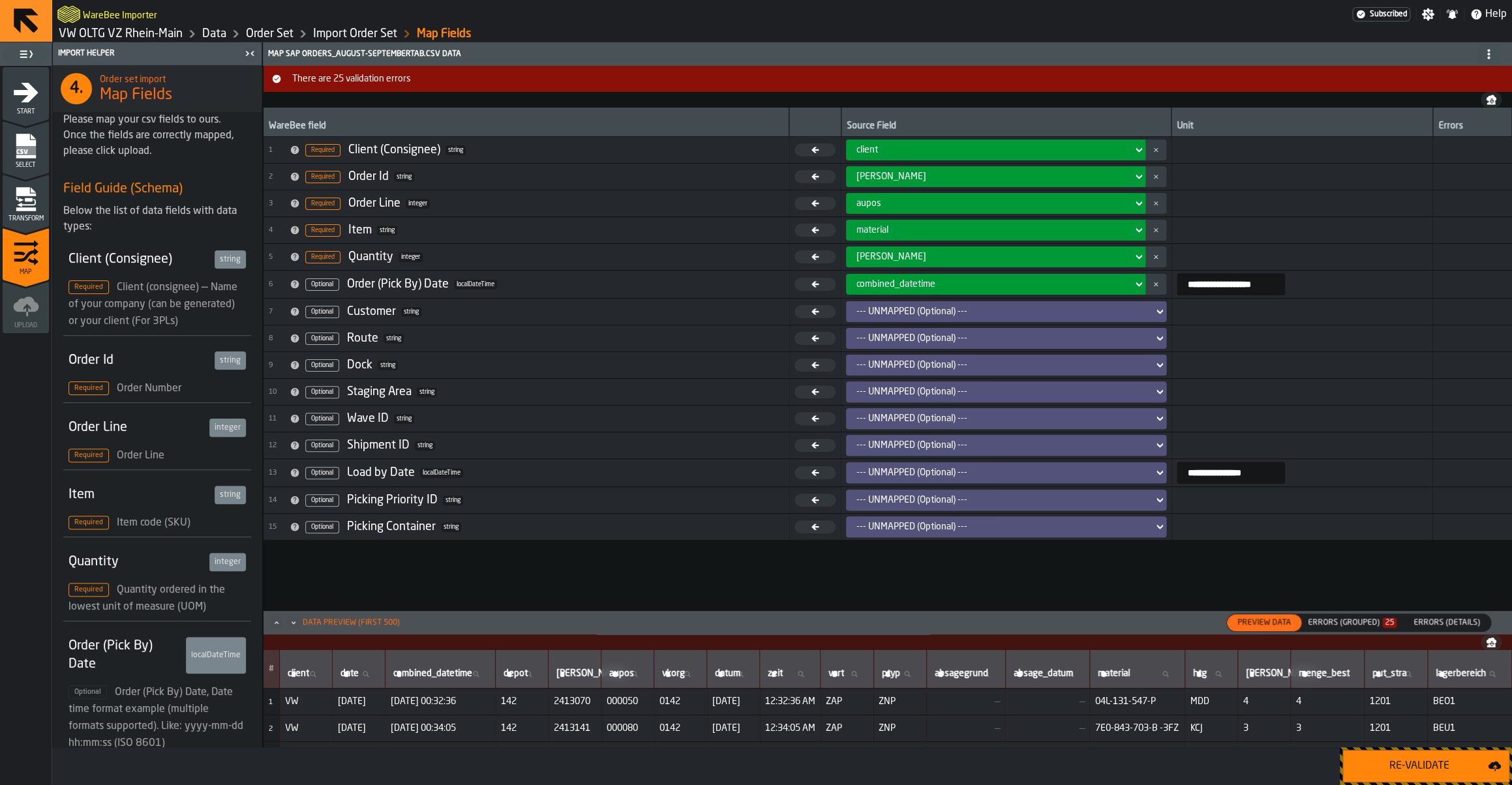
click at [1036, 34] on h1 "VW OLTG VZ Rhein-Main Data Order Set Import Order Set Map Fields" at bounding box center [781, 34] width 1449 height 16
click at [1350, 623] on div "Errors (Grouped) 25" at bounding box center [1352, 622] width 88 height 9
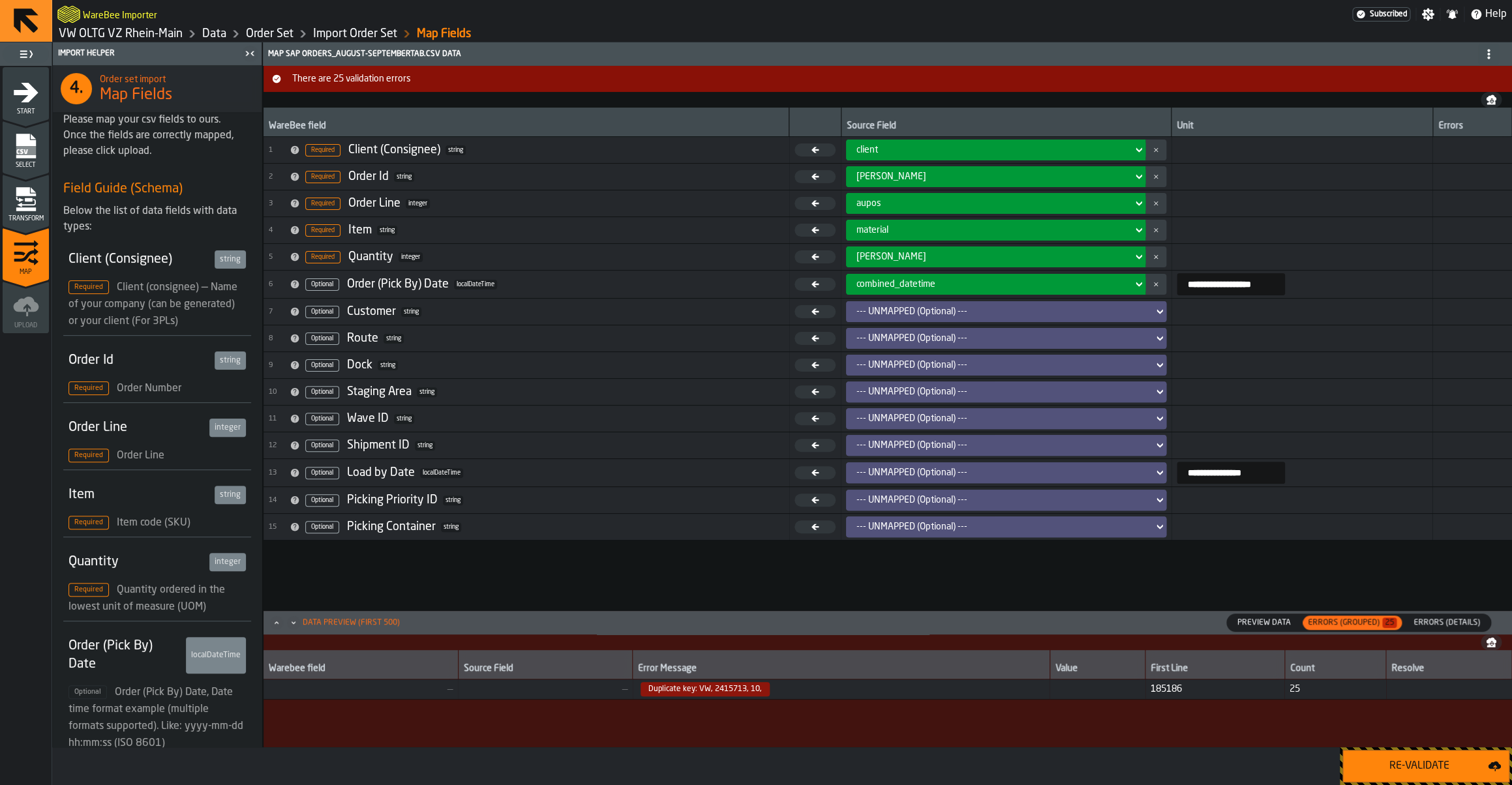
click at [839, 687] on span "Duplicate key: VW, 2415713, 10," at bounding box center [841, 689] width 406 height 15
click at [1440, 620] on span "Errors (Details)" at bounding box center [1446, 622] width 77 height 11
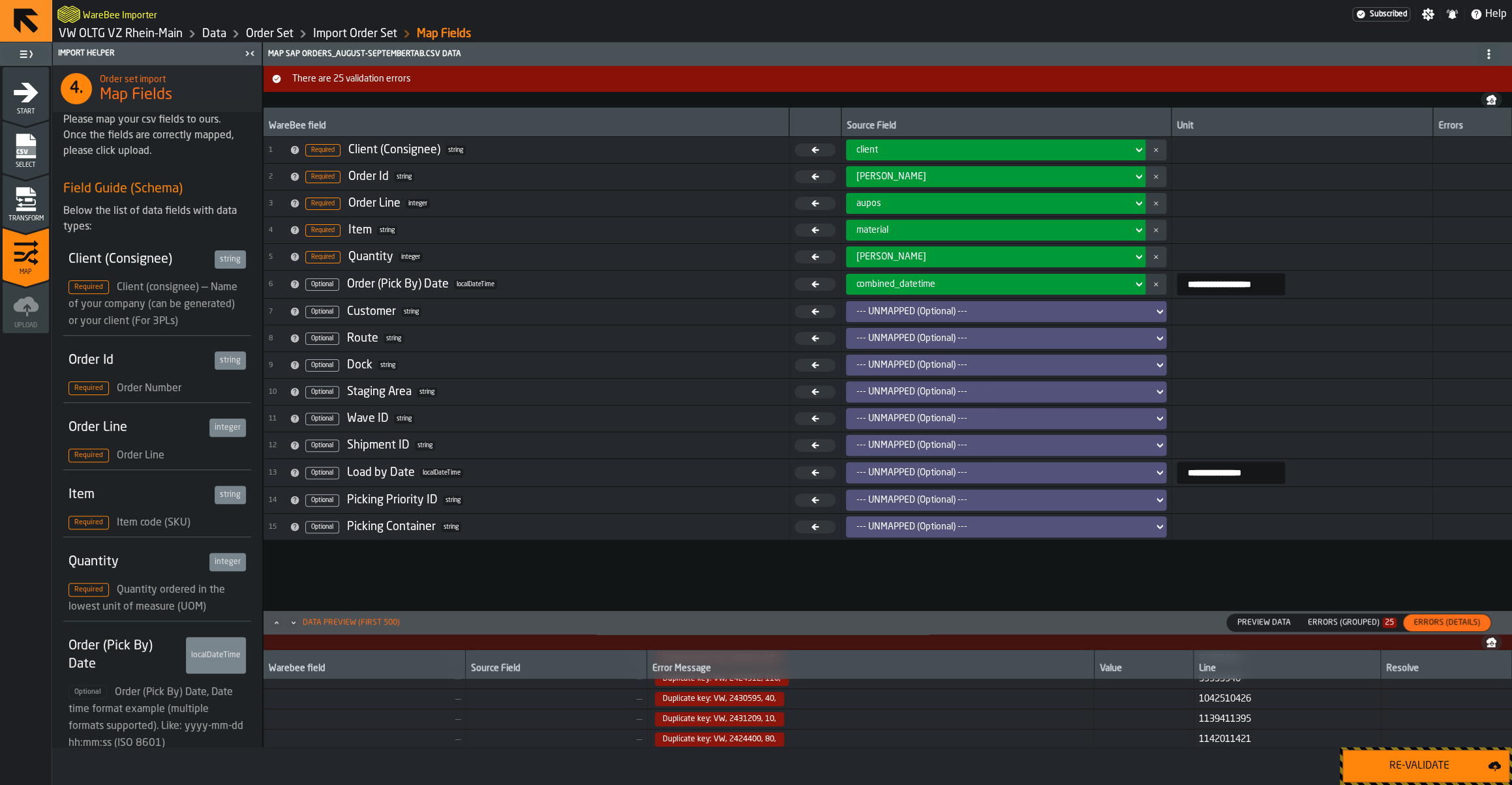
scroll to position [455, 0]
click at [1369, 625] on div "Errors (Grouped) 25" at bounding box center [1352, 622] width 88 height 9
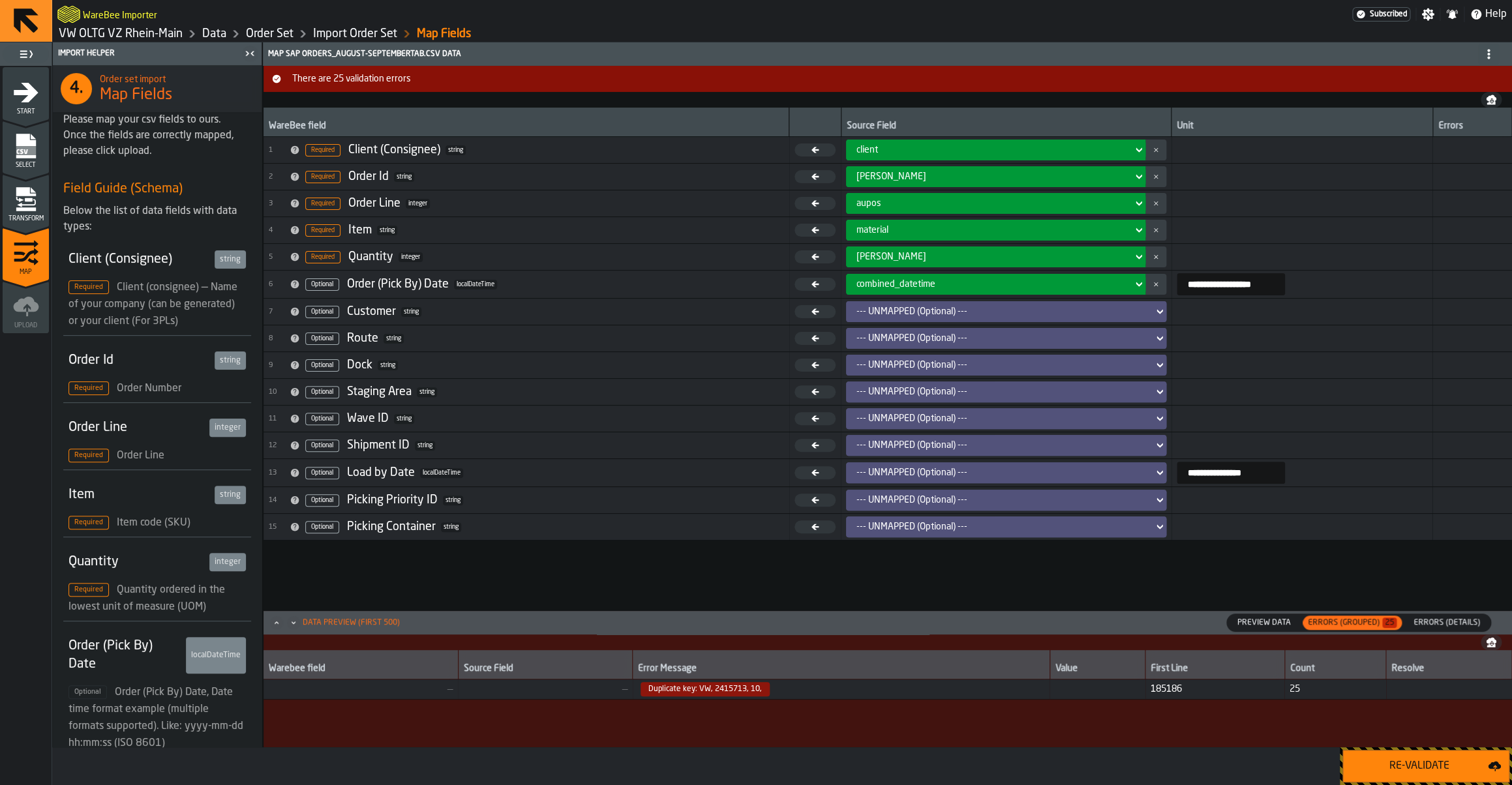
click at [724, 690] on span "Duplicate key: VW, 2415713, 10," at bounding box center [705, 689] width 129 height 15
click at [669, 685] on span "Duplicate key: VW, 2415713, 10," at bounding box center [705, 689] width 129 height 15
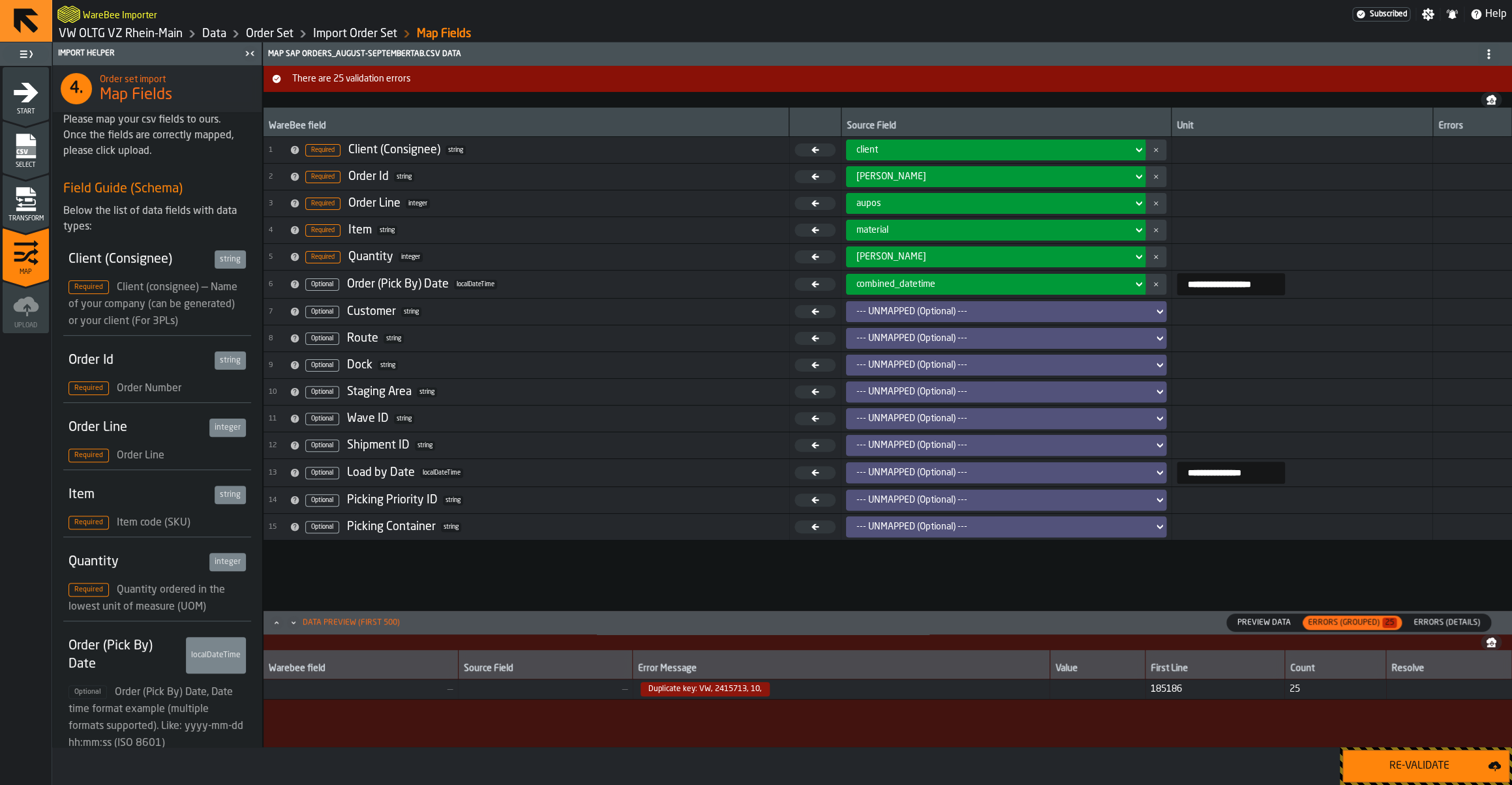
click at [25, 192] on icon "menu Transform" at bounding box center [25, 192] width 20 height 8
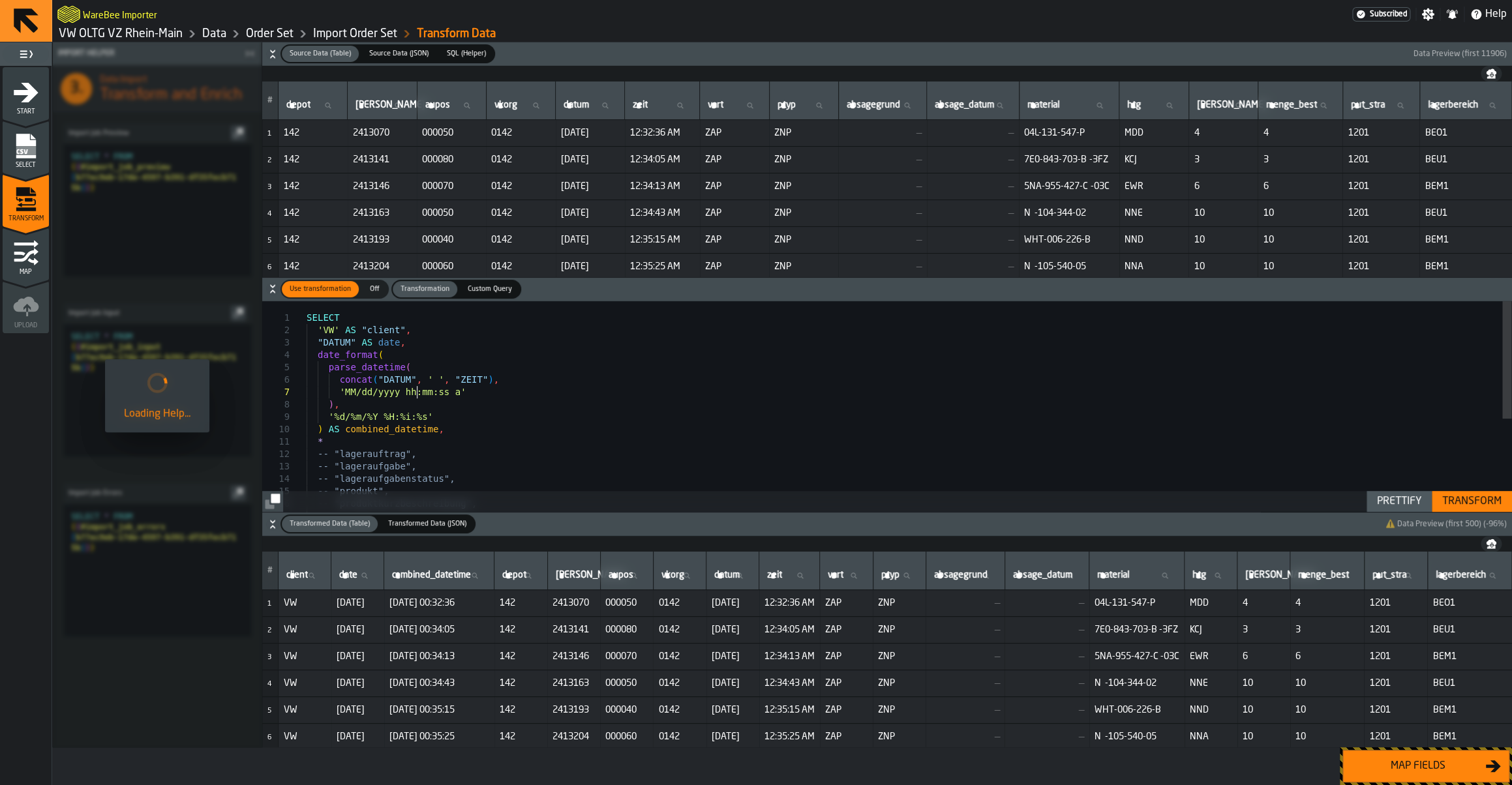
click at [414, 386] on div "SELECT 'VW' AS "client" , "DATUM" AS date , date_format ( parse_datetime ( conc…" at bounding box center [908, 489] width 1205 height 376
click at [476, 387] on div "SELECT 'VW' AS "client" , "DATUM" AS date , date_format ( parse_datetime ( conc…" at bounding box center [908, 489] width 1205 height 376
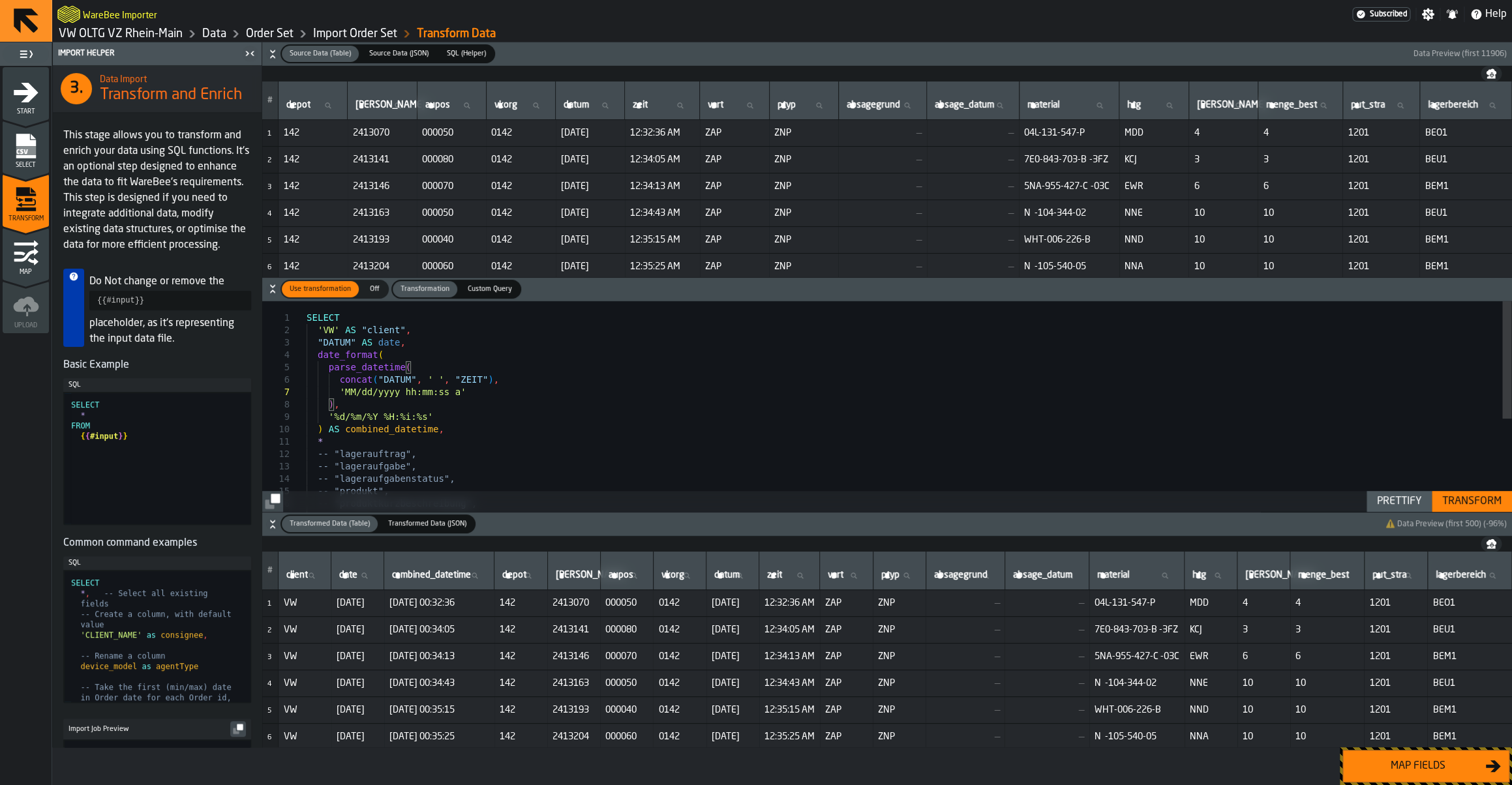
click at [1478, 502] on div "Transform" at bounding box center [1471, 501] width 70 height 16
click at [1412, 759] on div "Map fields" at bounding box center [1418, 765] width 134 height 16
